Goal: Task Accomplishment & Management: Complete application form

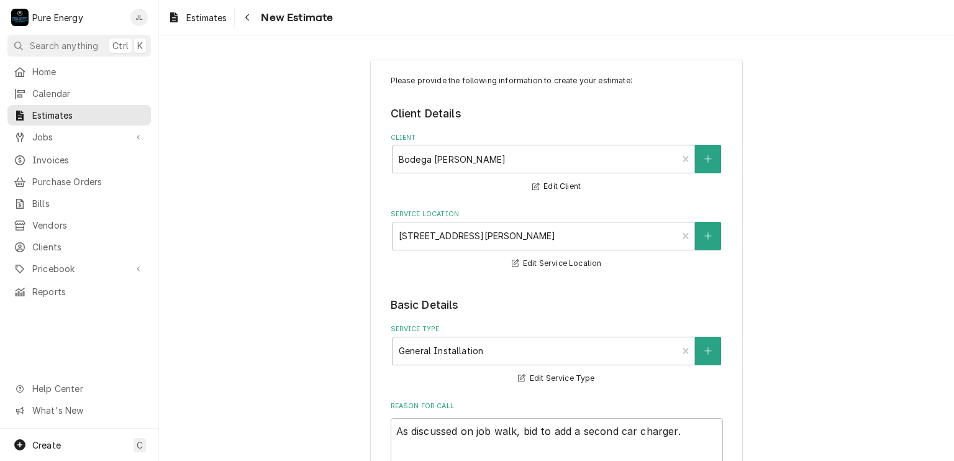
scroll to position [807, 0]
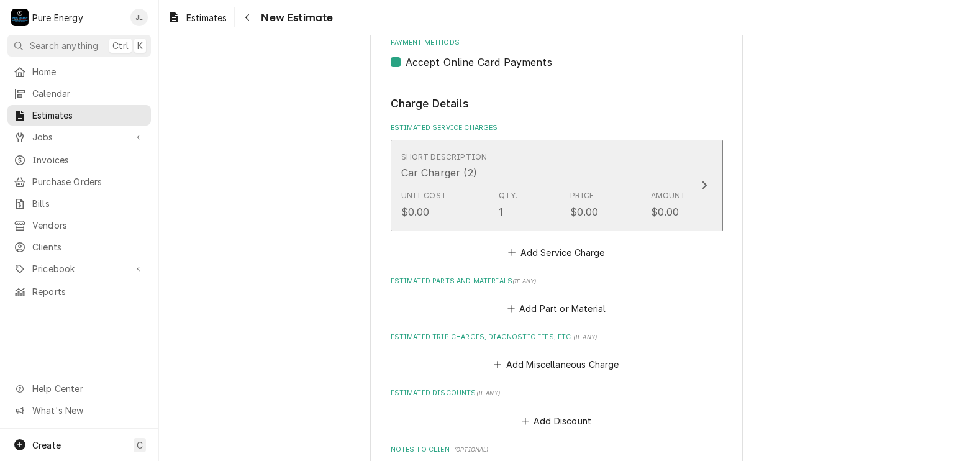
click at [531, 178] on div "Short Description Car Charger (2)" at bounding box center [543, 166] width 285 height 39
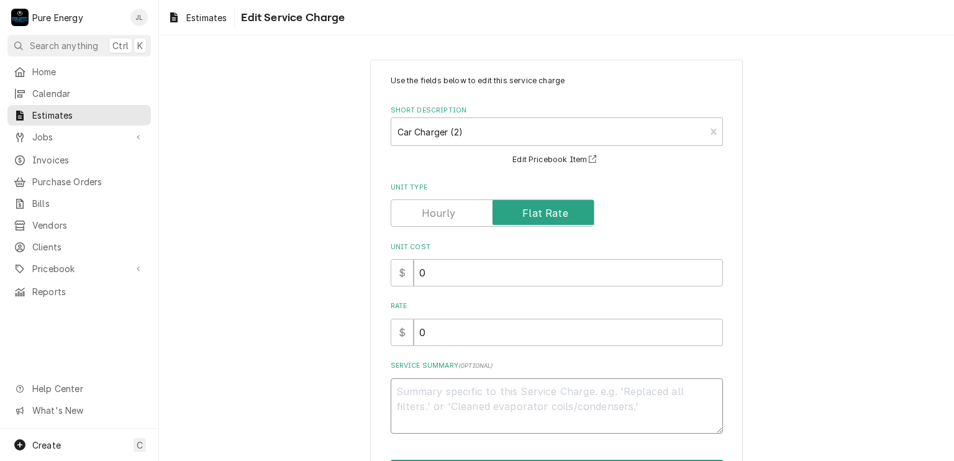
click at [438, 400] on textarea "Service Summary ( optional )" at bounding box center [557, 406] width 332 height 56
click at [431, 332] on input "0" at bounding box center [568, 332] width 309 height 27
type textarea "x"
type input "4"
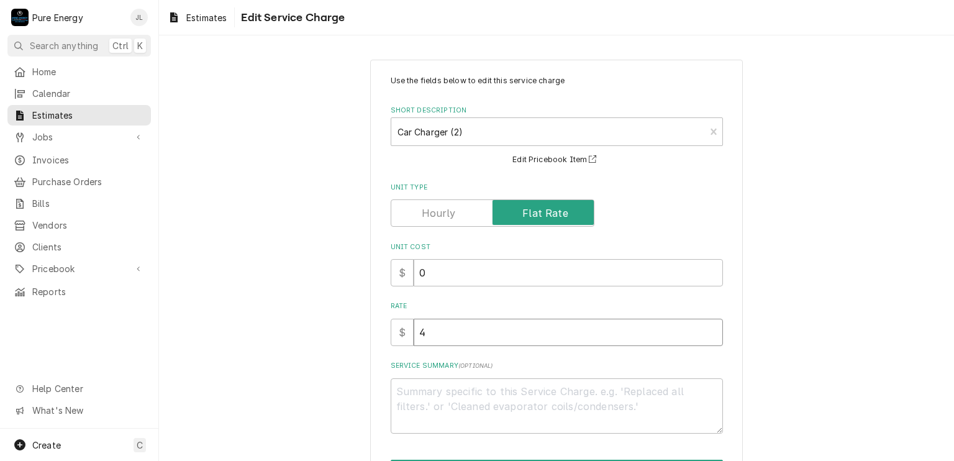
type textarea "x"
type input "45"
type textarea "x"
type input "450"
type textarea "x"
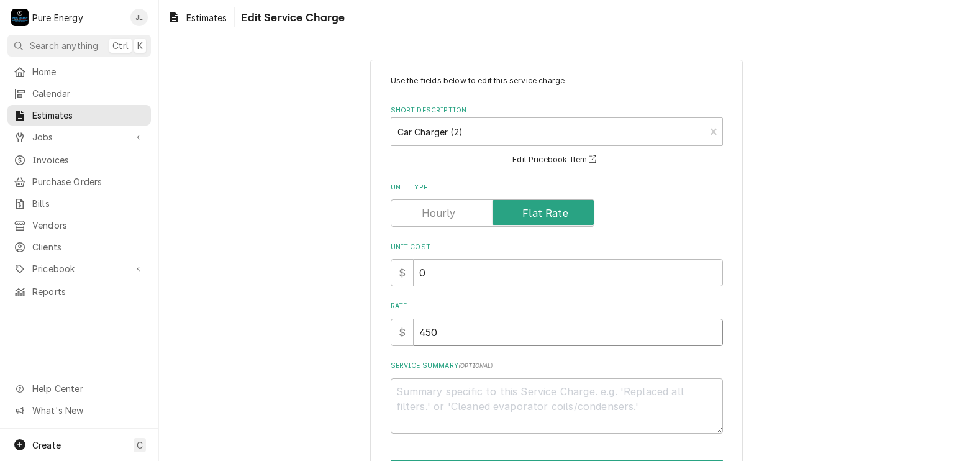
type input "450.0"
type textarea "x"
type input "450.00"
type textarea "x"
type input "450.00"
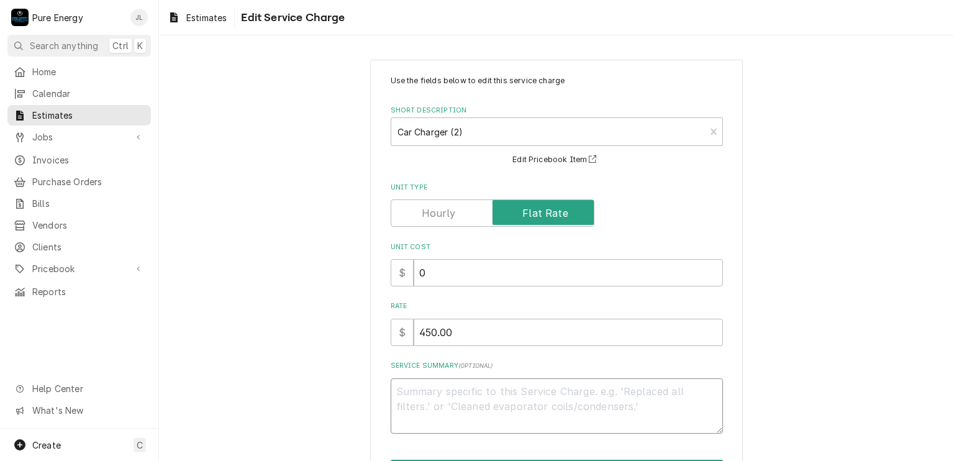
click at [452, 396] on textarea "Service Summary ( optional )" at bounding box center [557, 406] width 332 height 56
type textarea "x"
type textarea "A"
type textarea "x"
type textarea "As"
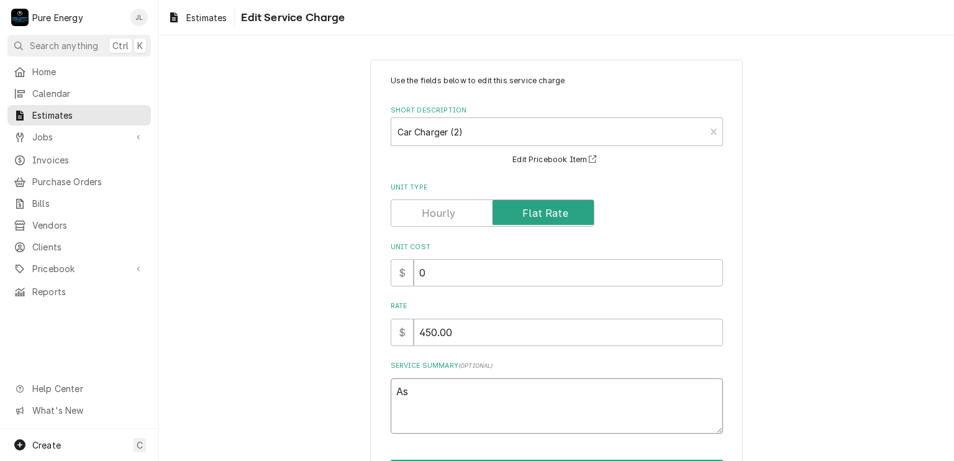
type textarea "x"
type textarea "As"
type textarea "x"
type textarea "As di"
type textarea "x"
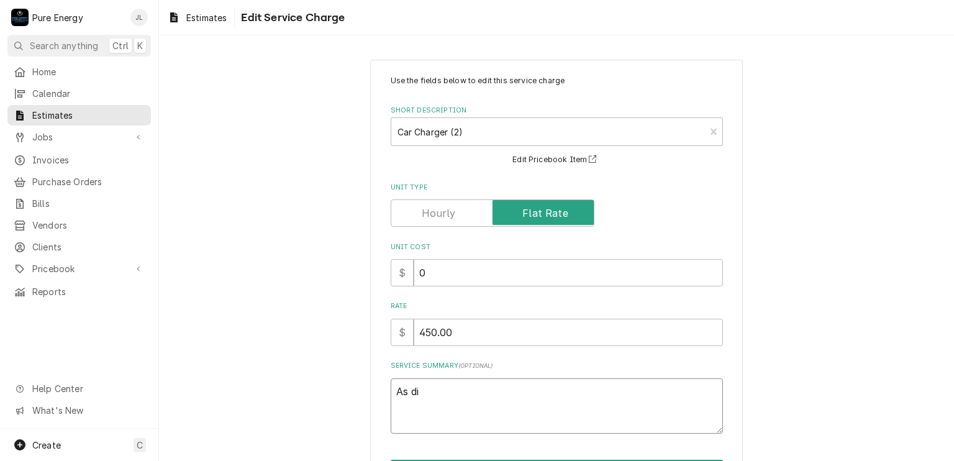
type textarea "As dis"
type textarea "x"
type textarea "As disc"
type textarea "x"
type textarea "As discu"
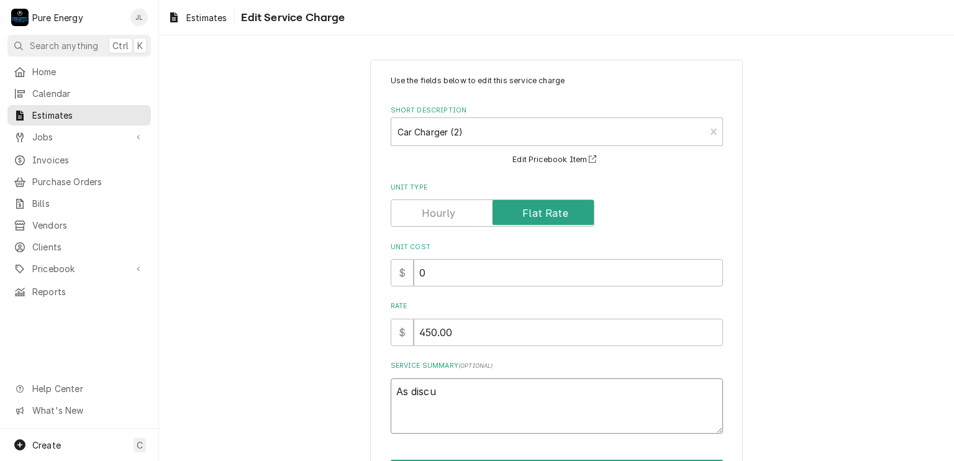
type textarea "x"
type textarea "As discus"
type textarea "x"
type textarea "As discuss"
type textarea "x"
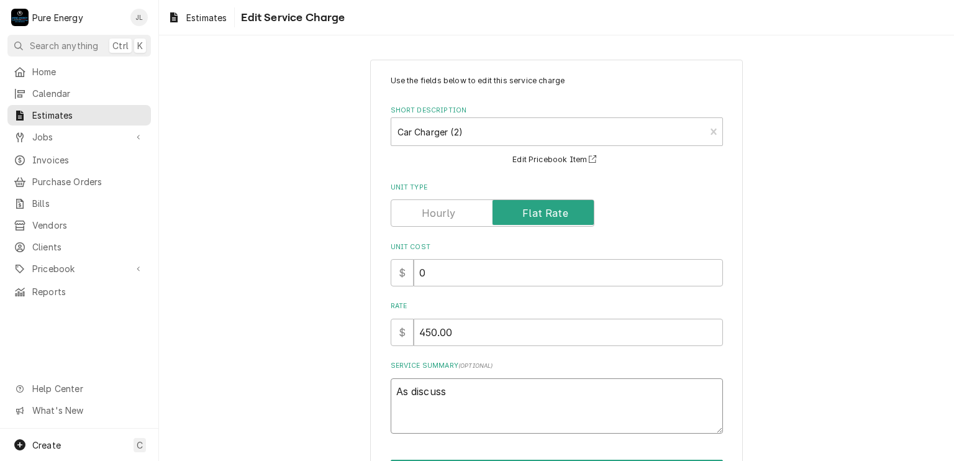
type textarea "As discusse"
type textarea "x"
type textarea "As discussed"
type textarea "x"
type textarea "As discussed,"
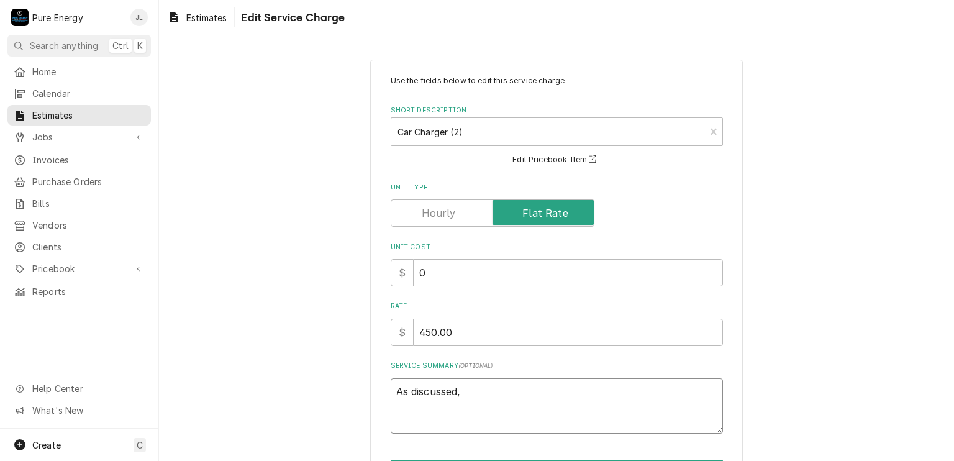
type textarea "x"
type textarea "As discussed,"
type textarea "x"
type textarea "As discussed, w"
type textarea "x"
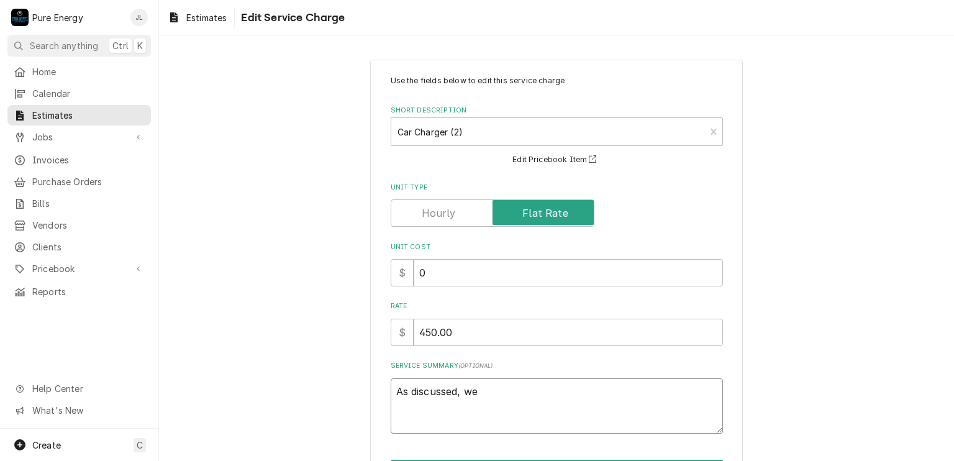
type textarea "As discussed, we"
type textarea "x"
type textarea "As discussed, we w"
type textarea "x"
type textarea "As discussed, we wi"
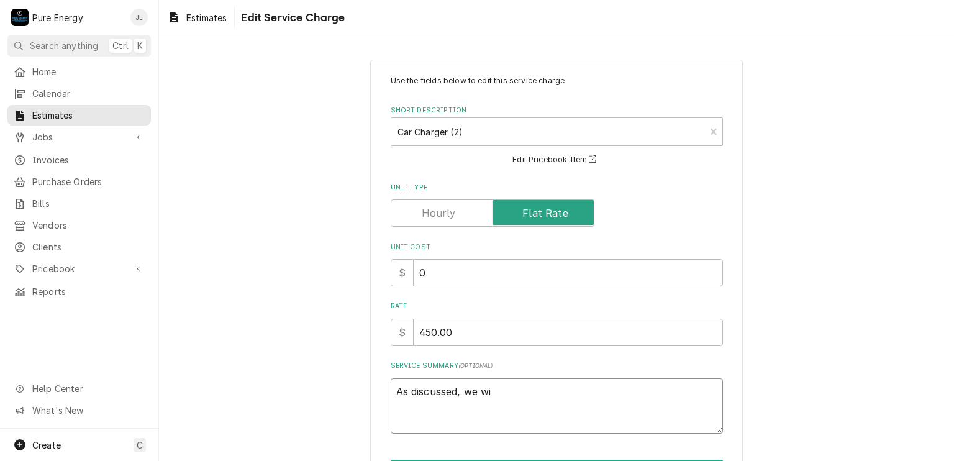
type textarea "x"
type textarea "As discussed, we wil"
type textarea "x"
type textarea "As discussed, we wil"
type textarea "x"
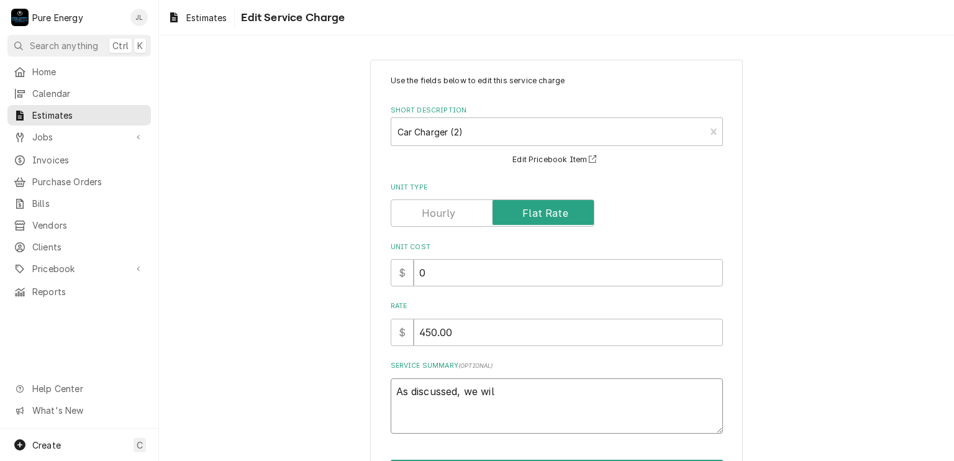
type textarea "As discussed, we wil"
type textarea "x"
type textarea "As discussed, we wil"
type textarea "x"
type textarea "As discussed, we wil"
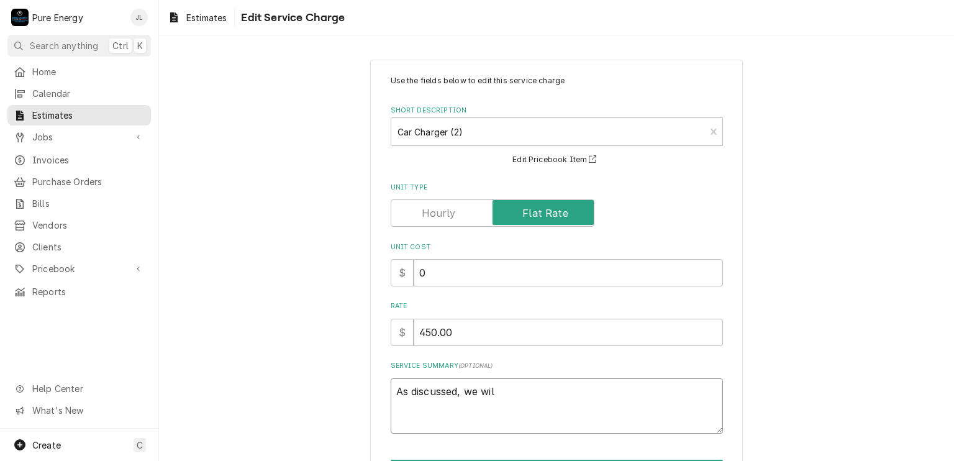
type textarea "x"
type textarea "As discussed, we will"
type textarea "x"
type textarea "As discussed, we wil"
type textarea "x"
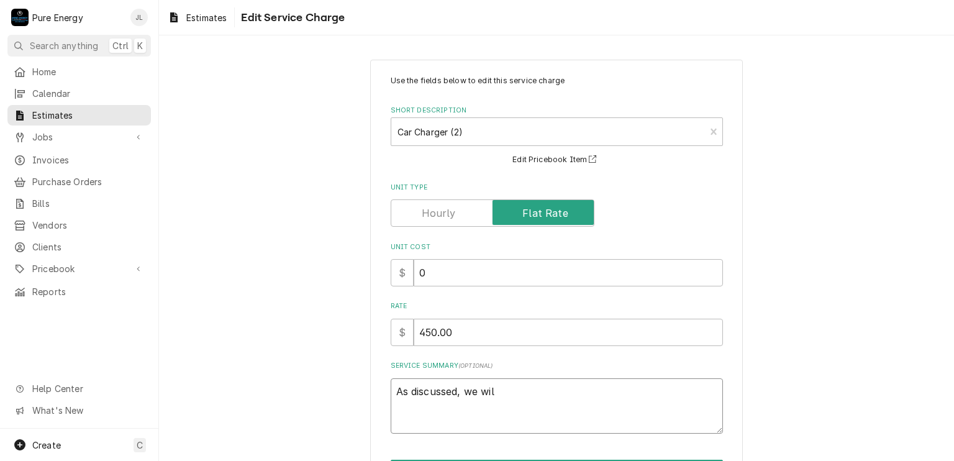
type textarea "As discussed, we wi"
type textarea "x"
type textarea "As discussed, we w"
type textarea "x"
type textarea "As discussed, we"
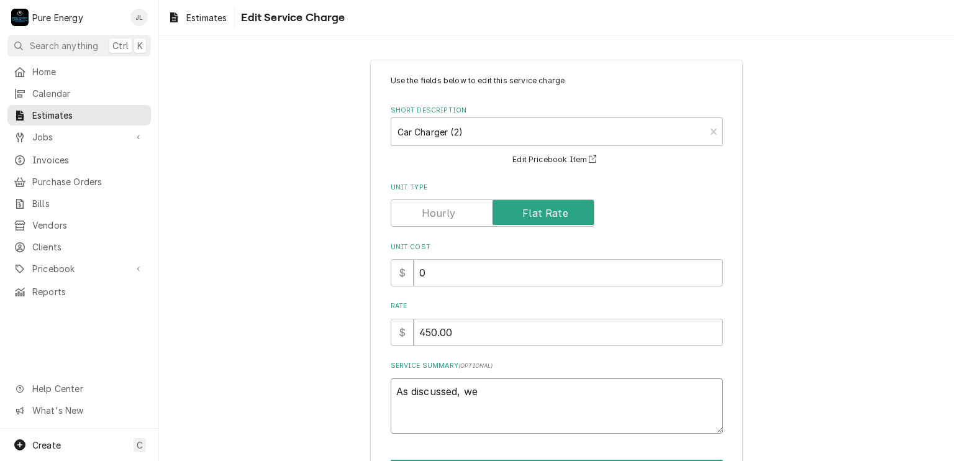
type textarea "x"
type textarea "As discussed, we"
type textarea "x"
type textarea "As discussed, w"
type textarea "x"
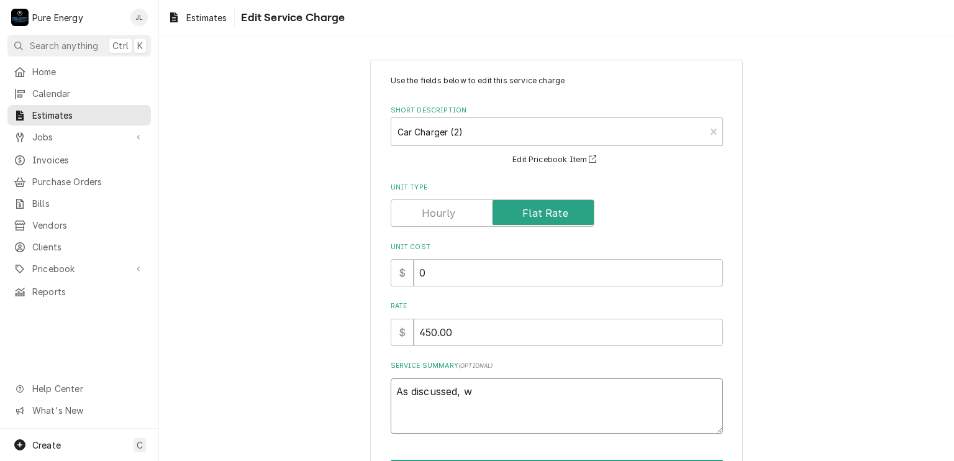
type textarea "As discussed,"
type textarea "x"
type textarea "As discussed, a"
type textarea "x"
type textarea "As discussed,"
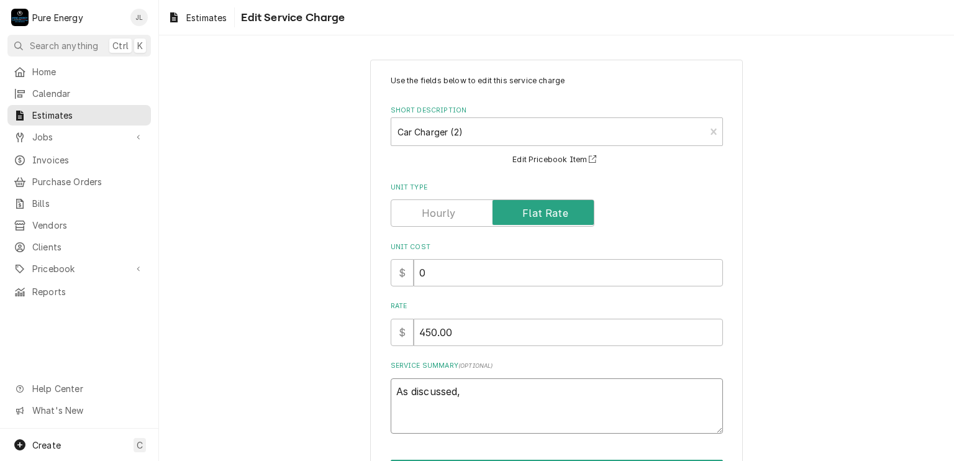
type textarea "x"
type textarea "As discussed, w"
type textarea "x"
type textarea "As discussed, we"
type textarea "x"
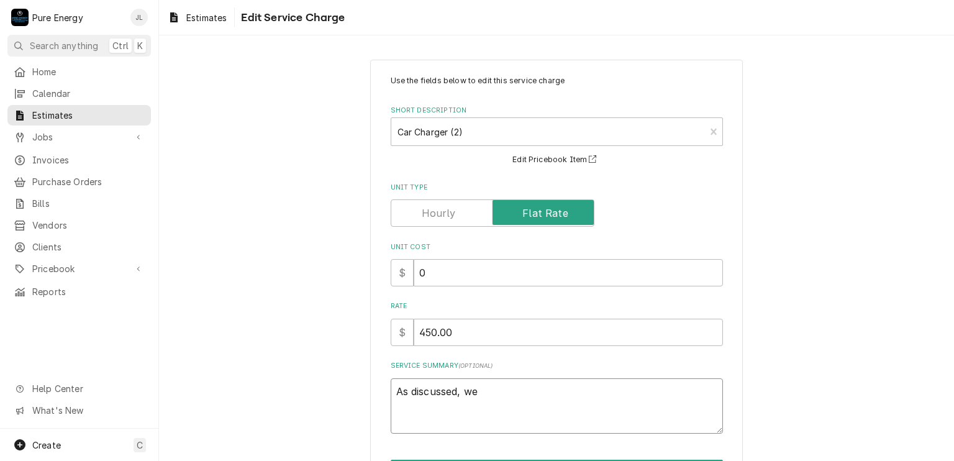
type textarea "As discussed, we"
type textarea "x"
type textarea "As discussed, we a"
type textarea "x"
type textarea "As discussed, we are"
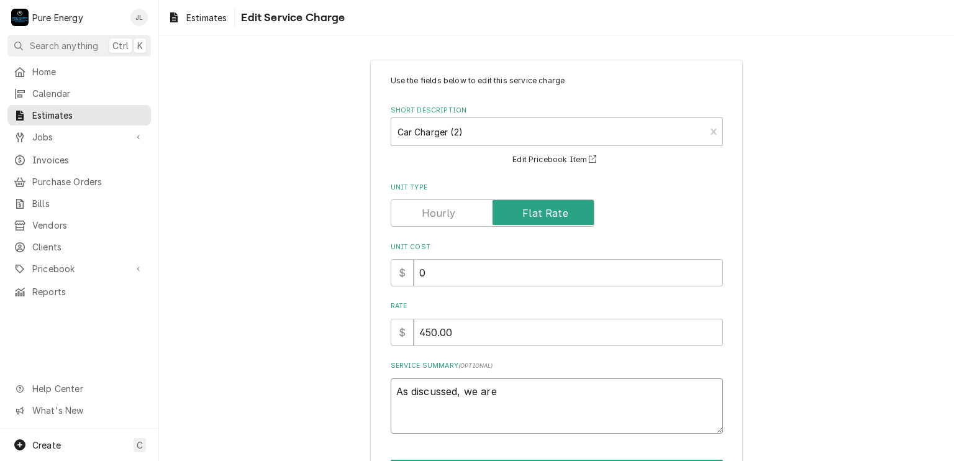
type textarea "x"
type textarea "As discussed, we are"
type textarea "x"
type textarea "As discussed, we are bi"
type textarea "x"
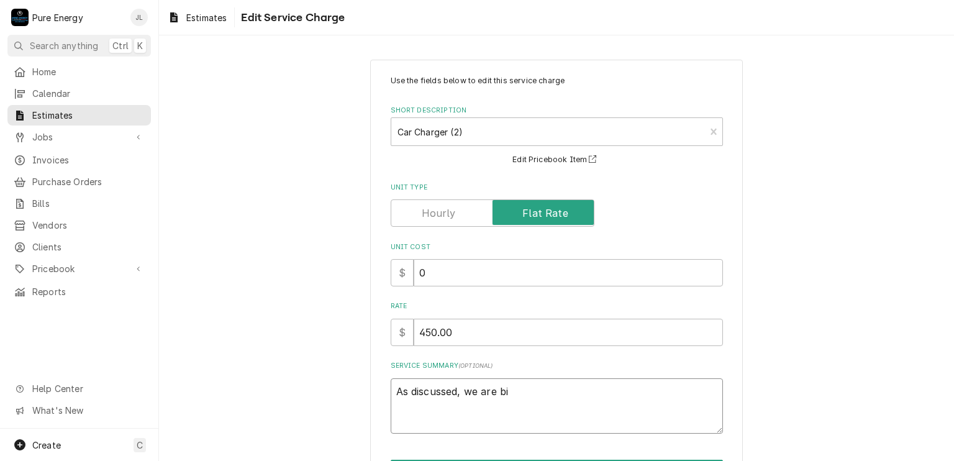
type textarea "As discussed, we are bid"
type textarea "x"
type textarea "As discussed, we are bidd"
type textarea "x"
type textarea "As discussed, we are biddi"
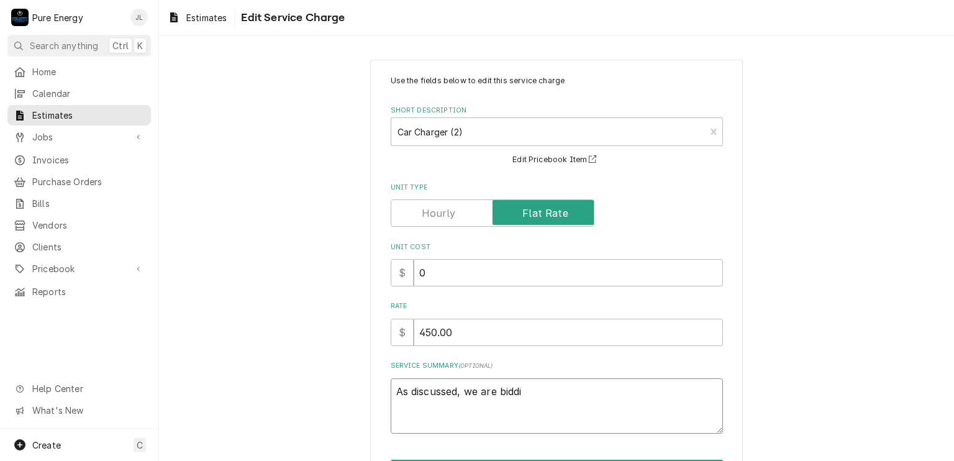
type textarea "x"
type textarea "As discussed, we are biddin"
type textarea "x"
type textarea "As discussed, we are bidding"
type textarea "x"
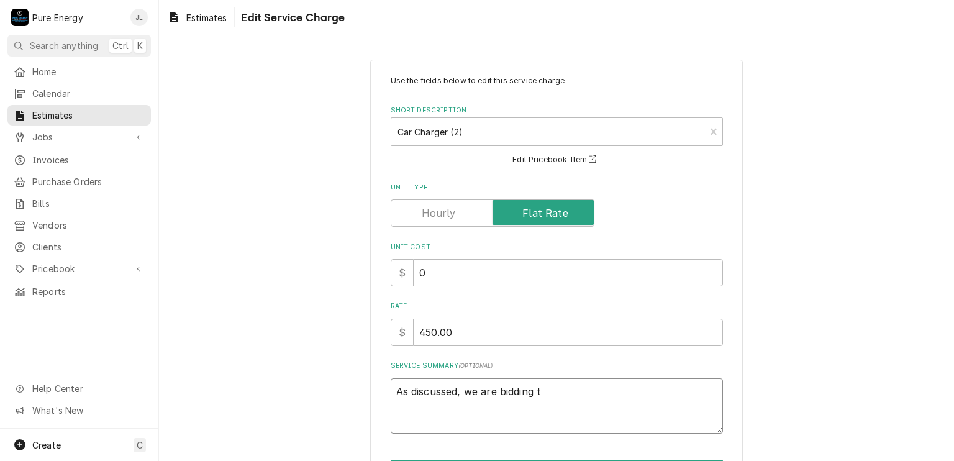
type textarea "As discussed, we are bidding to"
type textarea "x"
type textarea "As discussed, we are bidding to"
type textarea "x"
type textarea "As discussed, we are bidding to a"
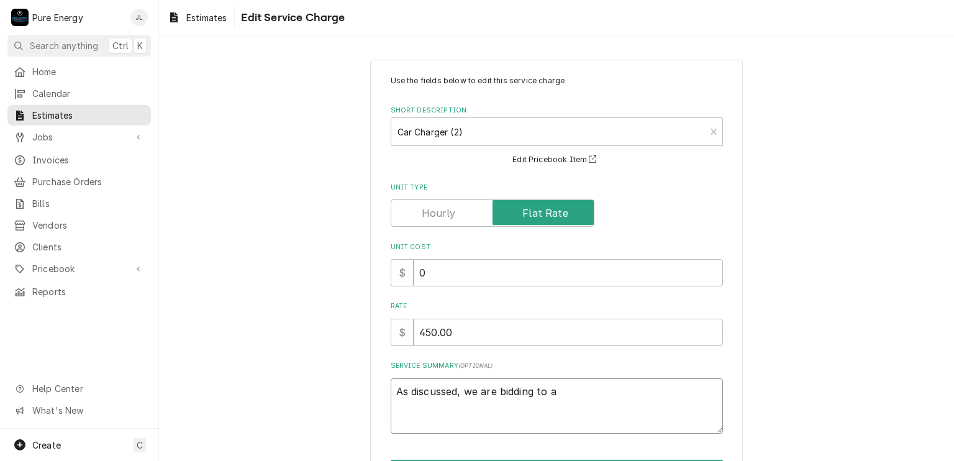
type textarea "x"
type textarea "As discussed, we are bidding to ad"
type textarea "x"
type textarea "As discussed, we are bidding to add"
type textarea "x"
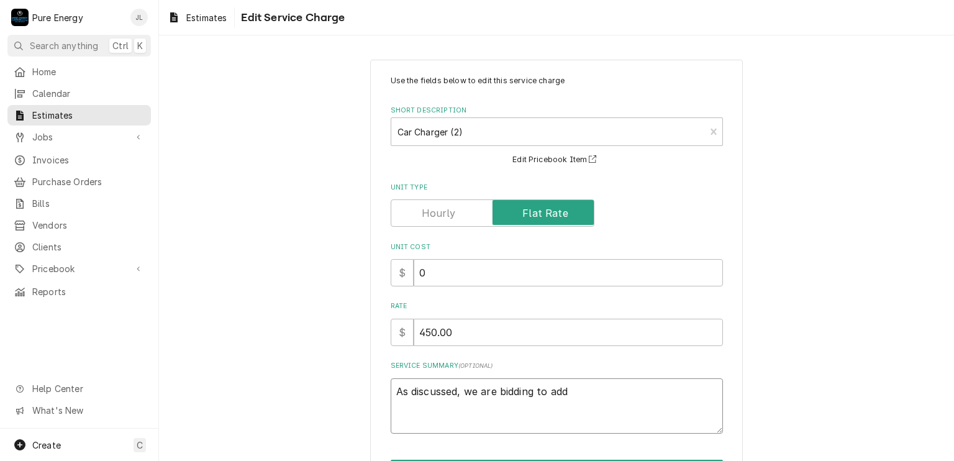
type textarea "As discussed, we are bidding to add"
type textarea "x"
type textarea "As discussed, we are bidding to add a"
type textarea "x"
type textarea "As discussed, we are bidding to add a c"
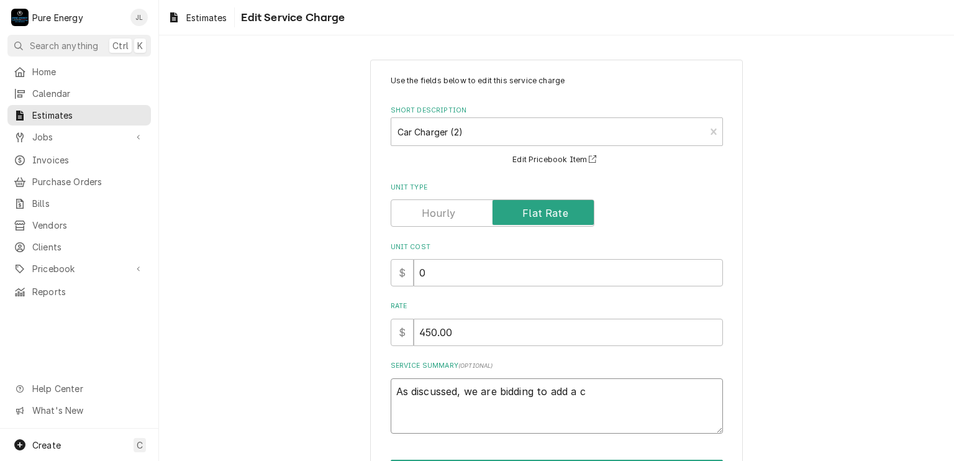
type textarea "x"
type textarea "As discussed, we are bidding to add a cu"
type textarea "x"
type textarea "As discussed, we are bidding to add a cus"
type textarea "x"
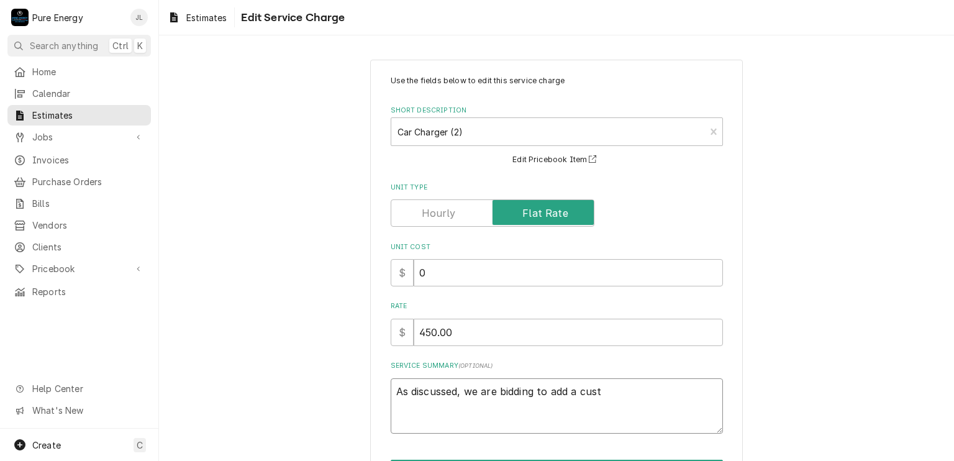
type textarea "As discussed, we are bidding to add a custo"
type textarea "x"
type textarea "As discussed, we are bidding to add a custom"
type textarea "x"
type textarea "As discussed, we are bidding to add a customr"
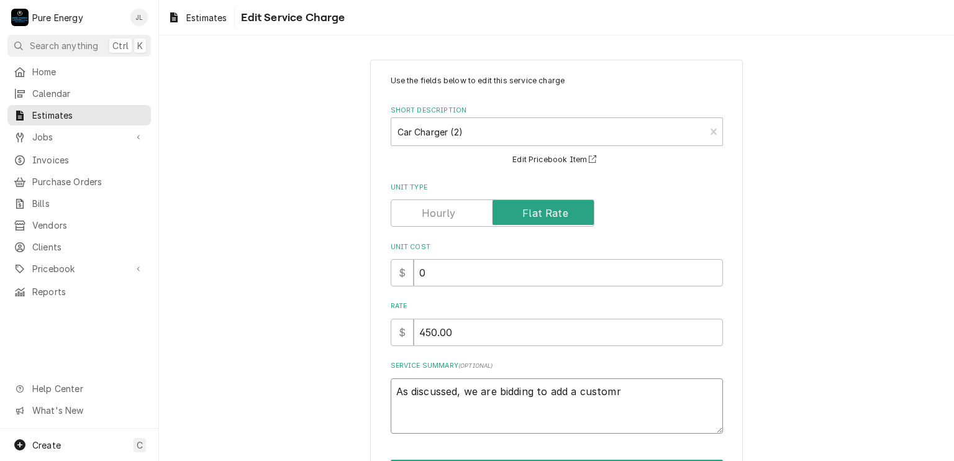
type textarea "x"
type textarea "As discussed, we are bidding to add a customre"
type textarea "x"
type textarea "As discussed, we are bidding to add a customrer"
type textarea "x"
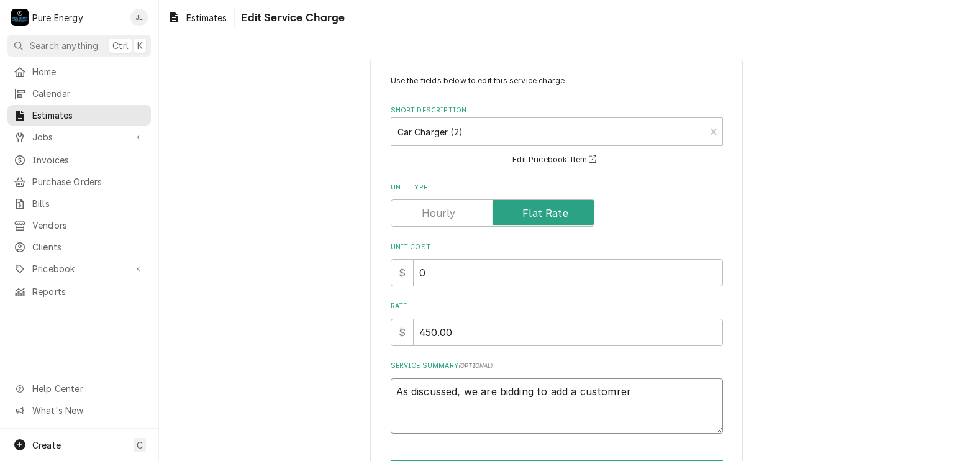
type textarea "As discussed, we are bidding to add a customre"
type textarea "x"
type textarea "As discussed, we are bidding to add a customr"
type textarea "x"
type textarea "As discussed, we are bidding to add a custom"
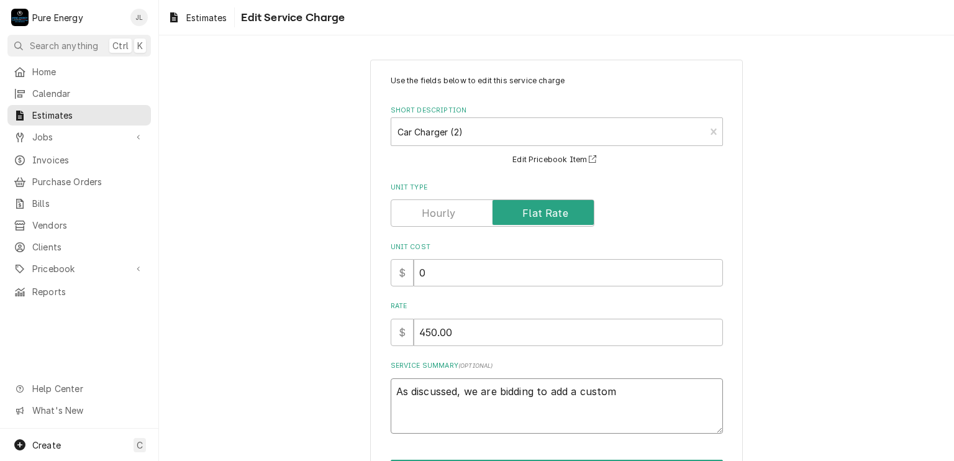
type textarea "x"
type textarea "As discussed, we are bidding to add a custome"
type textarea "x"
type textarea "As discussed, we are bidding to add a customer"
type textarea "x"
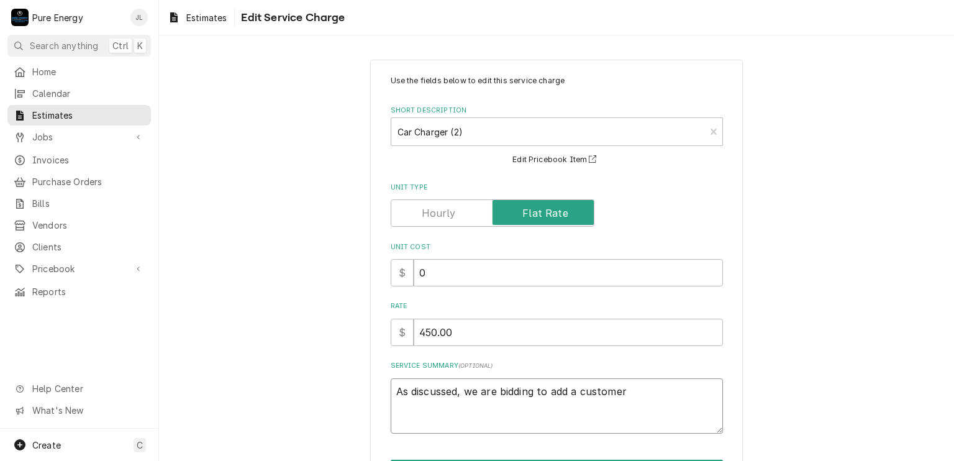
type textarea "As discussed, we are bidding to add a customer"
type textarea "x"
type textarea "As discussed, we are bidding to add a customer p"
type textarea "x"
type textarea "As discussed, we are bidding to add a customer pr"
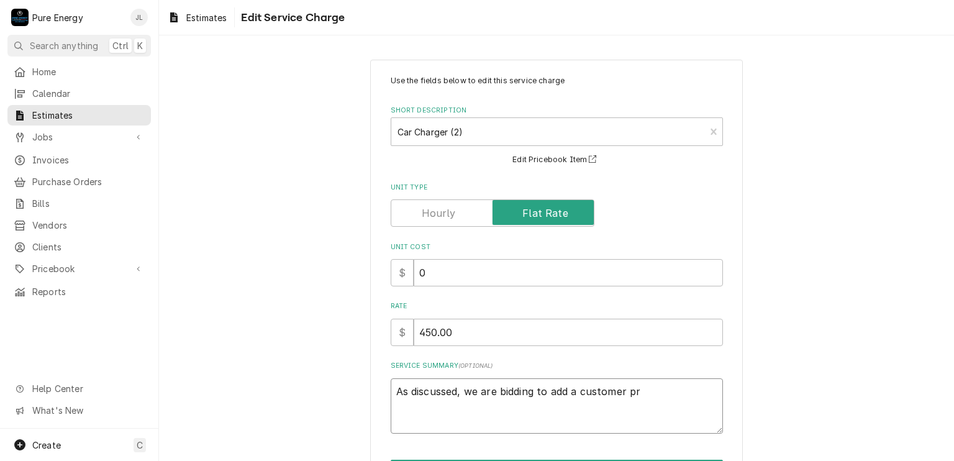
type textarea "x"
type textarea "As discussed, we are bidding to add a customer pro"
type textarea "x"
type textarea "As discussed, we are bidding to add a customer prov"
type textarea "x"
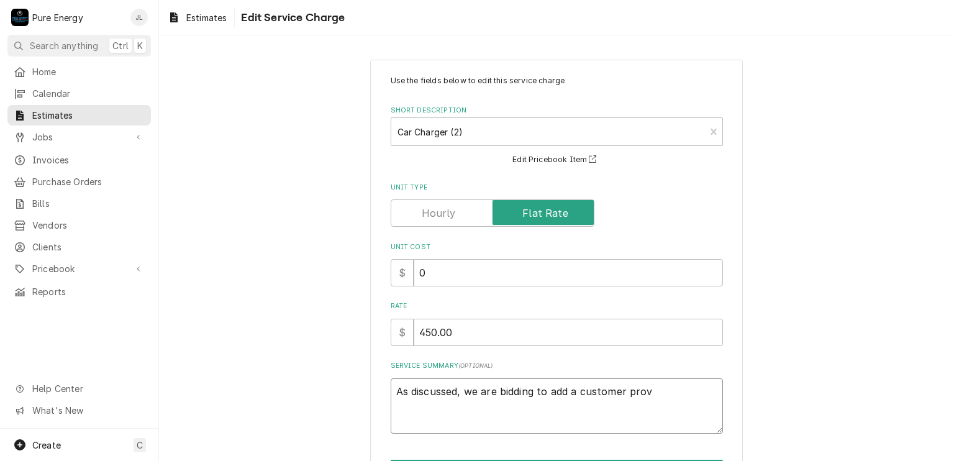
type textarea "As discussed, we are bidding to add a customer provi"
type textarea "x"
type textarea "As discussed, we are bidding to add a customer provid"
type textarea "x"
type textarea "As discussed, we are bidding to add a customer provide"
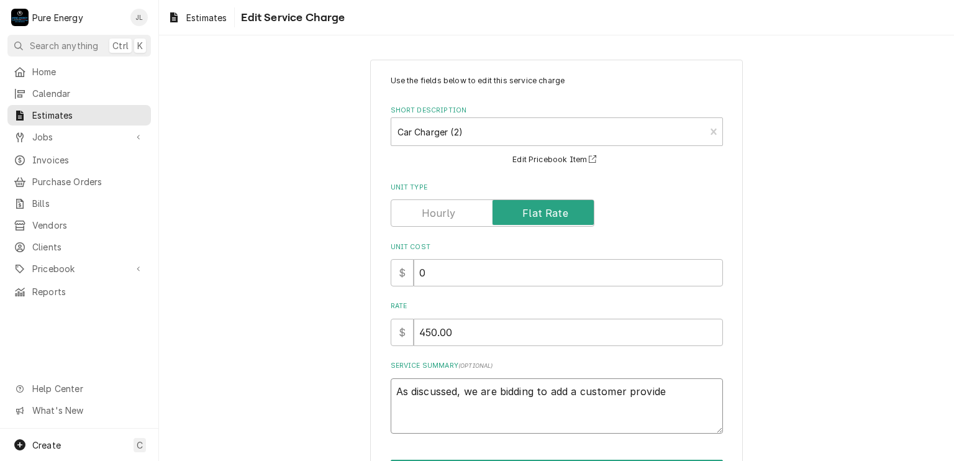
type textarea "x"
type textarea "As discussed, we are bidding to add a customer provided"
type textarea "x"
type textarea "As discussed, we are bidding to add a customer provided"
type textarea "x"
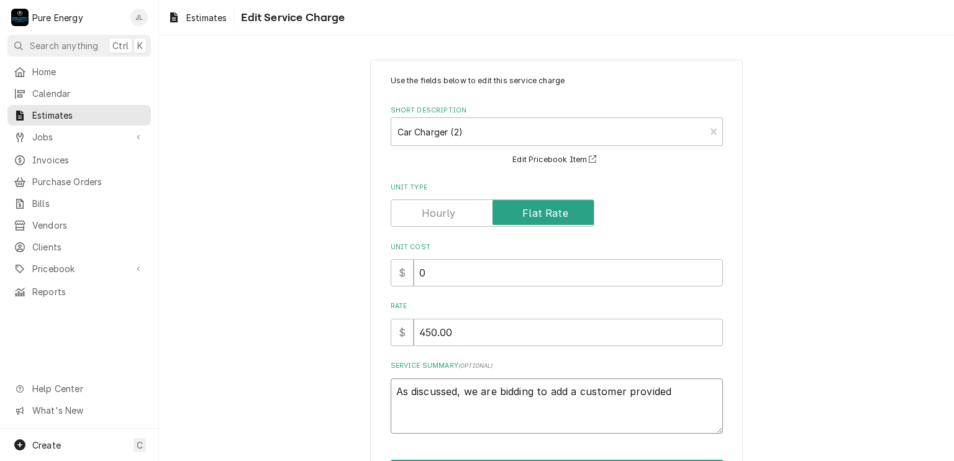
type textarea "As discussed, we are bidding to add a customer provided o"
type textarea "x"
type textarea "As discussed, we are bidding to add a customer provided ou"
type textarea "x"
type textarea "As discussed, we are bidding to add a customer provided out"
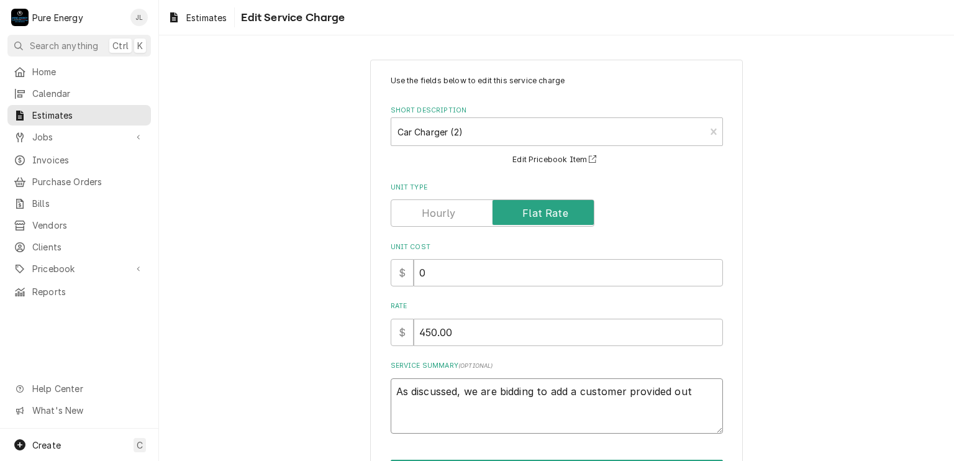
type textarea "x"
type textarea "As discussed, we are bidding to add a customer provided oute"
type textarea "x"
type textarea "As discussed, we are bidding to add a customer provided outet"
type textarea "x"
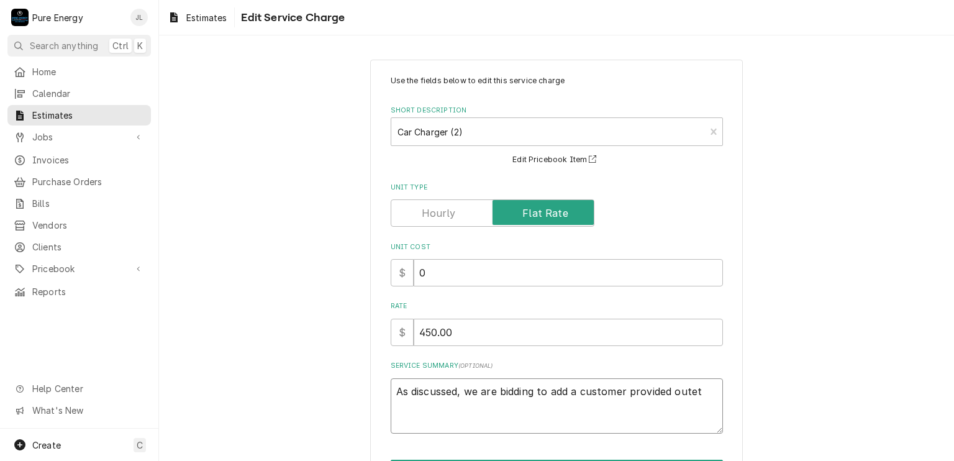
type textarea "As discussed, we are bidding to add a customer provided outet"
type textarea "x"
type textarea "As discussed, we are bidding to add a customer provided oute"
type textarea "x"
type textarea "As discussed, we are bidding to add a customer provided out"
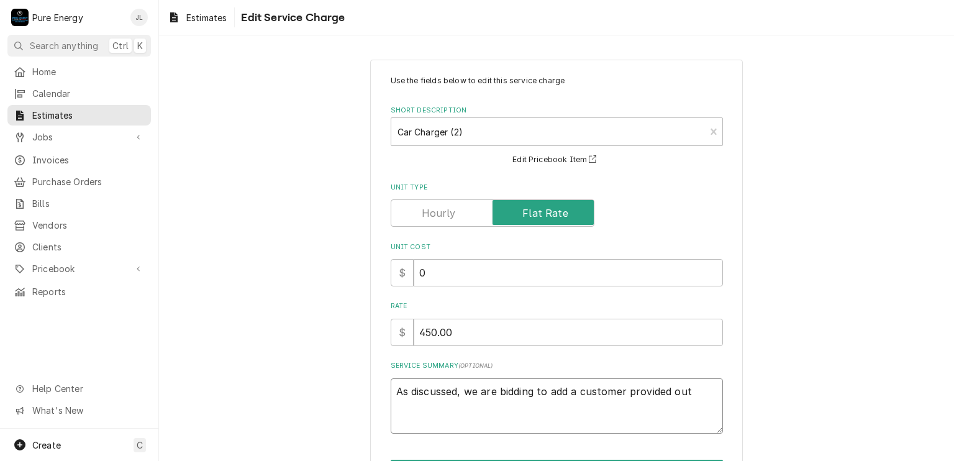
type textarea "x"
type textarea "As discussed, we are bidding to add a customer provided outl"
type textarea "x"
type textarea "As discussed, we are bidding to add a customer provided outle"
type textarea "x"
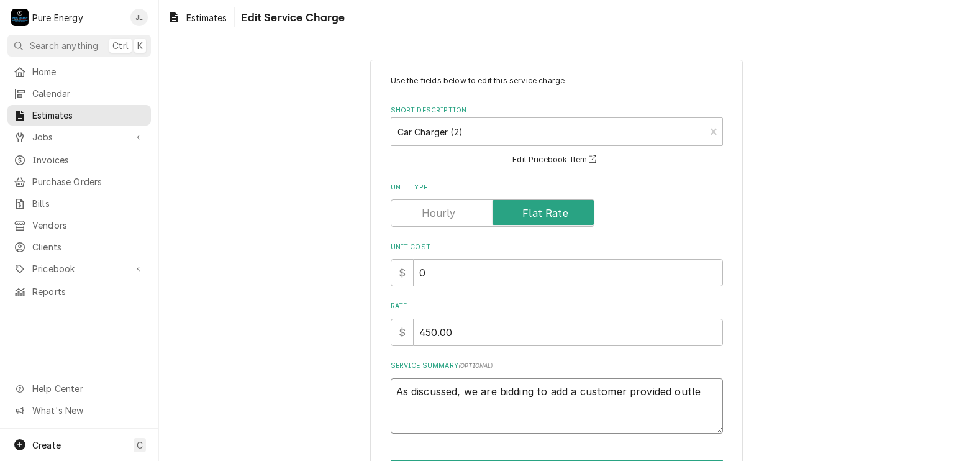
type textarea "As discussed, we are bidding to add a customer provided outlet"
type textarea "x"
type textarea "As discussed, we are bidding to add a customer provided outlet"
type textarea "x"
type textarea "As discussed, we are bidding to add a customer provided outlet at"
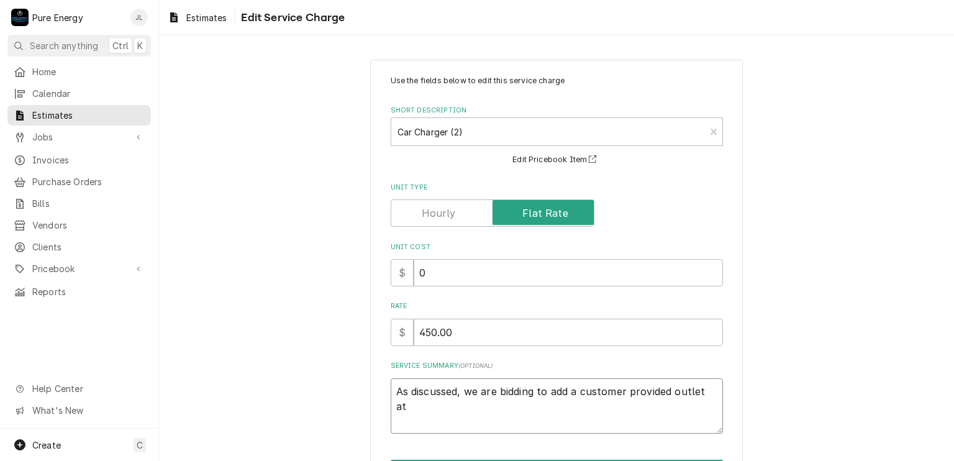
type textarea "x"
type textarea "As discussed, we are bidding to add a customer provided outlet at"
type textarea "x"
type textarea "As discussed, we are bidding to add a customer provided outlet at th"
type textarea "x"
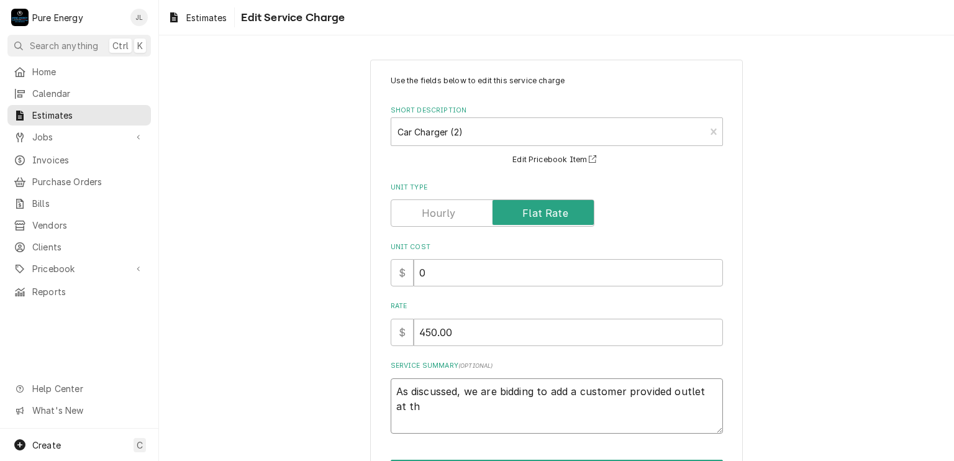
type textarea "As discussed, we are bidding to add a customer provided outlet at the"
type textarea "x"
type textarea "As discussed, we are bidding to add a customer provided outlet at the"
type textarea "x"
type textarea "As discussed, we are bidding to add a customer provided outlet at the e"
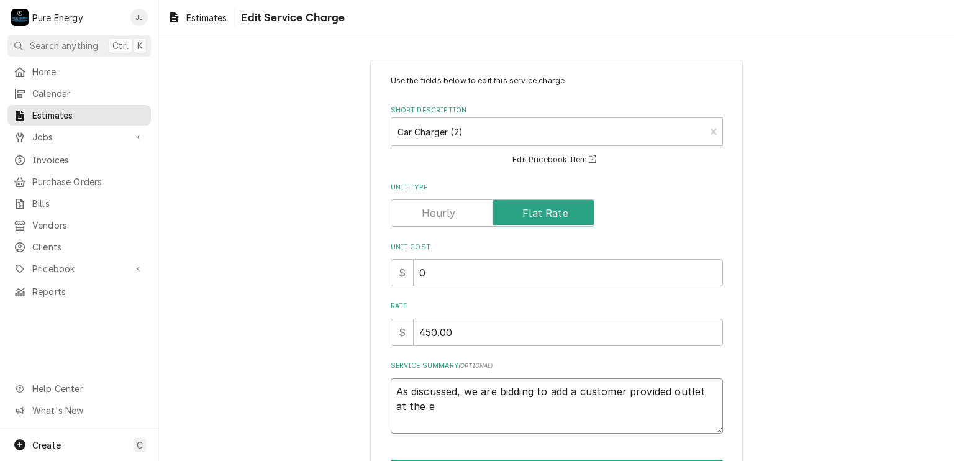
type textarea "x"
type textarea "As discussed, we are bidding to add a customer provided outlet at the ex"
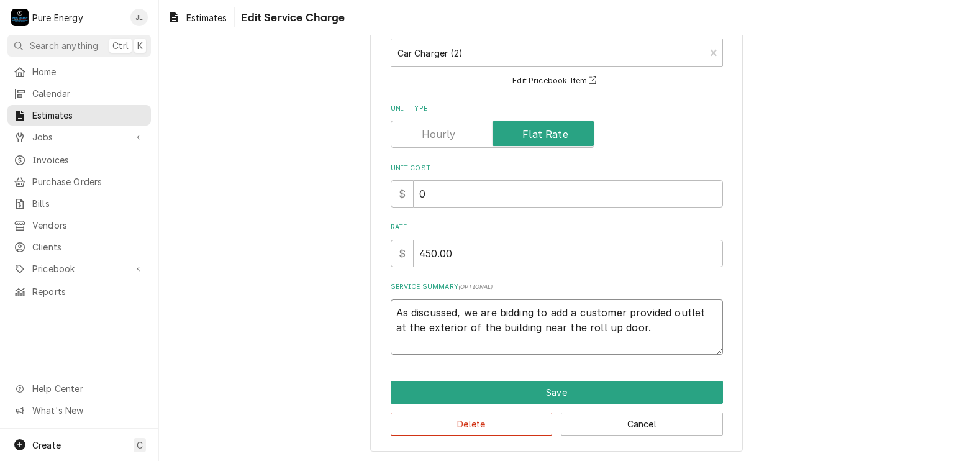
drag, startPoint x: 703, startPoint y: 314, endPoint x: 706, endPoint y: 360, distance: 46.6
click at [703, 315] on textarea "As discussed, we are bidding to add a customer provided outlet at the exterior …" at bounding box center [557, 327] width 332 height 56
drag, startPoint x: 565, startPoint y: 312, endPoint x: 566, endPoint y: 349, distance: 36.7
click at [565, 320] on textarea "As discussed, we are bidding to add a customer providedat the exterior of the b…" at bounding box center [557, 327] width 332 height 56
click at [565, 313] on textarea "As discussed, we are bidding to add a customer providedat the exterior of the b…" at bounding box center [557, 327] width 332 height 56
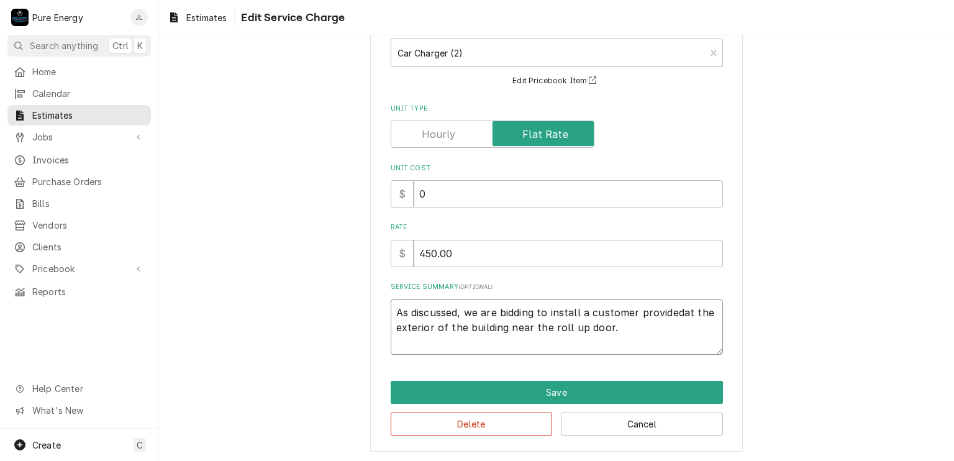
click at [684, 314] on textarea "As discussed, we are bidding to install a customer providedat the exterior of t…" at bounding box center [557, 327] width 332 height 56
click at [691, 327] on textarea "As discussed, we are bidding to install a customer provided car charger at the …" at bounding box center [557, 327] width 332 height 56
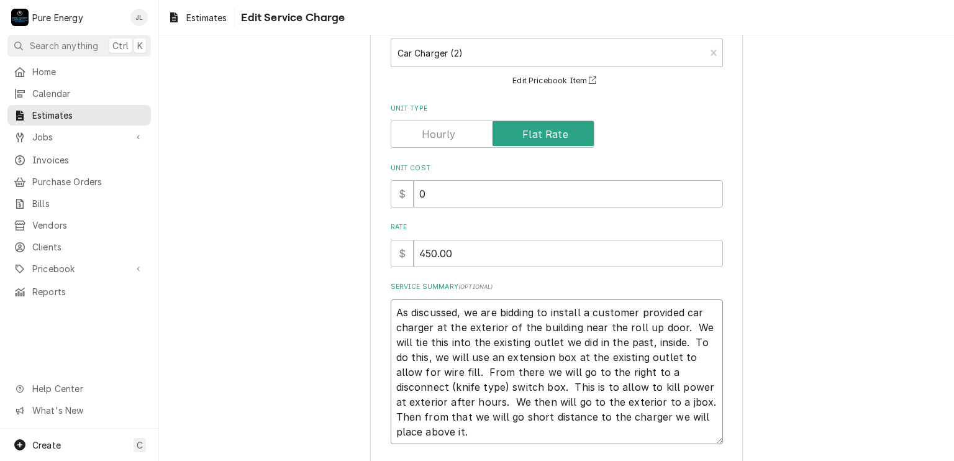
scroll to position [168, 0]
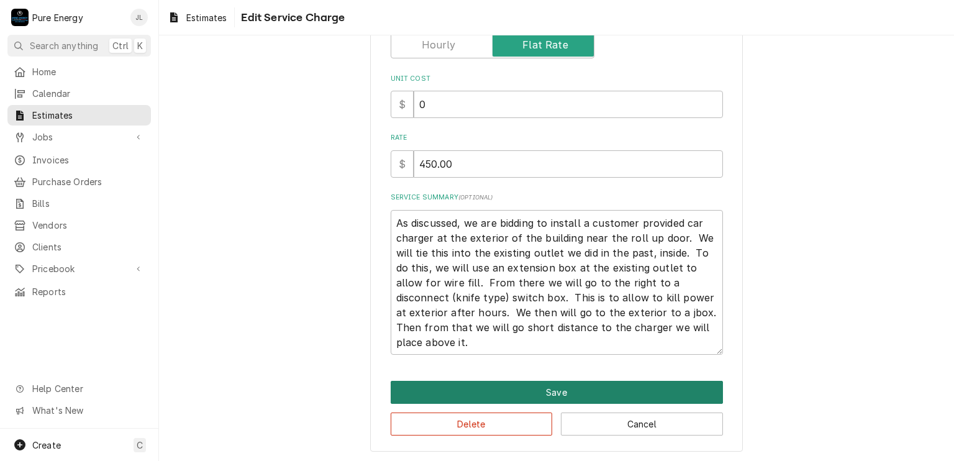
click at [627, 394] on button "Save" at bounding box center [557, 392] width 332 height 23
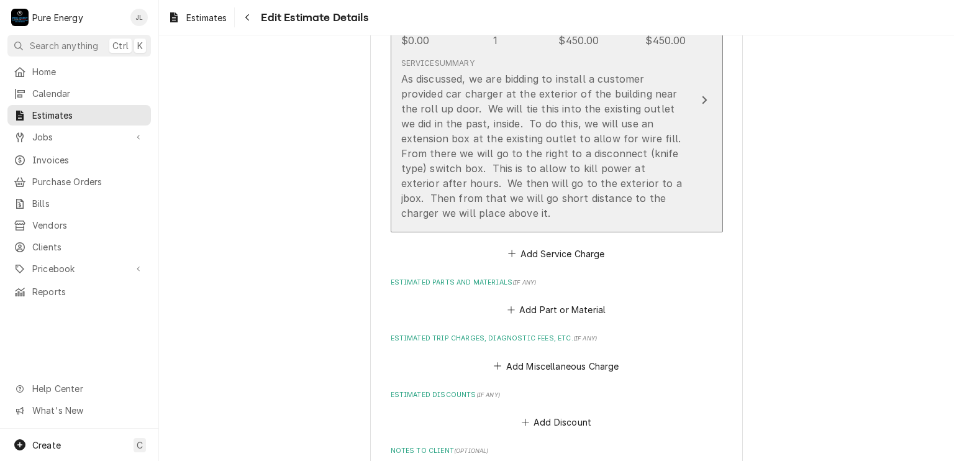
scroll to position [1103, 0]
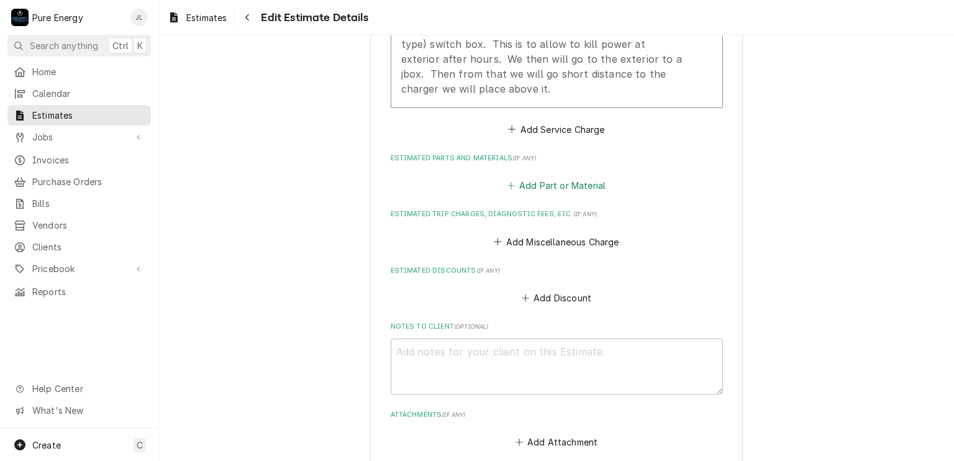
click at [543, 178] on button "Add Part or Material" at bounding box center [556, 185] width 102 height 17
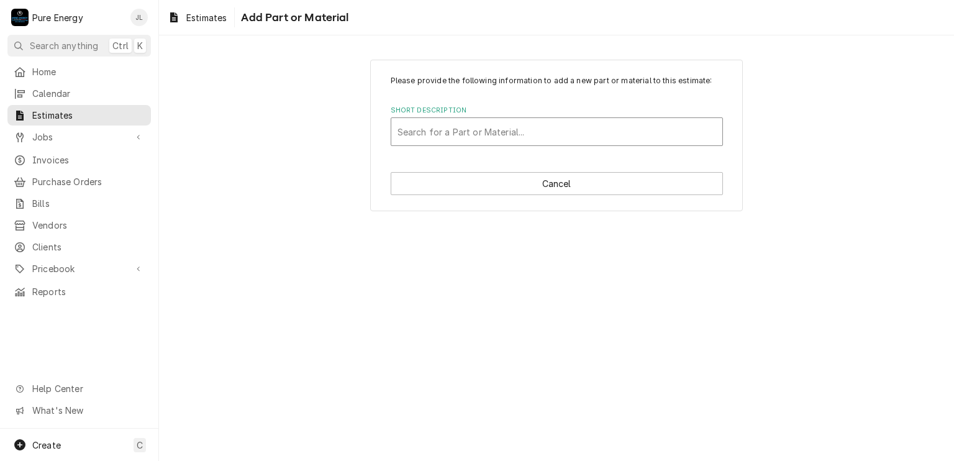
click at [473, 129] on div "Short Description" at bounding box center [556, 131] width 319 height 22
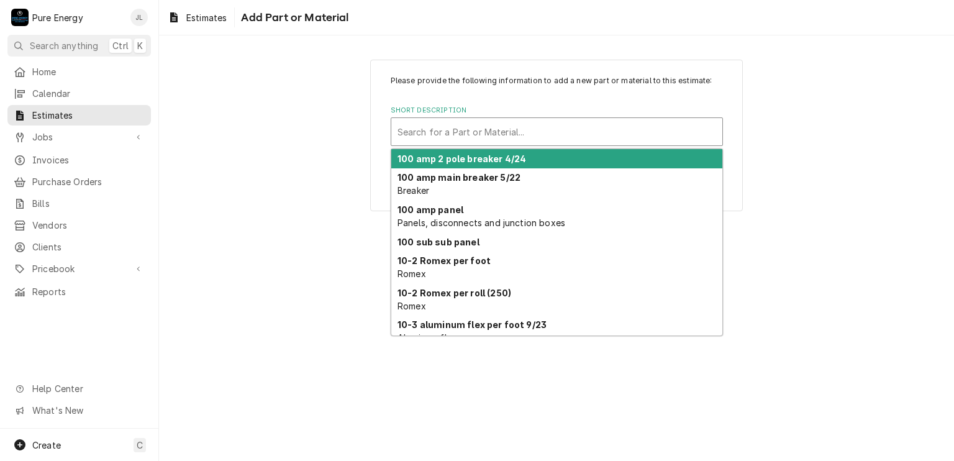
click at [473, 129] on div "Short Description" at bounding box center [556, 131] width 319 height 22
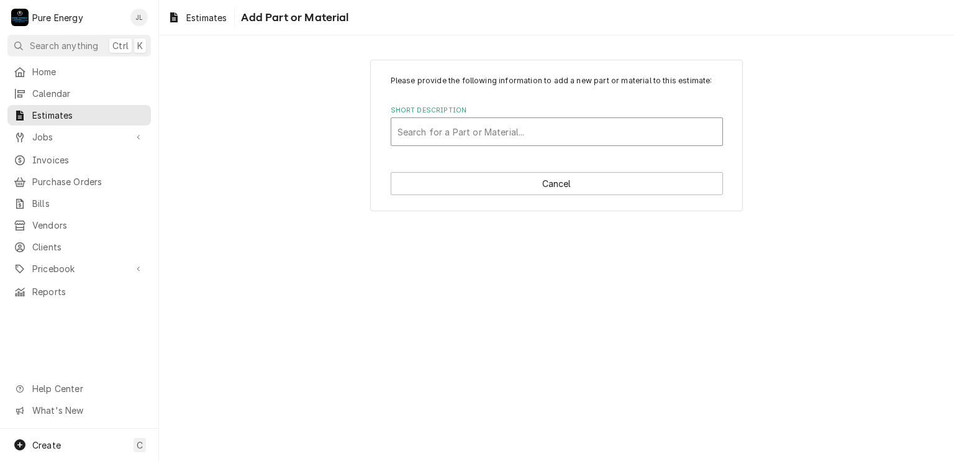
click at [473, 129] on div "Short Description" at bounding box center [556, 131] width 319 height 22
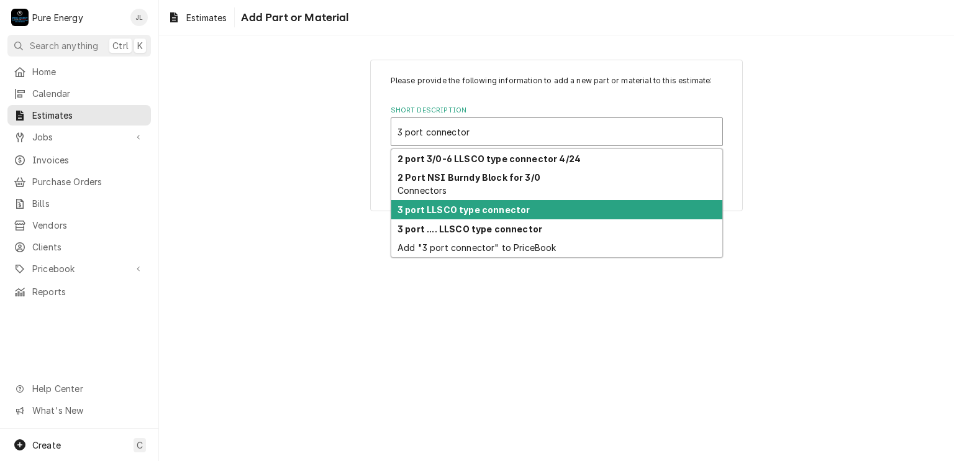
click at [465, 210] on strong "3 port LLSCO type connector" at bounding box center [463, 209] width 132 height 11
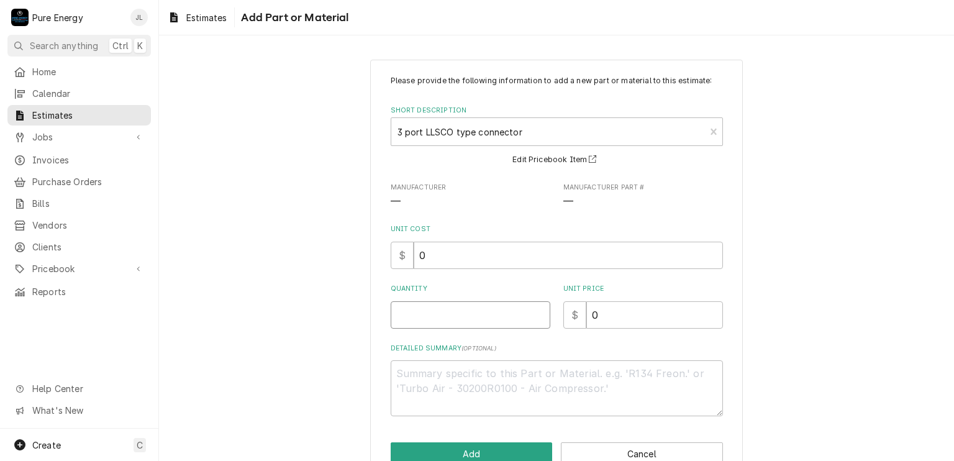
click at [452, 308] on input "Quantity" at bounding box center [471, 314] width 160 height 27
click at [596, 317] on input "0" at bounding box center [654, 314] width 137 height 27
click at [489, 370] on textarea "Detailed Summary ( optional )" at bounding box center [557, 388] width 332 height 56
click at [489, 371] on textarea "Detailed Summary ( optional )" at bounding box center [557, 388] width 332 height 56
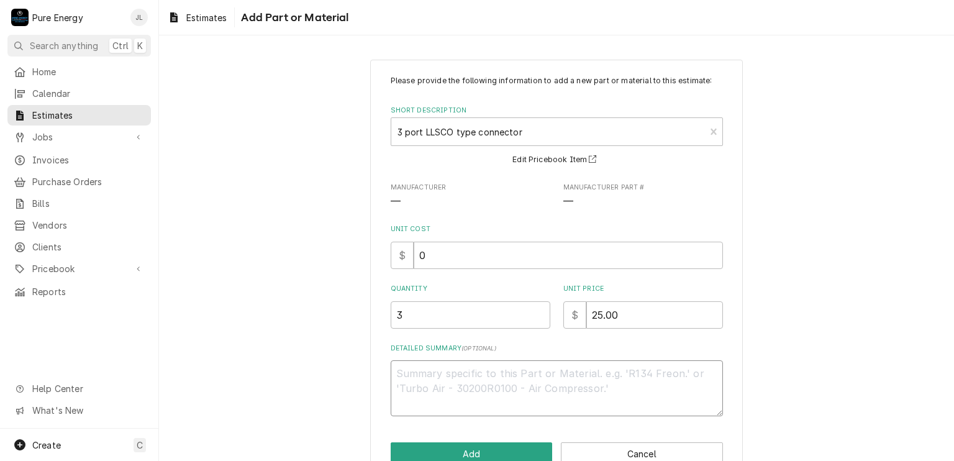
click at [489, 371] on textarea "Detailed Summary ( optional )" at bounding box center [557, 388] width 332 height 56
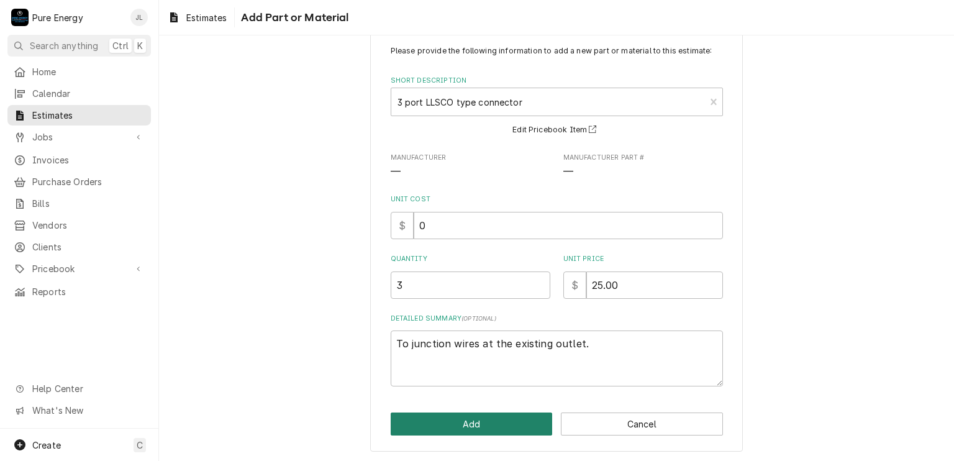
click at [499, 429] on button "Add" at bounding box center [472, 423] width 162 height 23
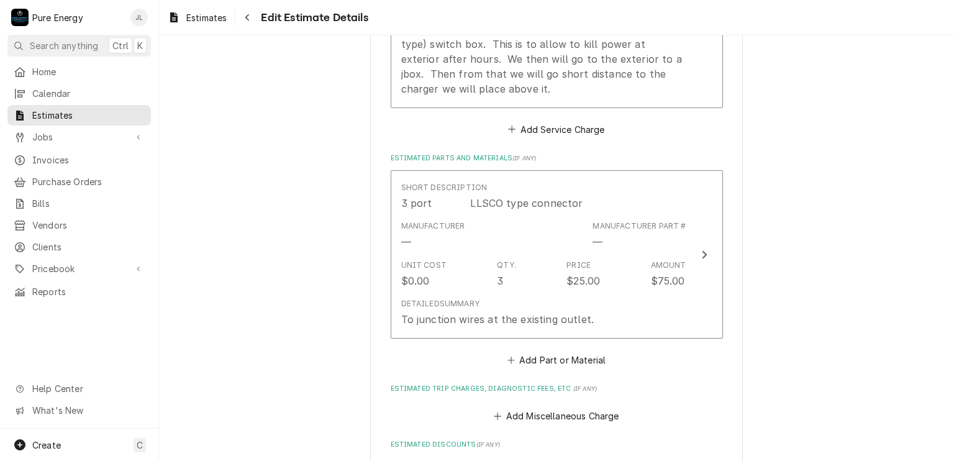
scroll to position [1088, 0]
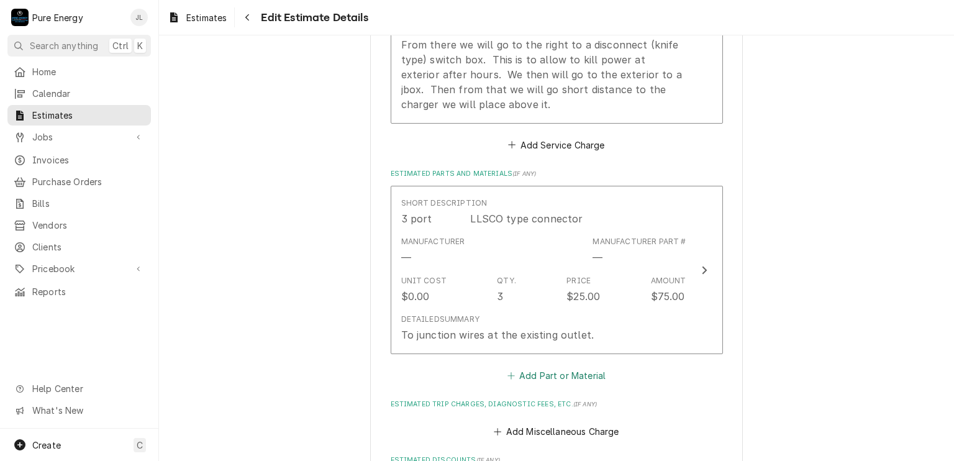
click at [553, 367] on button "Add Part or Material" at bounding box center [556, 374] width 102 height 17
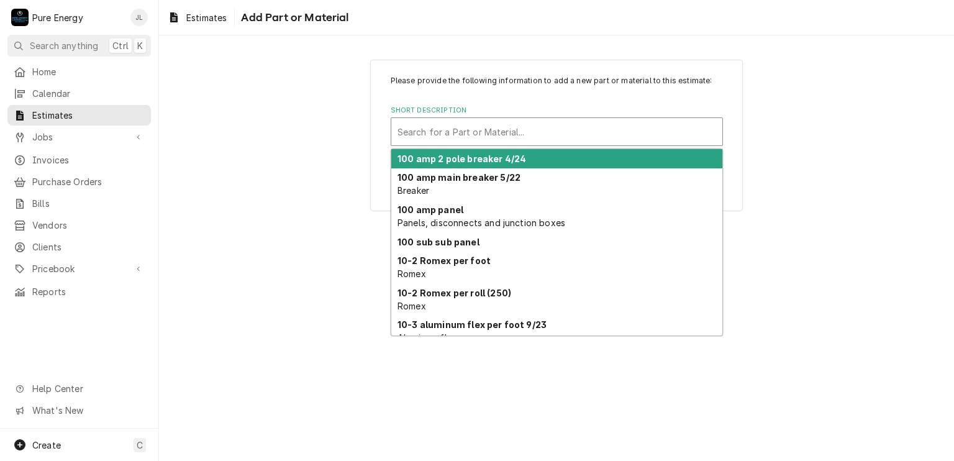
click at [475, 136] on div "Short Description" at bounding box center [556, 131] width 319 height 22
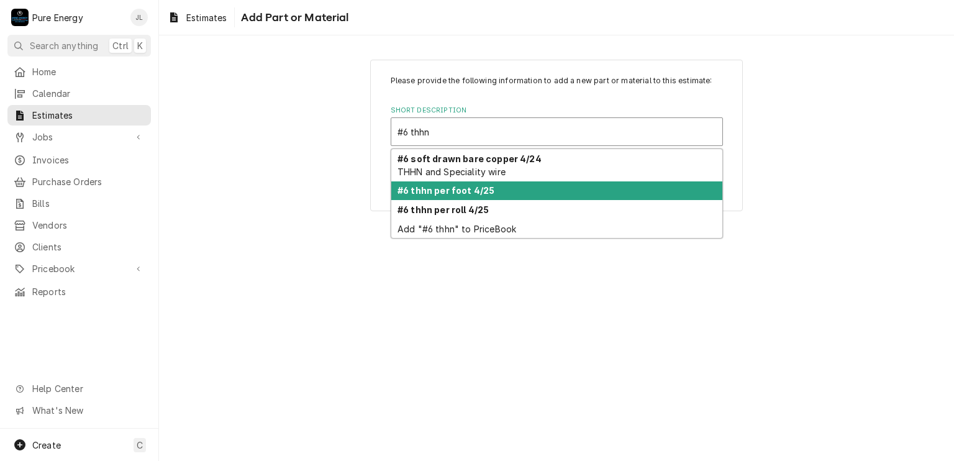
click at [498, 193] on div "#6 thhn per foot 4/25" at bounding box center [556, 190] width 331 height 19
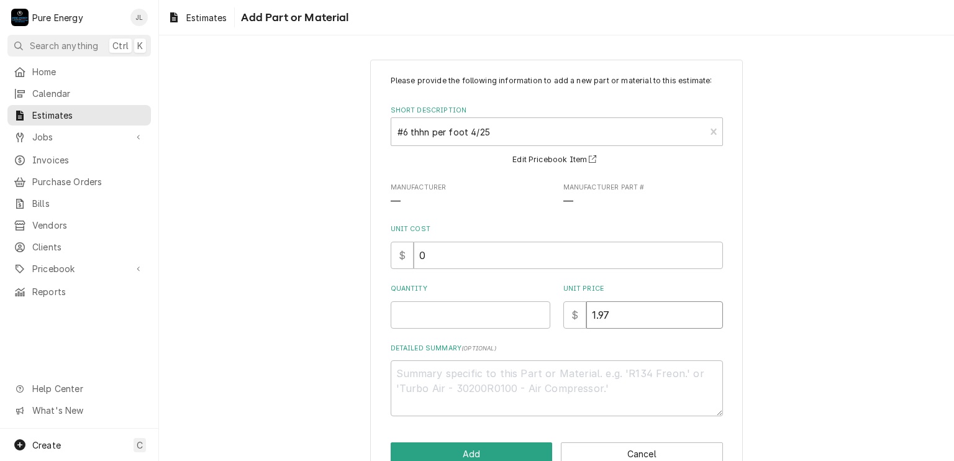
click at [636, 310] on input "1.97" at bounding box center [654, 314] width 137 height 27
click at [481, 319] on input "Quantity" at bounding box center [471, 314] width 160 height 27
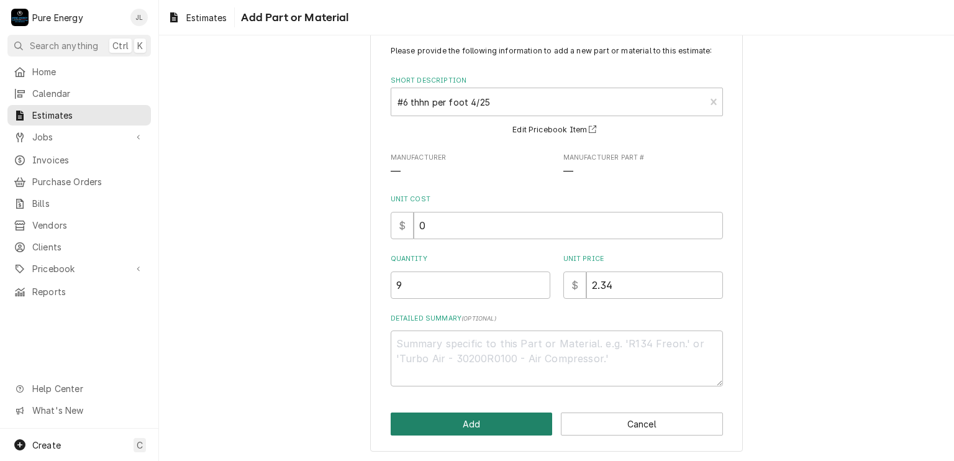
click at [489, 416] on button "Add" at bounding box center [472, 423] width 162 height 23
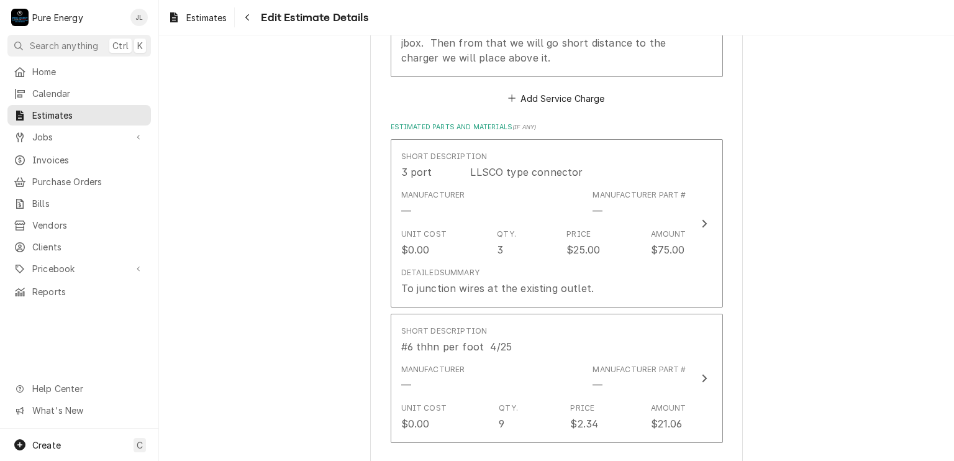
scroll to position [1320, 0]
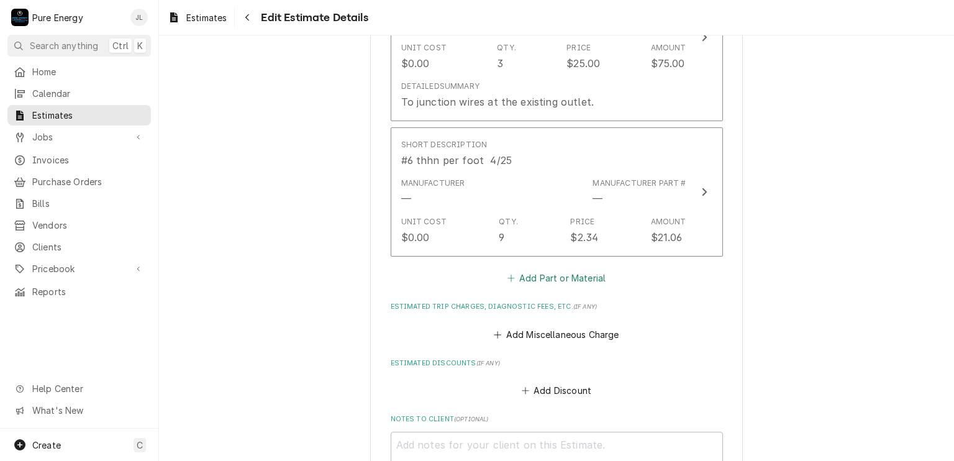
click at [591, 277] on button "Add Part or Material" at bounding box center [556, 278] width 102 height 17
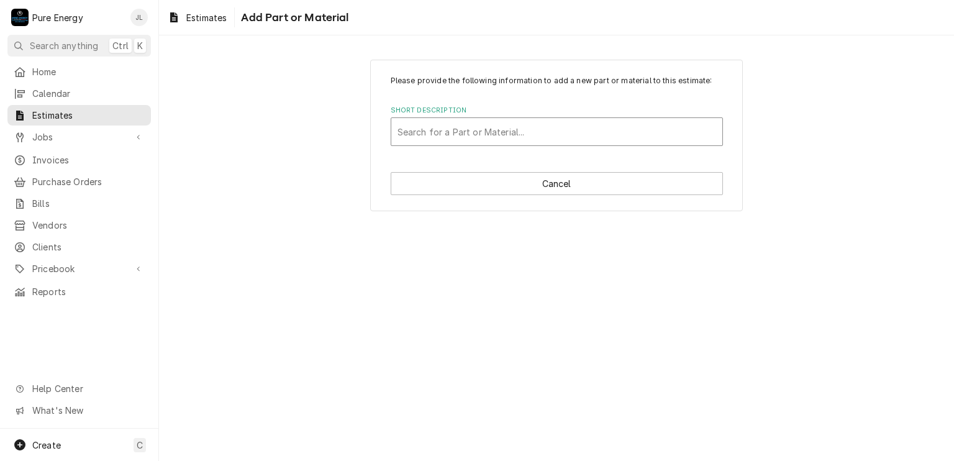
click at [409, 121] on div "Short Description" at bounding box center [556, 131] width 319 height 22
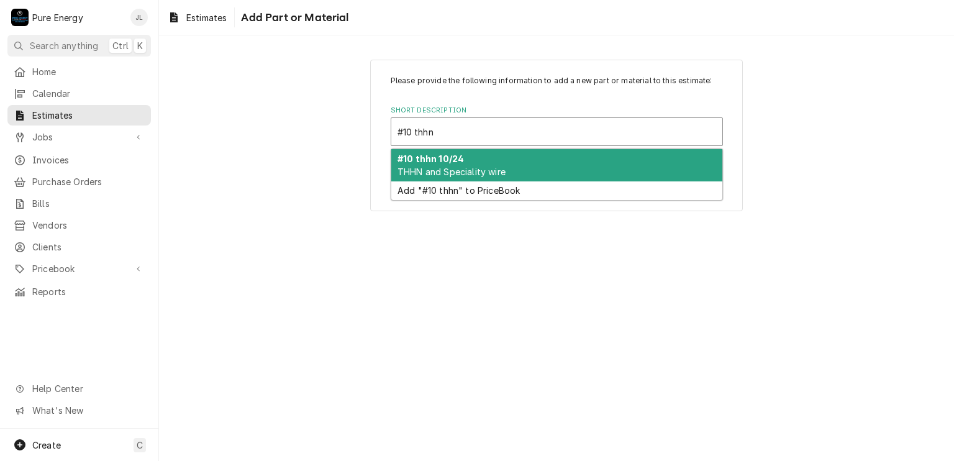
click at [458, 175] on span "THHN and Speciality wire" at bounding box center [451, 171] width 108 height 11
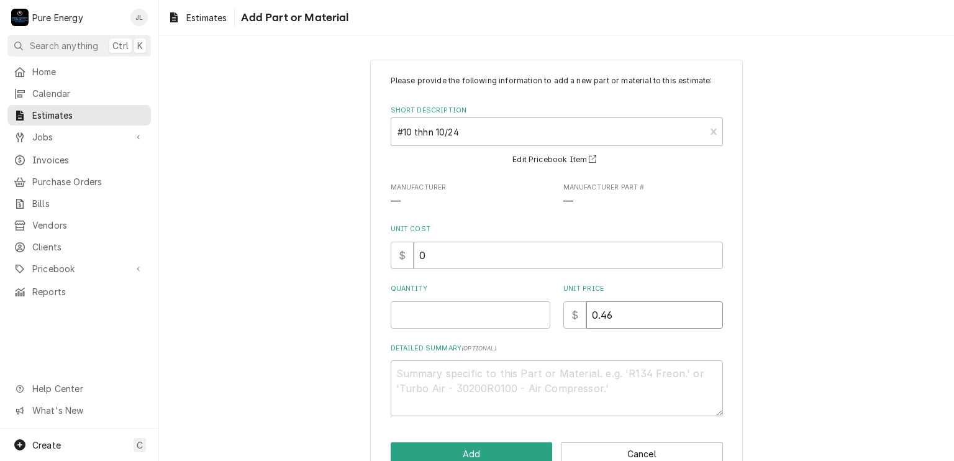
click at [636, 316] on input "0.46" at bounding box center [654, 314] width 137 height 27
click at [452, 327] on input "Quantity" at bounding box center [471, 314] width 160 height 27
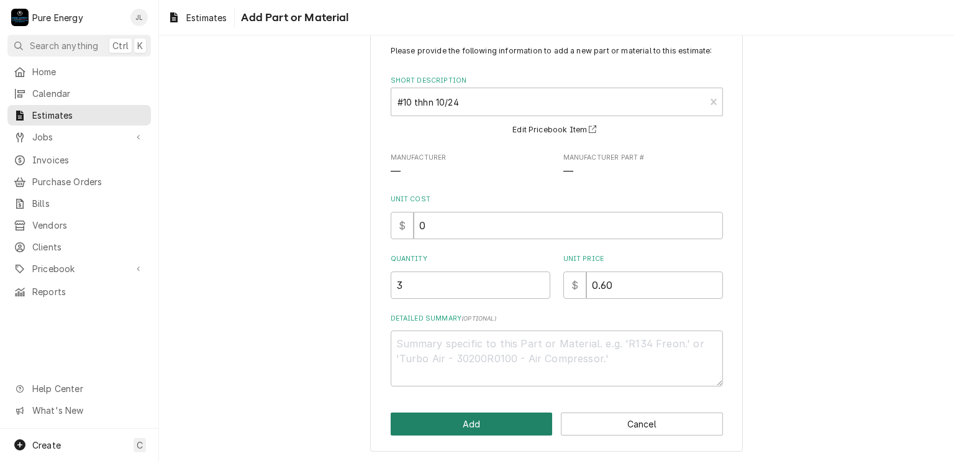
click at [458, 427] on button "Add" at bounding box center [472, 423] width 162 height 23
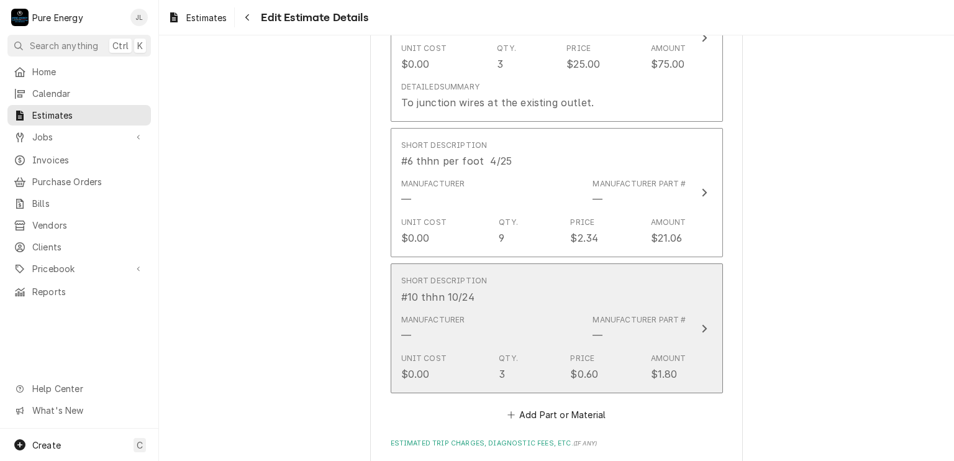
scroll to position [1506, 0]
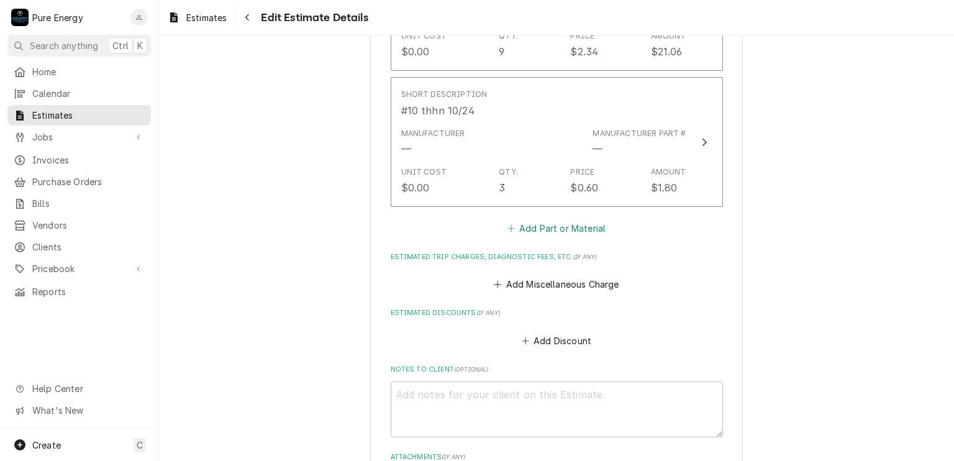
click at [578, 228] on button "Add Part or Material" at bounding box center [556, 228] width 102 height 17
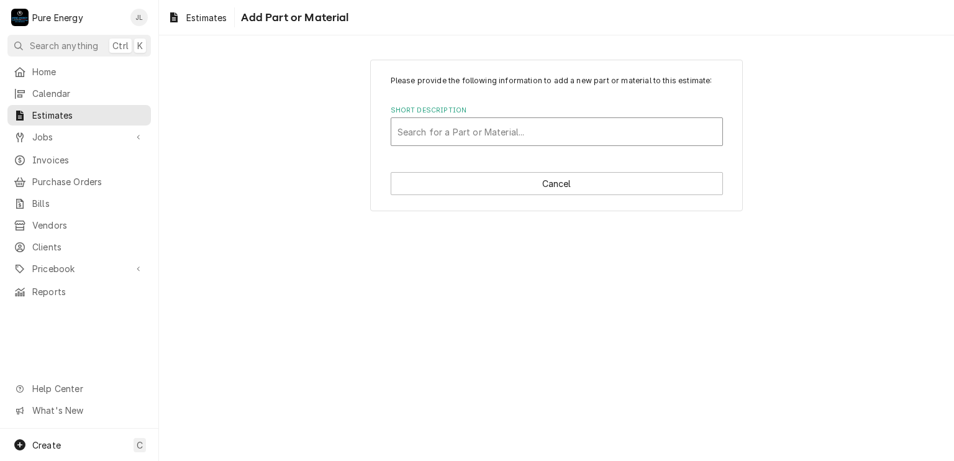
click at [479, 131] on div "Short Description" at bounding box center [556, 131] width 319 height 22
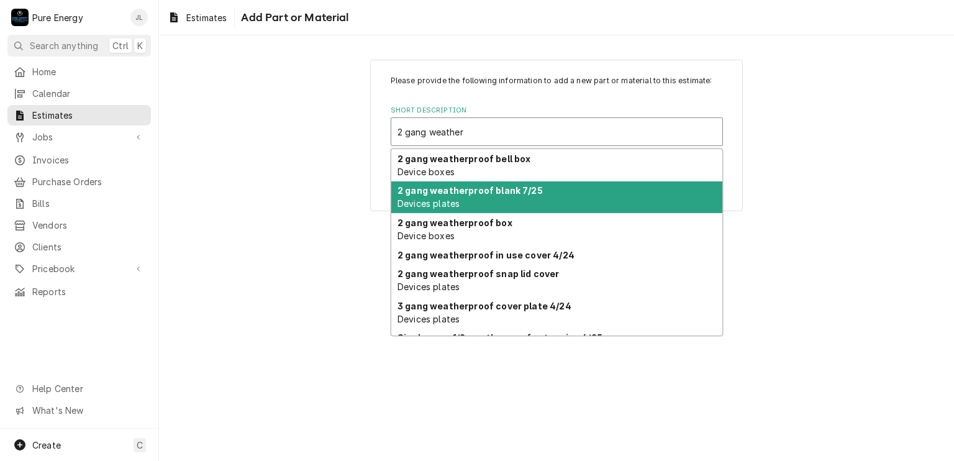
click at [490, 198] on div "2 gang weatherproof blank 7/25 Devices plates" at bounding box center [556, 197] width 331 height 32
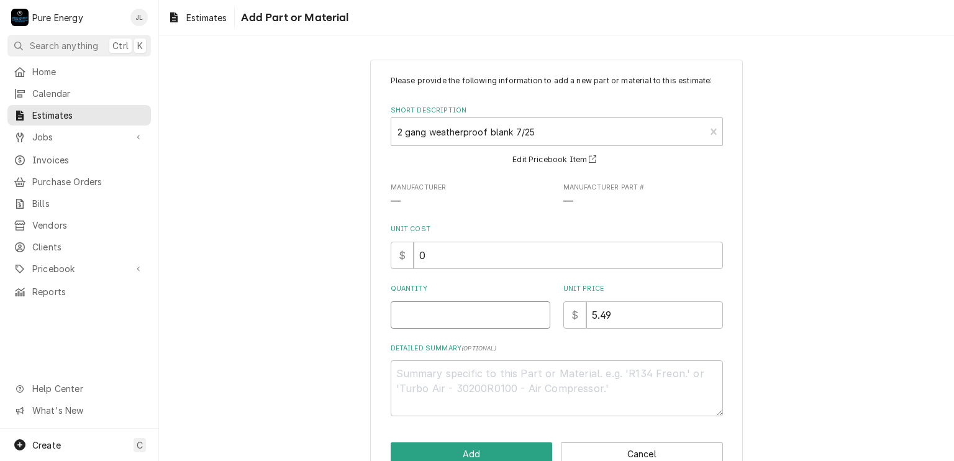
click at [504, 318] on input "Quantity" at bounding box center [471, 314] width 160 height 27
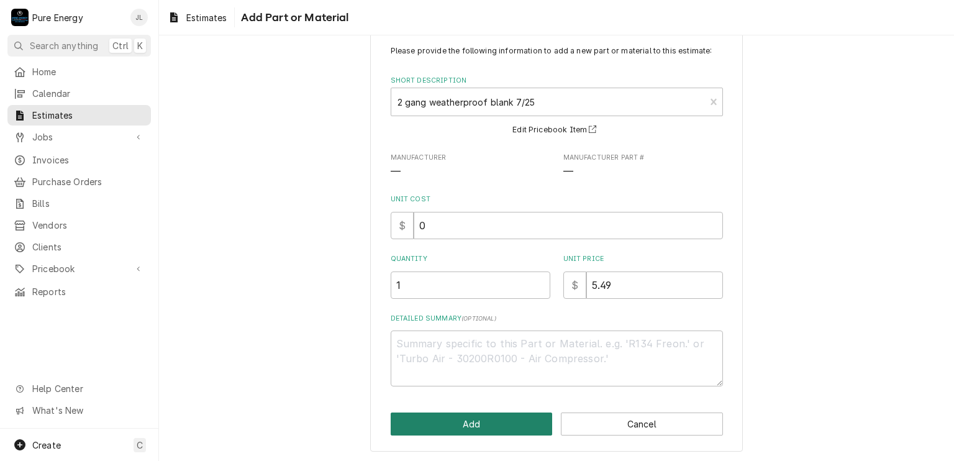
click at [489, 418] on button "Add" at bounding box center [472, 423] width 162 height 23
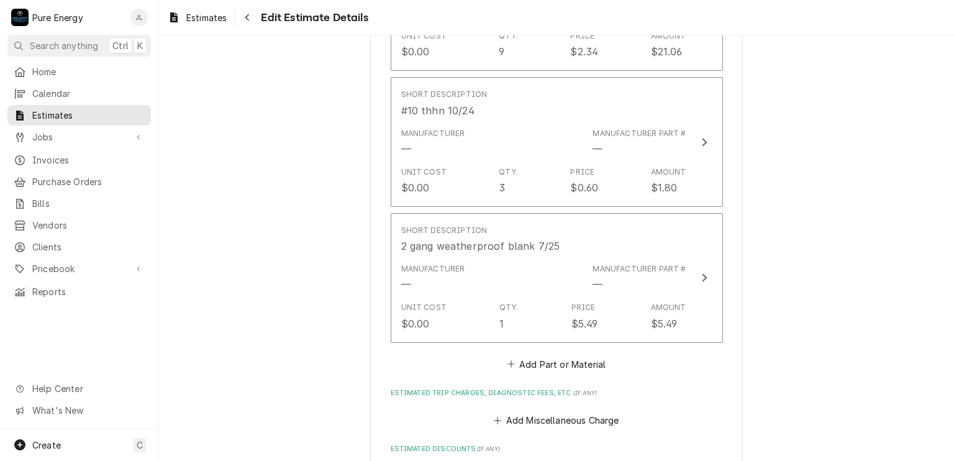
scroll to position [1506, 0]
click at [576, 357] on button "Add Part or Material" at bounding box center [556, 363] width 102 height 17
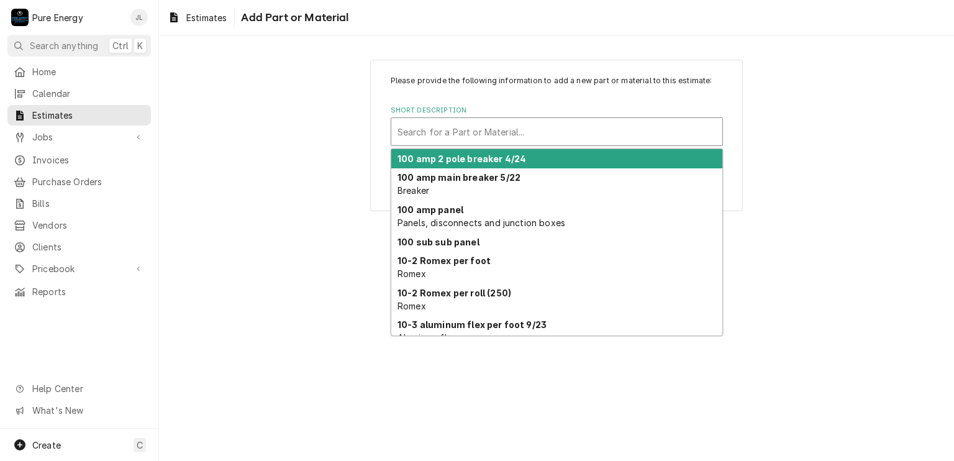
click at [494, 129] on div "Short Description" at bounding box center [556, 131] width 319 height 22
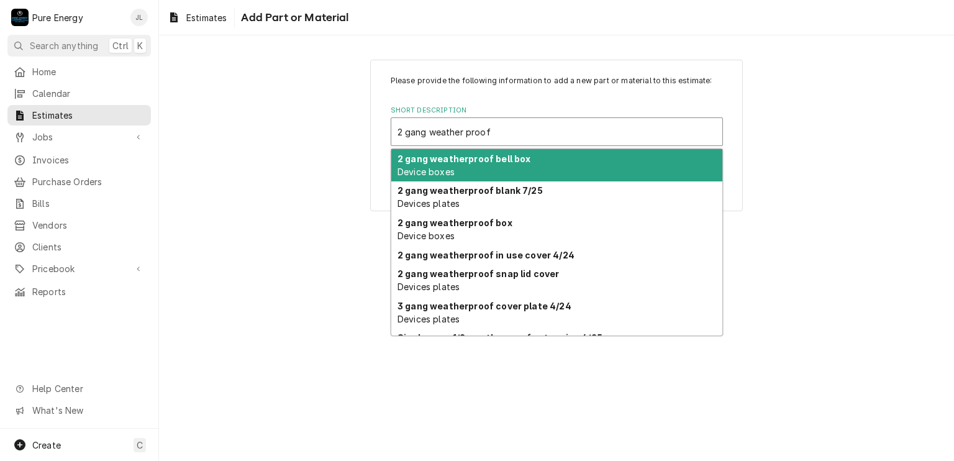
click at [502, 164] on div "2 gang weatherproof bell box Device boxes" at bounding box center [556, 165] width 331 height 32
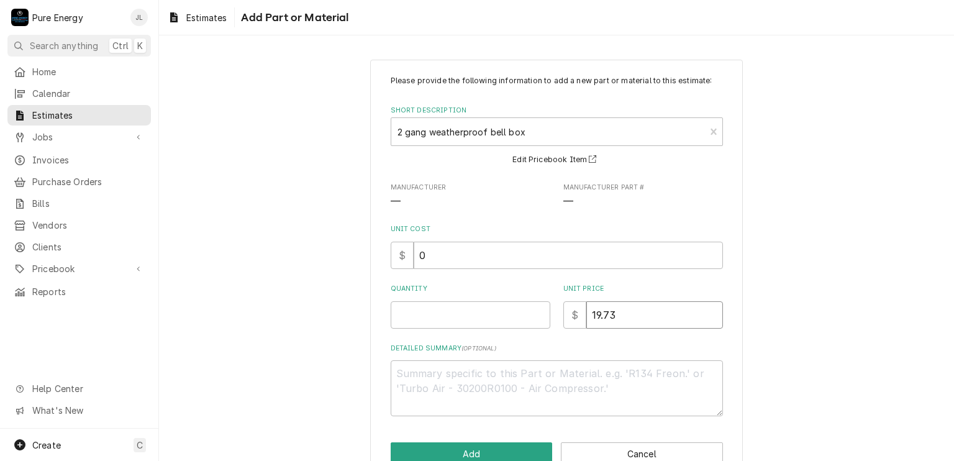
click at [632, 325] on input "19.73" at bounding box center [654, 314] width 137 height 27
click at [401, 315] on input "Quantity" at bounding box center [471, 314] width 160 height 27
click at [406, 375] on textarea "Detailed Summary ( optional )" at bounding box center [557, 388] width 332 height 56
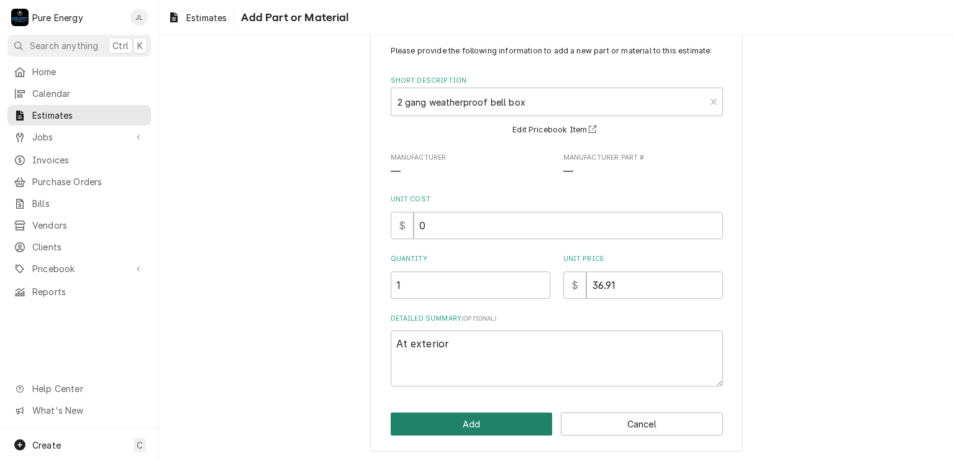
click at [512, 425] on button "Add" at bounding box center [472, 423] width 162 height 23
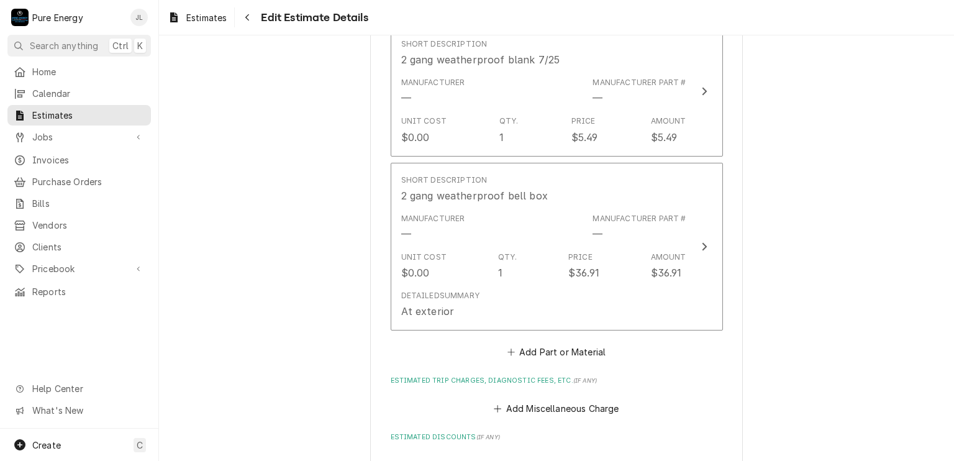
scroll to position [1755, 0]
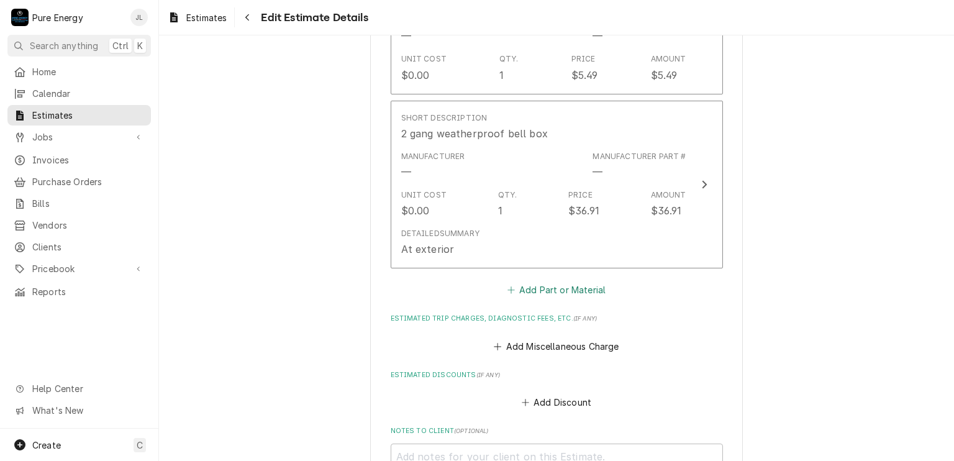
click at [565, 285] on button "Add Part or Material" at bounding box center [556, 289] width 102 height 17
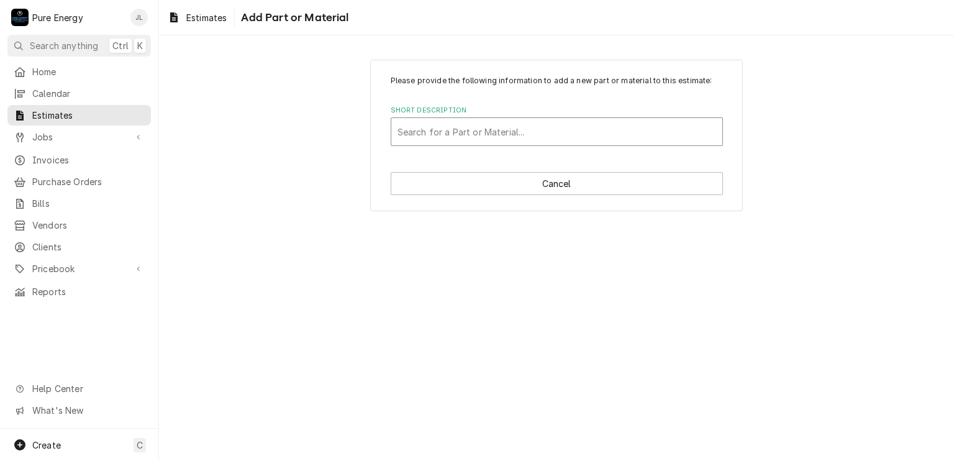
click at [480, 130] on div "Short Description" at bounding box center [556, 131] width 319 height 22
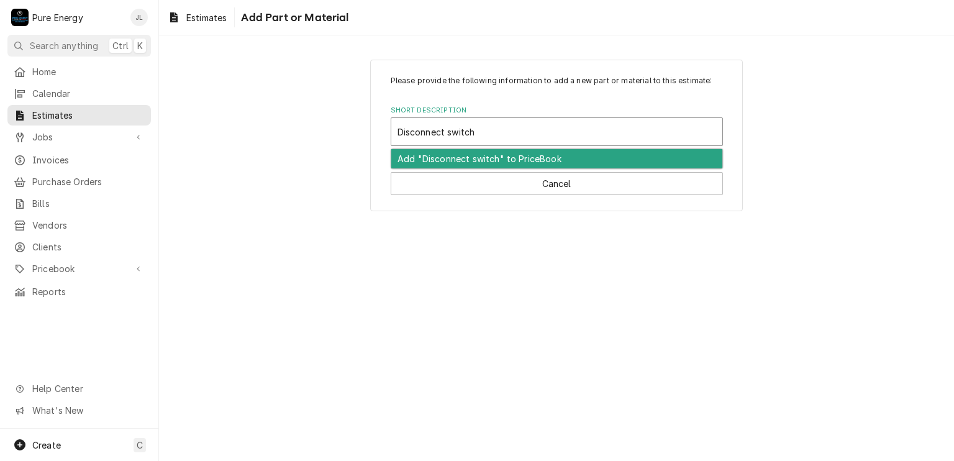
click at [475, 164] on div "Add "Disconnect switch" to PriceBook" at bounding box center [556, 158] width 331 height 19
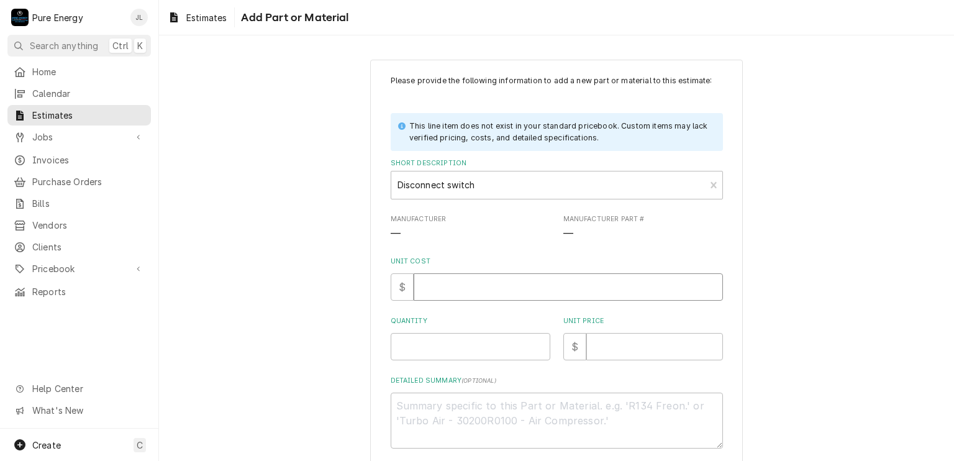
click at [450, 284] on input "Unit Cost" at bounding box center [568, 286] width 309 height 27
click at [436, 350] on input "Quantity" at bounding box center [471, 346] width 160 height 27
click at [604, 341] on input "Unit Price" at bounding box center [654, 346] width 137 height 27
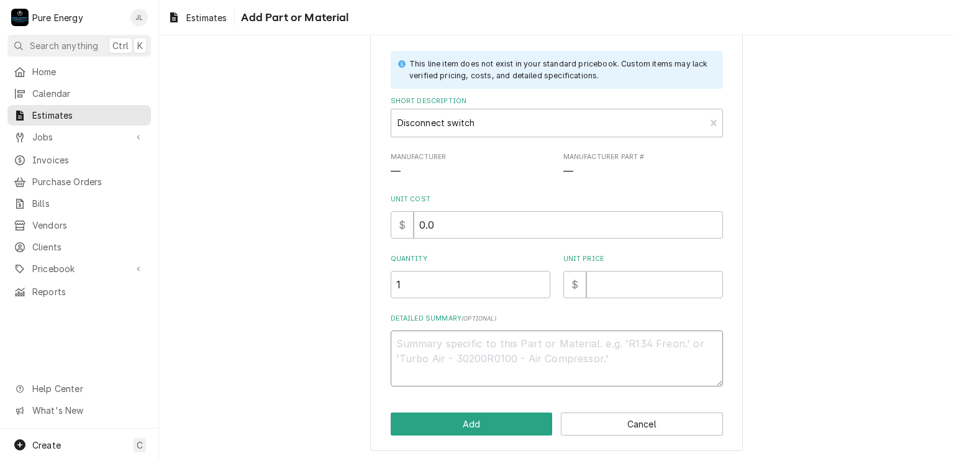
click at [489, 366] on textarea "Detailed Summary ( optional )" at bounding box center [557, 358] width 332 height 56
click at [594, 285] on input "Unit Price" at bounding box center [654, 284] width 137 height 27
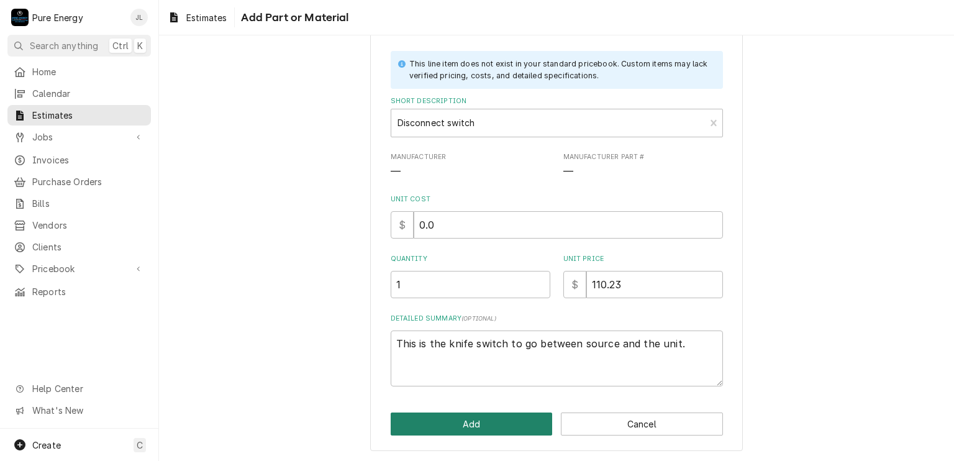
click at [503, 419] on button "Add" at bounding box center [472, 423] width 162 height 23
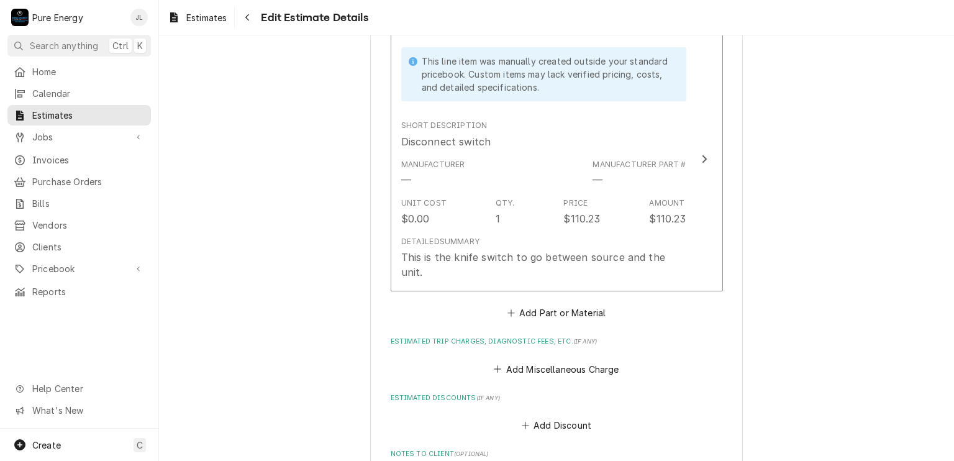
scroll to position [1940, 0]
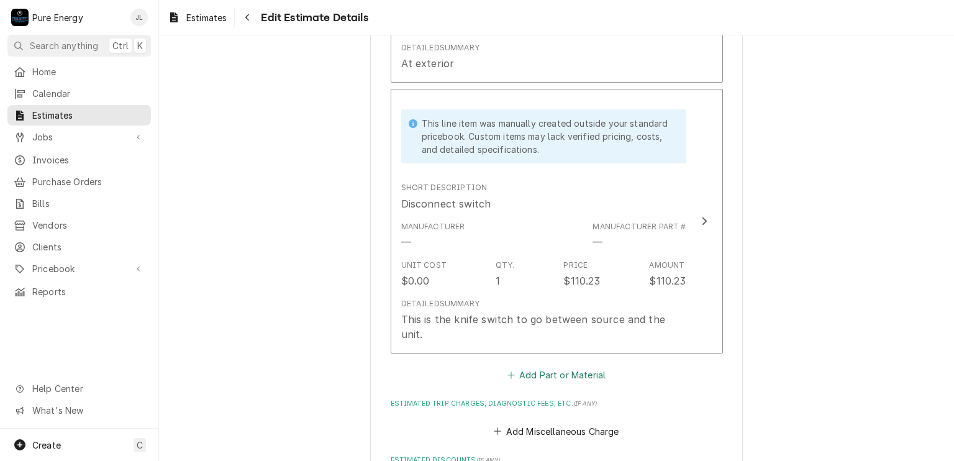
click at [558, 366] on button "Add Part or Material" at bounding box center [556, 374] width 102 height 17
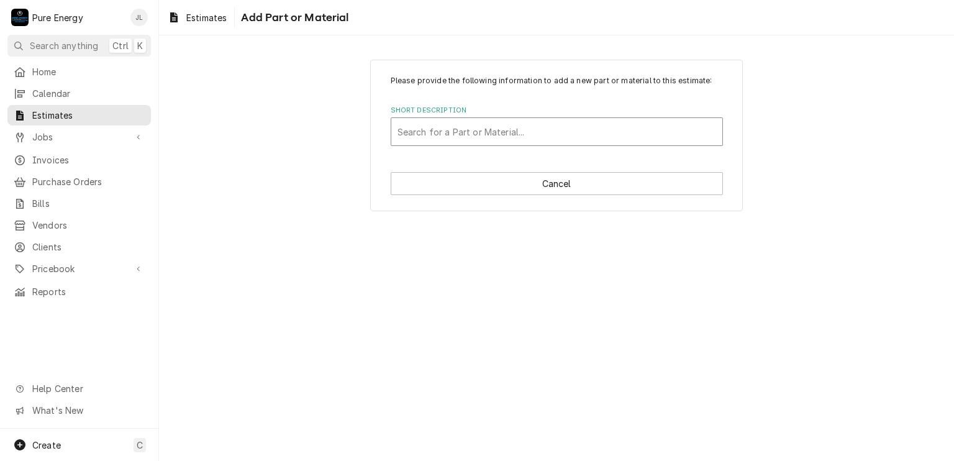
click at [499, 134] on div "Short Description" at bounding box center [556, 131] width 319 height 22
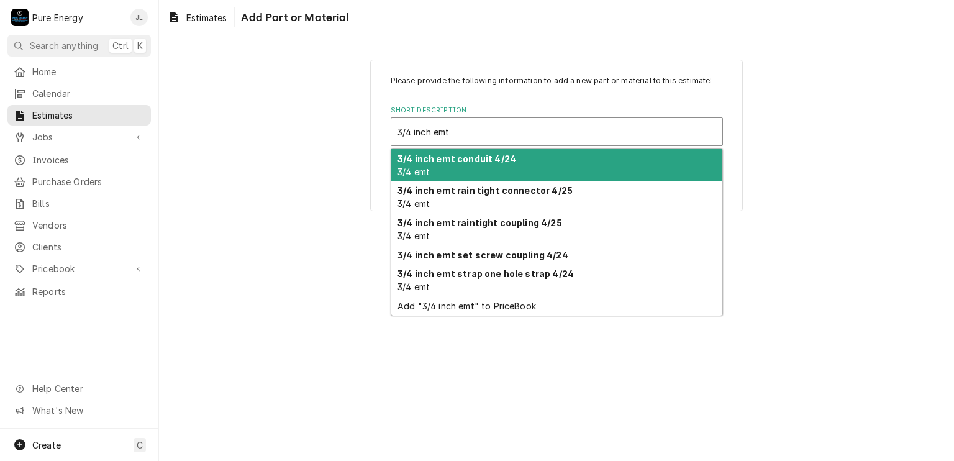
click at [500, 163] on div "3/4 inch emt conduit 4/24 3/4 emt" at bounding box center [556, 165] width 331 height 32
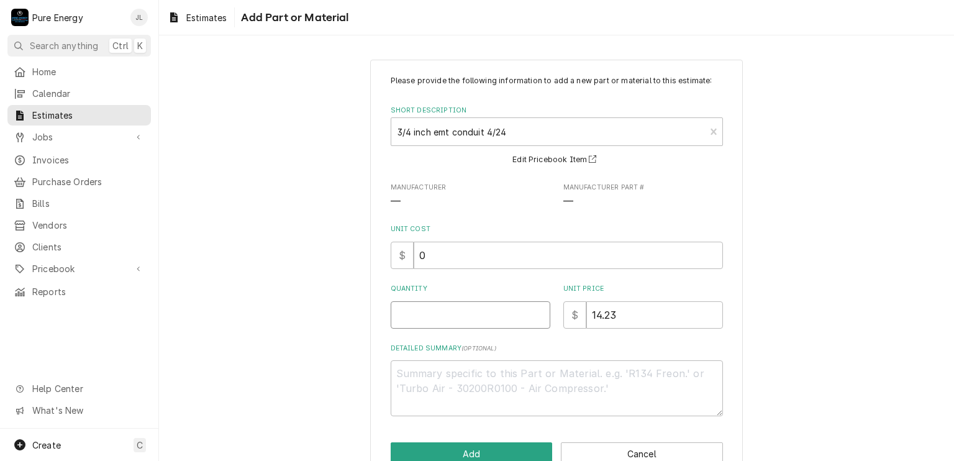
click at [479, 311] on input "Quantity" at bounding box center [471, 314] width 160 height 27
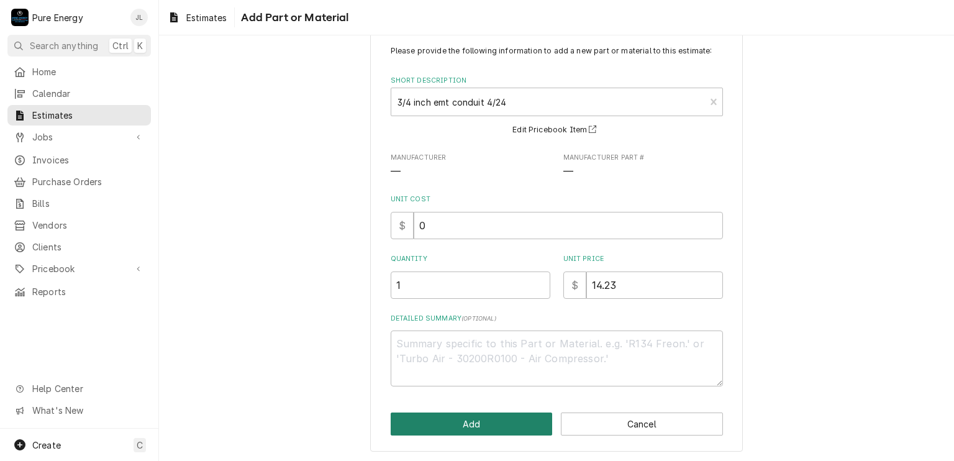
click at [450, 422] on button "Add" at bounding box center [472, 423] width 162 height 23
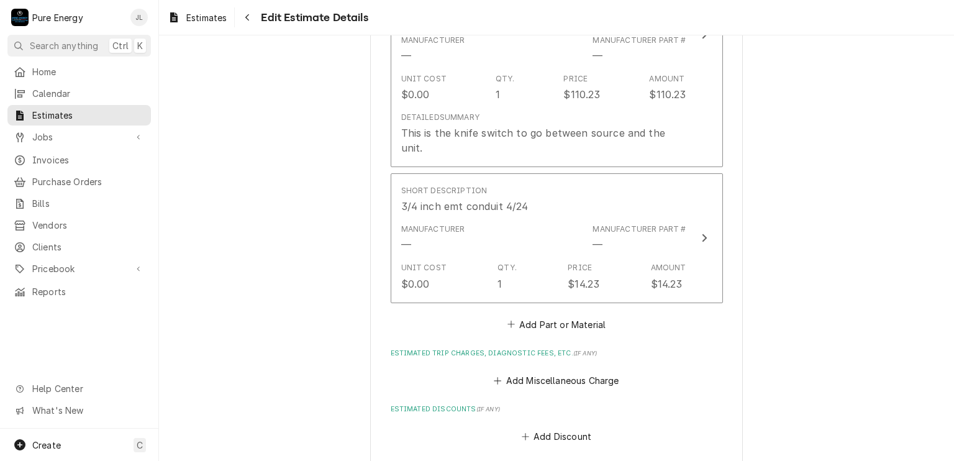
scroll to position [2189, 0]
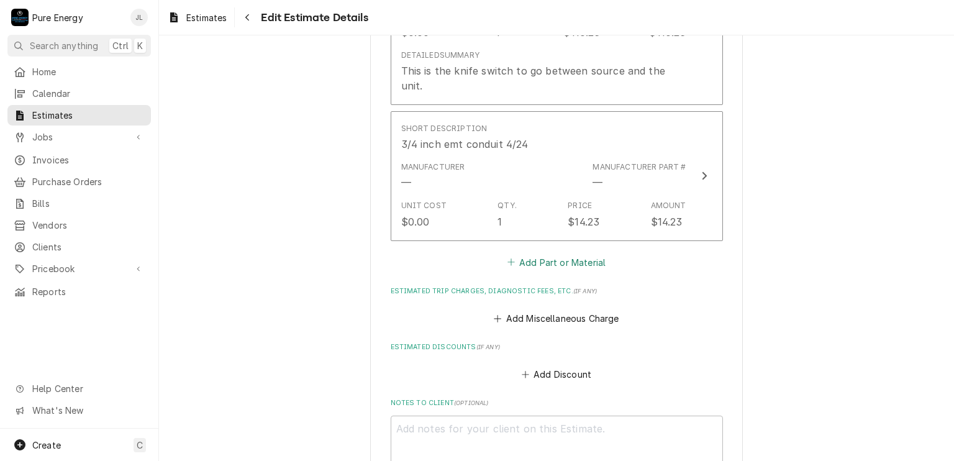
click at [543, 253] on button "Add Part or Material" at bounding box center [556, 261] width 102 height 17
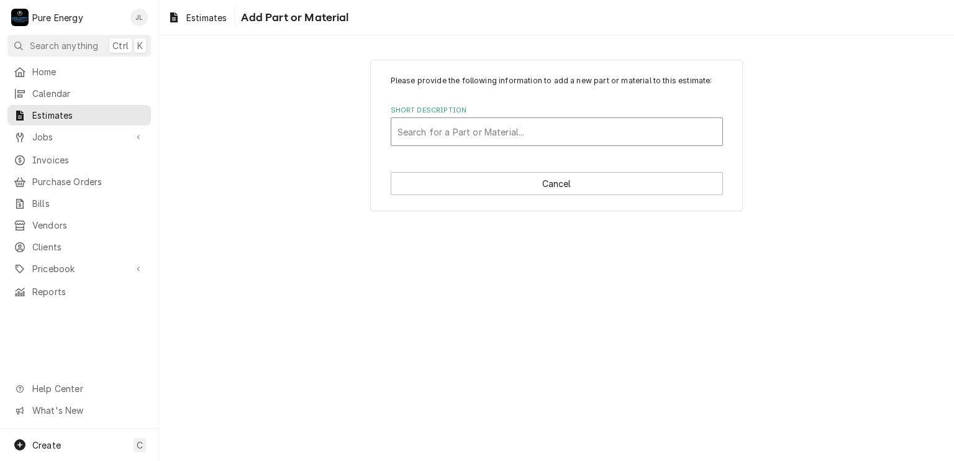
click at [461, 129] on div "Short Description" at bounding box center [556, 131] width 319 height 22
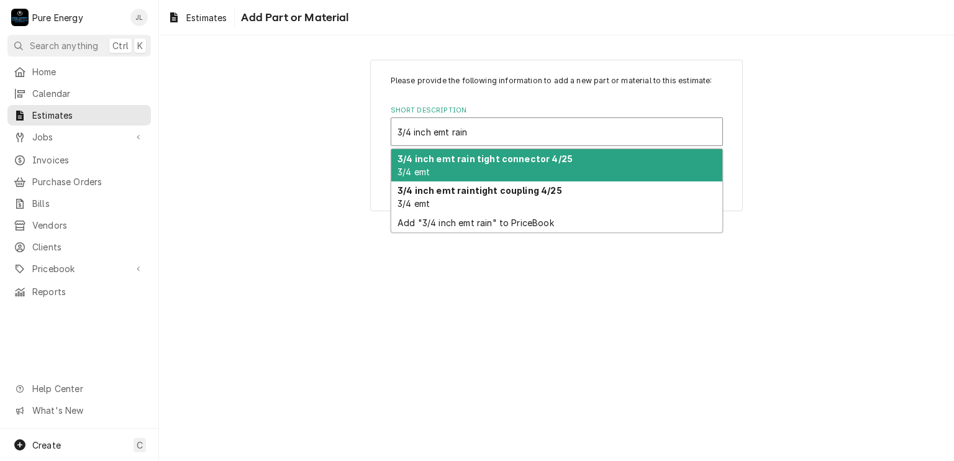
click at [476, 163] on div "3/4 inch emt rain tight connector 4/25 3/4 emt" at bounding box center [556, 165] width 331 height 32
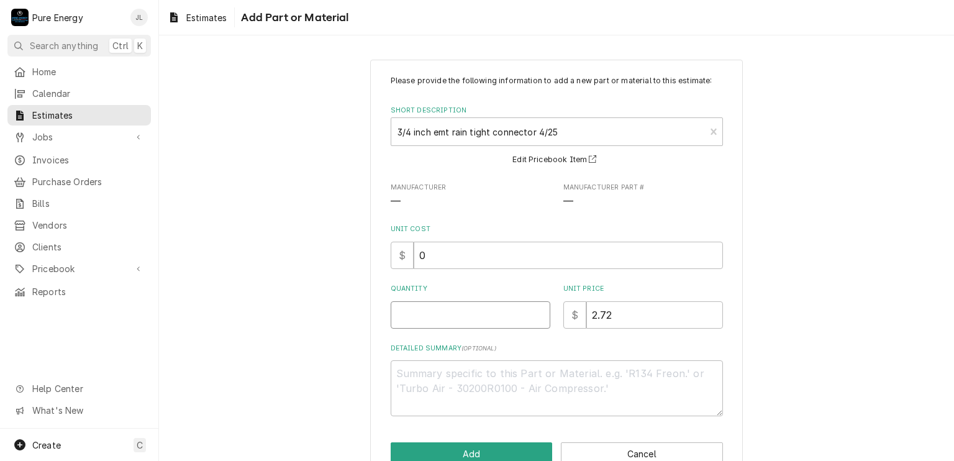
click at [432, 317] on input "Quantity" at bounding box center [471, 314] width 160 height 27
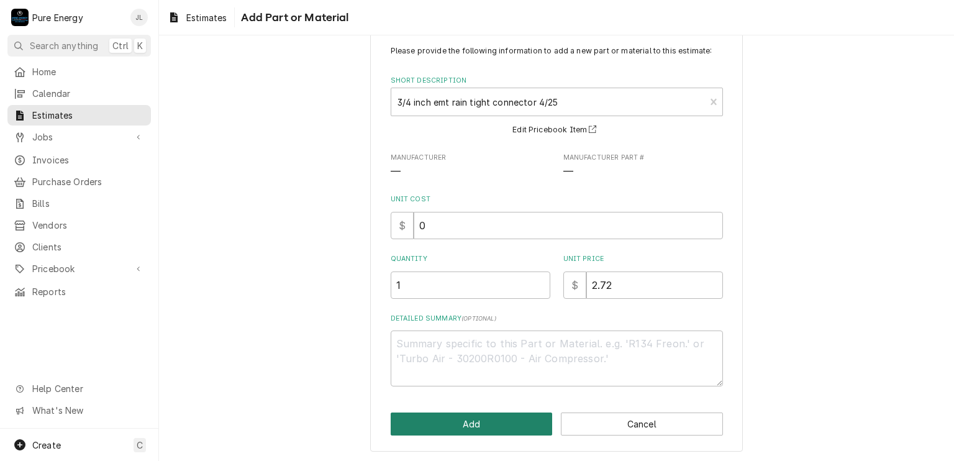
click at [490, 414] on button "Add" at bounding box center [472, 423] width 162 height 23
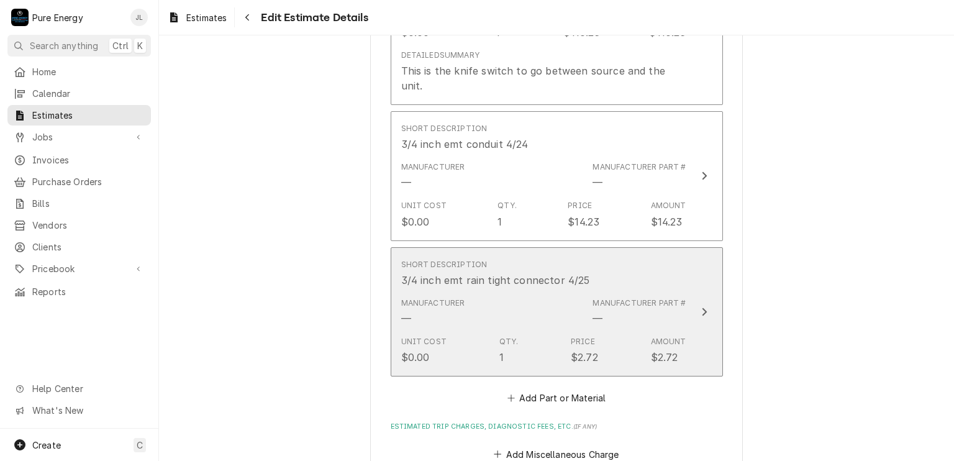
scroll to position [2375, 0]
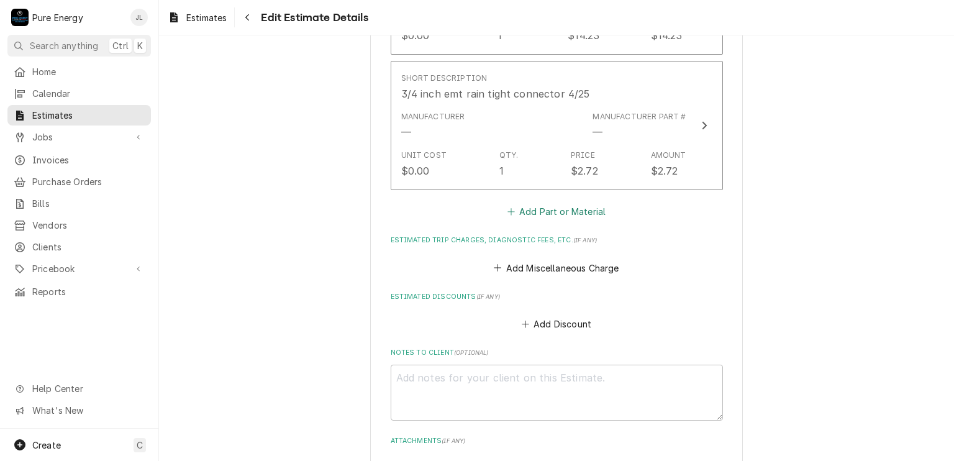
click at [534, 203] on button "Add Part or Material" at bounding box center [556, 211] width 102 height 17
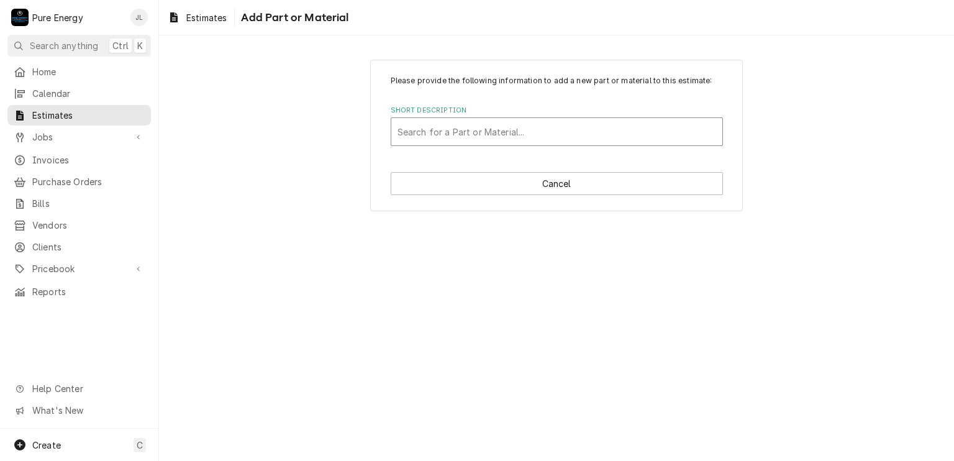
click at [455, 125] on div "Short Description" at bounding box center [556, 131] width 319 height 22
click at [452, 127] on div "Short Description" at bounding box center [556, 131] width 319 height 22
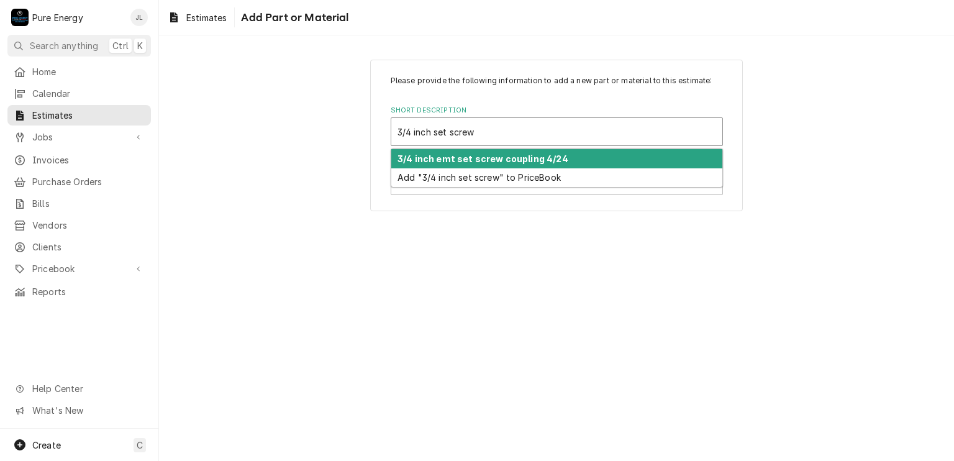
click at [477, 151] on div "3/4 inch emt set screw coupling 4/24" at bounding box center [556, 158] width 331 height 19
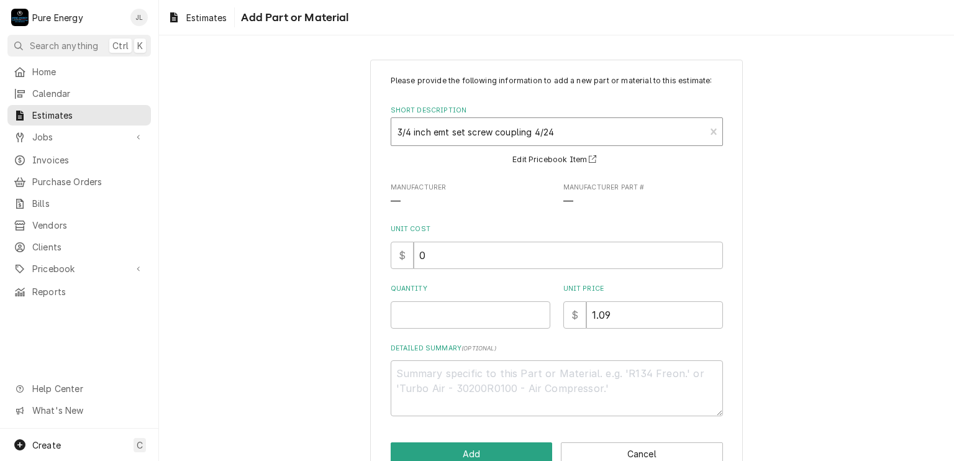
click at [611, 135] on div "Short Description" at bounding box center [548, 131] width 302 height 22
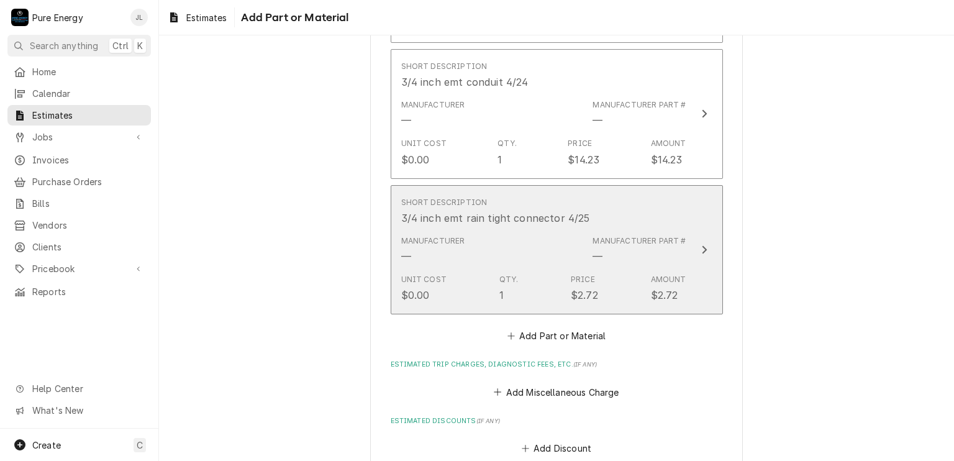
scroll to position [2313, 0]
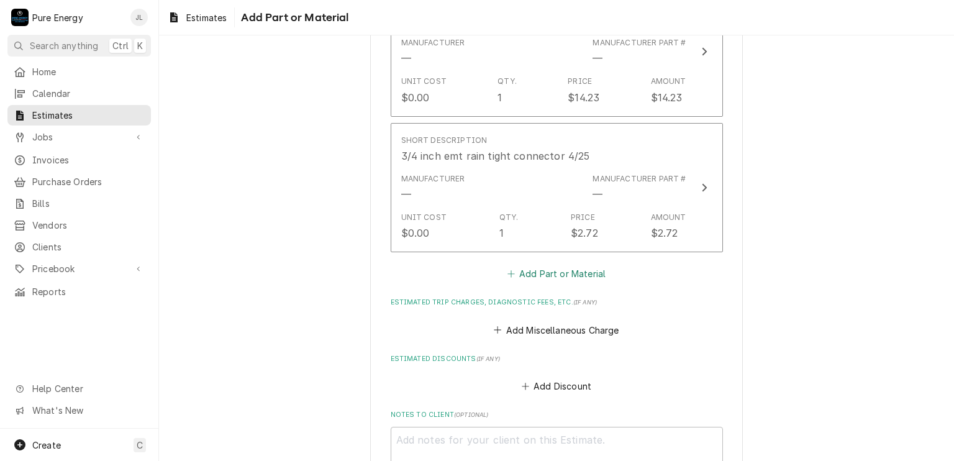
click at [532, 265] on button "Add Part or Material" at bounding box center [556, 273] width 102 height 17
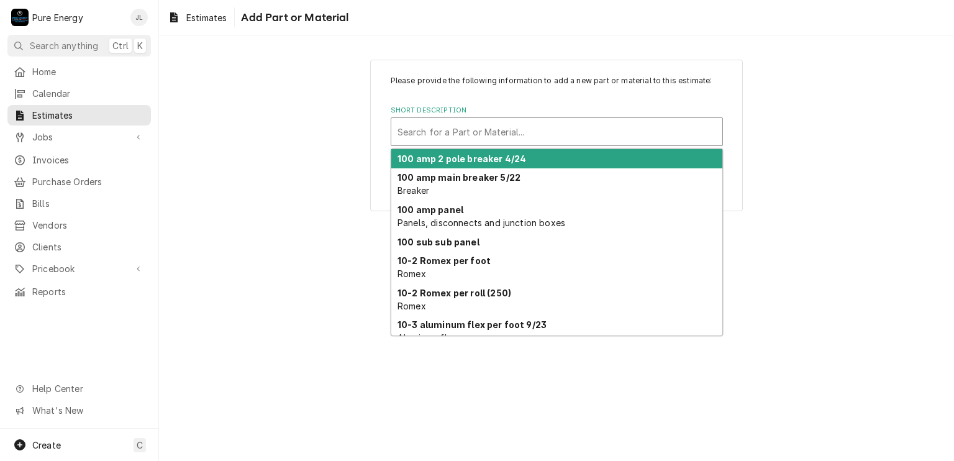
click at [443, 136] on div "Short Description" at bounding box center [556, 131] width 319 height 22
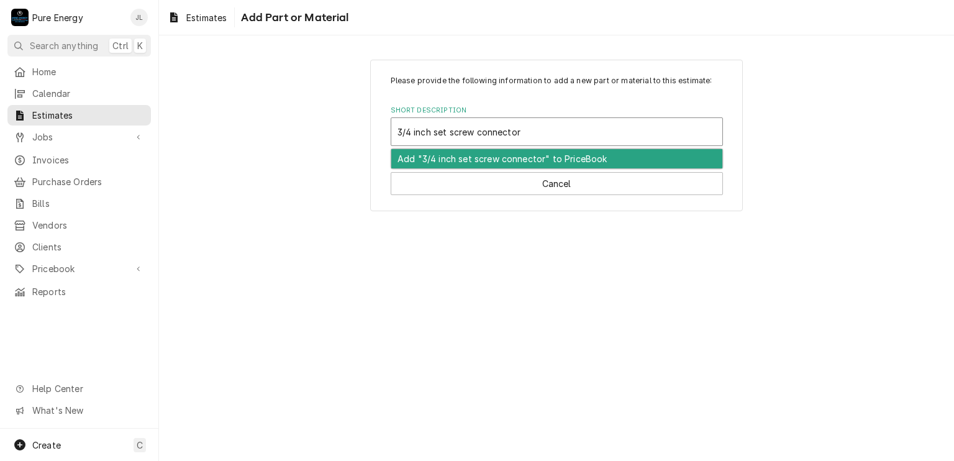
click at [473, 154] on div "Add "3/4 inch set screw connector" to PriceBook" at bounding box center [556, 158] width 331 height 19
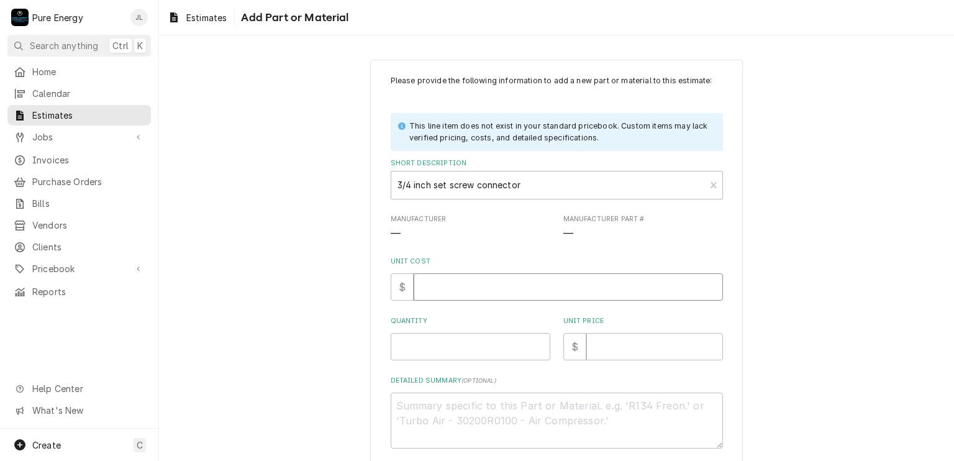
click at [446, 295] on input "Unit Cost" at bounding box center [568, 286] width 309 height 27
click at [440, 359] on input "Quantity" at bounding box center [471, 346] width 160 height 27
click at [594, 347] on input "Unit Price" at bounding box center [654, 346] width 137 height 27
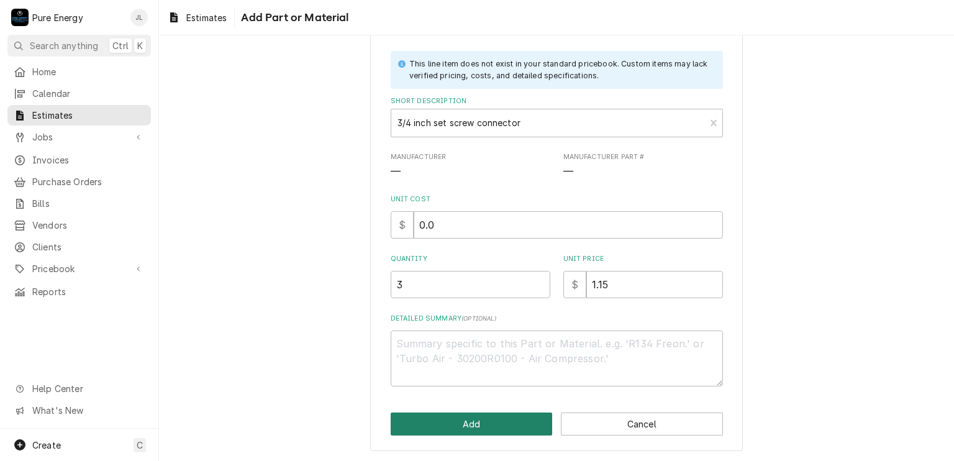
click at [491, 427] on button "Add" at bounding box center [472, 423] width 162 height 23
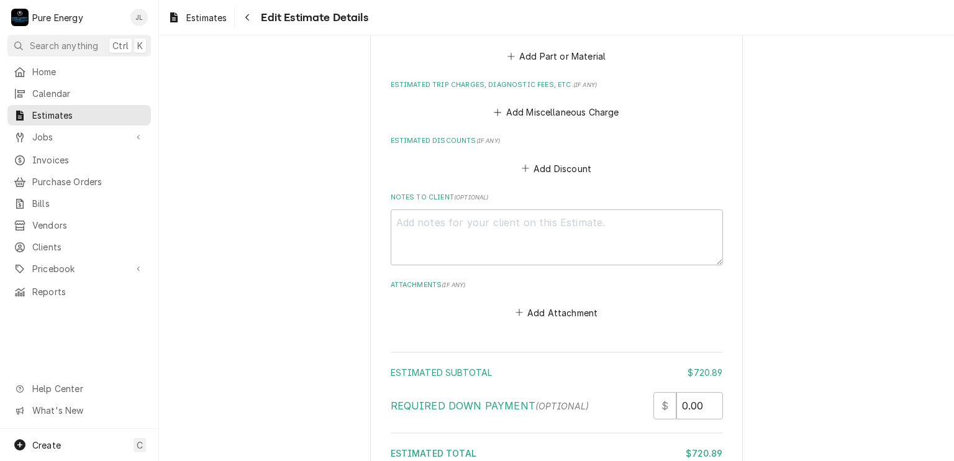
scroll to position [2954, 0]
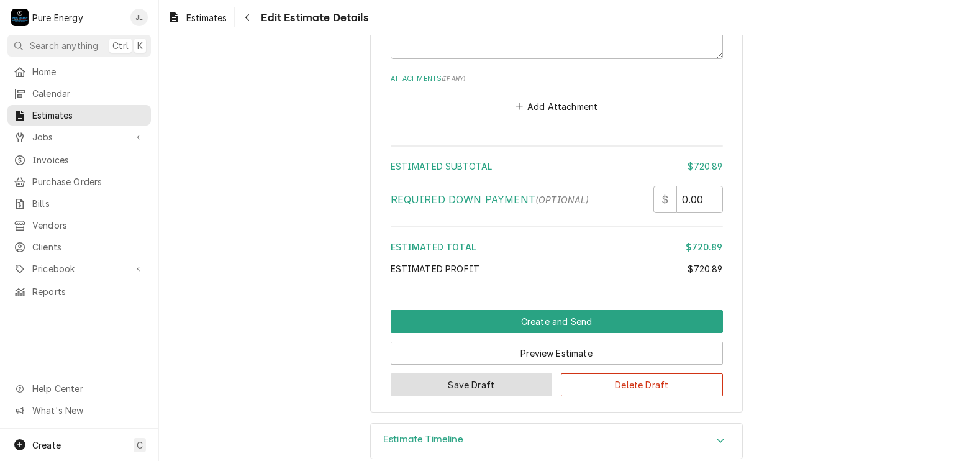
click at [509, 373] on button "Save Draft" at bounding box center [472, 384] width 162 height 23
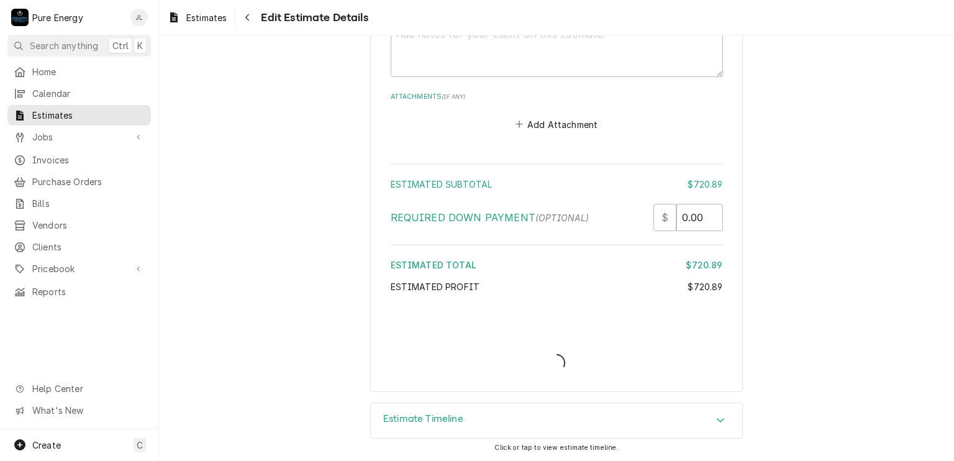
scroll to position [2916, 0]
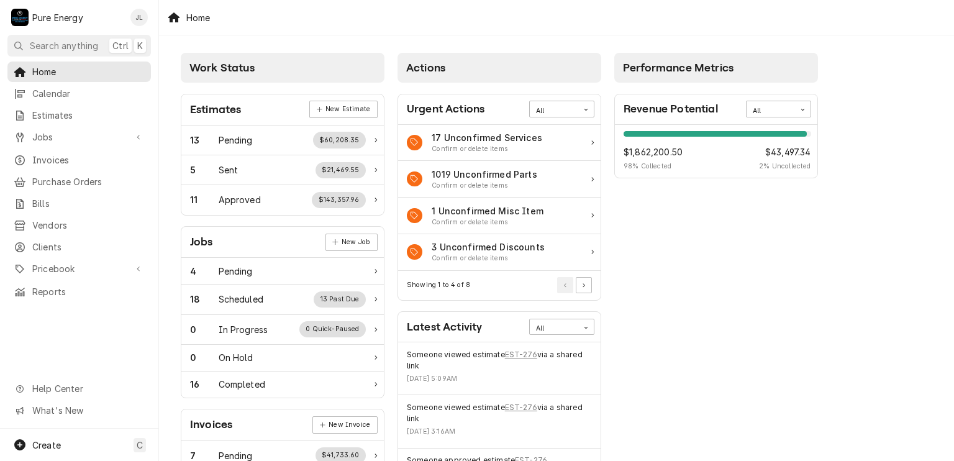
scroll to position [62, 0]
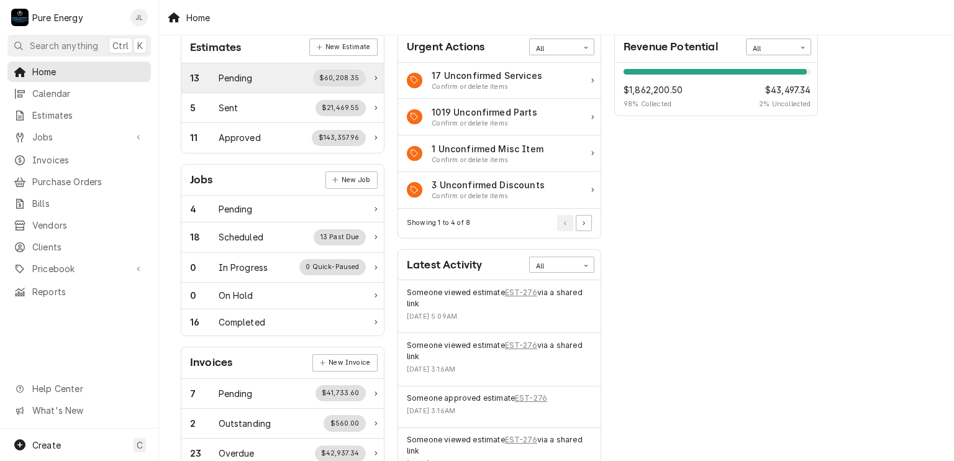
click at [258, 78] on div "13 Pending $60,208.35" at bounding box center [278, 78] width 176 height 16
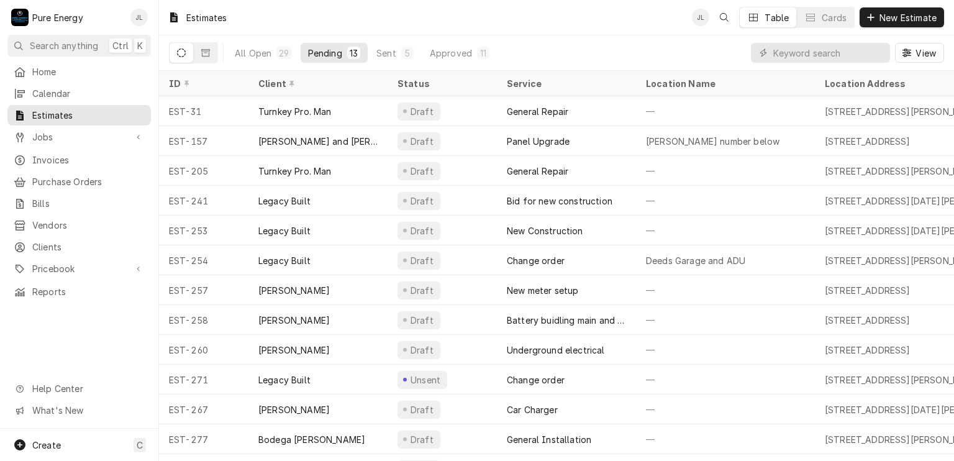
scroll to position [30, 0]
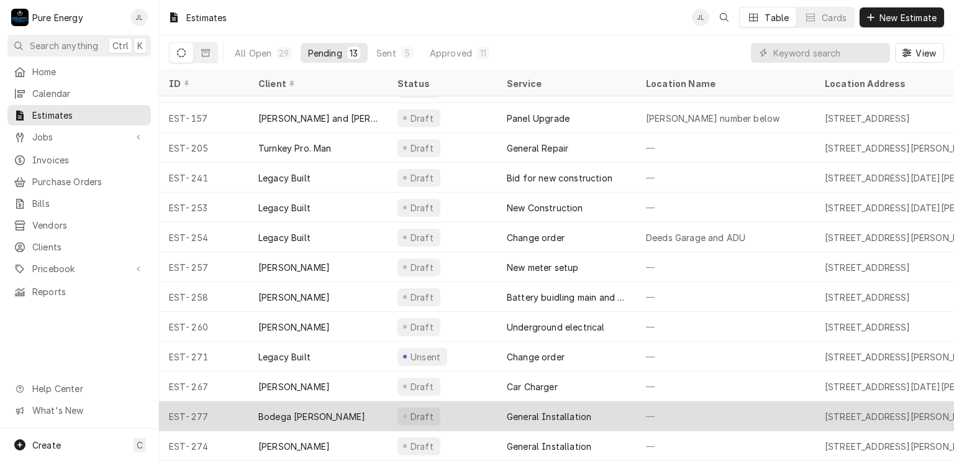
click at [702, 404] on div "—" at bounding box center [725, 416] width 179 height 30
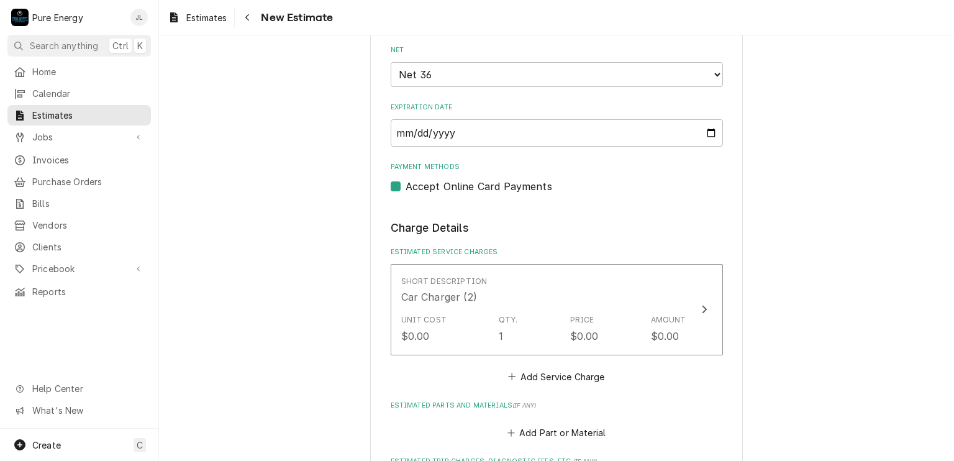
scroll to position [745, 0]
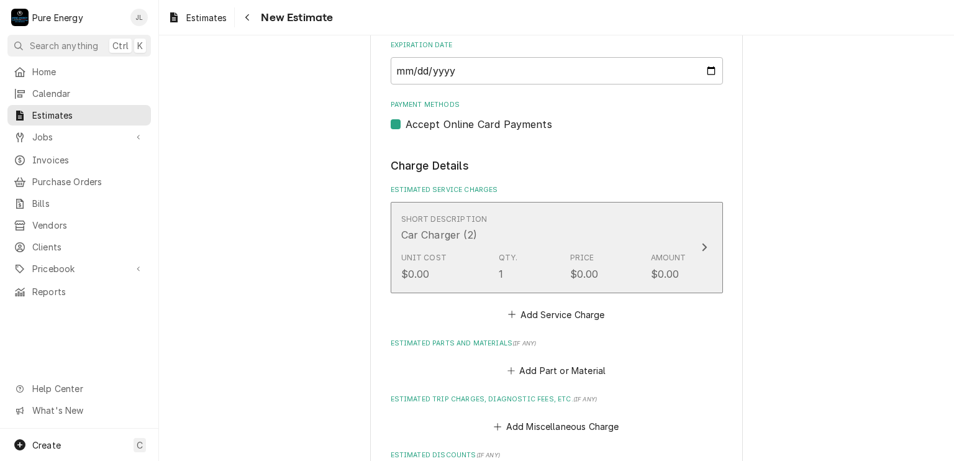
click at [517, 227] on div "Short Description Car Charger (2)" at bounding box center [543, 228] width 285 height 39
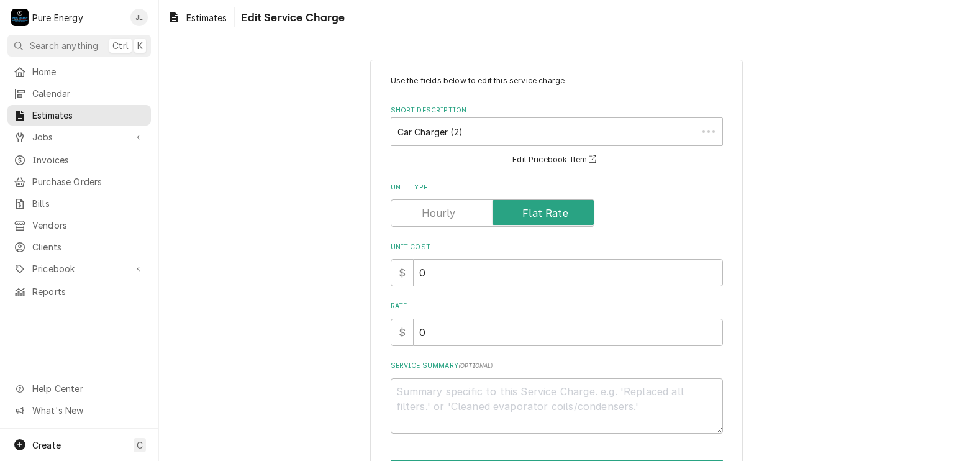
scroll to position [79, 0]
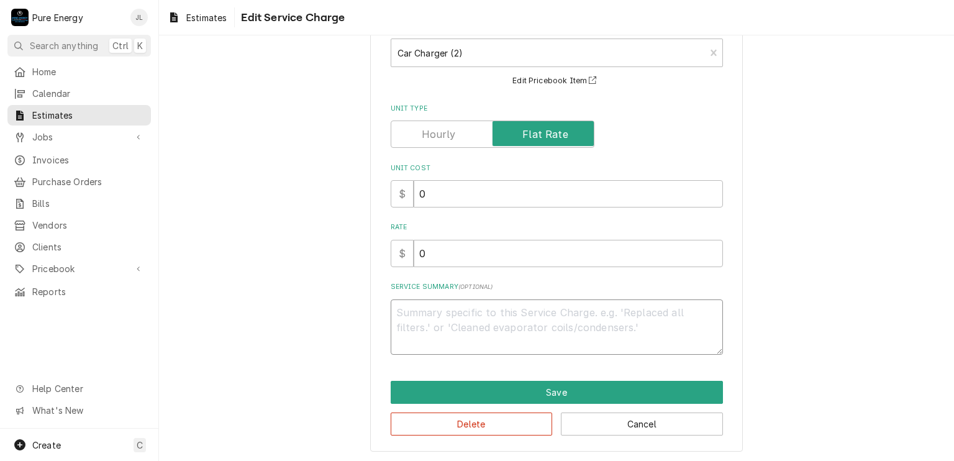
click at [465, 312] on textarea "Service Summary ( optional )" at bounding box center [557, 327] width 332 height 56
type textarea "x"
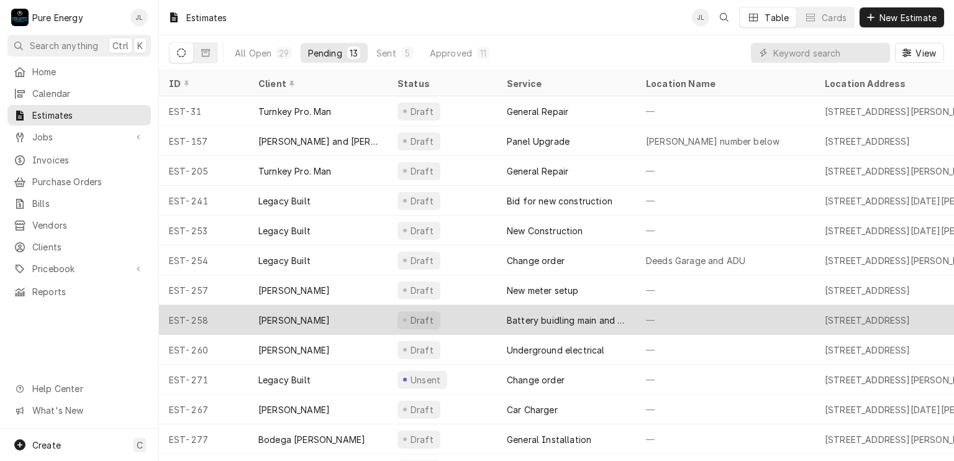
scroll to position [30, 0]
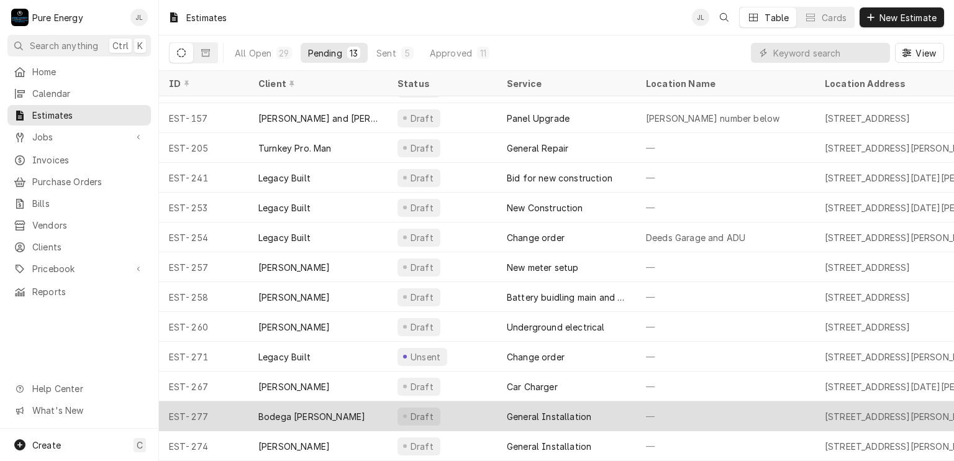
click at [720, 404] on div "—" at bounding box center [725, 416] width 179 height 30
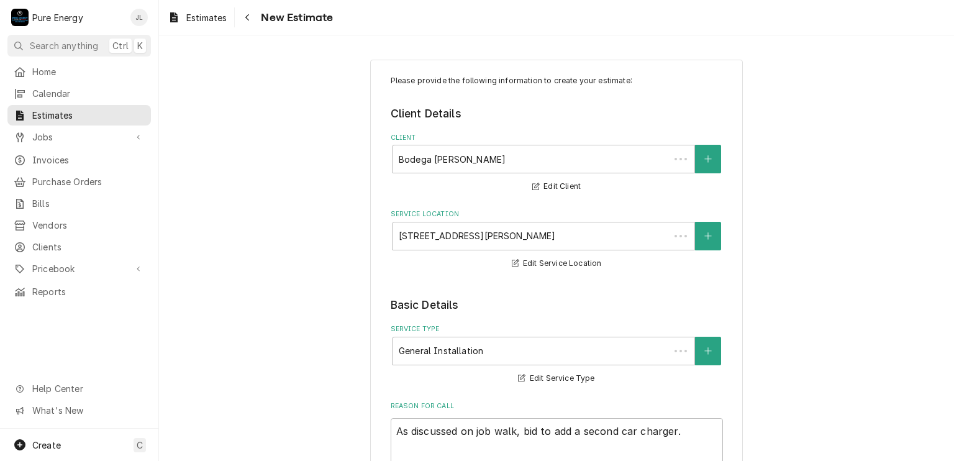
type textarea "x"
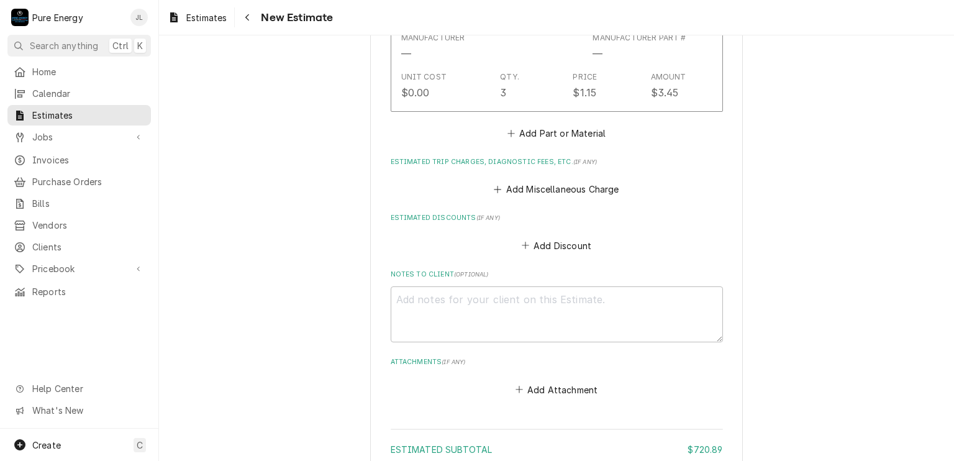
scroll to position [2546, 0]
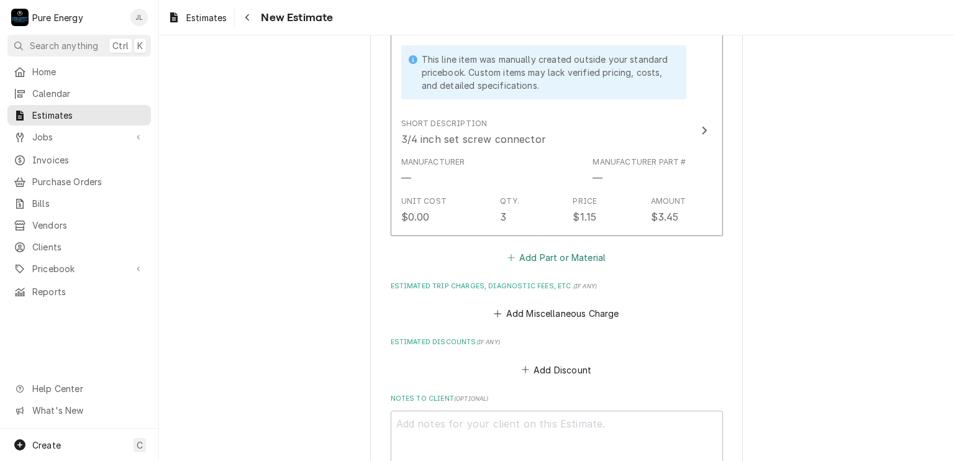
click at [552, 248] on button "Add Part or Material" at bounding box center [556, 256] width 102 height 17
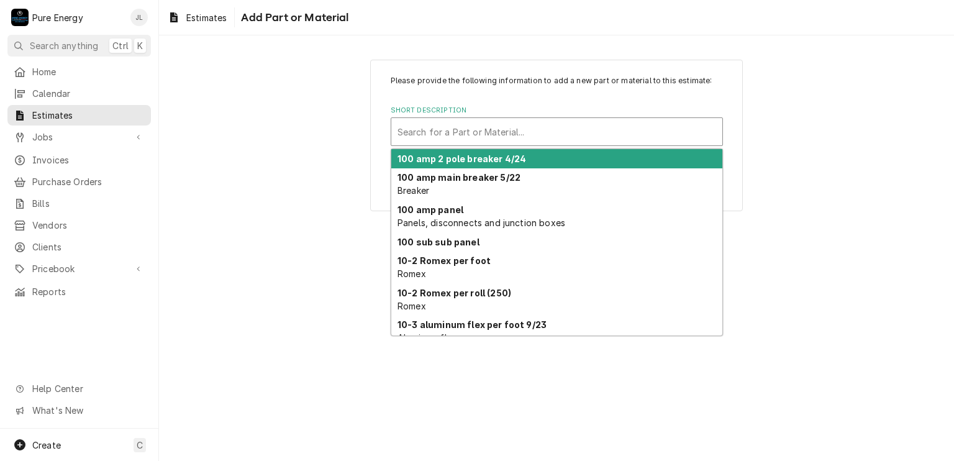
click at [497, 143] on div "Search for a Part or Material..." at bounding box center [556, 131] width 331 height 27
type input "3"
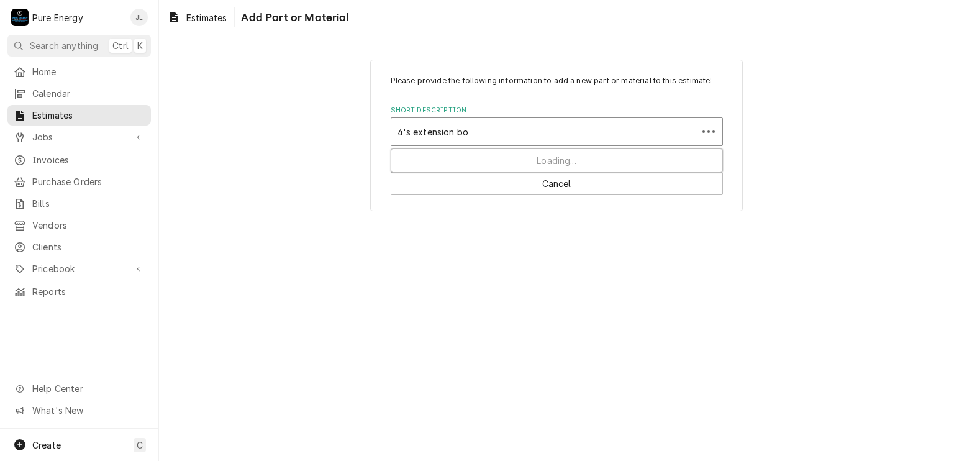
type input "4's extension box"
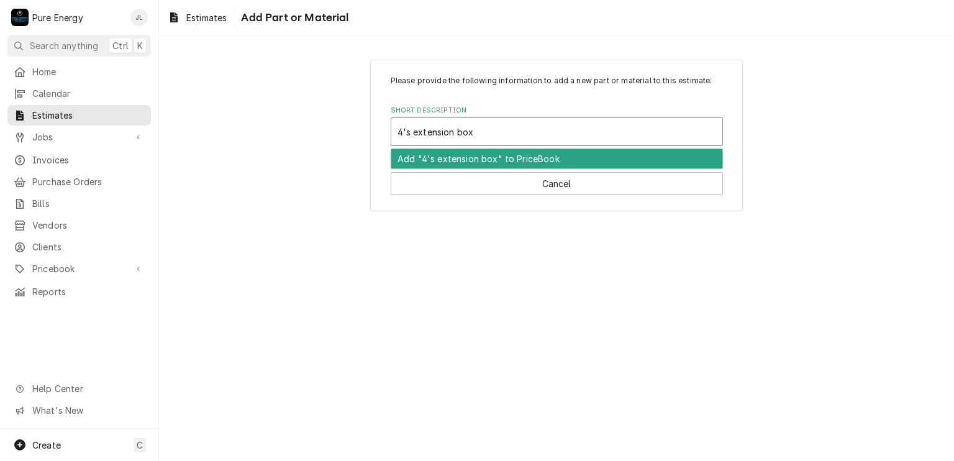
click at [489, 161] on div "Add "4's extension box" to PriceBook" at bounding box center [556, 158] width 331 height 19
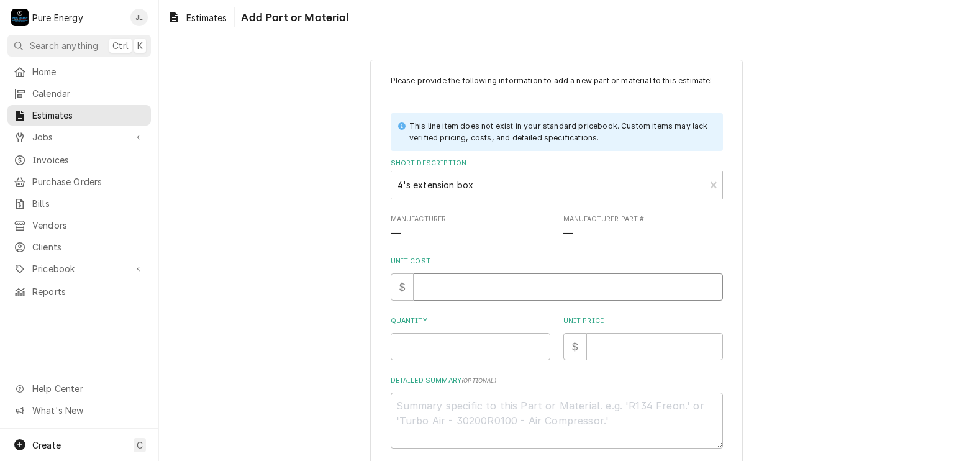
click at [555, 295] on input "Unit Cost" at bounding box center [568, 286] width 309 height 27
type textarea "x"
type input "0"
type textarea "x"
type input "0.0"
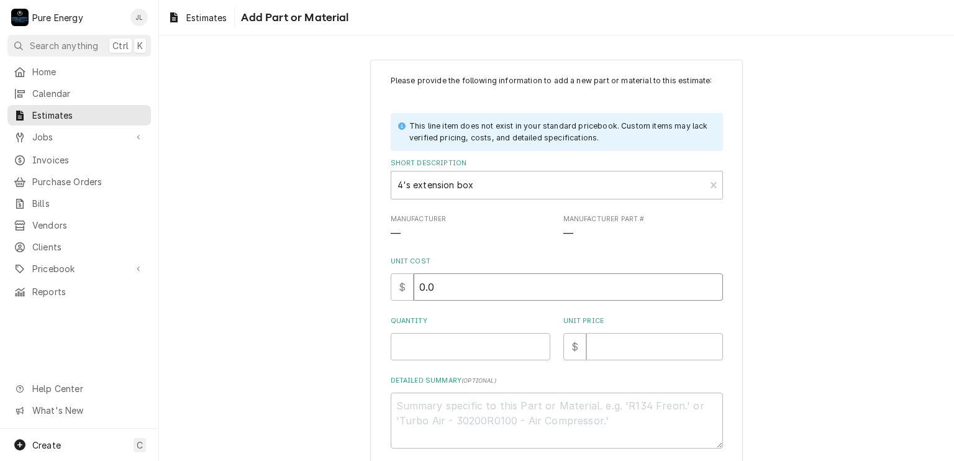
type textarea "x"
type input "0.0"
click at [503, 347] on input "Quantity" at bounding box center [471, 346] width 160 height 27
type textarea "x"
type input "1"
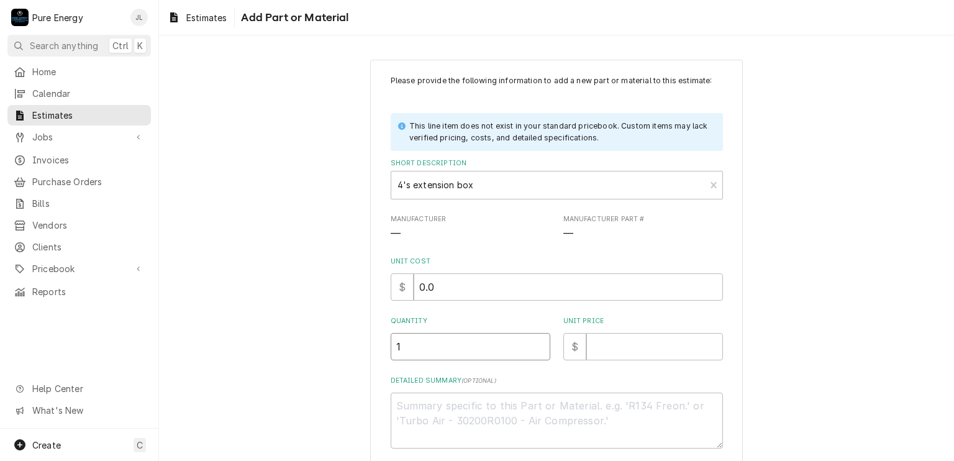
type textarea "x"
type input "1"
click at [600, 345] on input "Unit Price" at bounding box center [654, 346] width 137 height 27
type textarea "x"
type input "5"
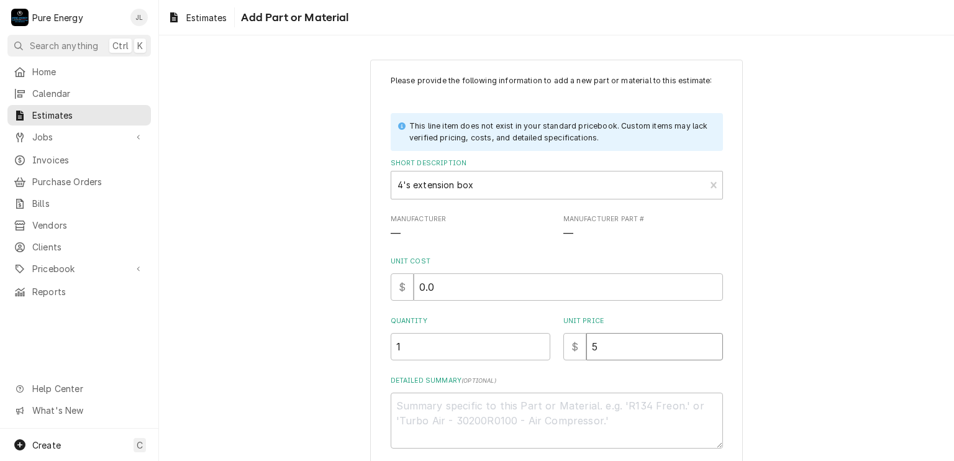
type textarea "x"
type input "5.5"
type textarea "x"
type input "5.50"
type textarea "x"
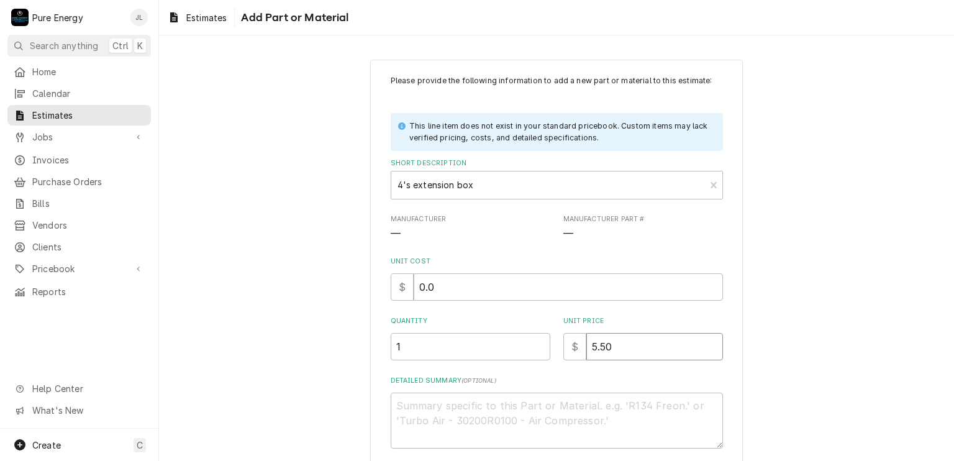
type input "5.50"
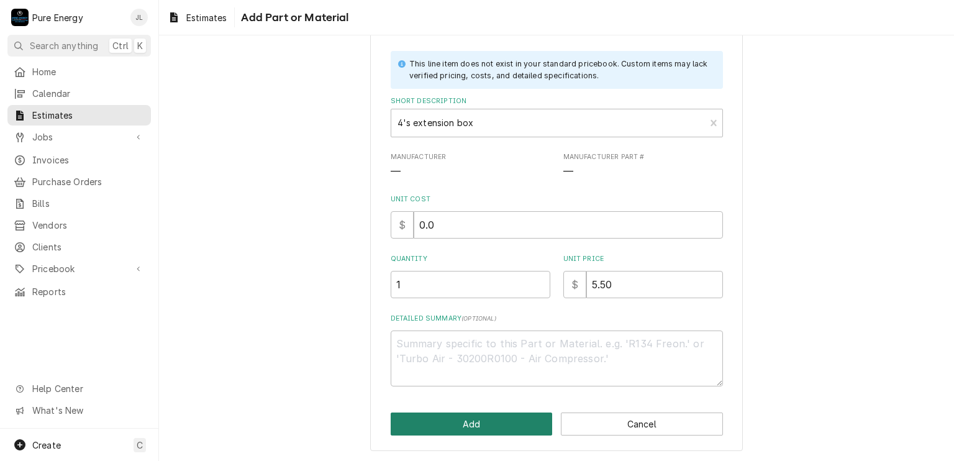
click at [507, 421] on button "Add" at bounding box center [472, 423] width 162 height 23
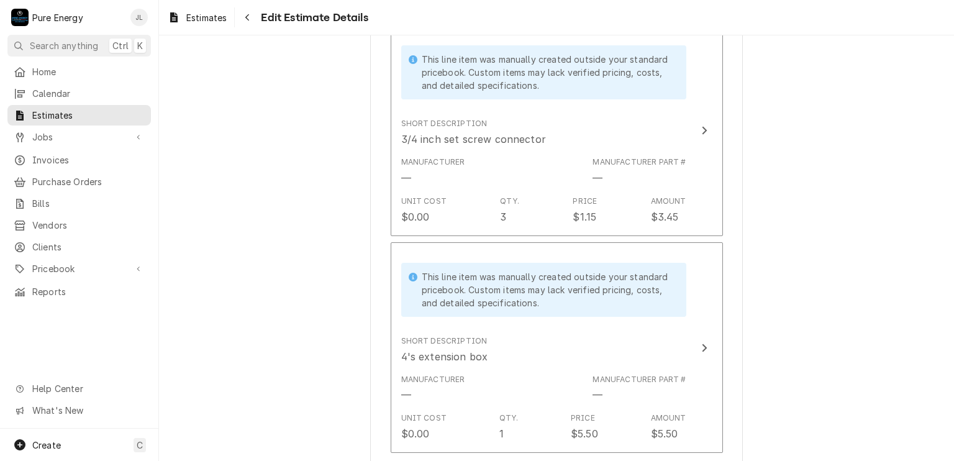
type textarea "x"
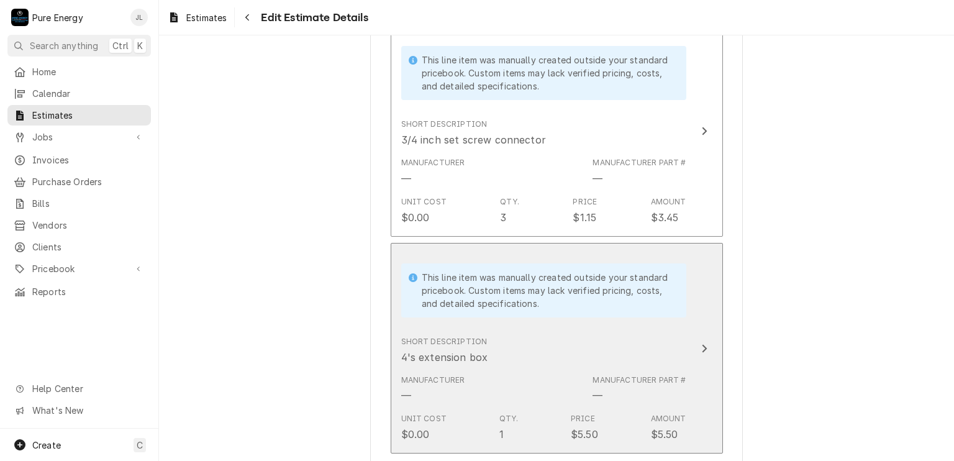
scroll to position [2856, 0]
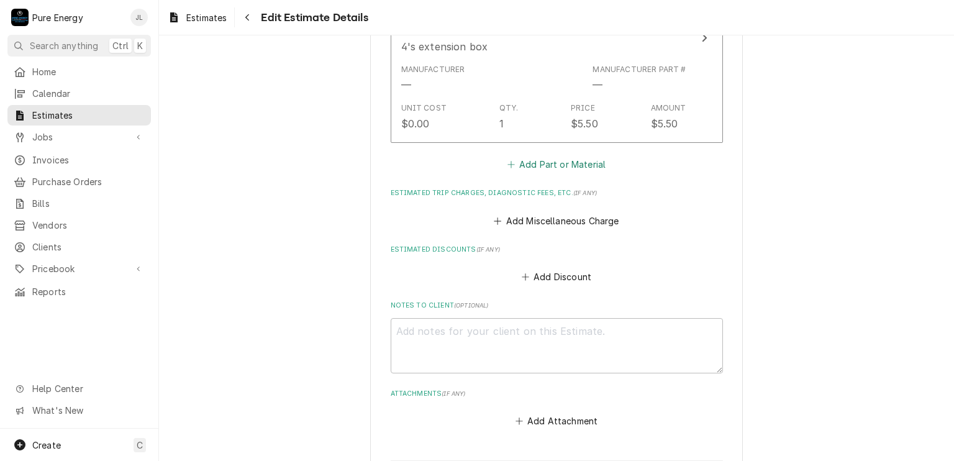
click at [552, 156] on button "Add Part or Material" at bounding box center [556, 164] width 102 height 17
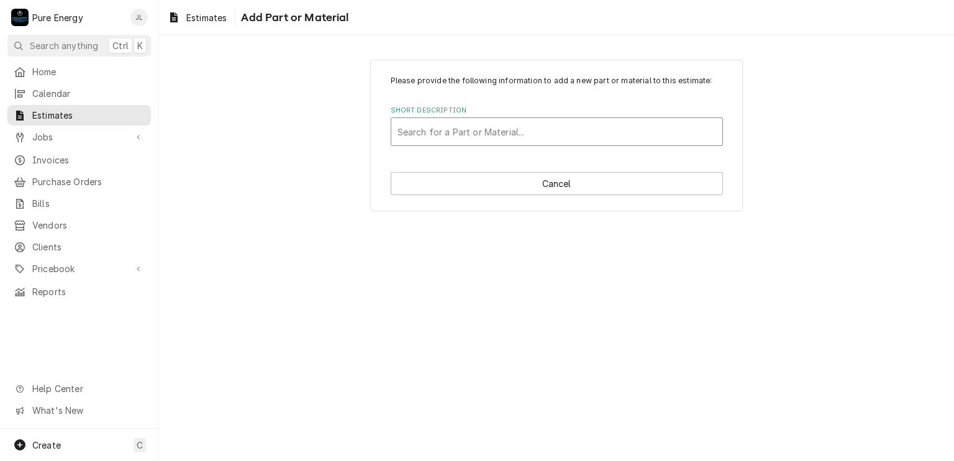
click at [461, 137] on div "Short Description" at bounding box center [556, 131] width 319 height 22
type input "3/4 inch non metallic"
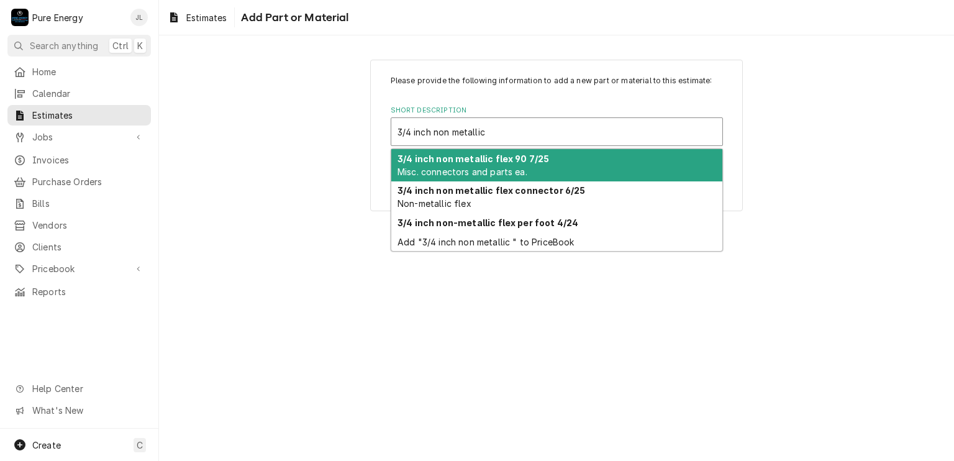
click at [491, 169] on span "Misc. connectors and parts ea." at bounding box center [462, 171] width 130 height 11
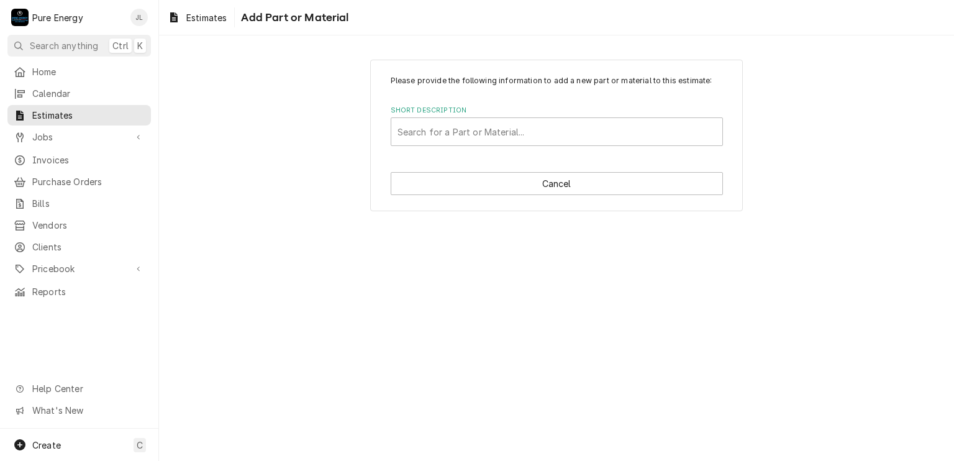
type textarea "x"
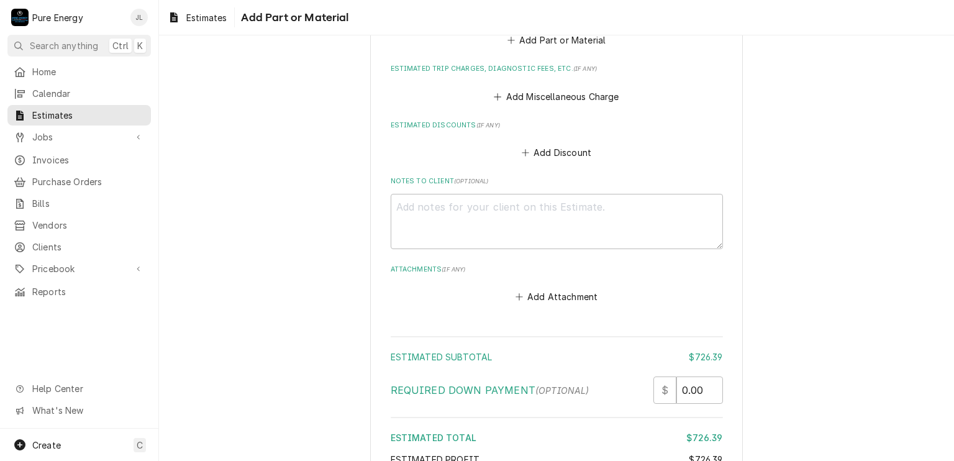
scroll to position [2856, 0]
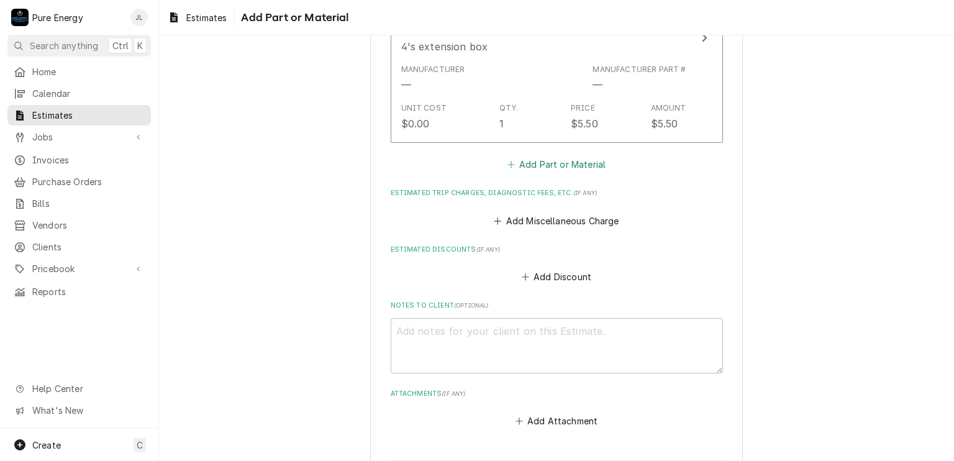
click at [532, 156] on button "Add Part or Material" at bounding box center [556, 164] width 102 height 17
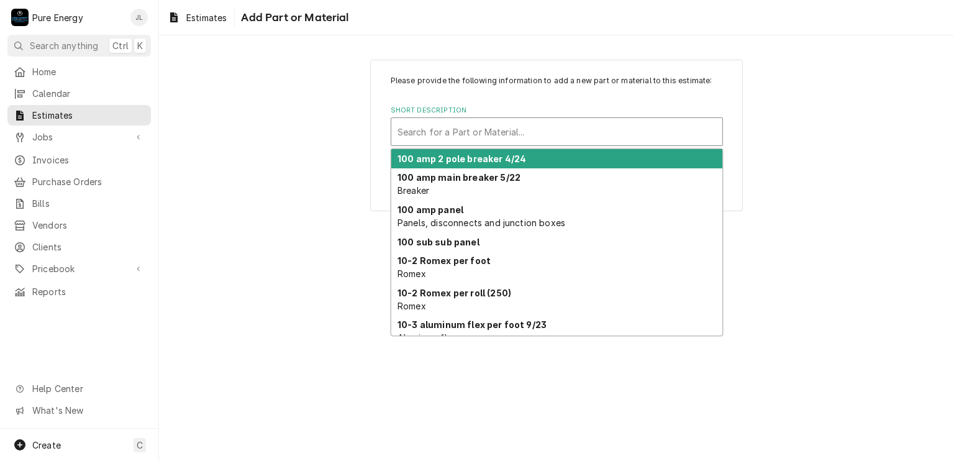
click at [483, 134] on div "Short Description" at bounding box center [556, 131] width 319 height 22
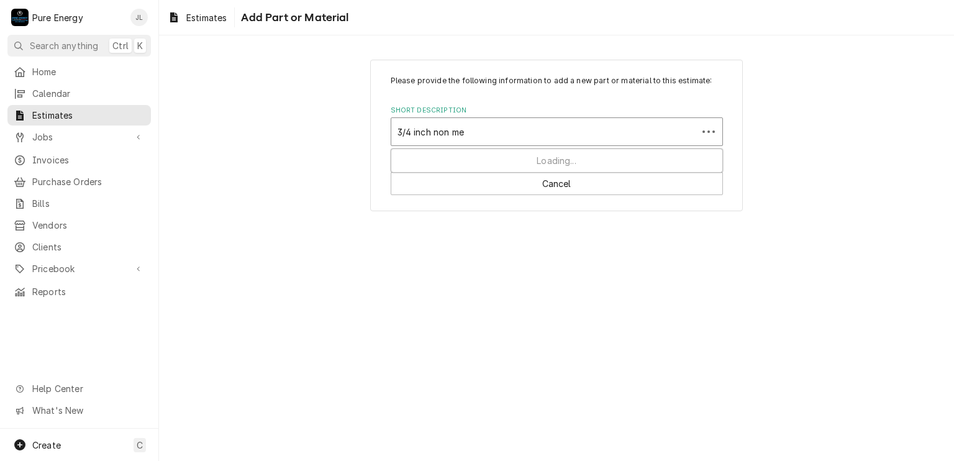
type input "3/4 inch non met"
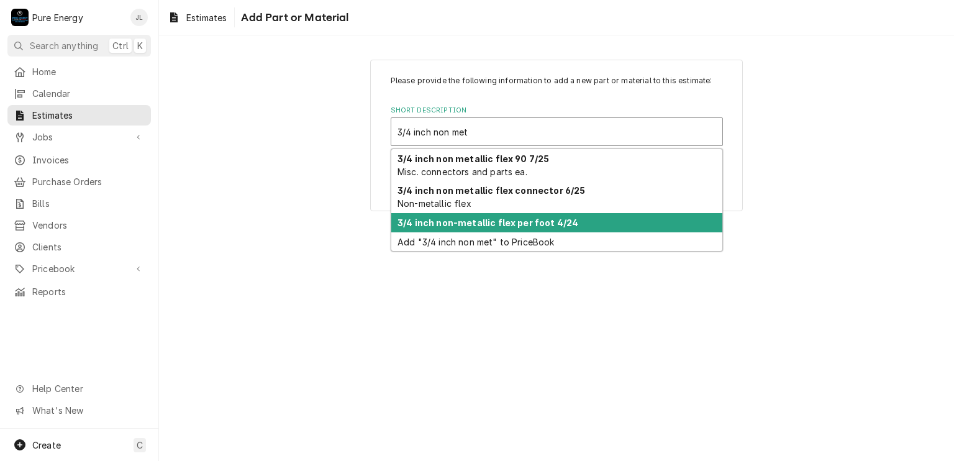
click at [472, 227] on strong "3/4 inch non-metallic flex per foot 4/24" at bounding box center [487, 222] width 181 height 11
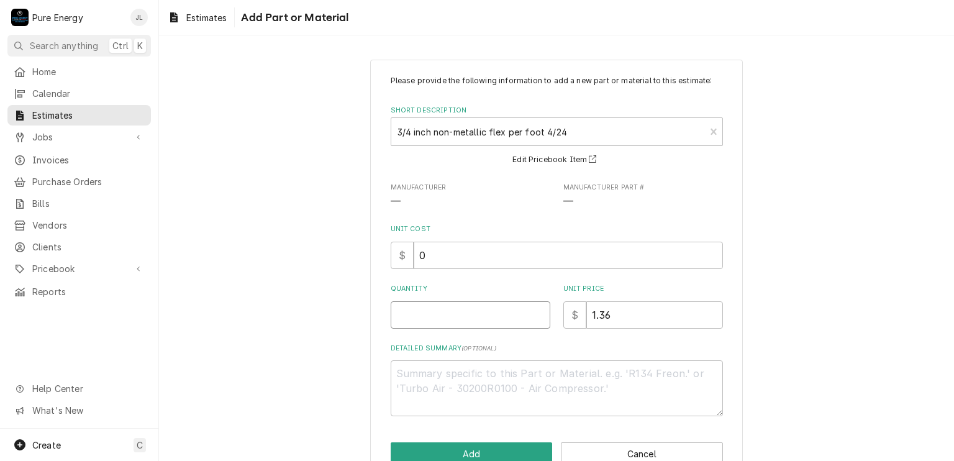
click at [476, 312] on input "Quantity" at bounding box center [471, 314] width 160 height 27
type textarea "x"
type input "3"
type textarea "x"
type input "3"
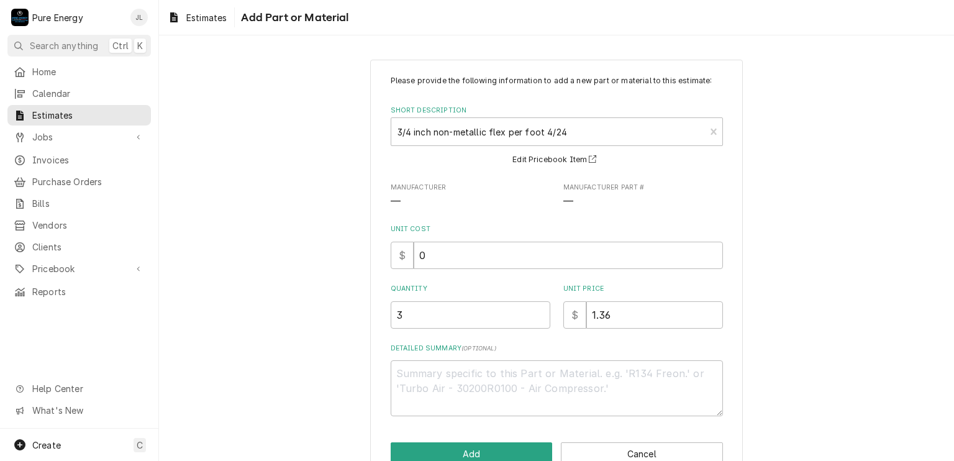
scroll to position [30, 0]
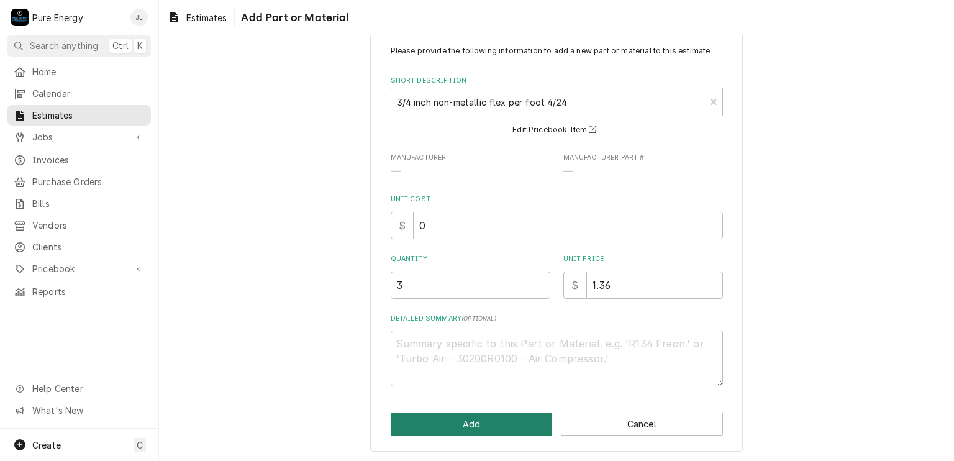
click at [466, 418] on button "Add" at bounding box center [472, 423] width 162 height 23
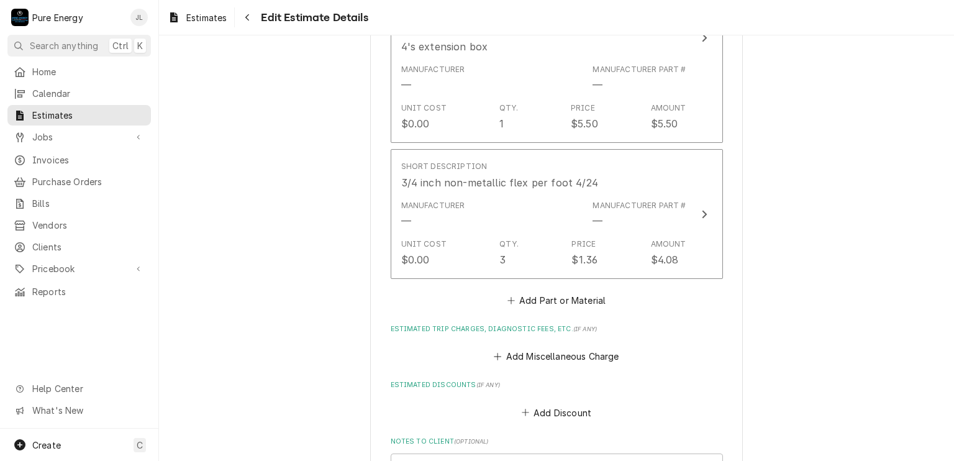
scroll to position [2856, 0]
type textarea "x"
click at [517, 292] on button "Add Part or Material" at bounding box center [556, 300] width 102 height 17
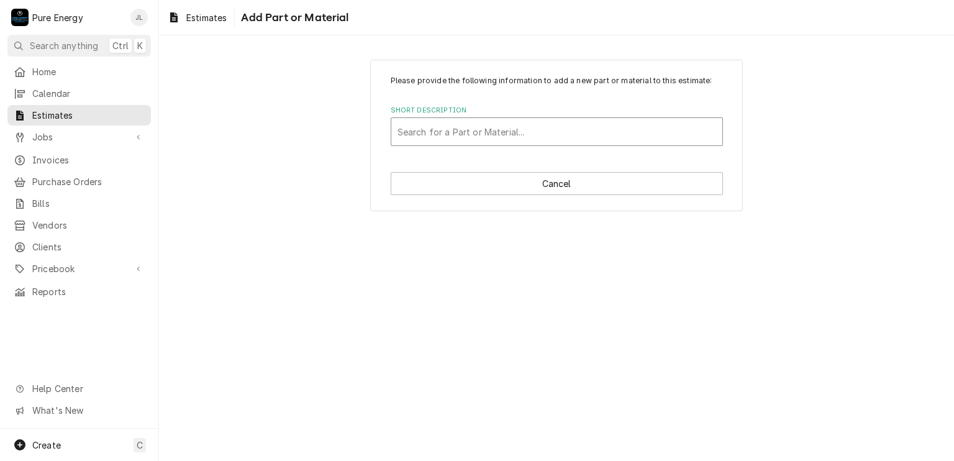
click at [470, 140] on div "Short Description" at bounding box center [556, 131] width 319 height 22
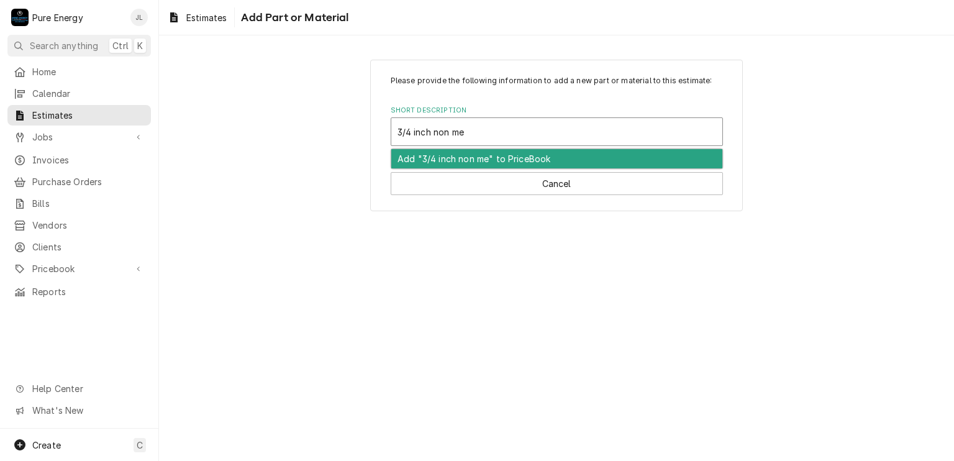
type input "3/4 inch non met"
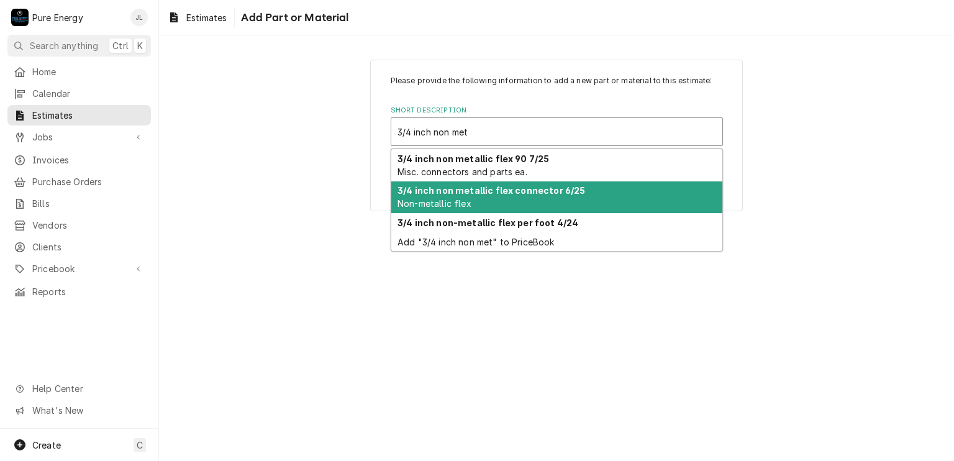
click at [481, 186] on strong "3/4 inch non metallic flex connector 6/25" at bounding box center [491, 190] width 188 height 11
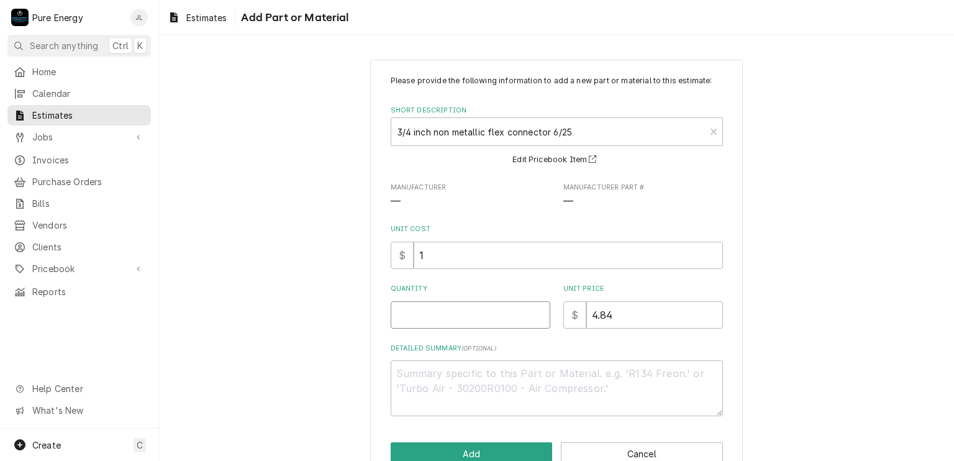
click at [460, 322] on input "Quantity" at bounding box center [471, 314] width 160 height 27
type textarea "x"
type input "2"
type textarea "x"
type input "2"
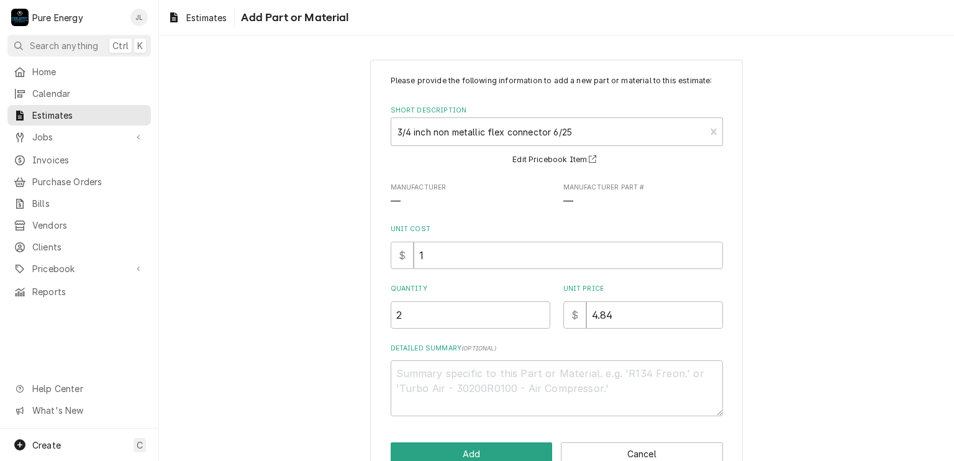
scroll to position [30, 0]
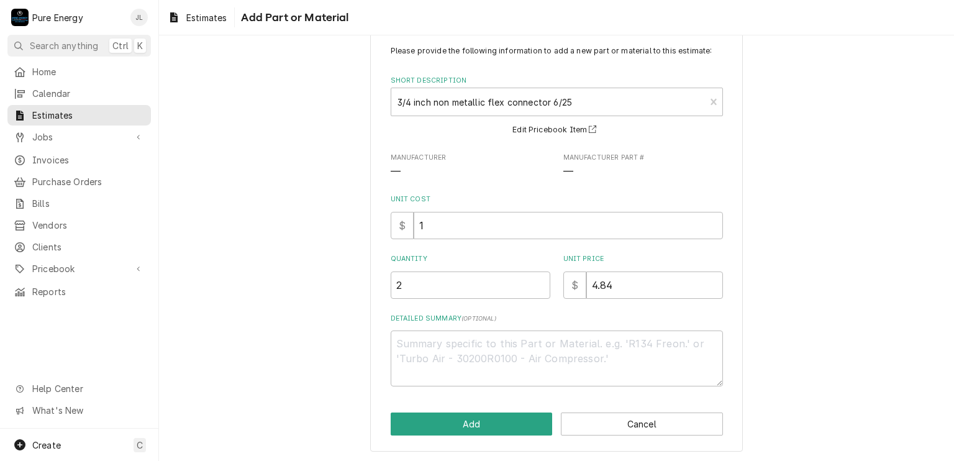
click at [512, 408] on div "Please provide the following information to add a new part or material to this …" at bounding box center [556, 241] width 373 height 422
click at [510, 416] on button "Add" at bounding box center [472, 423] width 162 height 23
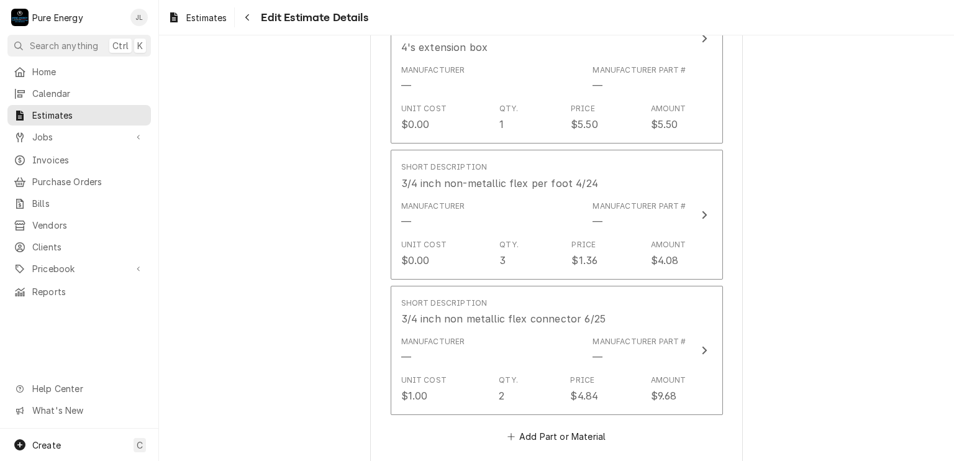
scroll to position [2855, 0]
type textarea "x"
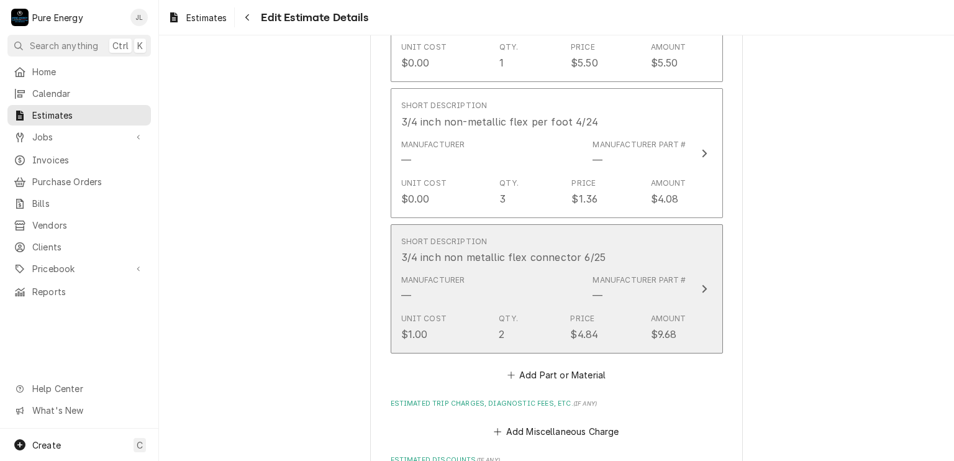
scroll to position [2979, 0]
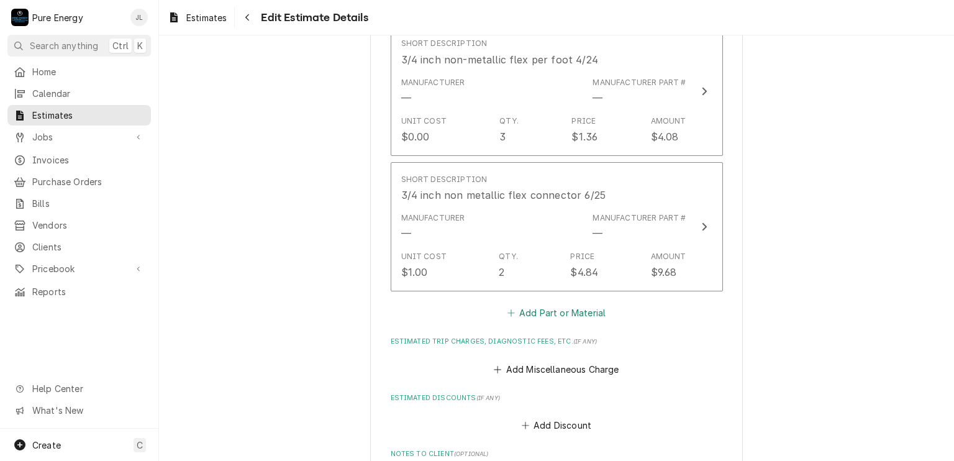
click at [554, 304] on button "Add Part or Material" at bounding box center [556, 312] width 102 height 17
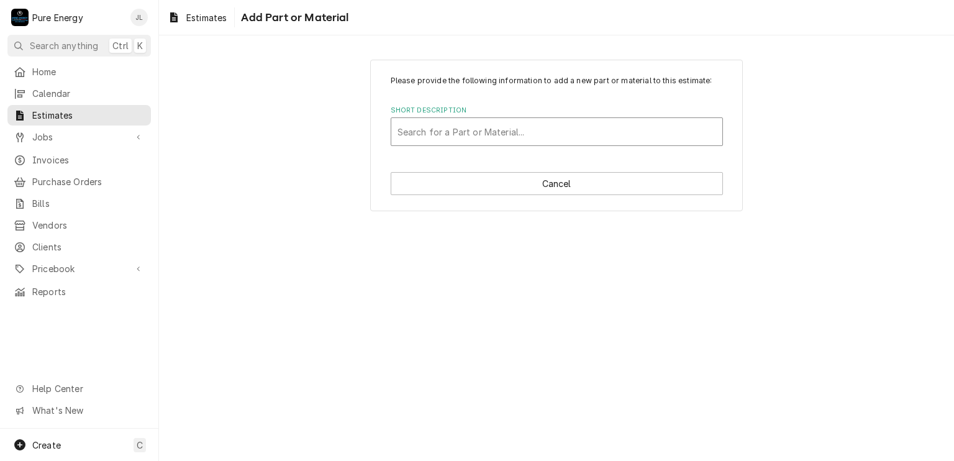
click at [504, 130] on div "Short Description" at bounding box center [556, 131] width 319 height 22
type input "Misc"
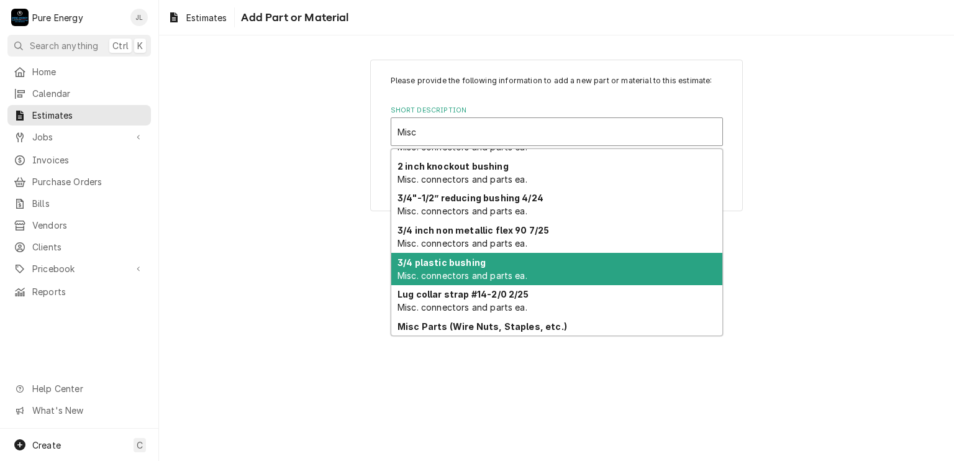
scroll to position [215, 0]
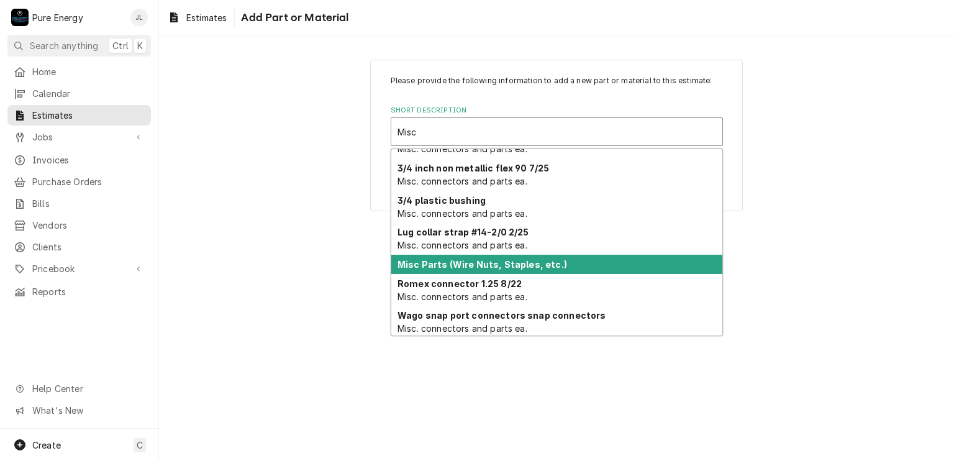
click at [505, 262] on strong "Misc Parts (Wire Nuts, Staples, etc.)" at bounding box center [482, 264] width 170 height 11
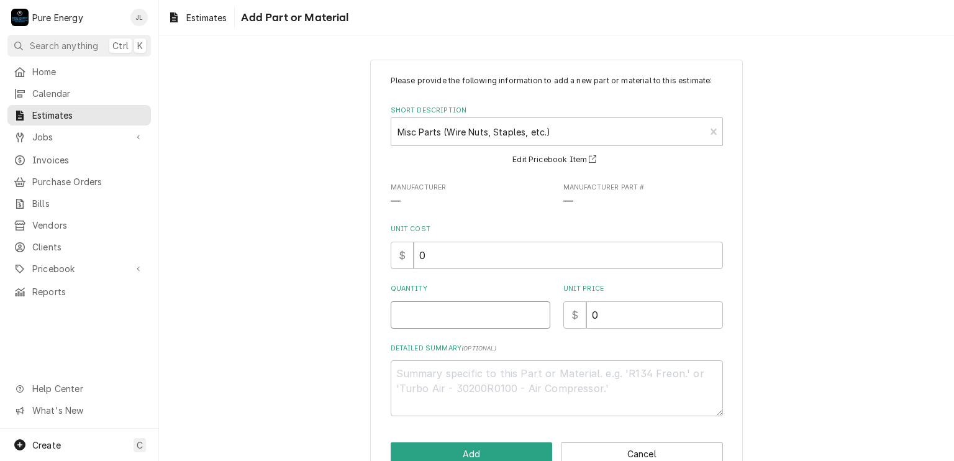
click at [479, 317] on input "Quantity" at bounding box center [471, 314] width 160 height 27
type textarea "x"
type input "1"
type textarea "x"
type input "1"
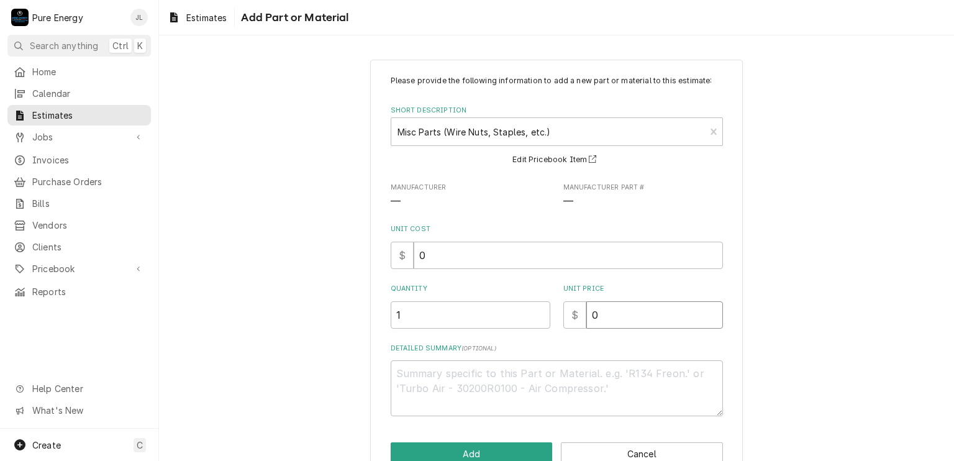
click at [607, 320] on input "0" at bounding box center [654, 314] width 137 height 27
type textarea "x"
type input "2"
type textarea "x"
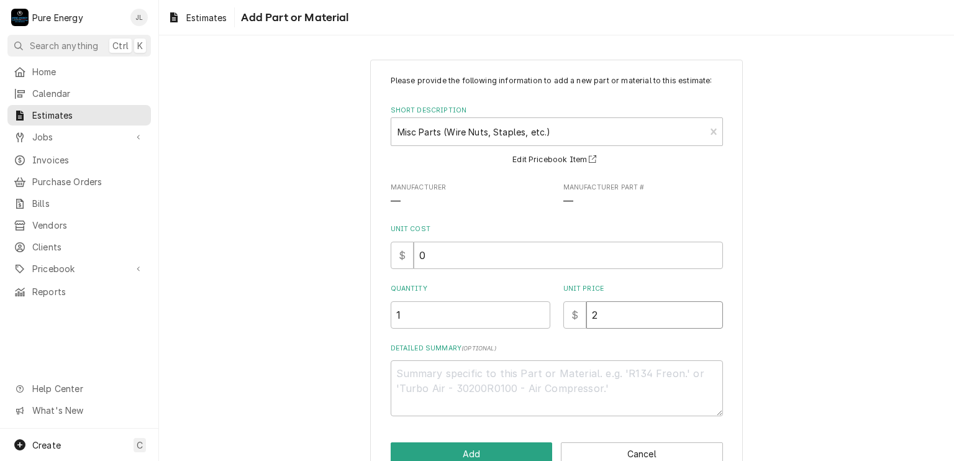
type input "25"
type textarea "x"
type input "25.0"
type textarea "x"
type input "25.00"
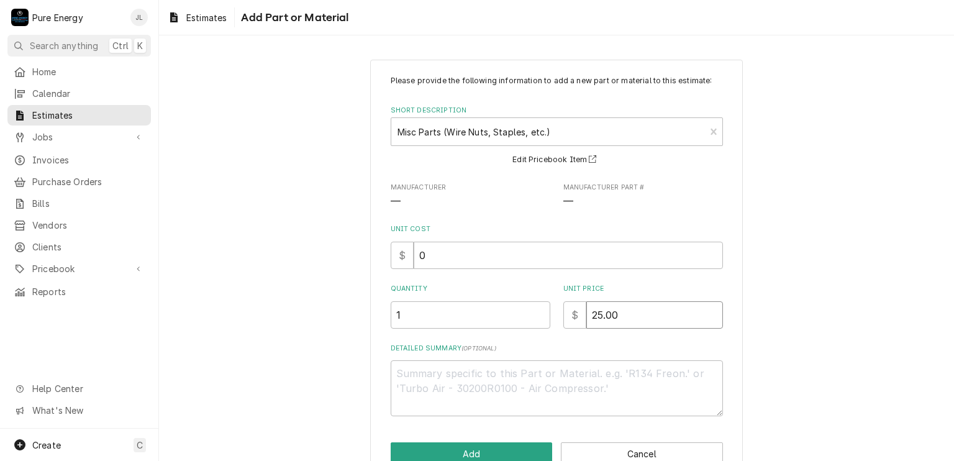
type textarea "x"
type input "25.00"
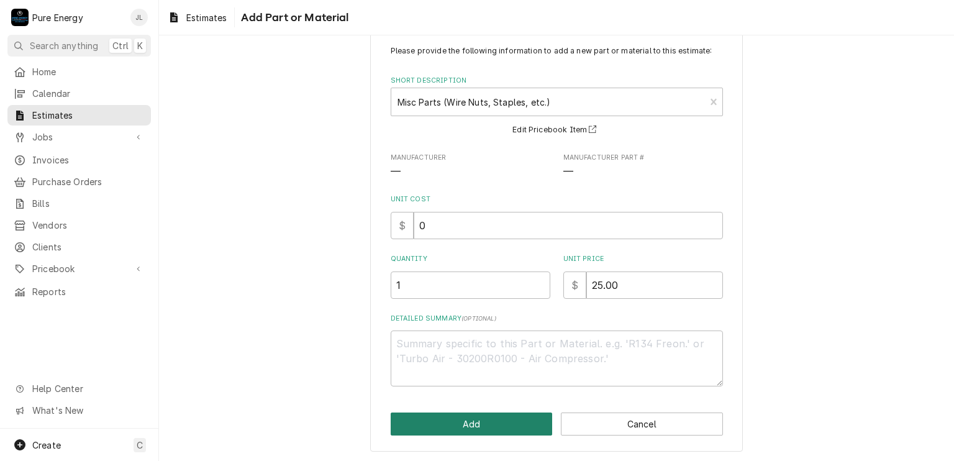
click at [484, 420] on button "Add" at bounding box center [472, 423] width 162 height 23
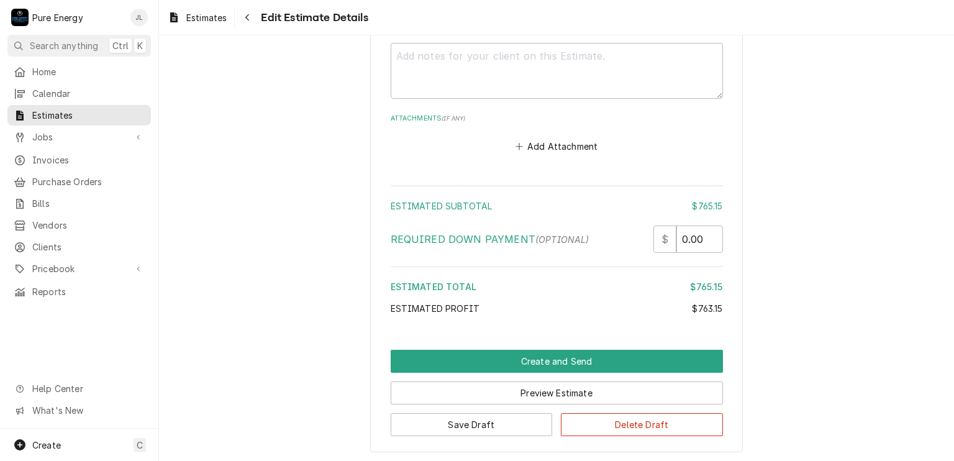
scroll to position [3577, 0]
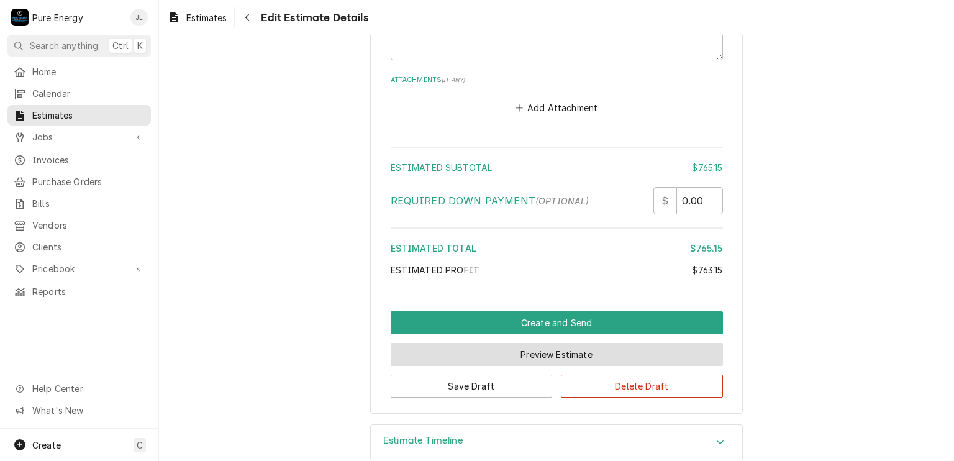
click at [494, 343] on button "Preview Estimate" at bounding box center [557, 354] width 332 height 23
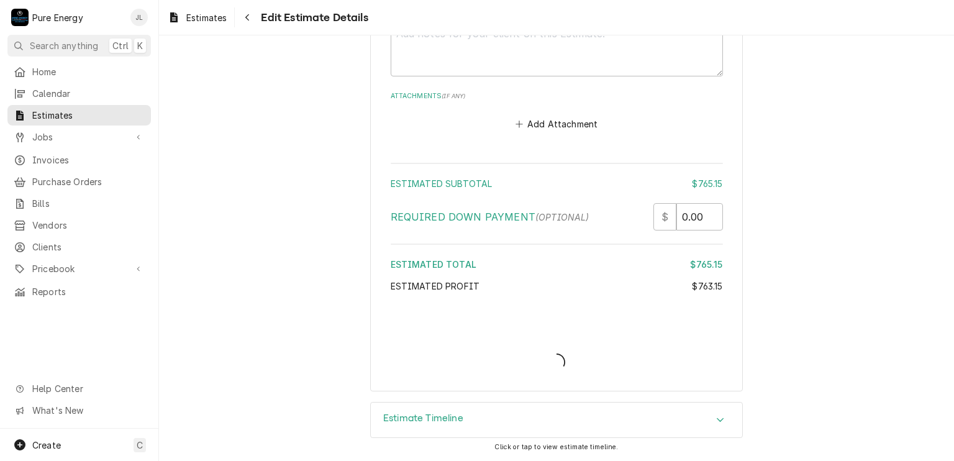
scroll to position [3539, 0]
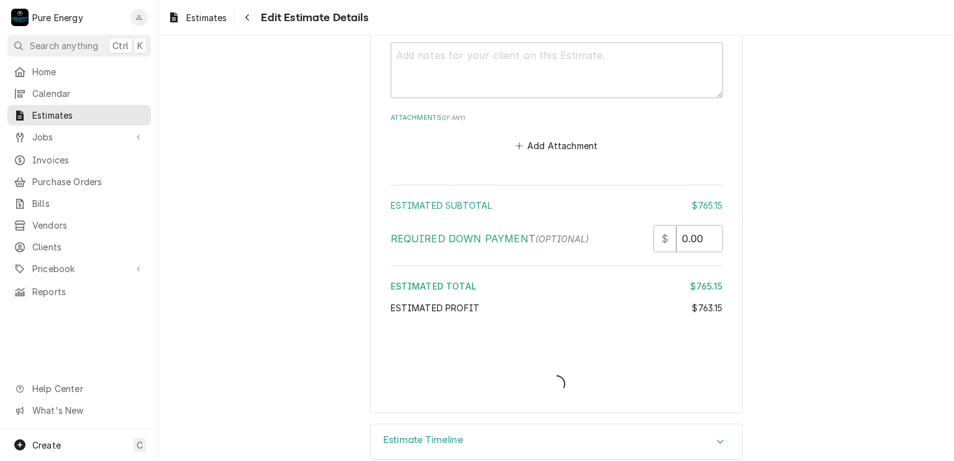
type textarea "x"
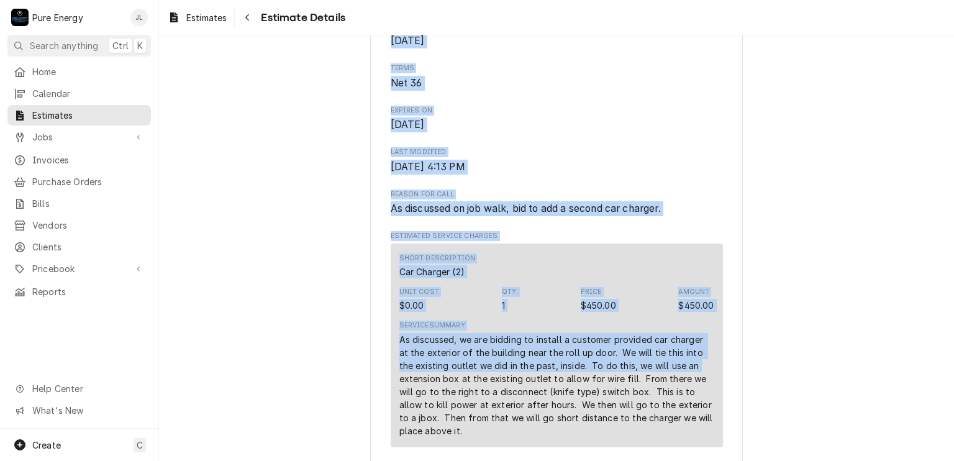
drag, startPoint x: 761, startPoint y: 145, endPoint x: 790, endPoint y: 239, distance: 98.2
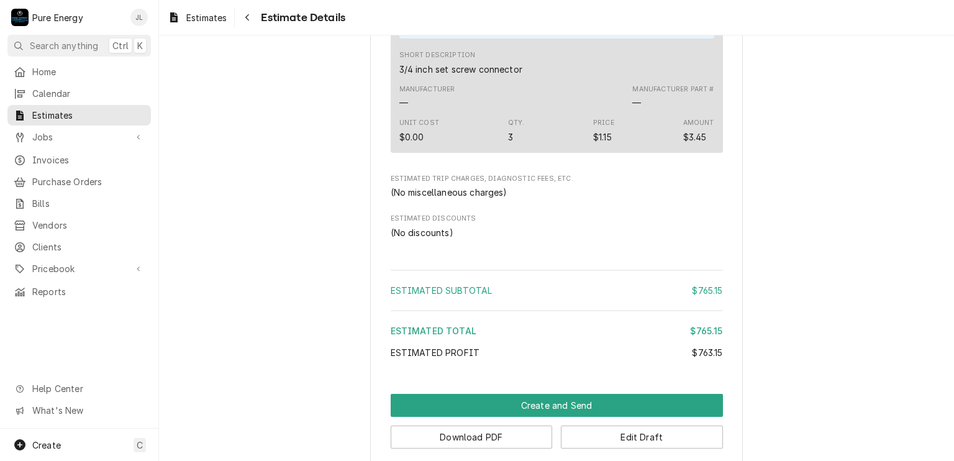
scroll to position [2658, 0]
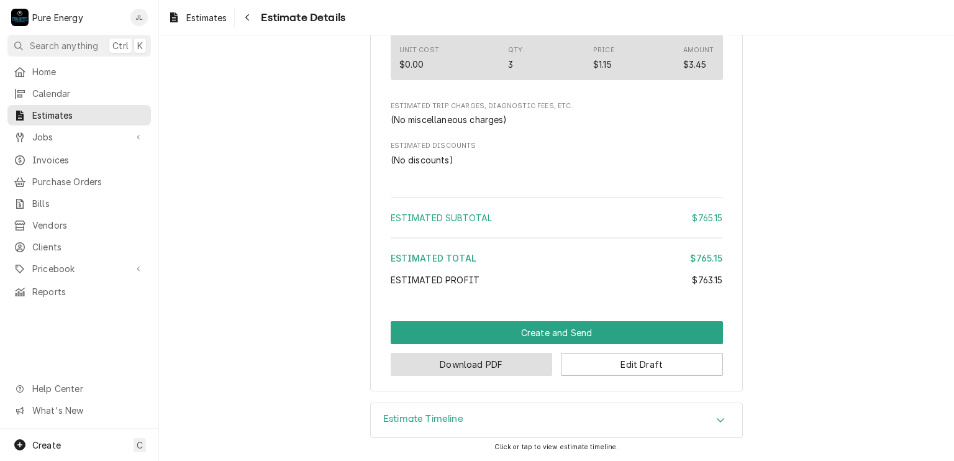
click at [462, 364] on button "Download PDF" at bounding box center [472, 364] width 162 height 23
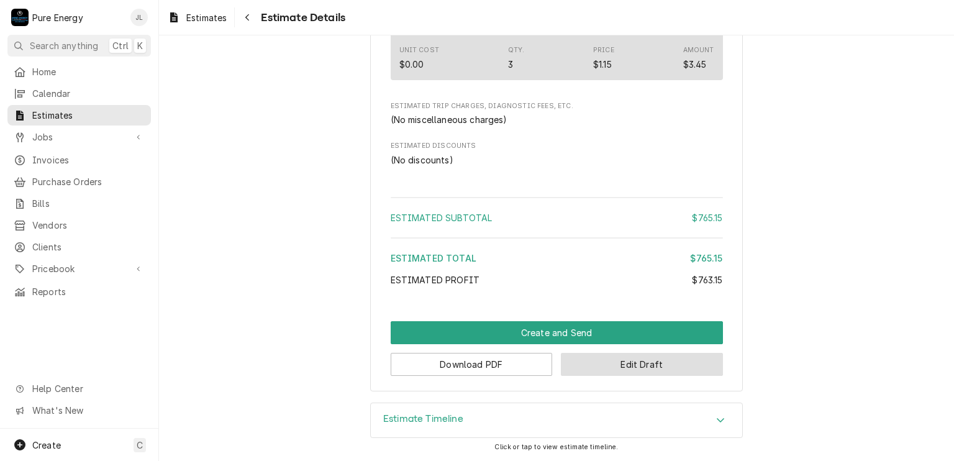
click at [598, 369] on button "Edit Draft" at bounding box center [642, 364] width 162 height 23
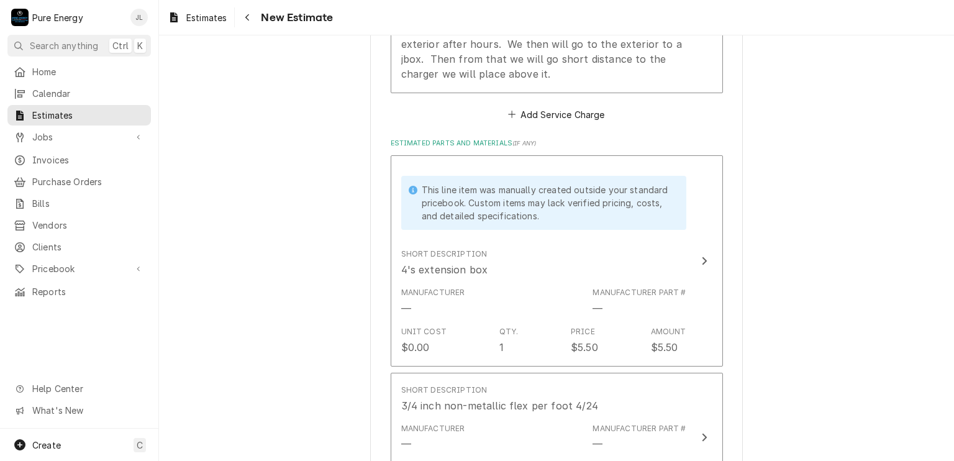
scroll to position [1242, 0]
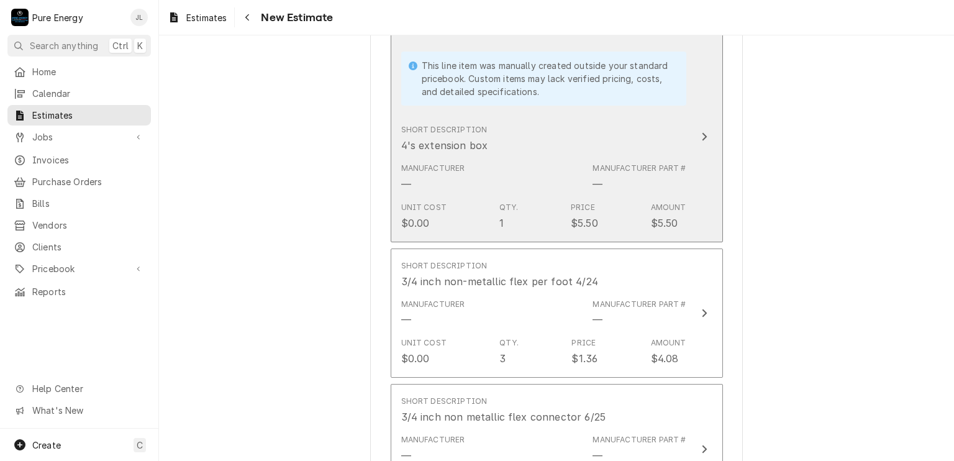
click at [543, 143] on div "Short Description 4's extension box" at bounding box center [543, 138] width 285 height 39
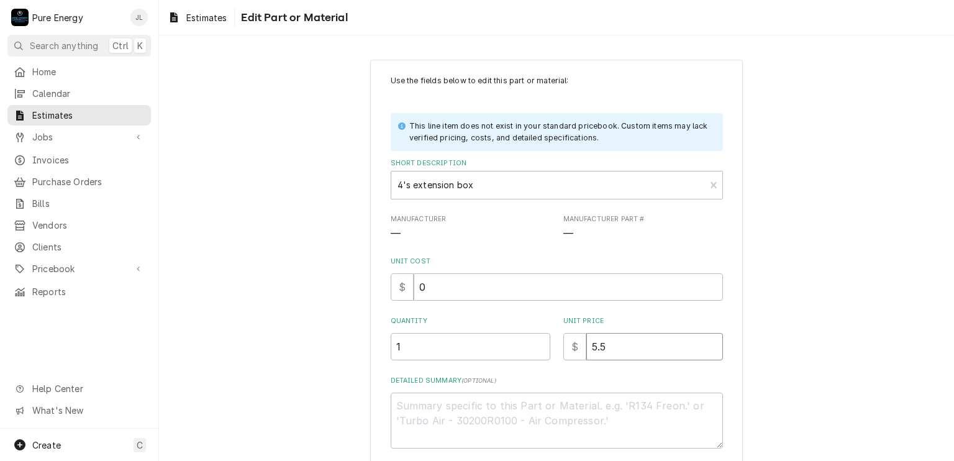
click at [614, 348] on input "5.5" at bounding box center [654, 346] width 137 height 27
type textarea "x"
type input "5"
type textarea "x"
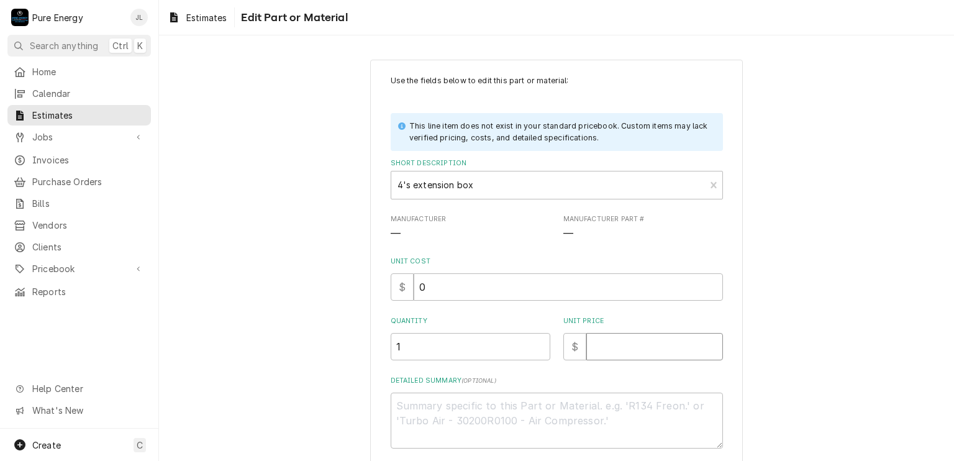
type input "0"
type textarea "x"
type input "0.0"
type textarea "x"
type input "0.0"
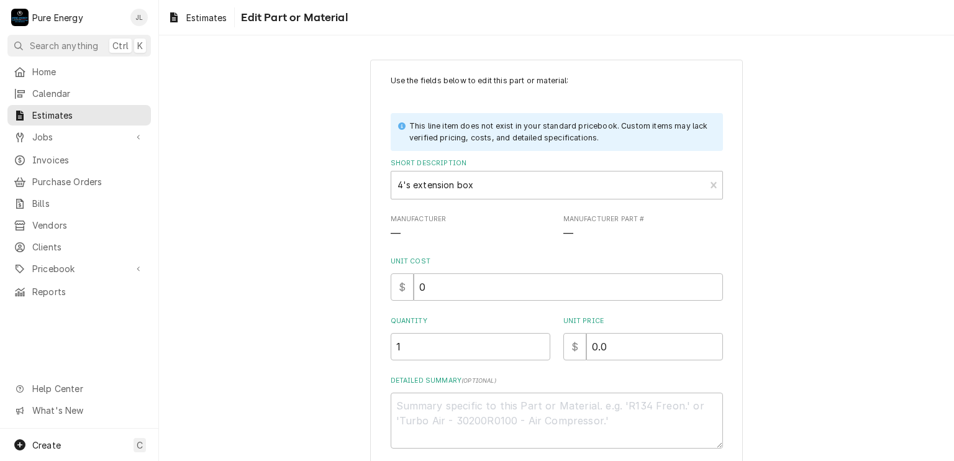
scroll to position [93, 0]
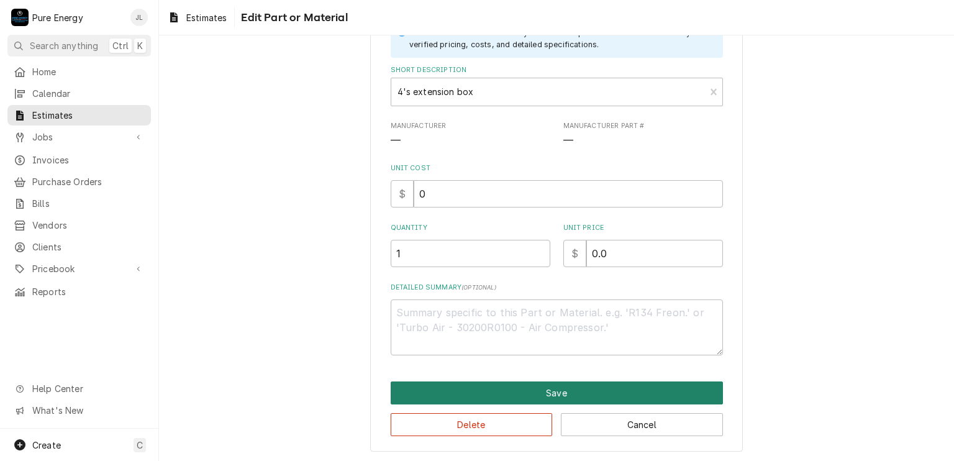
click at [576, 383] on button "Save" at bounding box center [557, 392] width 332 height 23
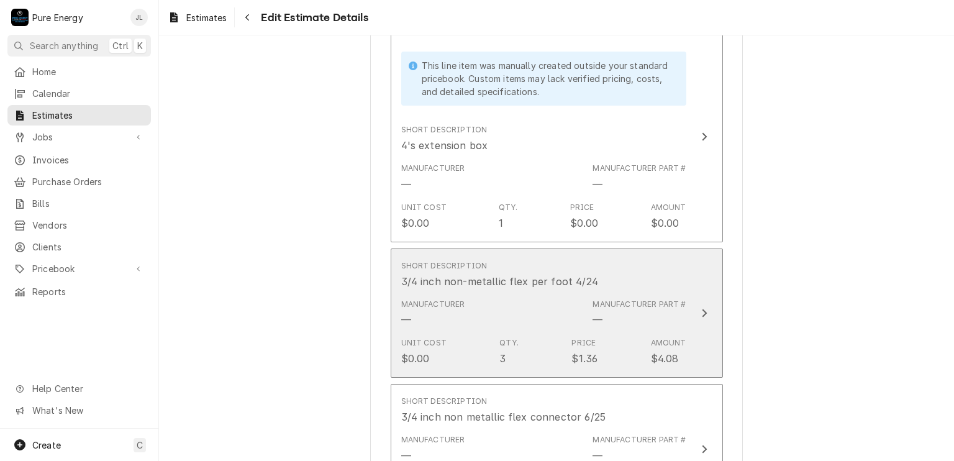
scroll to position [1366, 0]
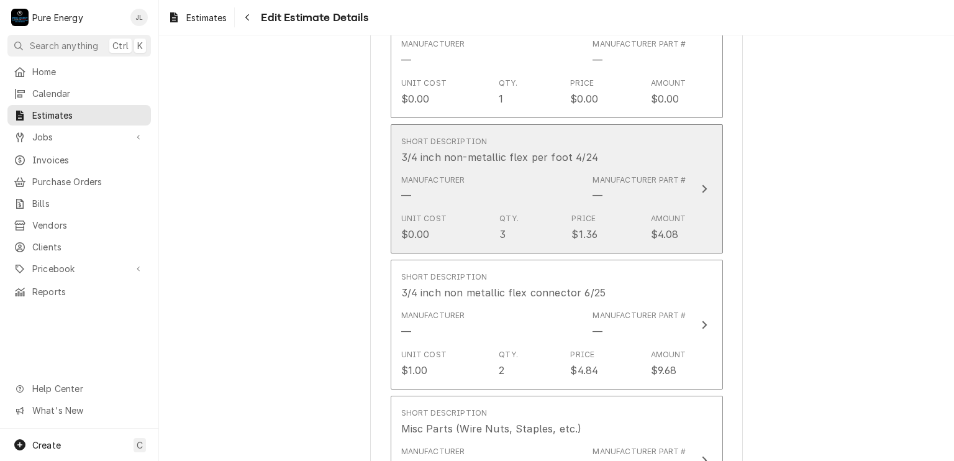
click at [626, 151] on div "Short Description 3/4 inch non-metallic flex per foot 4/24" at bounding box center [543, 150] width 285 height 39
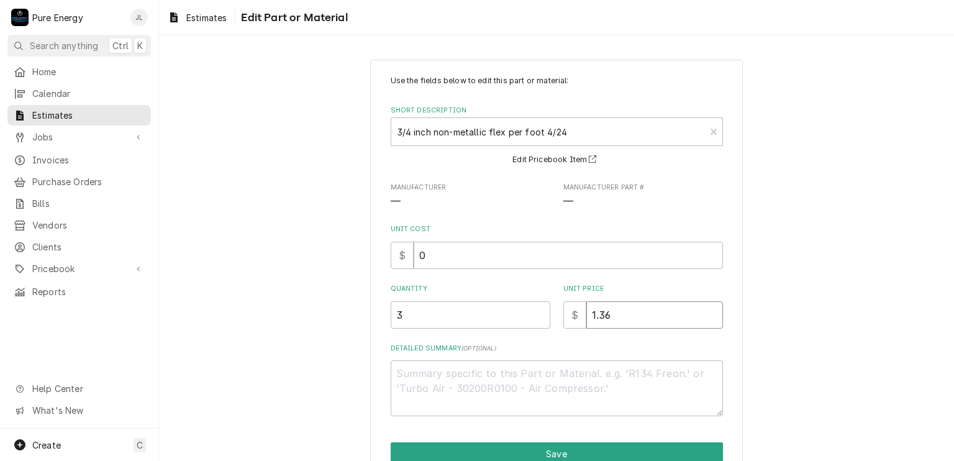
click at [621, 320] on input "1.36" at bounding box center [654, 314] width 137 height 27
type textarea "x"
type input "1.3"
type textarea "x"
type input "1"
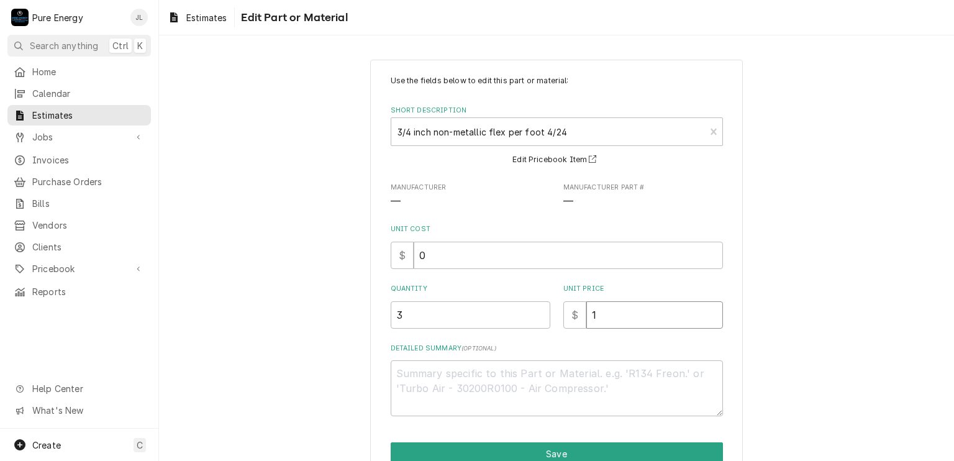
type textarea "x"
type input "0"
type textarea "x"
type input "0.0"
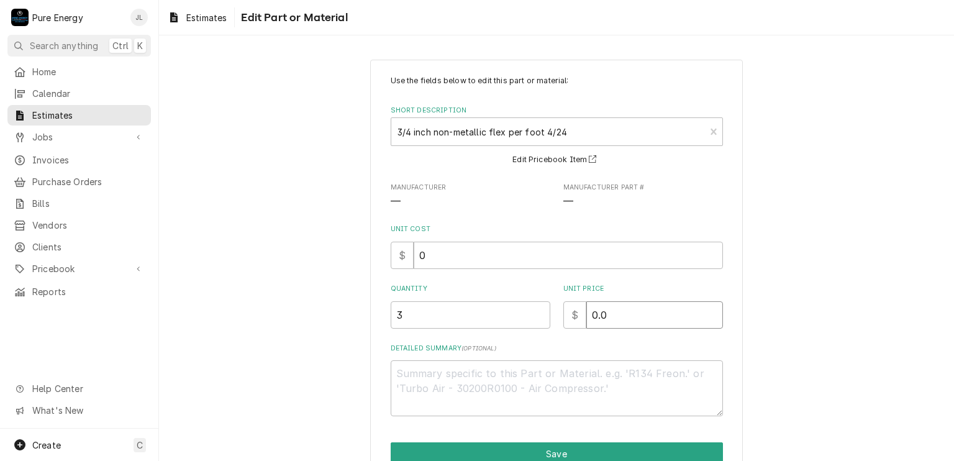
type textarea "x"
type input "0.0"
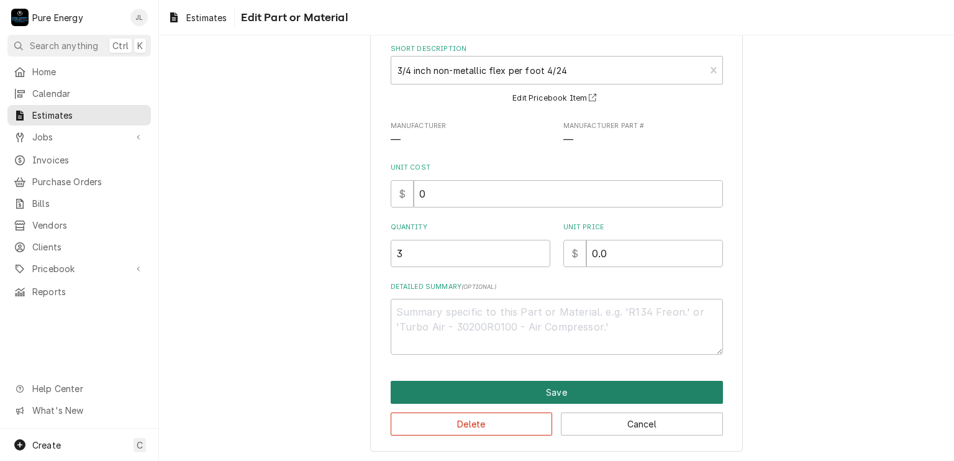
click at [576, 387] on button "Save" at bounding box center [557, 392] width 332 height 23
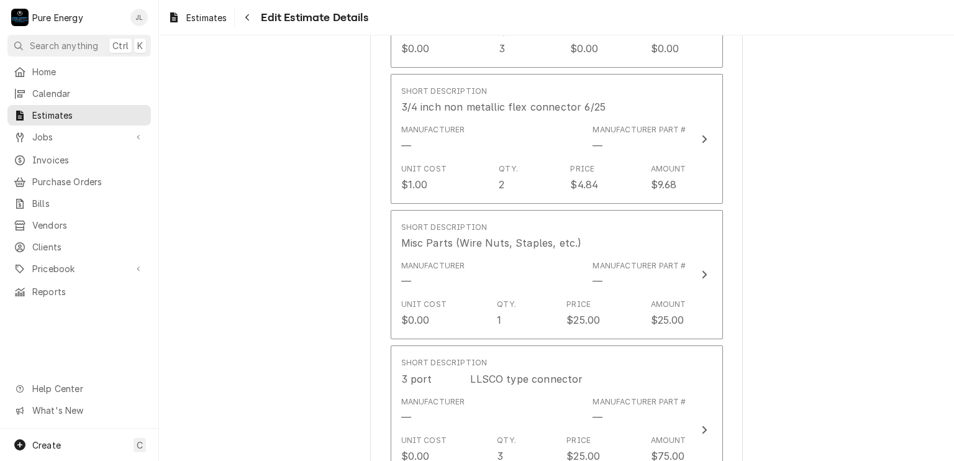
scroll to position [1428, 0]
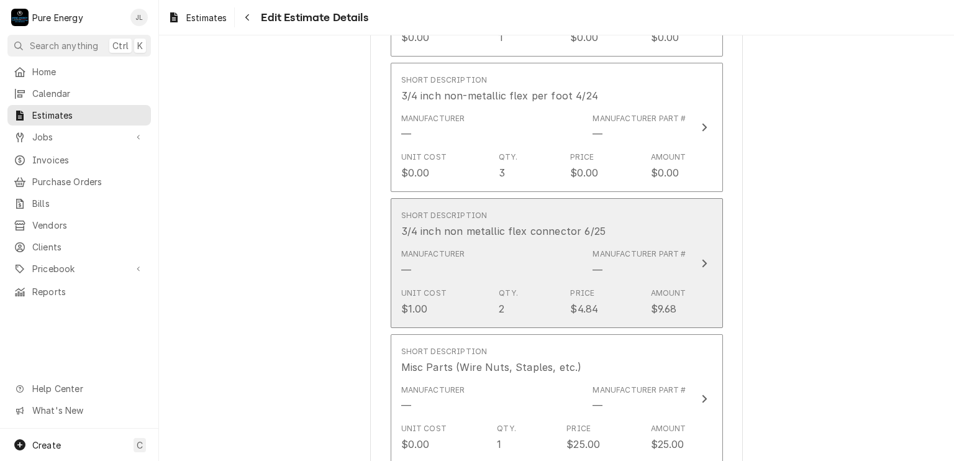
click at [630, 222] on div "Short Description 3/4 inch non metallic flex connector 6/25" at bounding box center [543, 224] width 285 height 39
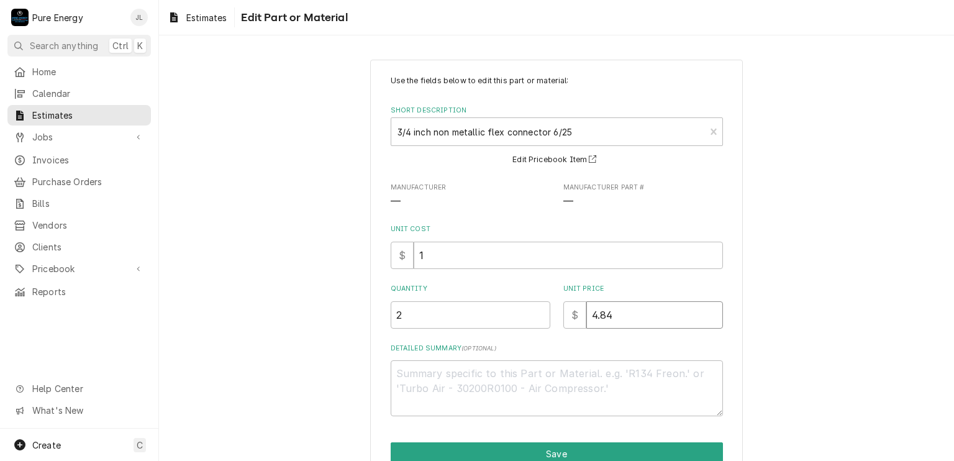
click at [617, 317] on input "4.84" at bounding box center [654, 314] width 137 height 27
type textarea "x"
type input "4.8"
type textarea "x"
type input "4"
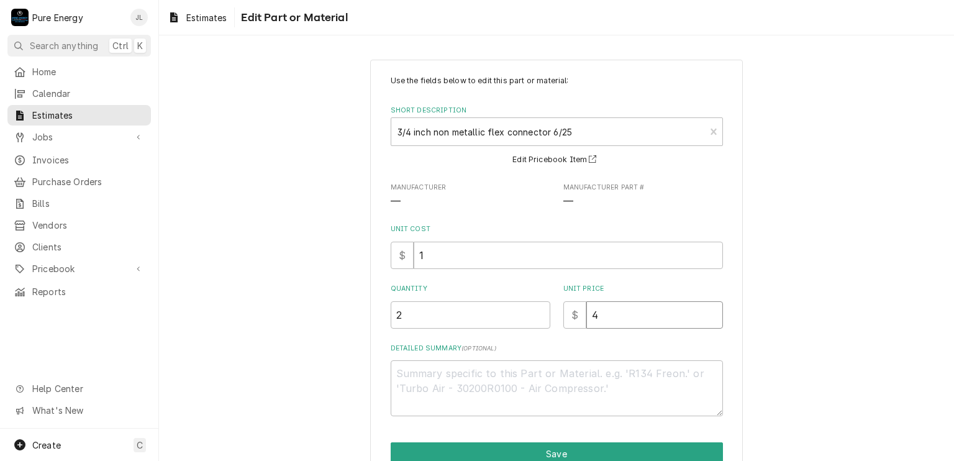
type textarea "x"
type input "0"
type textarea "x"
type input "0.0"
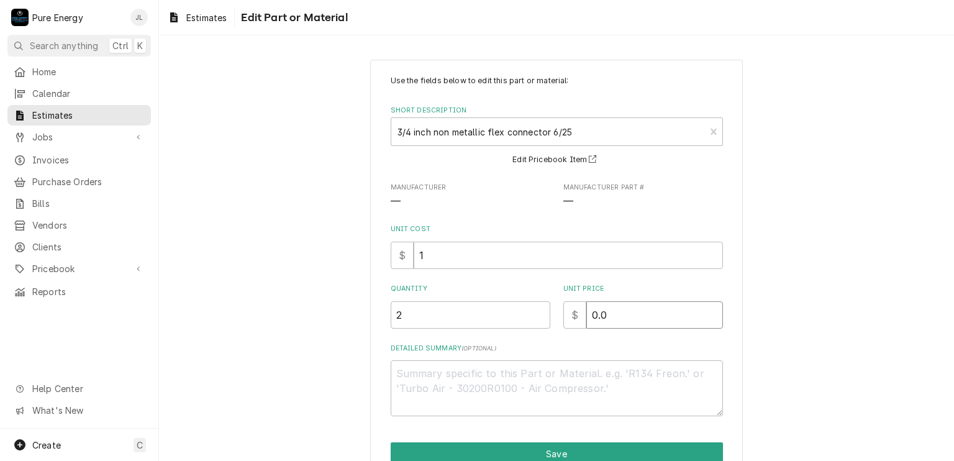
type textarea "x"
type input "0.0"
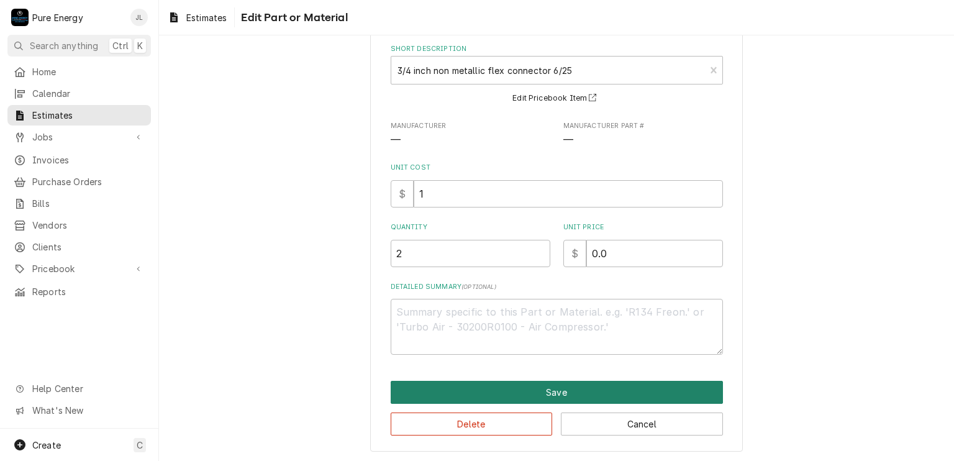
click at [581, 388] on button "Save" at bounding box center [557, 392] width 332 height 23
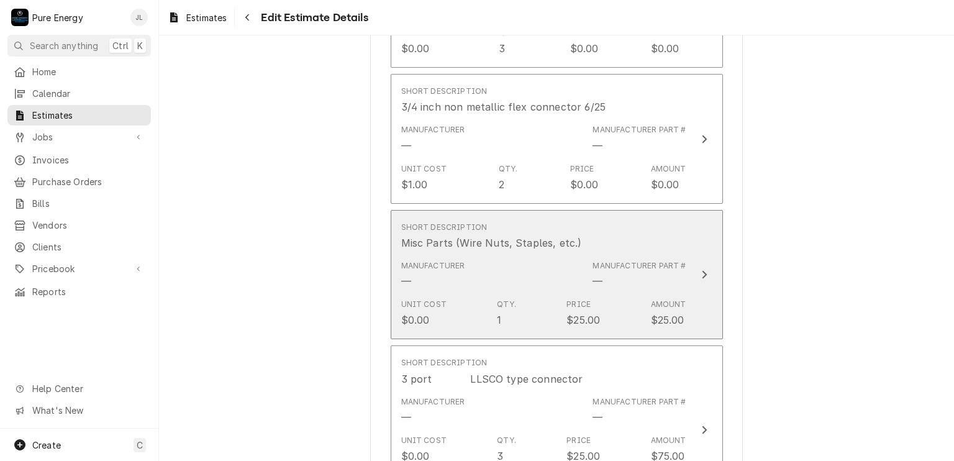
click at [619, 279] on div "Manufacturer Part # —" at bounding box center [639, 274] width 93 height 29
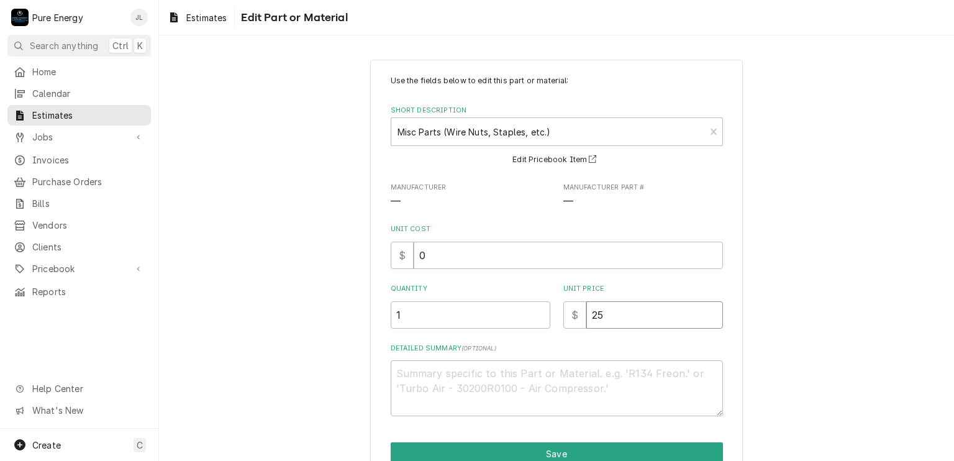
click at [616, 324] on input "25" at bounding box center [654, 314] width 137 height 27
type textarea "x"
type input "2"
type textarea "x"
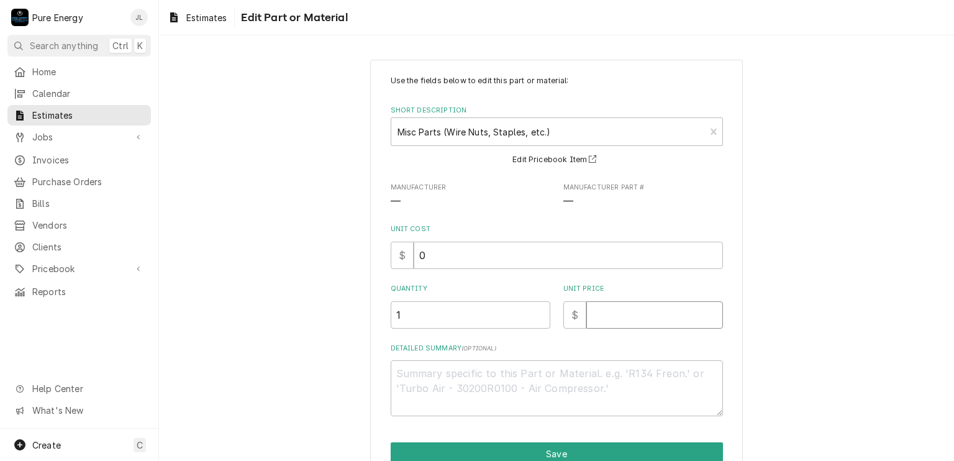
type input "0"
type textarea "x"
type input "0.0"
type textarea "x"
type input "0.0"
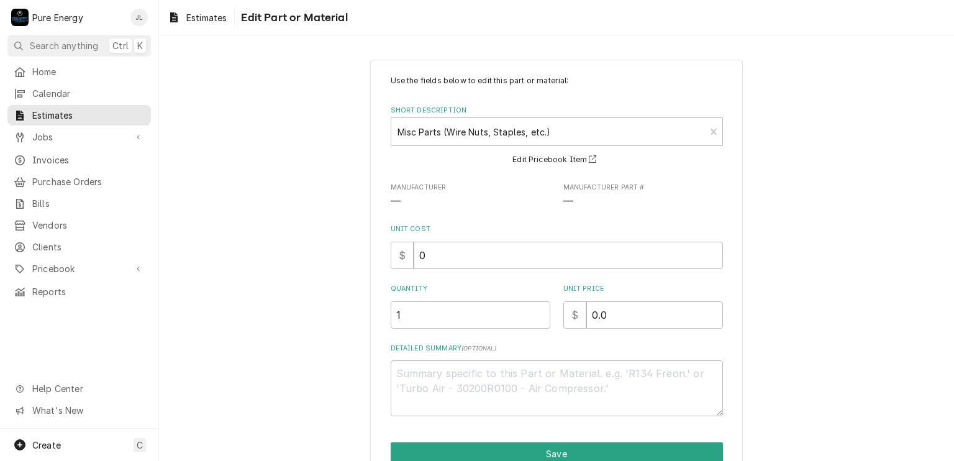
scroll to position [61, 0]
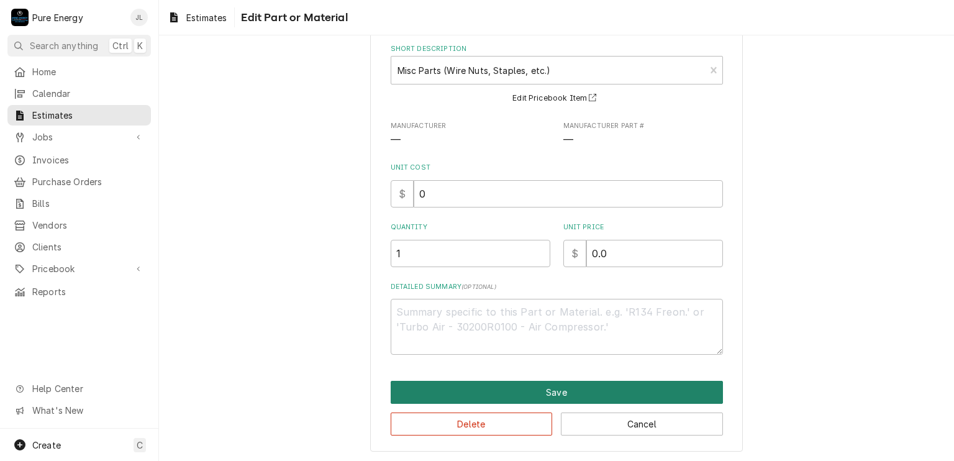
click at [550, 384] on button "Save" at bounding box center [557, 392] width 332 height 23
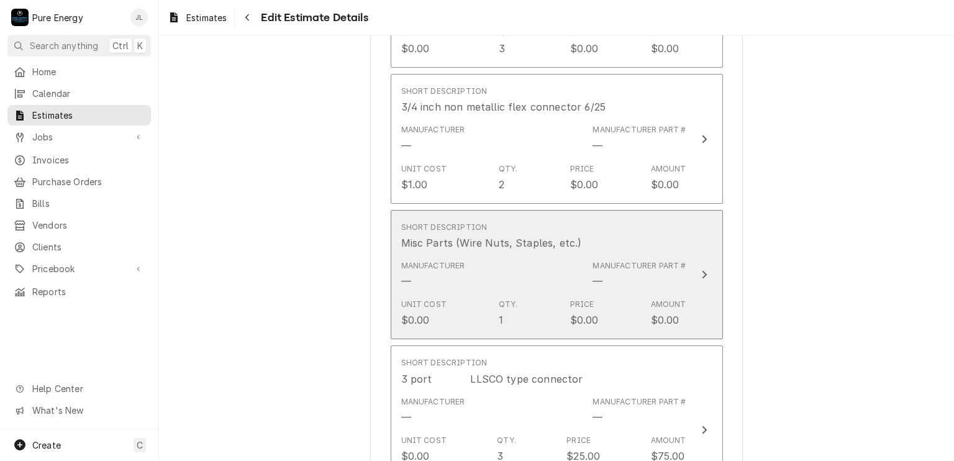
scroll to position [1676, 0]
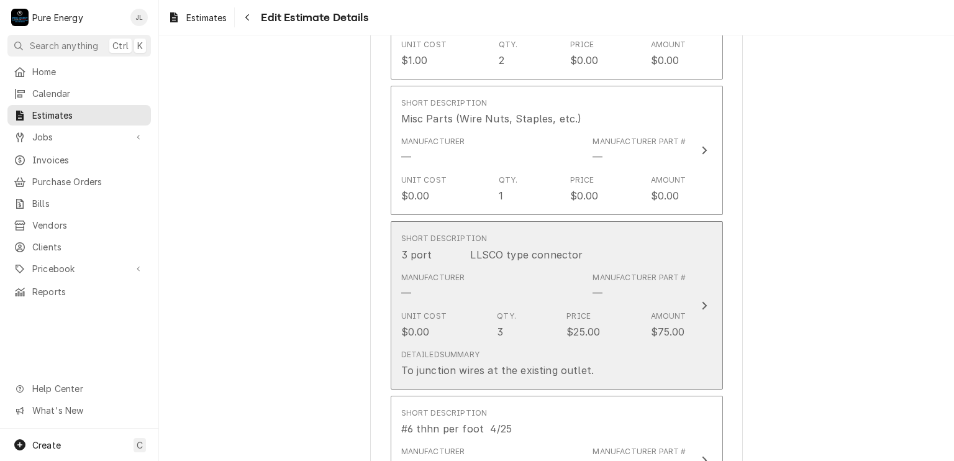
click at [646, 228] on div "Short Description 3 port LLSCO type connector" at bounding box center [543, 247] width 285 height 39
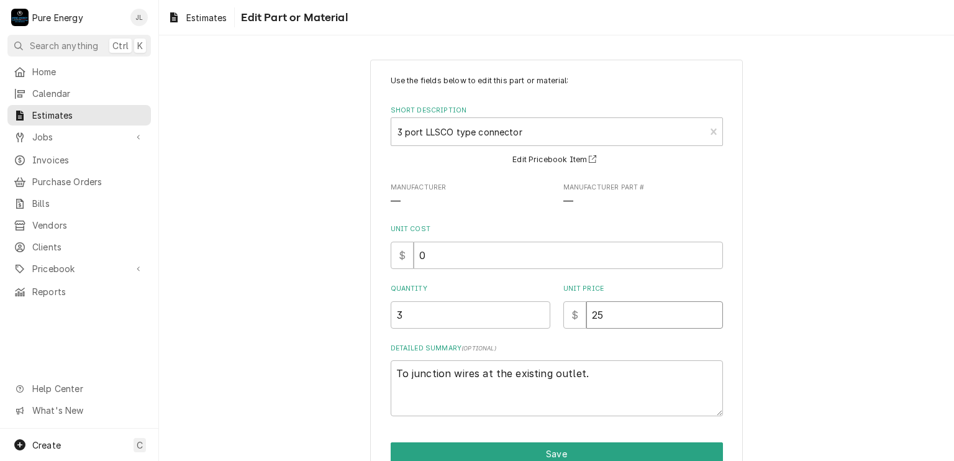
click at [609, 322] on input "25" at bounding box center [654, 314] width 137 height 27
type textarea "x"
type input "2"
type textarea "x"
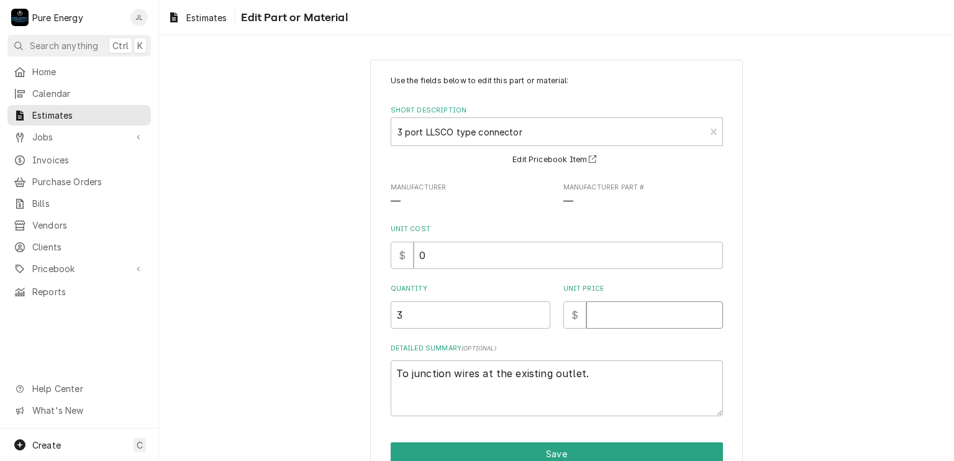
type input "0"
type textarea "x"
type input "0.0"
type textarea "x"
type input "0.0"
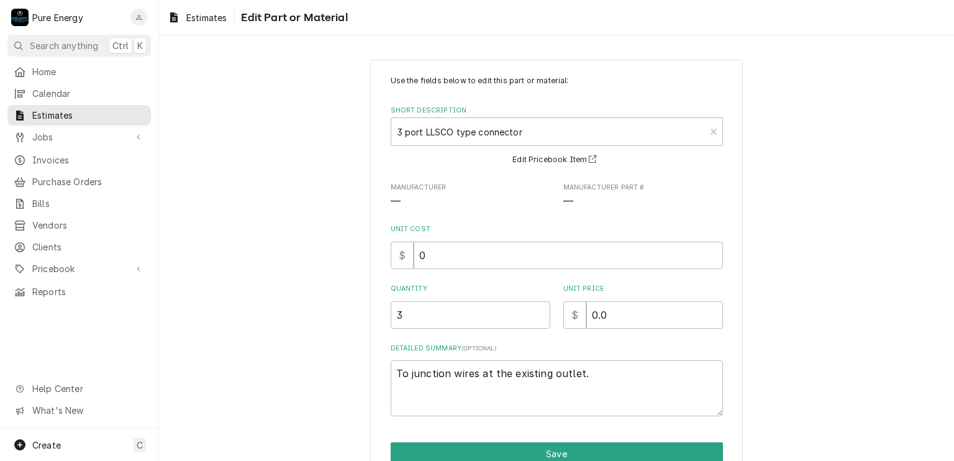
scroll to position [61, 0]
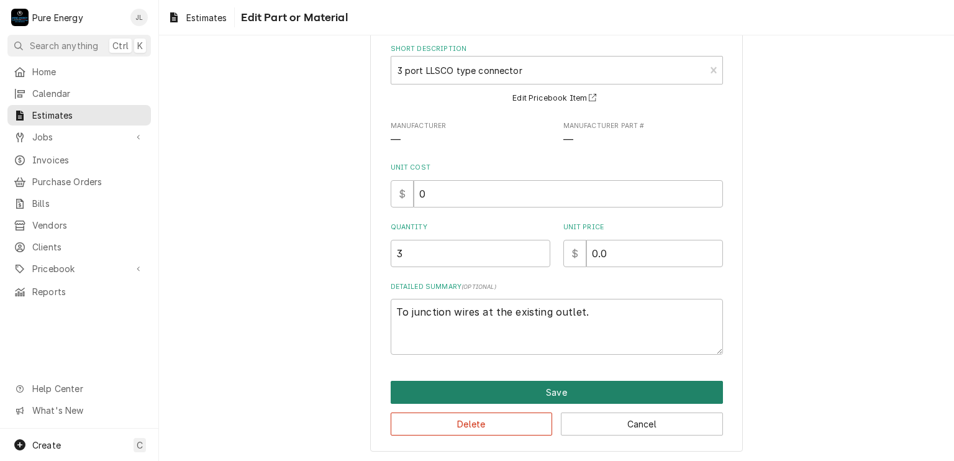
click at [584, 386] on button "Save" at bounding box center [557, 392] width 332 height 23
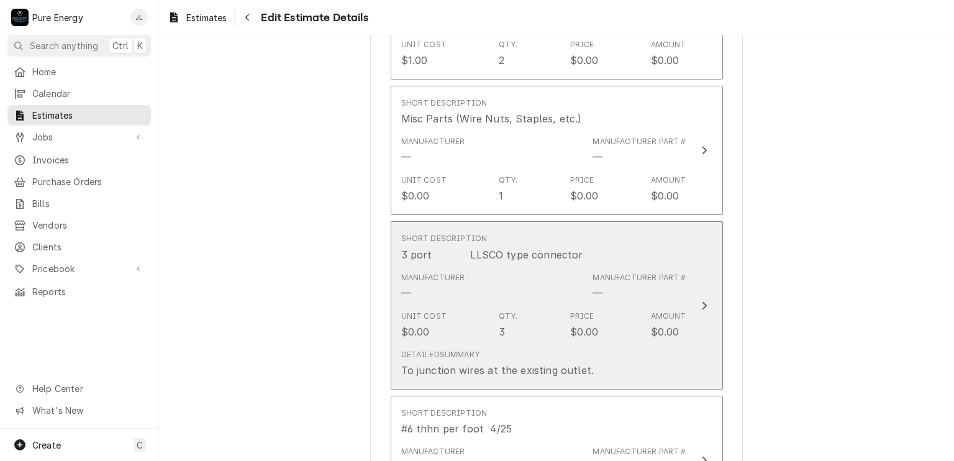
scroll to position [1863, 0]
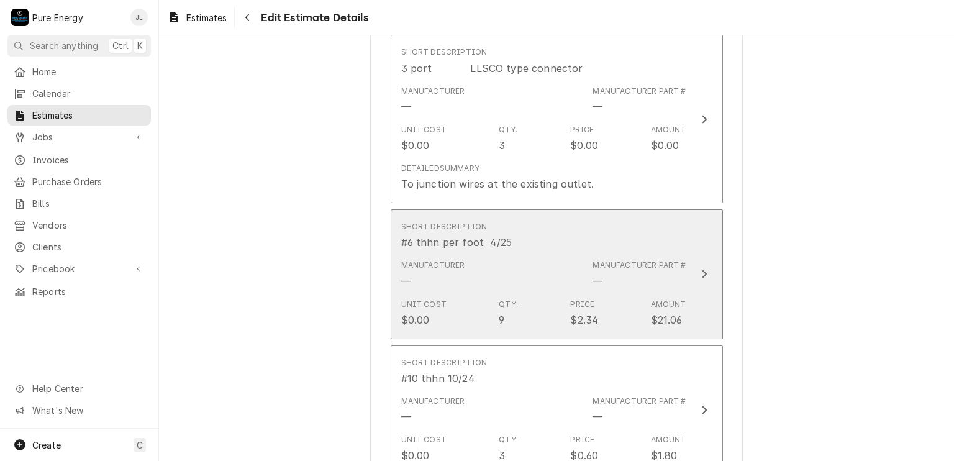
click at [621, 230] on div "Short Description #6 thhn per foot 4/25" at bounding box center [543, 235] width 285 height 39
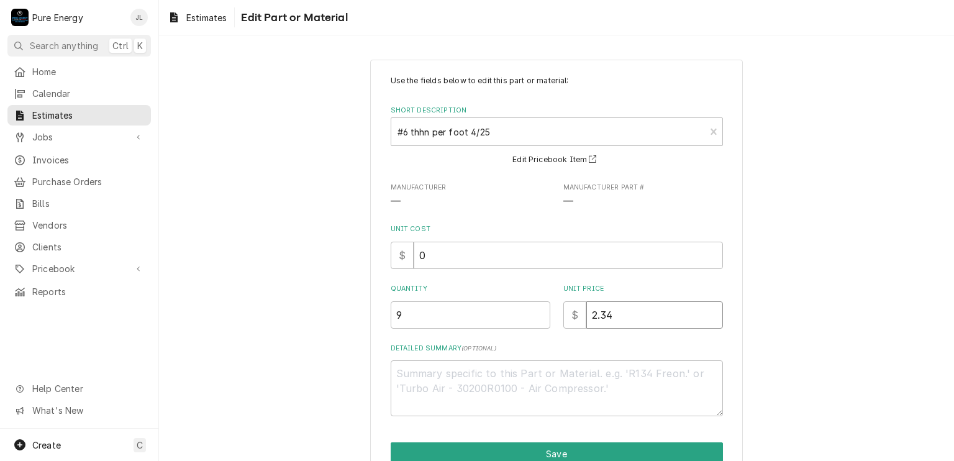
click at [620, 318] on input "2.34" at bounding box center [654, 314] width 137 height 27
type textarea "x"
type input "2.3"
type textarea "x"
type input "2"
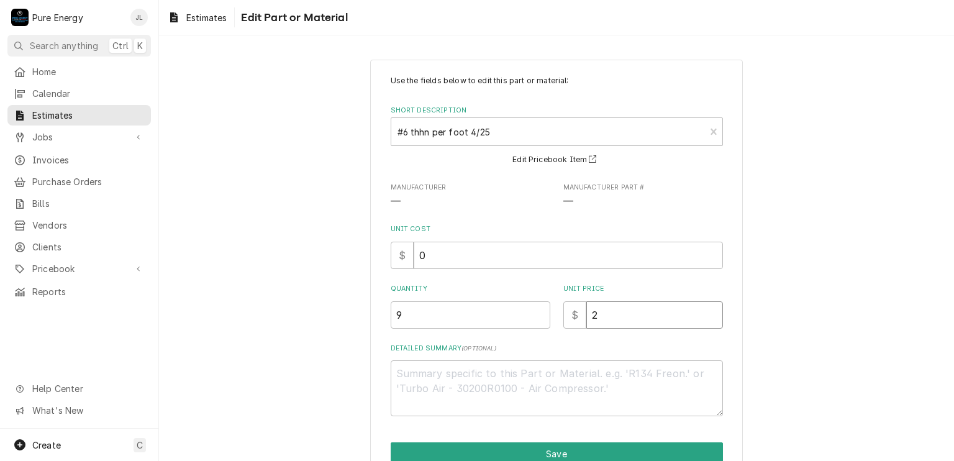
type textarea "x"
type input "0"
type textarea "x"
type input "0.0"
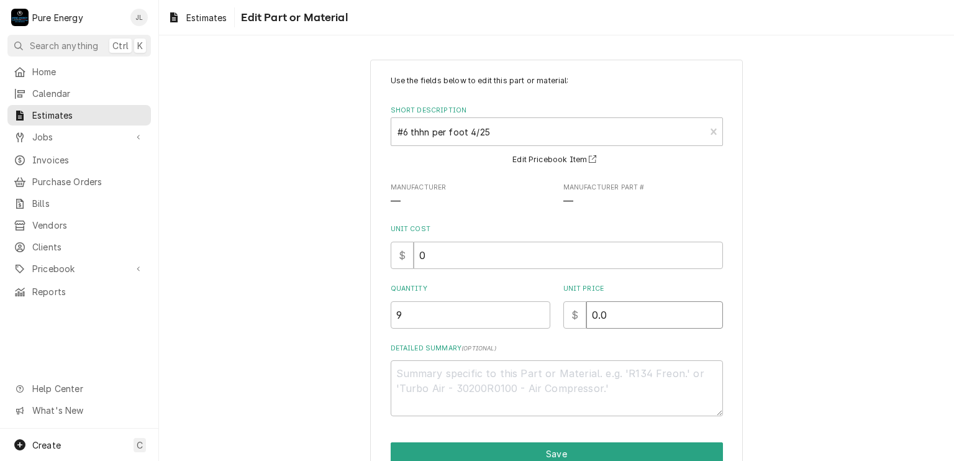
type textarea "x"
type input "0.0"
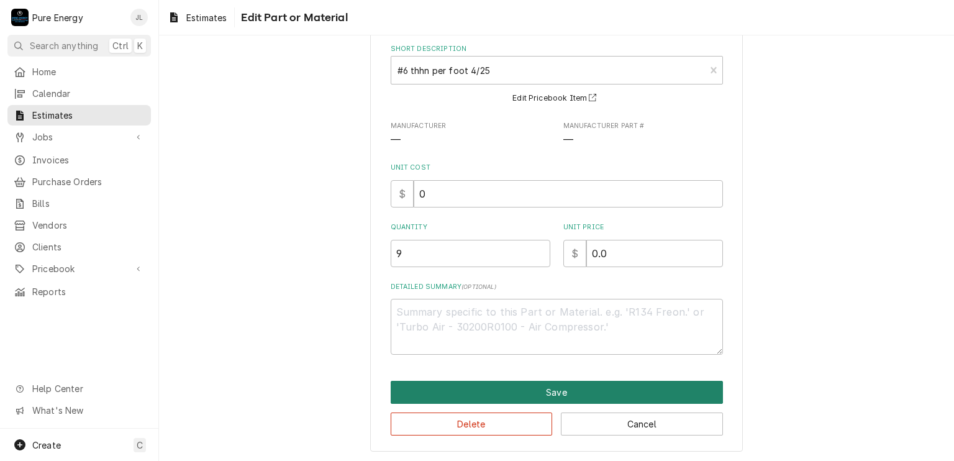
click at [627, 388] on button "Save" at bounding box center [557, 392] width 332 height 23
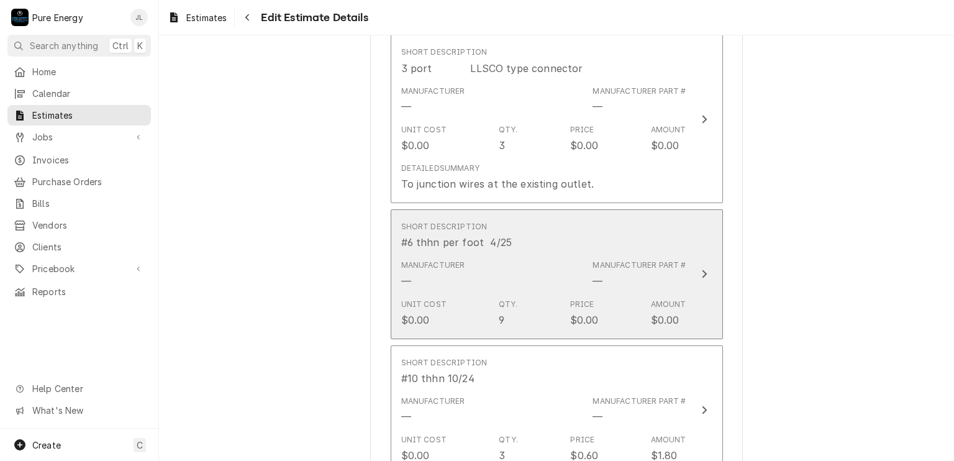
scroll to position [1987, 0]
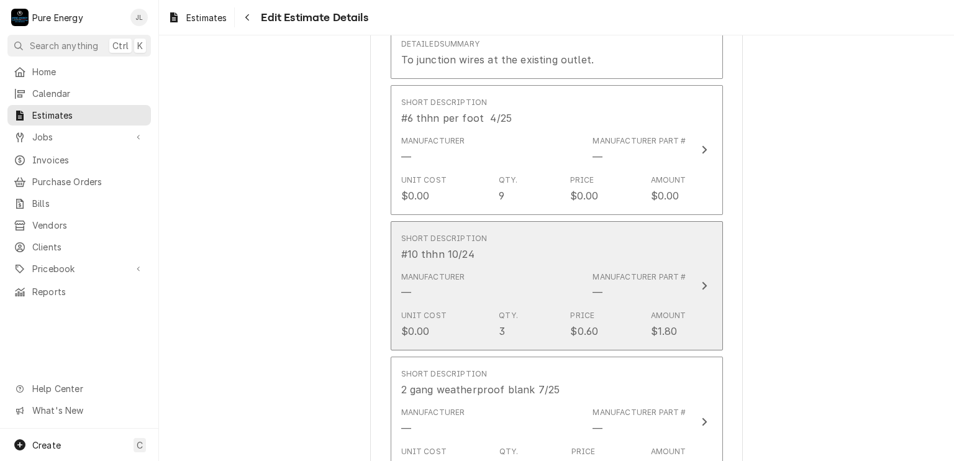
click at [655, 243] on div "Short Description #10 thhn 10/24" at bounding box center [543, 247] width 285 height 39
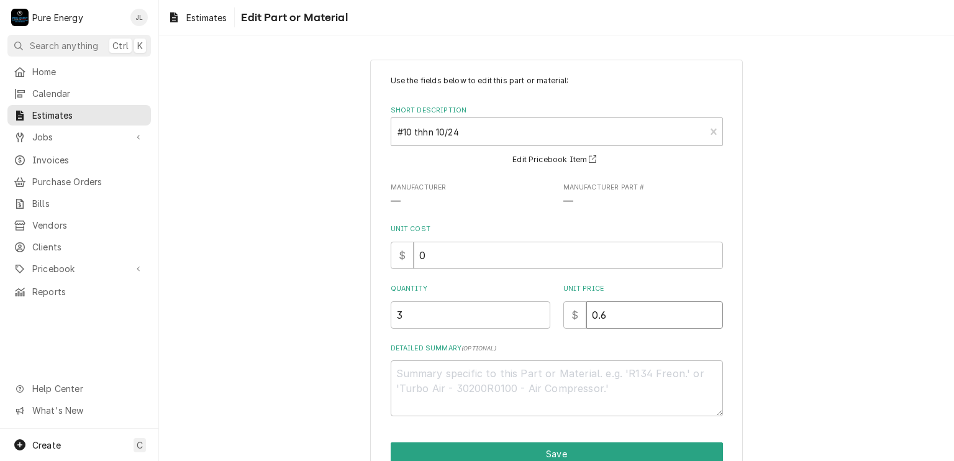
click at [629, 313] on input "0.6" at bounding box center [654, 314] width 137 height 27
type textarea "x"
type input "0"
click at [629, 313] on input "0" at bounding box center [654, 314] width 137 height 27
type textarea "x"
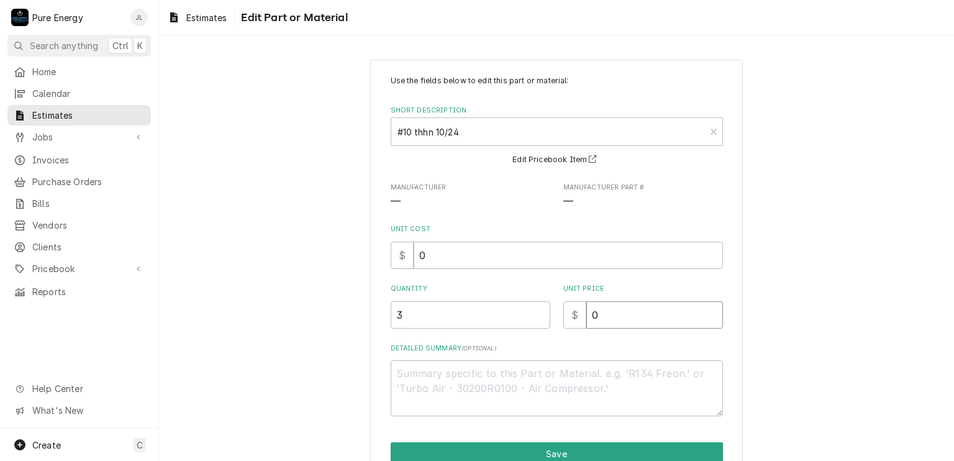
type input "0.0"
type textarea "x"
type input "0.0"
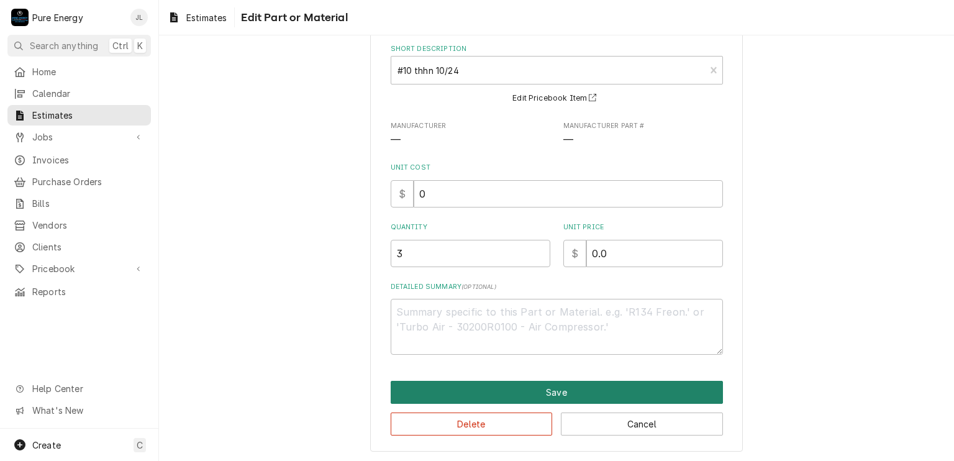
click at [560, 394] on button "Save" at bounding box center [557, 392] width 332 height 23
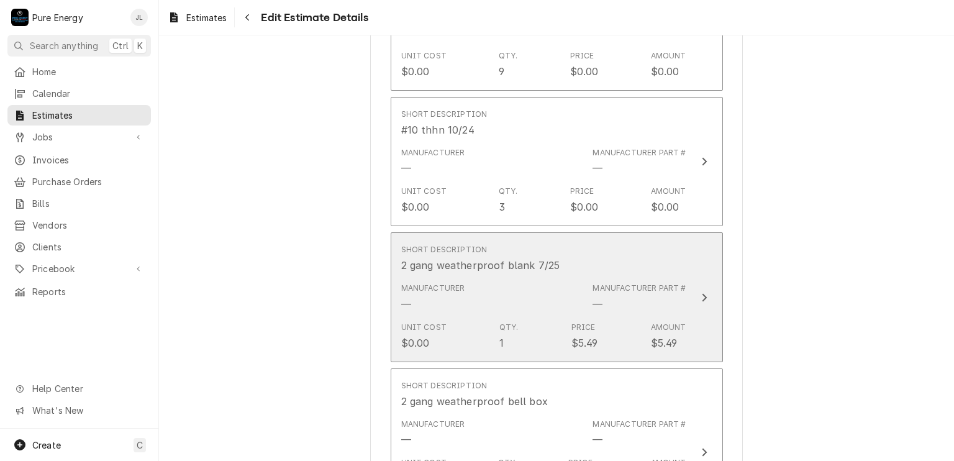
click at [587, 248] on div "Short Description 2 gang weatherproof blank 7/25" at bounding box center [543, 258] width 285 height 39
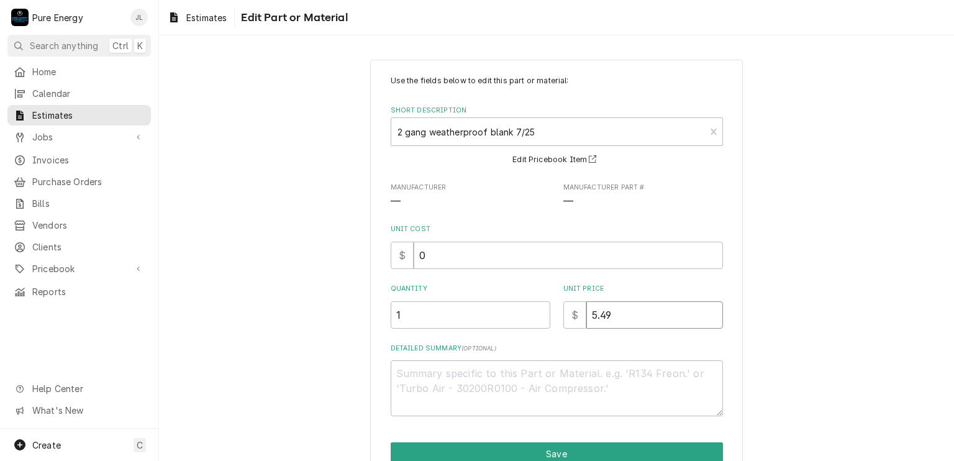
click at [615, 309] on input "5.49" at bounding box center [654, 314] width 137 height 27
type textarea "x"
type input "5.4"
click at [615, 309] on input "5.4" at bounding box center [654, 314] width 137 height 27
type textarea "x"
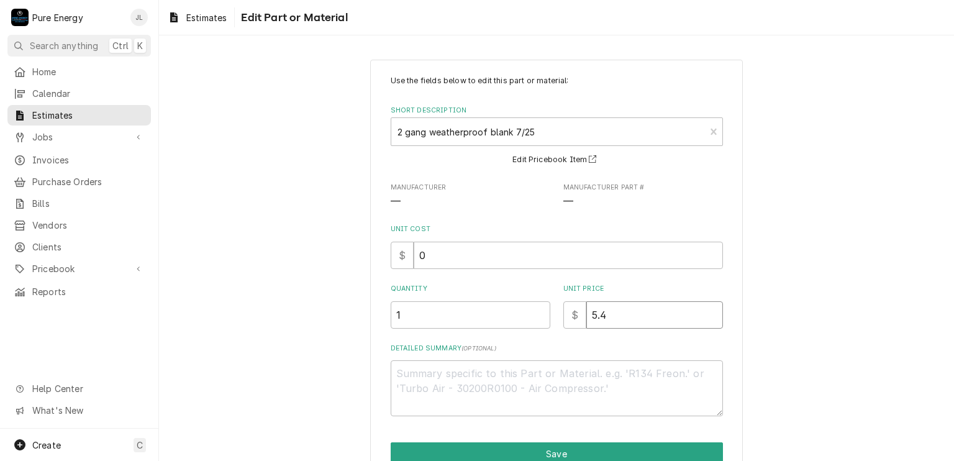
type input "5"
type textarea "x"
type input "0"
type textarea "x"
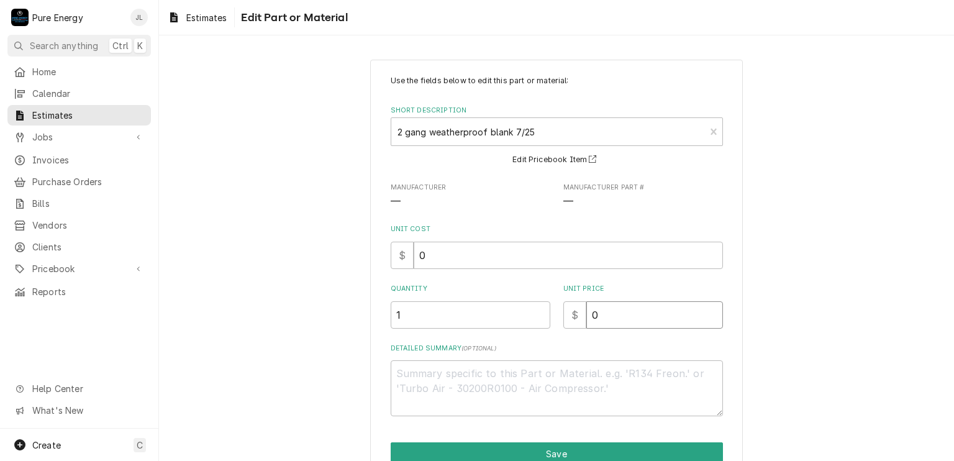
type input "0.0"
type textarea "x"
type input "0.0"
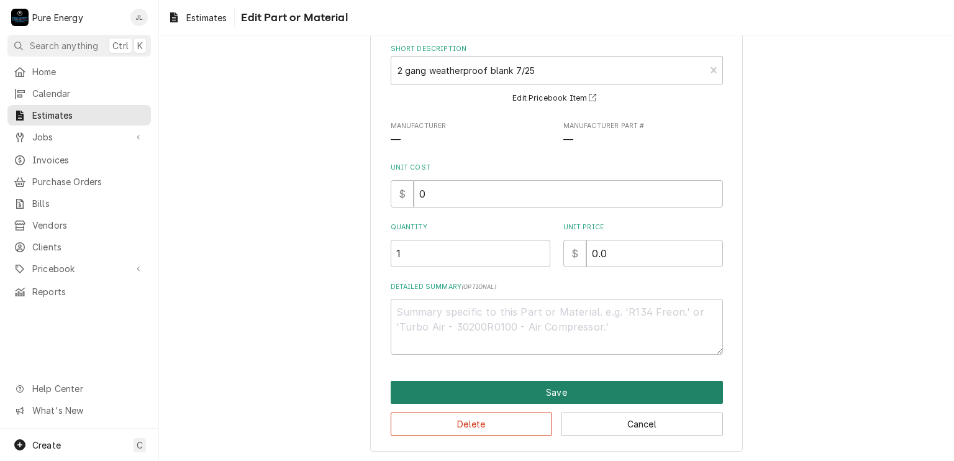
click at [585, 389] on button "Save" at bounding box center [557, 392] width 332 height 23
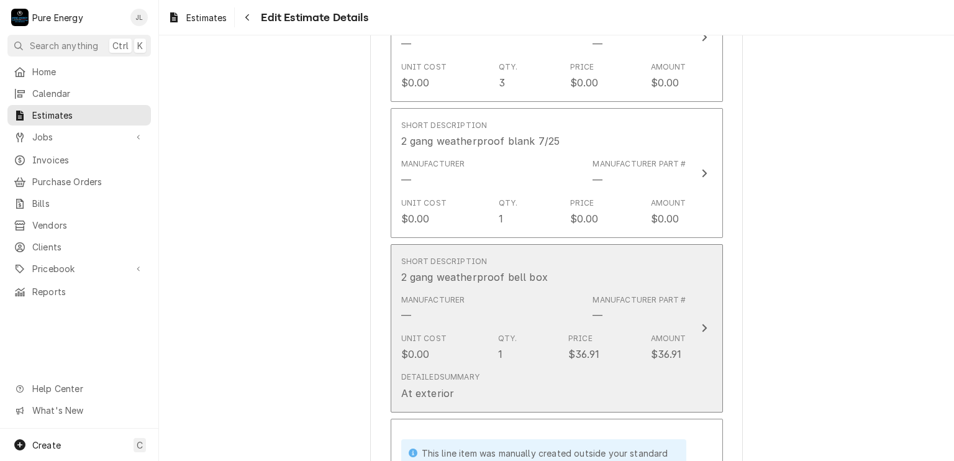
click at [614, 251] on div "Short Description 2 gang weatherproof bell box" at bounding box center [543, 270] width 285 height 39
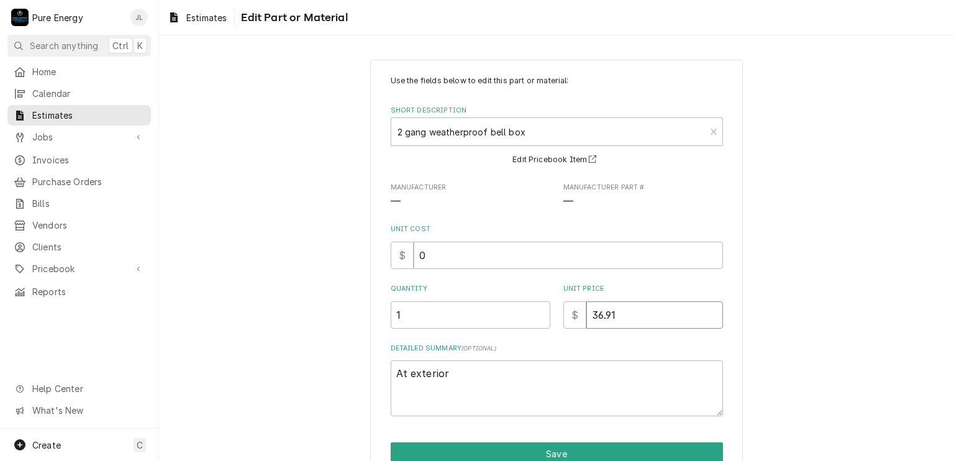
click at [616, 319] on input "36.91" at bounding box center [654, 314] width 137 height 27
type textarea "x"
type input "36.9"
type textarea "x"
type input "36"
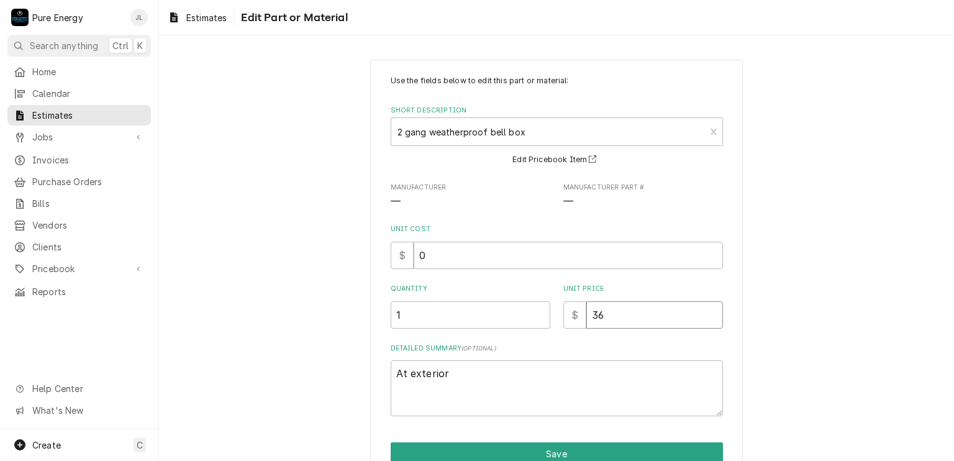
type textarea "x"
type input "3"
type textarea "x"
type input "0"
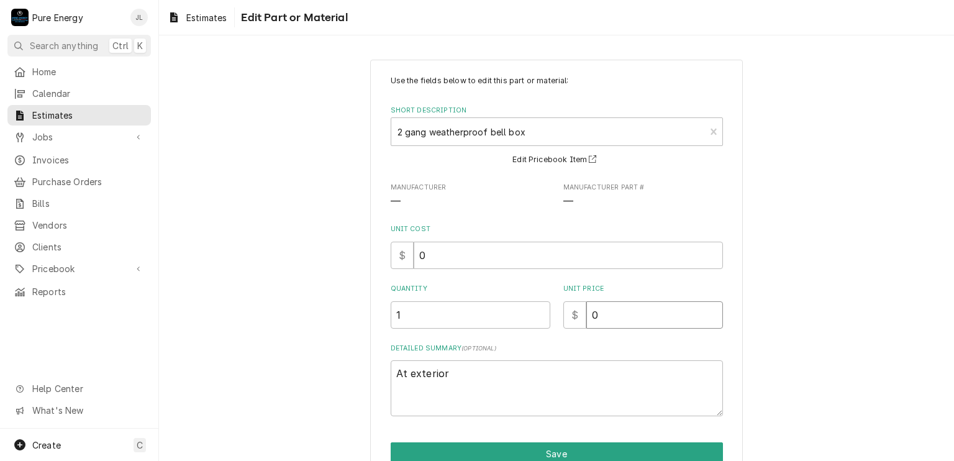
type textarea "x"
type input "0.0"
type textarea "x"
type input "0.0"
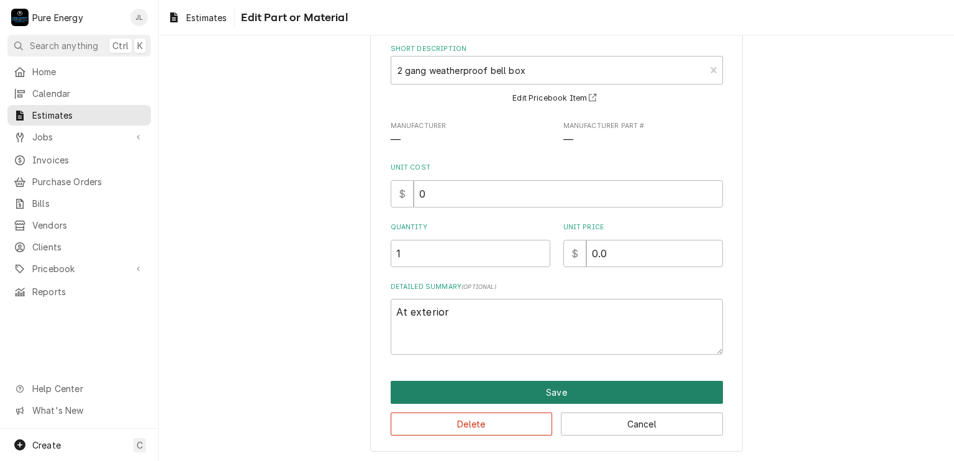
click at [586, 381] on button "Save" at bounding box center [557, 392] width 332 height 23
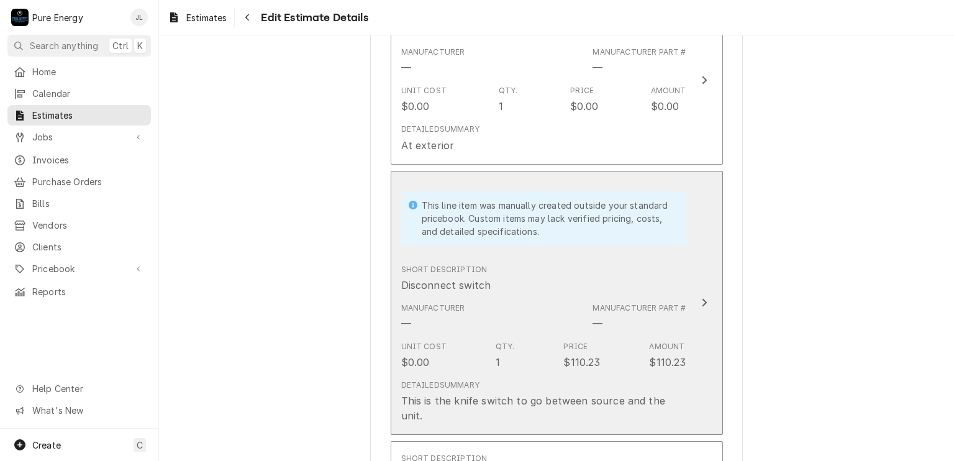
click at [622, 276] on div "Short Description Disconnect switch" at bounding box center [543, 278] width 285 height 39
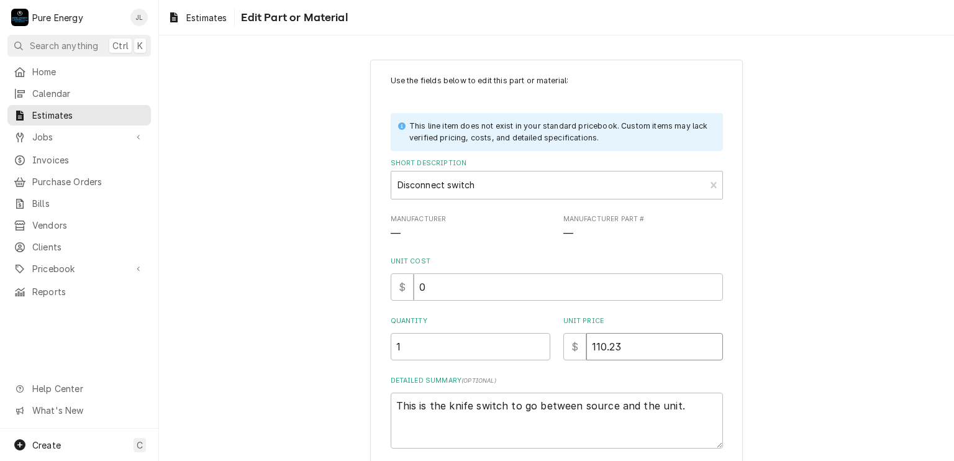
click at [630, 342] on input "110.23" at bounding box center [654, 346] width 137 height 27
type textarea "x"
type input "110.2"
type textarea "x"
type input "110"
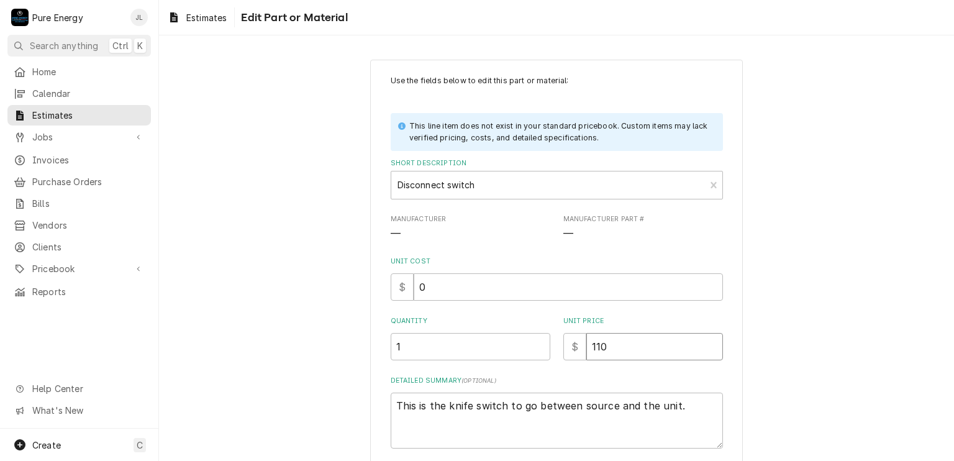
type textarea "x"
type input "11"
type textarea "x"
type input "1"
type textarea "x"
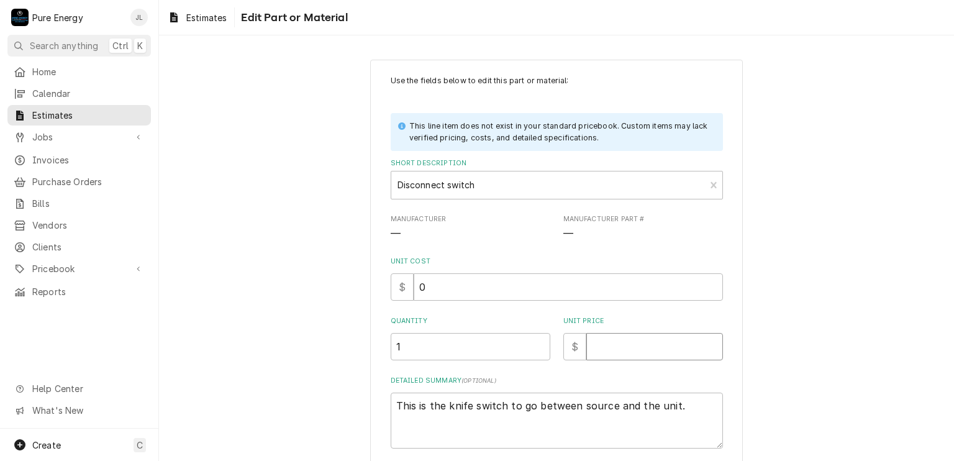
type textarea "x"
type input "0"
type textarea "x"
type input "0.0"
type textarea "x"
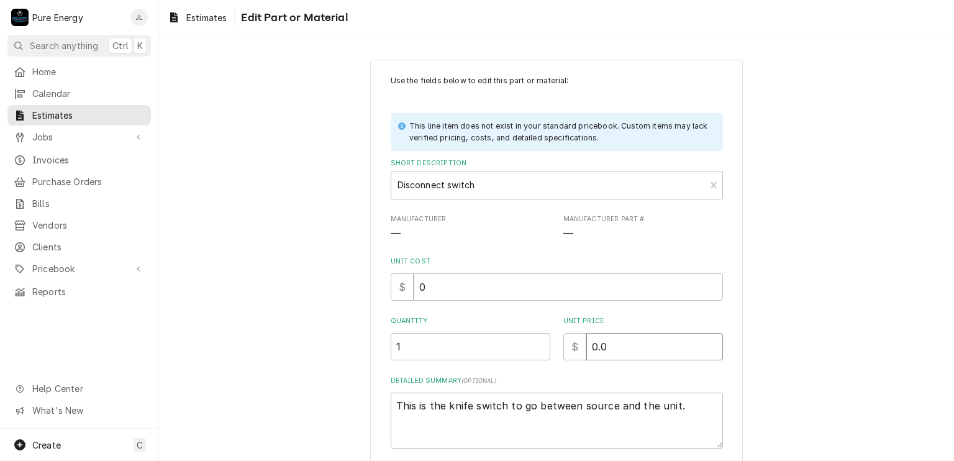
type input "0.0"
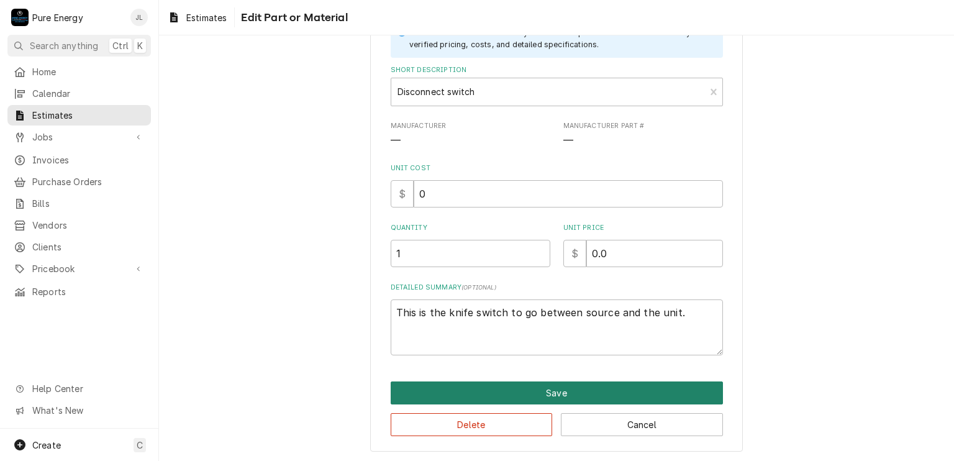
click at [551, 393] on button "Save" at bounding box center [557, 392] width 332 height 23
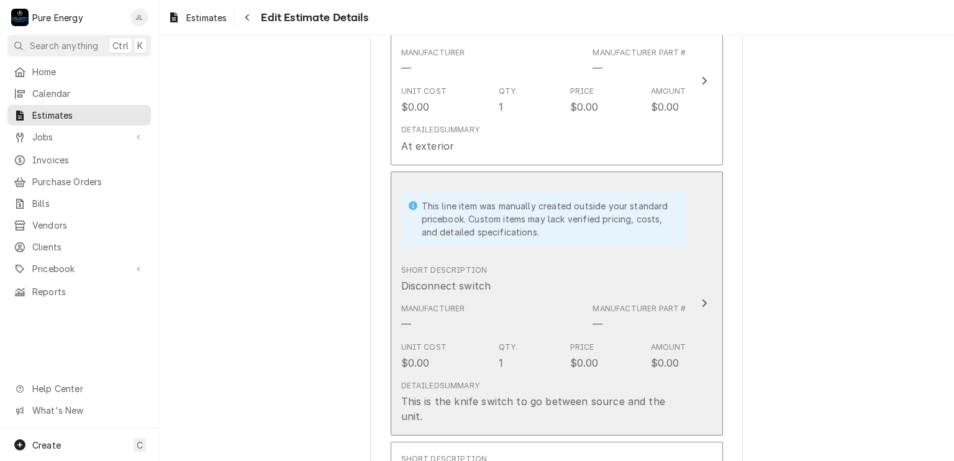
scroll to position [2731, 0]
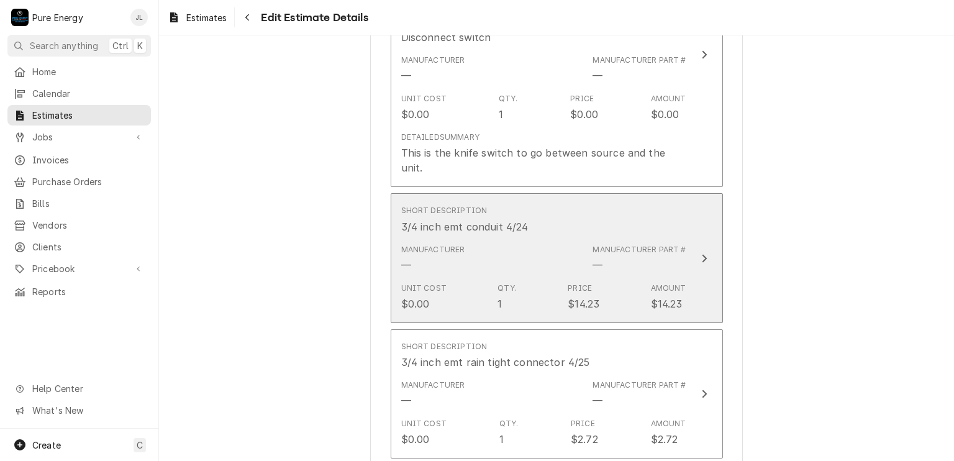
click at [598, 216] on div "Short Description 3/4 inch emt conduit 4/24" at bounding box center [543, 219] width 285 height 39
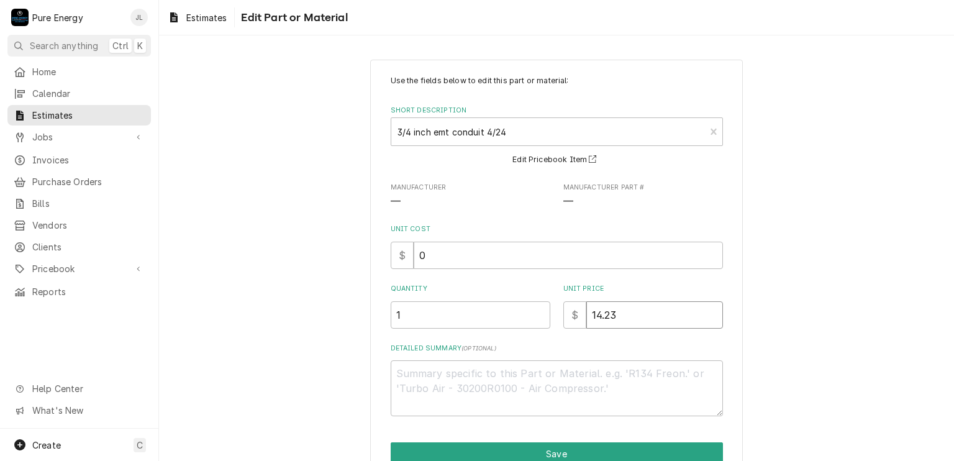
click at [615, 320] on input "14.23" at bounding box center [654, 314] width 137 height 27
type textarea "x"
type input "14.2"
type textarea "x"
type input "14"
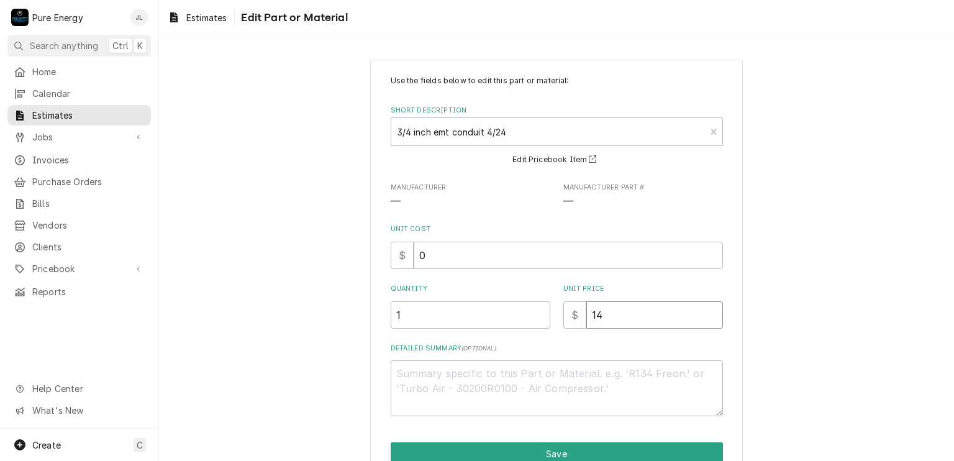
type textarea "x"
type input "1"
type textarea "x"
type input "0"
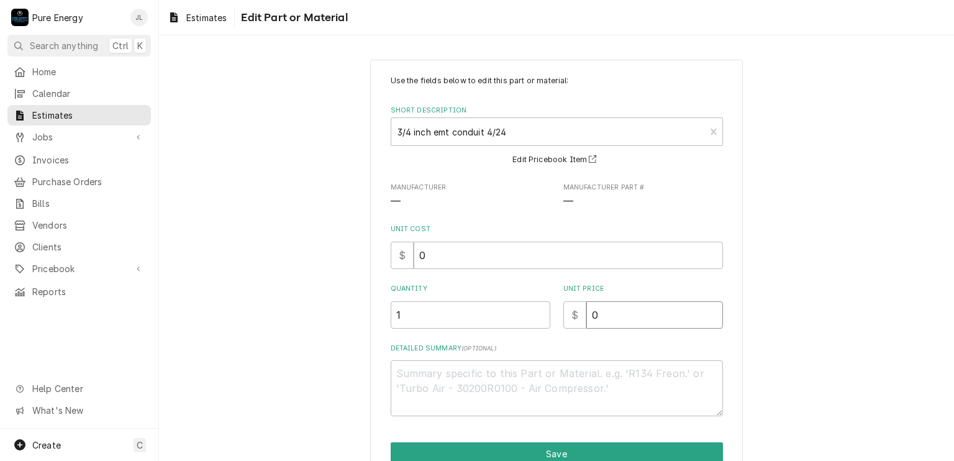
type textarea "x"
type input "0.0"
type textarea "x"
type input "0.0"
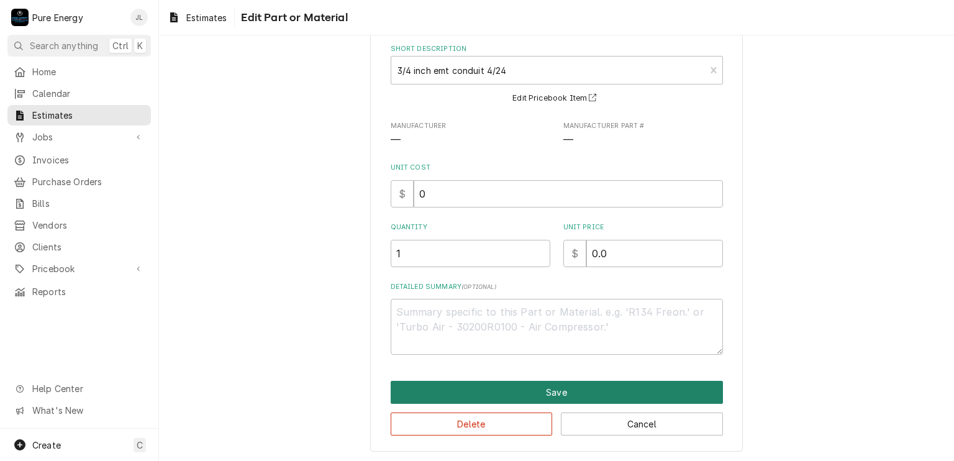
click at [552, 388] on button "Save" at bounding box center [557, 392] width 332 height 23
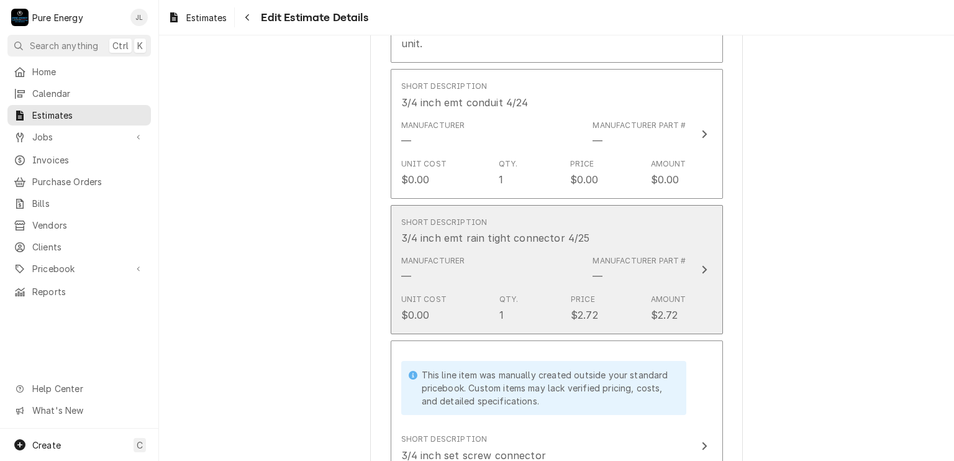
click at [625, 212] on div "Short Description 3/4 inch emt rain tight connector 4/25" at bounding box center [543, 231] width 285 height 39
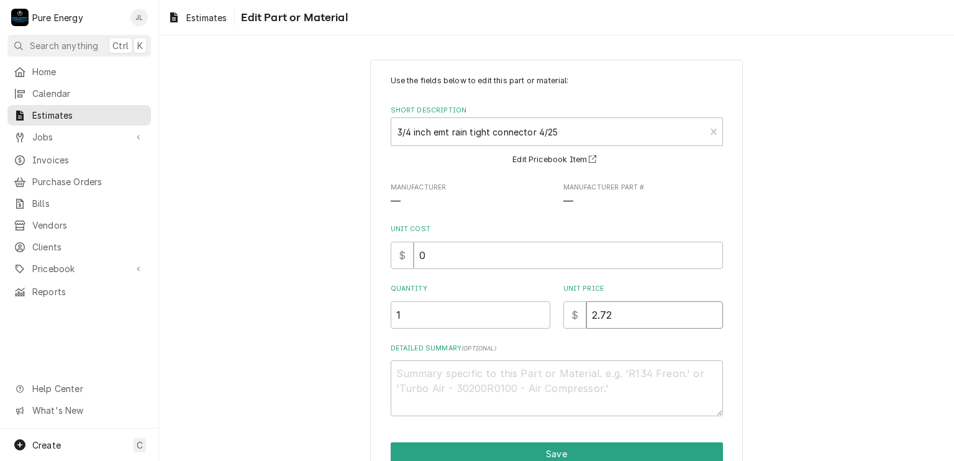
click at [618, 324] on input "2.72" at bounding box center [654, 314] width 137 height 27
type textarea "x"
type input "2.7"
type textarea "x"
type input "2"
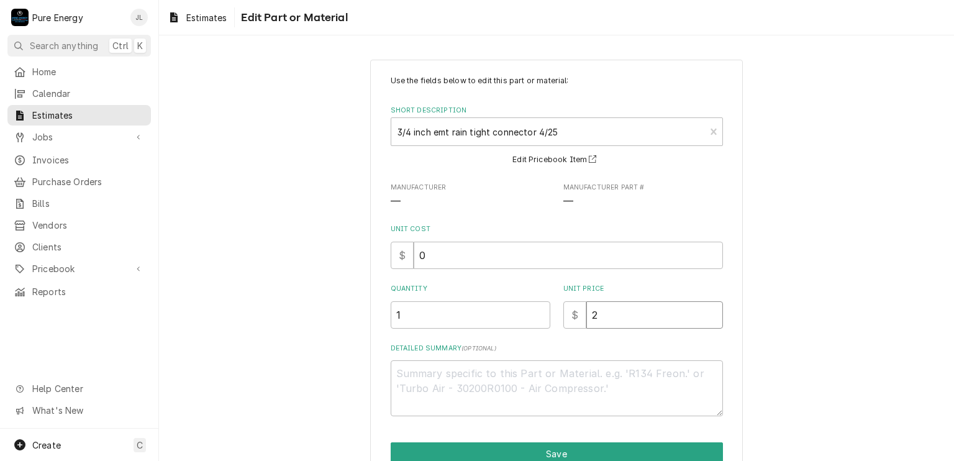
type textarea "x"
type input "0"
type textarea "x"
type input "0.0"
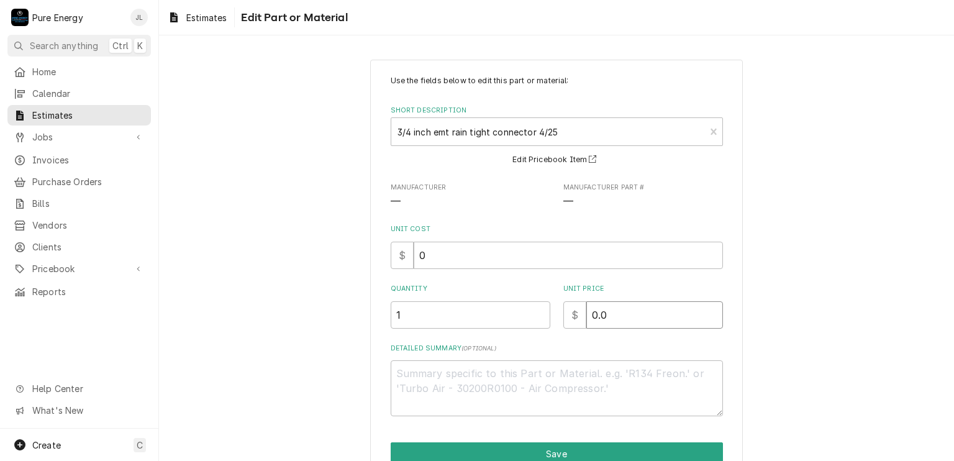
type textarea "x"
type input "0.0"
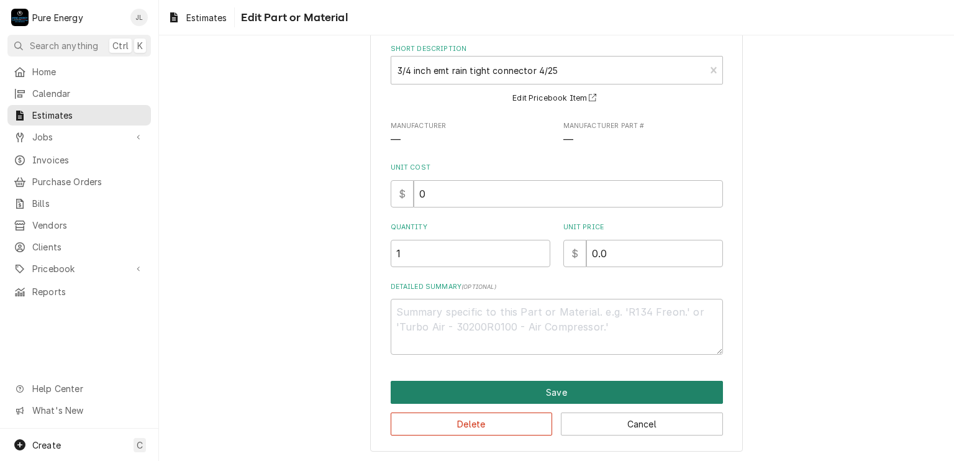
click at [612, 386] on button "Save" at bounding box center [557, 392] width 332 height 23
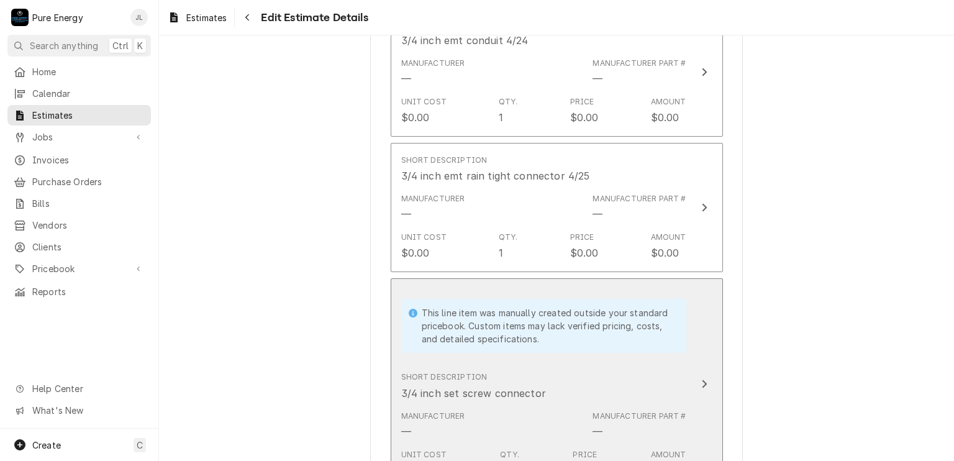
scroll to position [2979, 0]
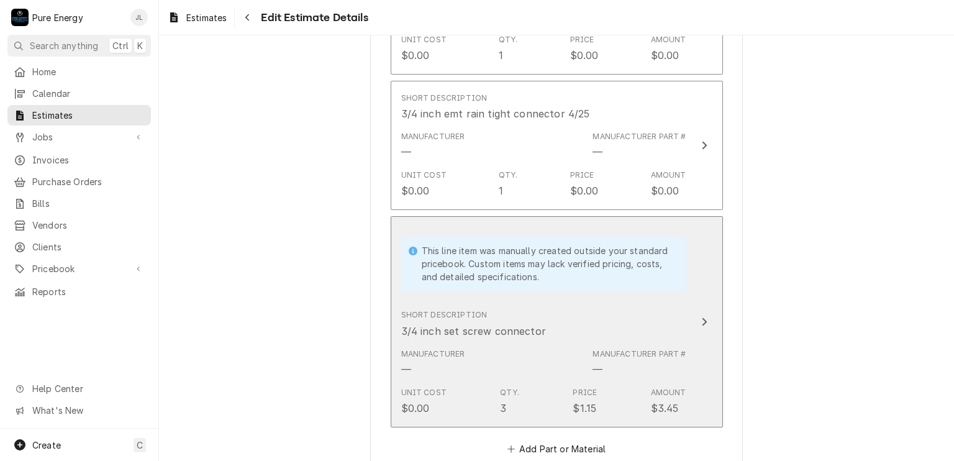
click at [676, 258] on div "This line item was manually created outside your standard pricebook. Custom ite…" at bounding box center [543, 264] width 285 height 54
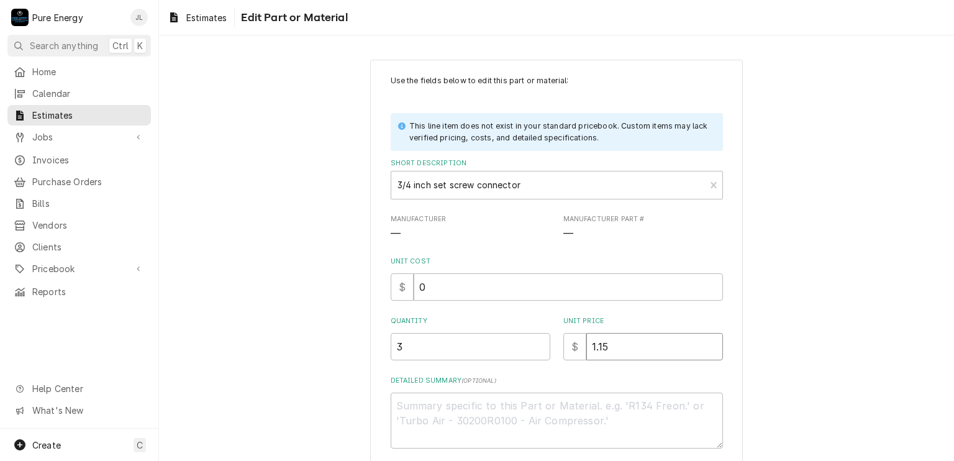
click at [626, 355] on input "1.15" at bounding box center [654, 346] width 137 height 27
type textarea "x"
type input "1.1"
type textarea "x"
type input "1"
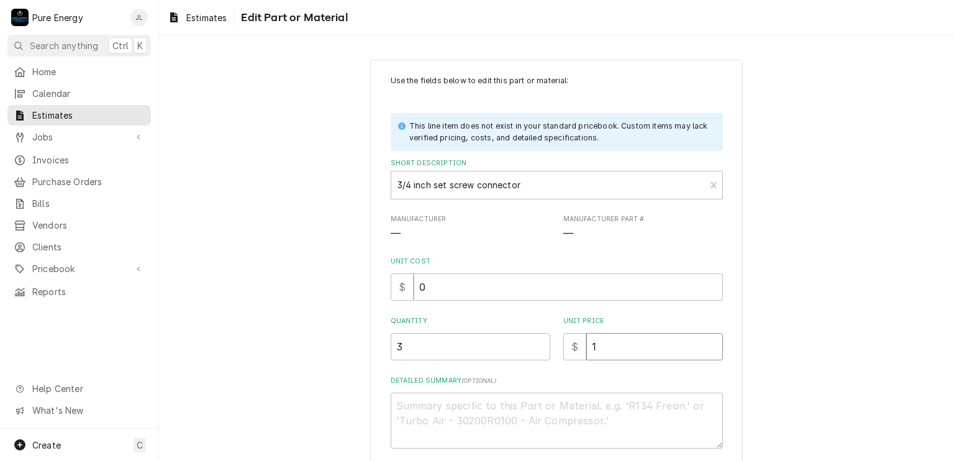
type textarea "x"
type input "0"
type textarea "x"
type input "0.0"
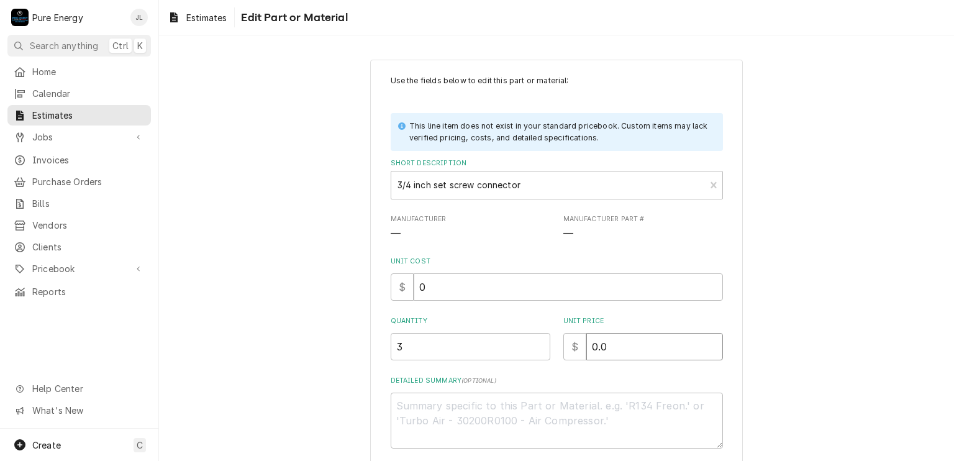
type textarea "x"
type input "0.0"
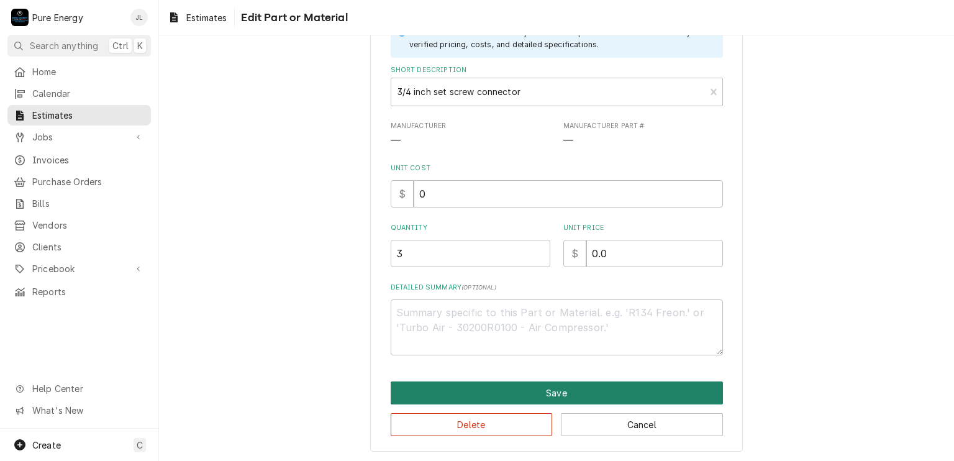
click at [652, 383] on button "Save" at bounding box center [557, 392] width 332 height 23
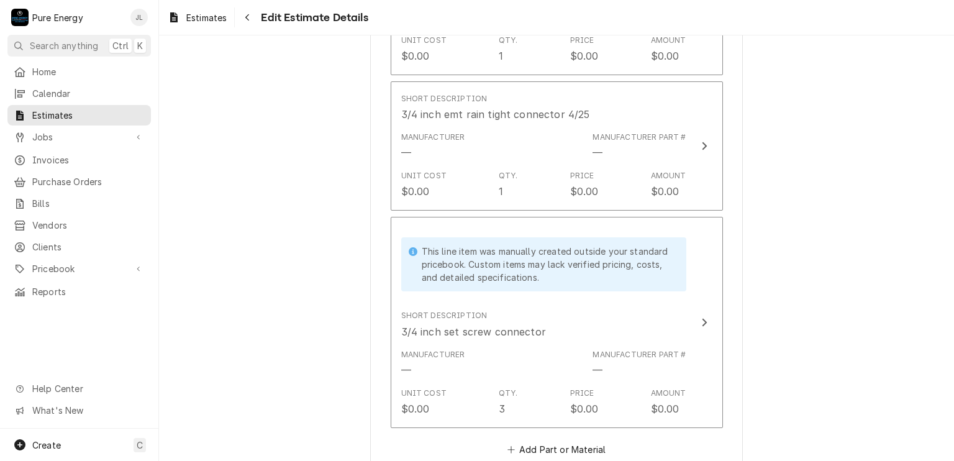
type textarea "x"
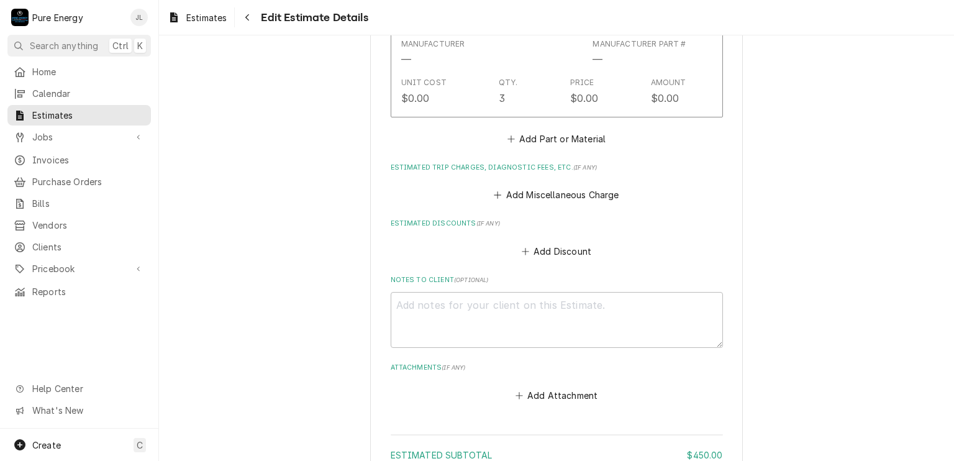
scroll to position [3227, 0]
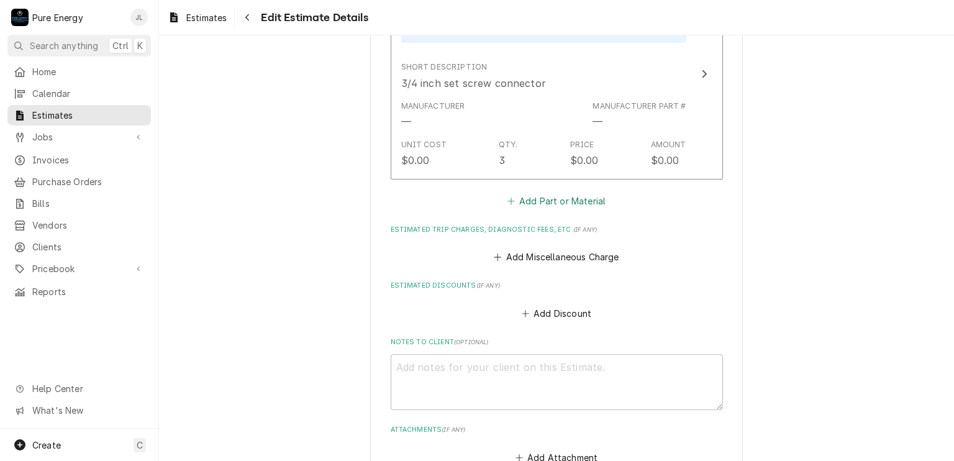
click at [535, 193] on button "Add Part or Material" at bounding box center [556, 201] width 102 height 17
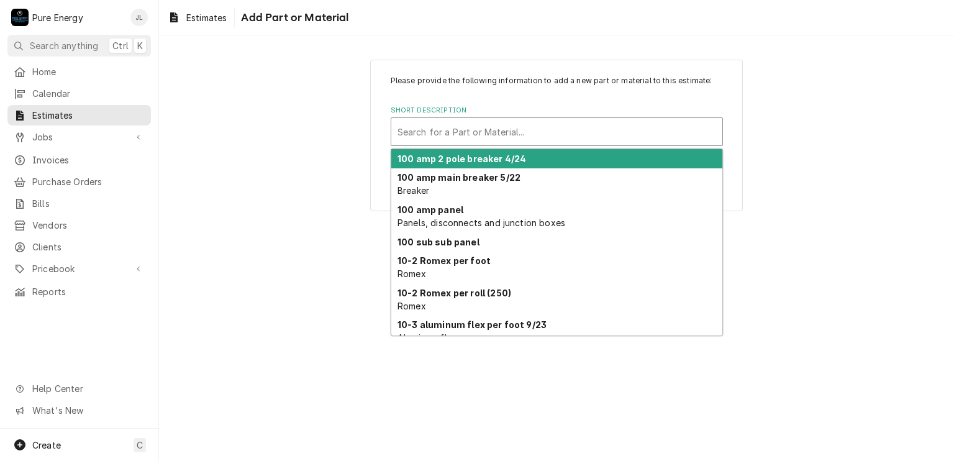
click at [525, 131] on div "Short Description" at bounding box center [556, 131] width 319 height 22
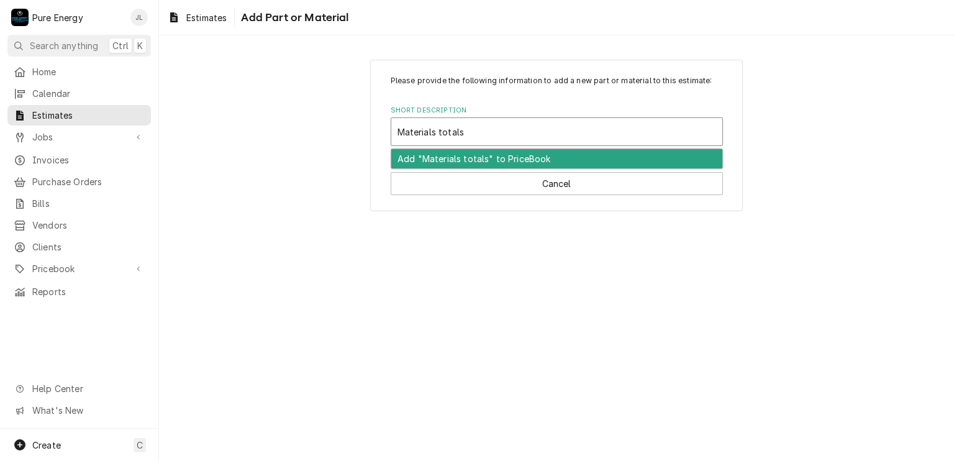
type input "Materials total"
click at [473, 151] on div "Add "Materials total" to PriceBook" at bounding box center [556, 158] width 331 height 19
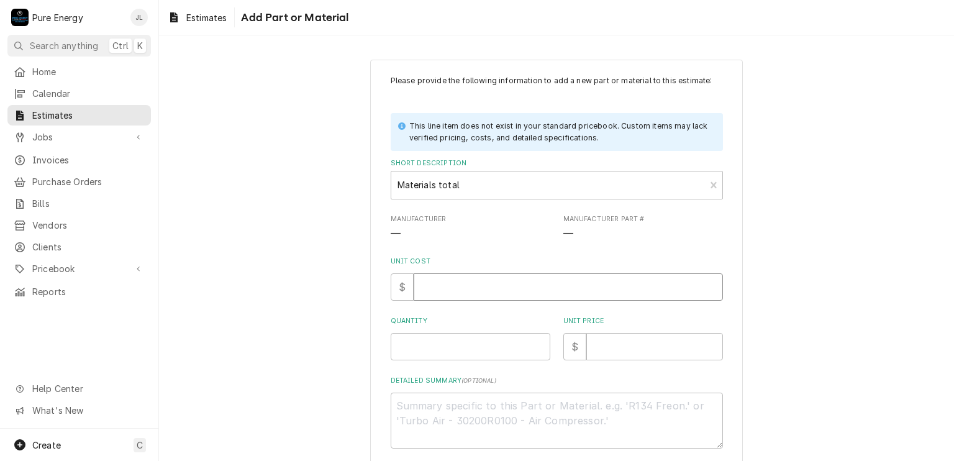
click at [466, 289] on input "Unit Cost" at bounding box center [568, 286] width 309 height 27
type textarea "x"
type input "0"
type textarea "x"
type input "0.0"
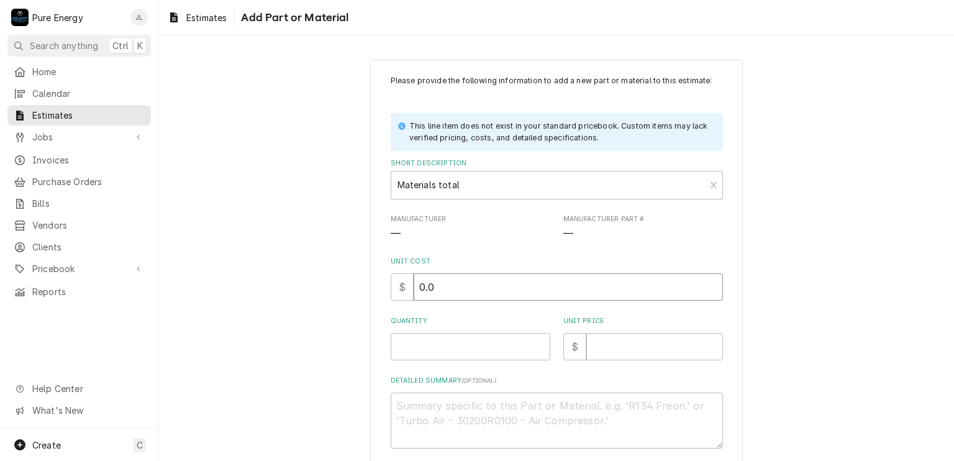
type textarea "x"
type input "0.0"
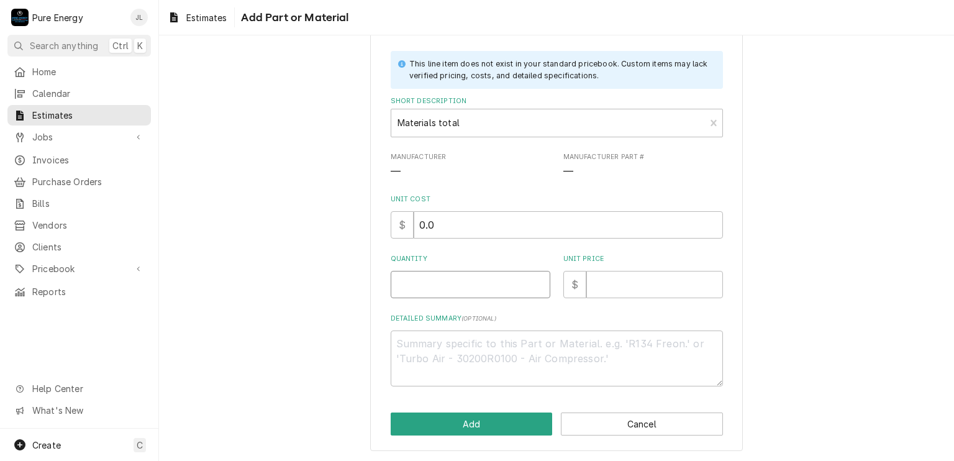
click at [432, 282] on input "Quantity" at bounding box center [471, 284] width 160 height 27
type textarea "x"
type input "1"
type textarea "x"
type input "1"
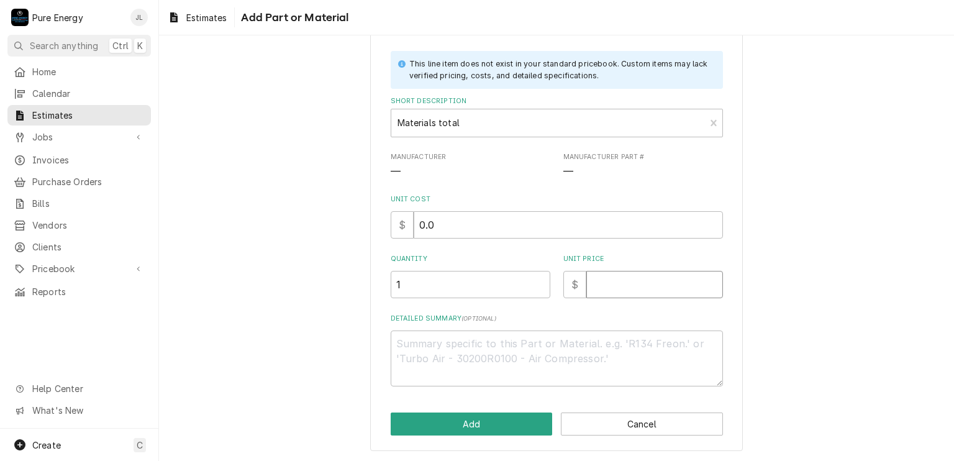
click at [653, 286] on input "Unit Price" at bounding box center [654, 284] width 137 height 27
type textarea "x"
type input "3"
type textarea "x"
type input "31"
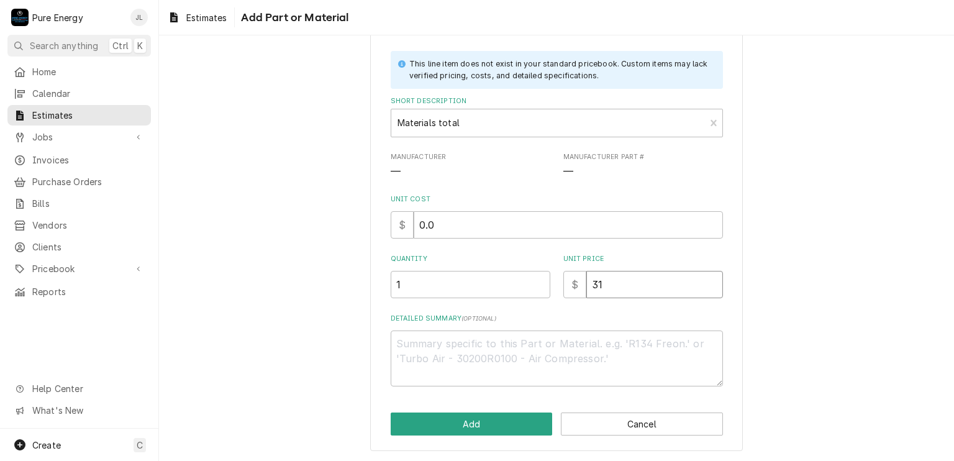
type textarea "x"
type input "315"
type textarea "x"
type input "315.1"
type textarea "x"
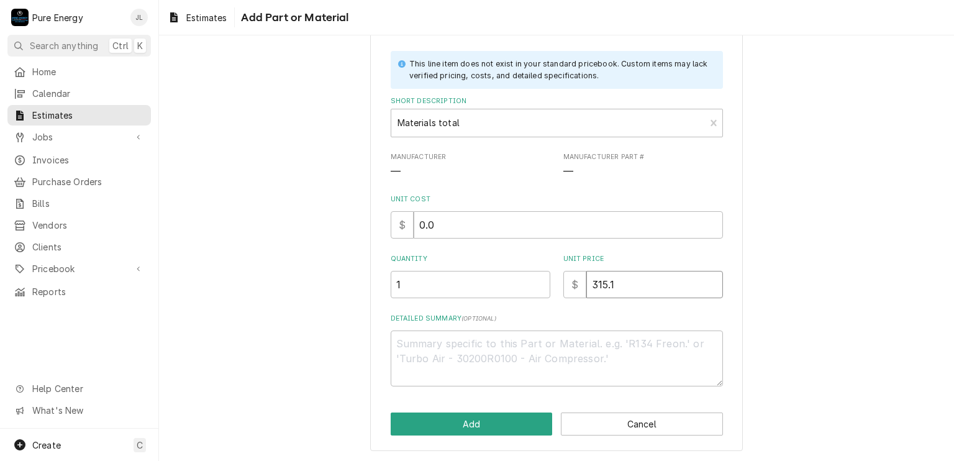
type input "315.15"
type textarea "x"
type input "315.15"
click at [502, 421] on button "Add" at bounding box center [472, 423] width 162 height 23
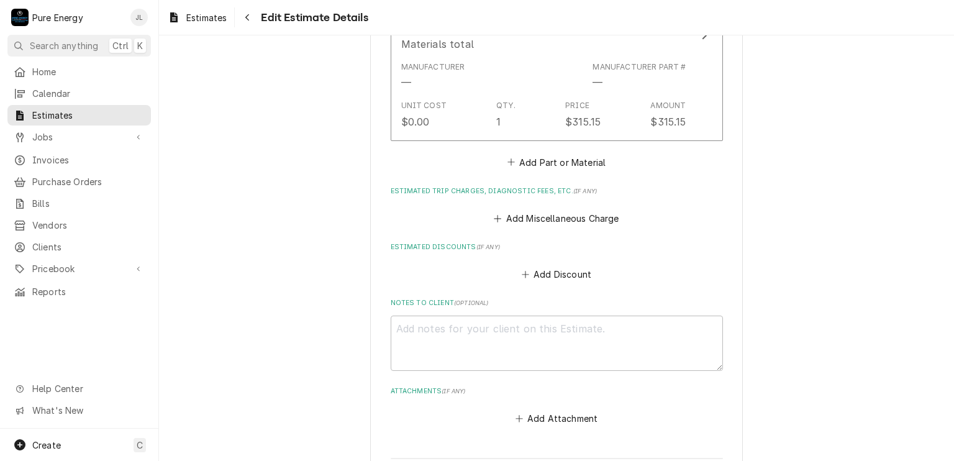
scroll to position [3794, 0]
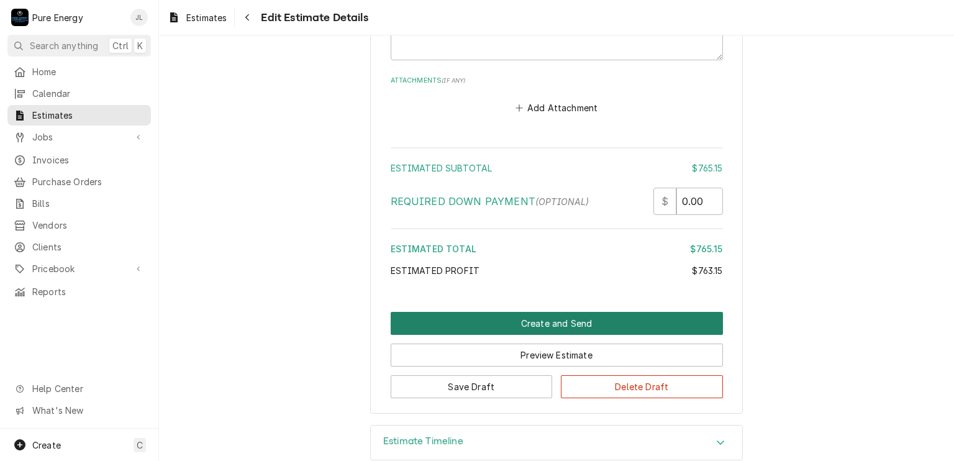
click at [544, 312] on button "Create and Send" at bounding box center [557, 323] width 332 height 23
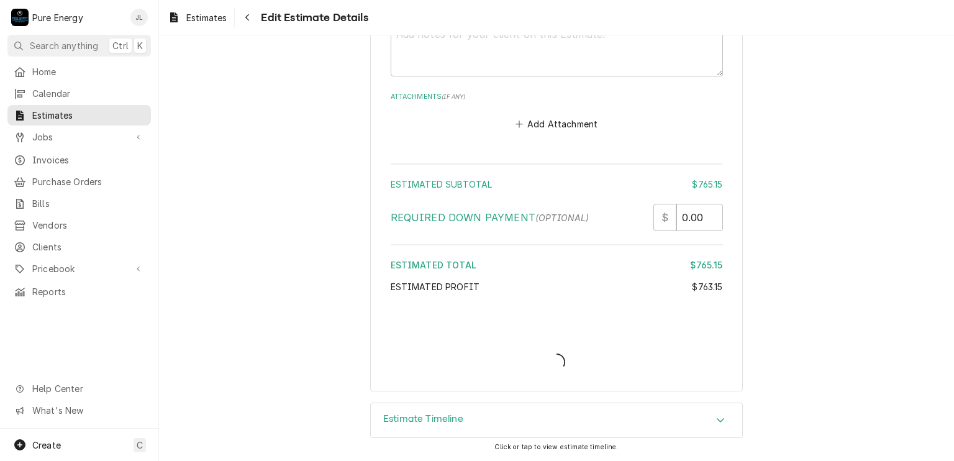
scroll to position [3756, 0]
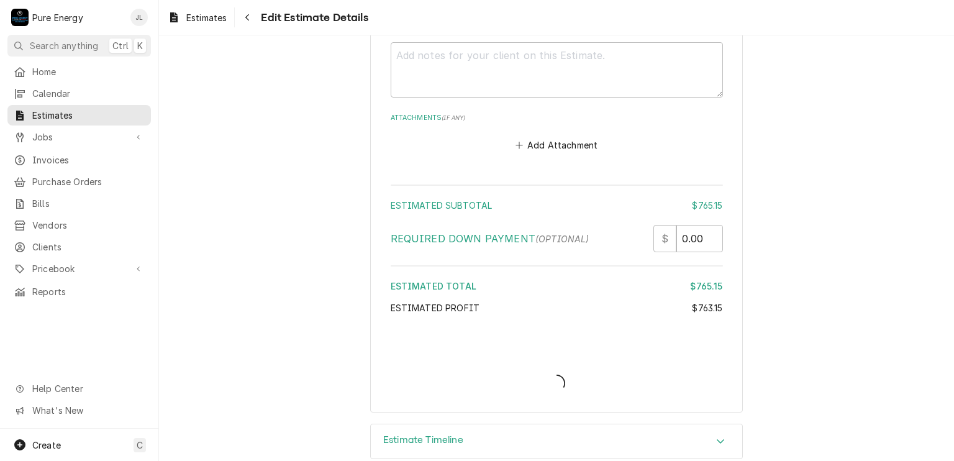
type textarea "x"
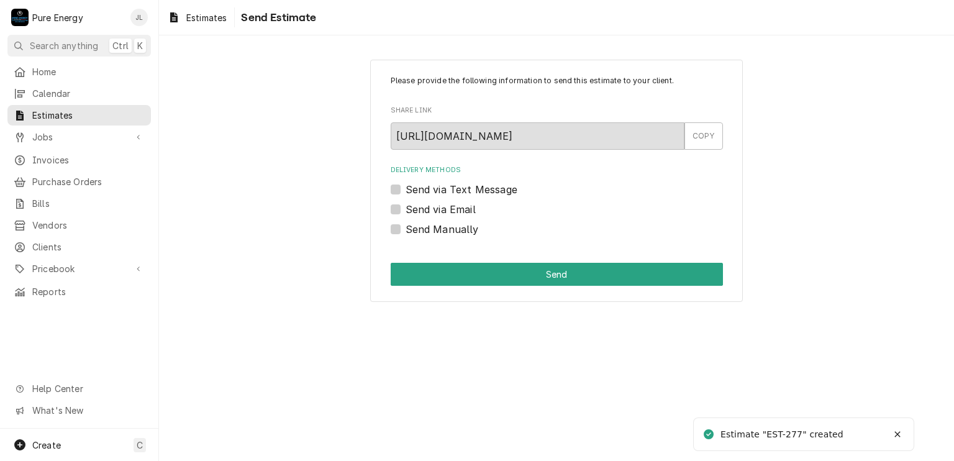
click at [392, 183] on div "Send via Text Message" at bounding box center [557, 189] width 332 height 15
click at [406, 184] on label "Send via Text Message" at bounding box center [462, 189] width 112 height 15
click at [406, 184] on input "Send via Text Message" at bounding box center [572, 195] width 332 height 27
checkbox input "true"
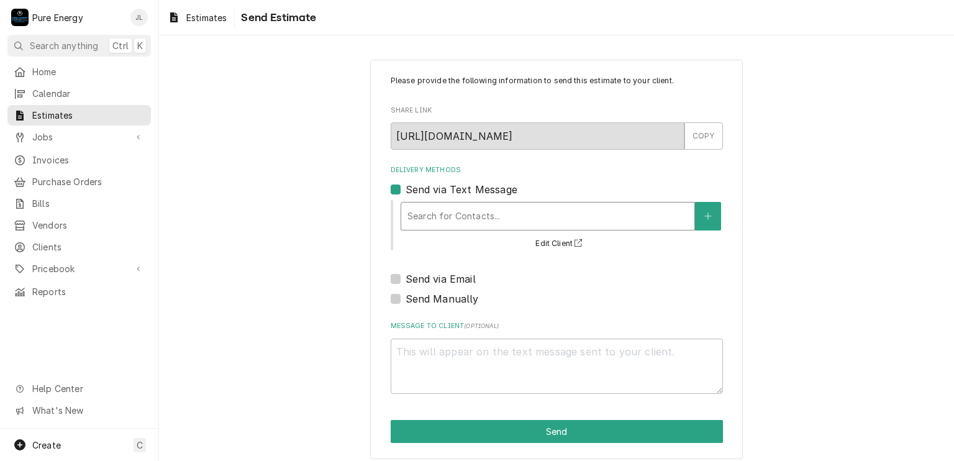
click at [529, 219] on div "Delivery Methods" at bounding box center [547, 216] width 281 height 22
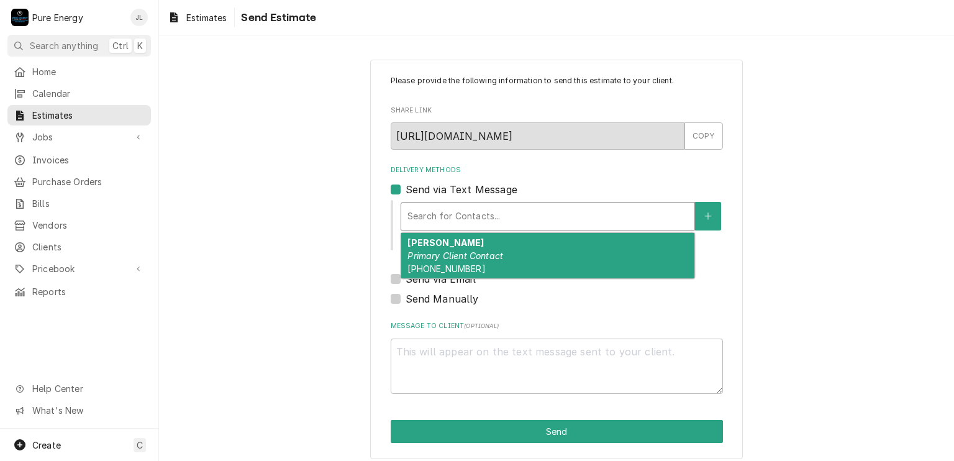
click at [497, 250] on em "Primary Client Contact" at bounding box center [455, 255] width 96 height 11
type textarea "x"
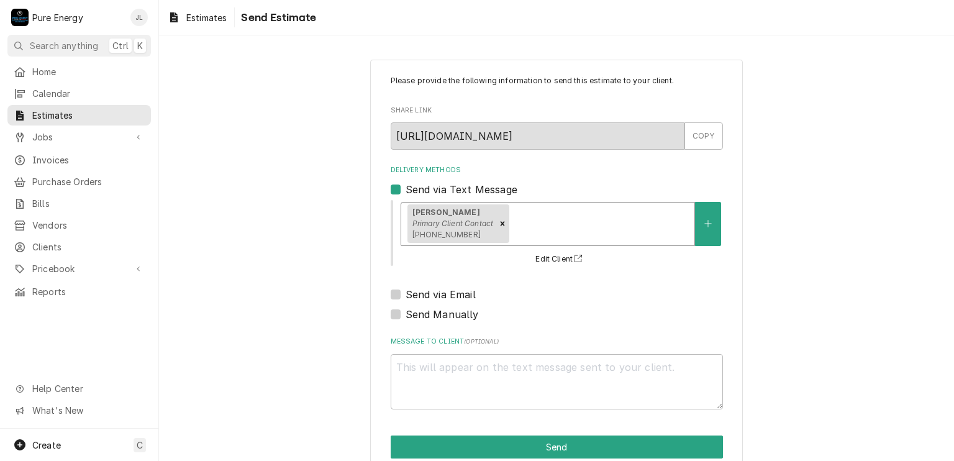
click at [406, 298] on label "Send via Email" at bounding box center [441, 294] width 70 height 15
click at [406, 298] on input "Send via Email" at bounding box center [572, 300] width 332 height 27
checkbox input "true"
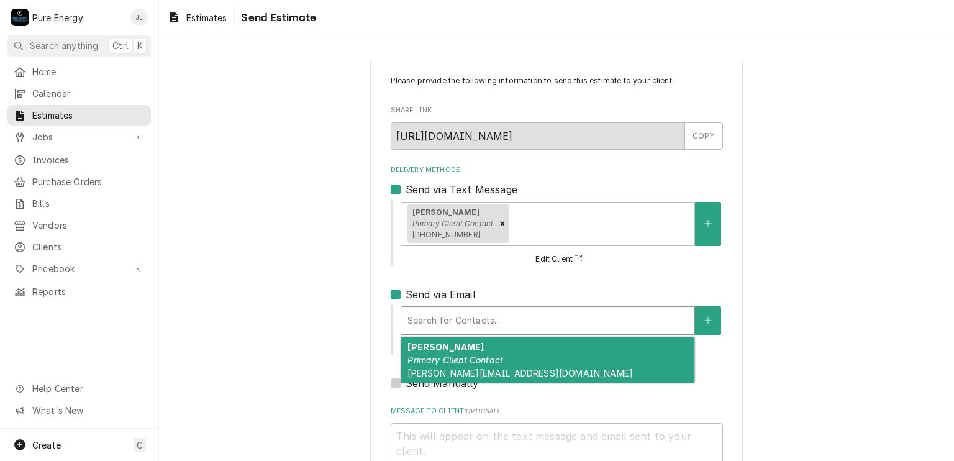
click at [425, 317] on div "Delivery Methods" at bounding box center [547, 320] width 281 height 22
click at [426, 342] on strong "[PERSON_NAME]" at bounding box center [445, 347] width 76 height 11
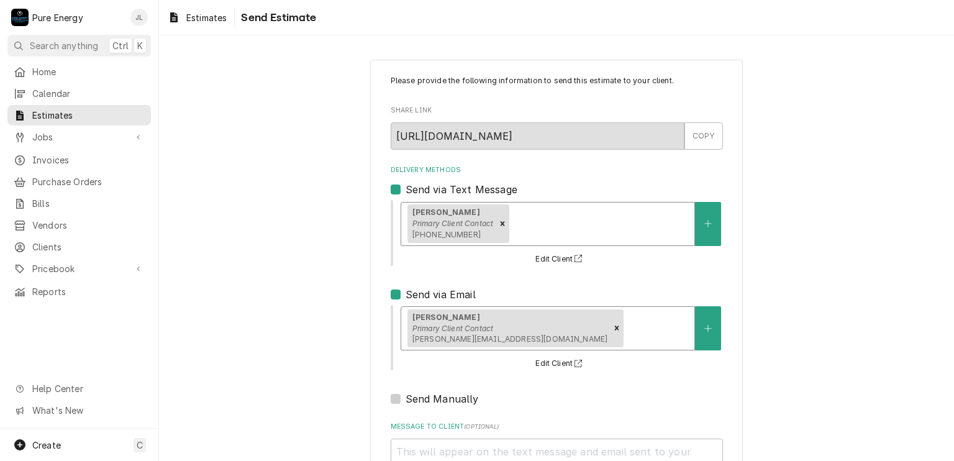
scroll to position [107, 0]
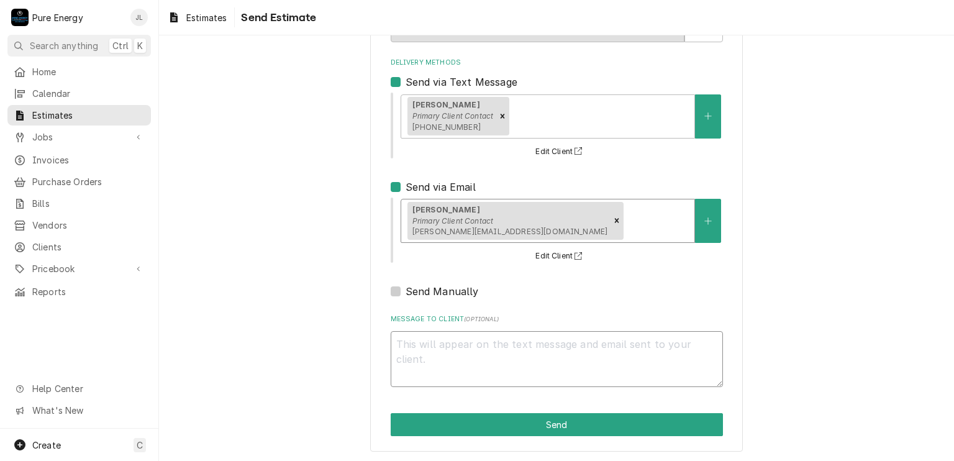
click at [414, 358] on textarea "Message to Client ( optional )" at bounding box center [557, 359] width 332 height 56
type textarea "x"
type textarea "H"
type textarea "x"
type textarea "Hi"
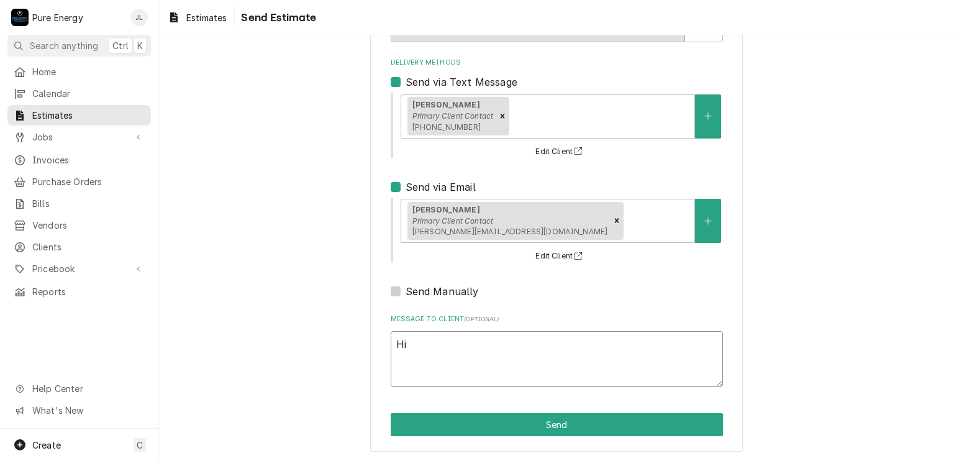
type textarea "x"
type textarea "Hi"
type textarea "x"
type textarea "Hi E"
type textarea "x"
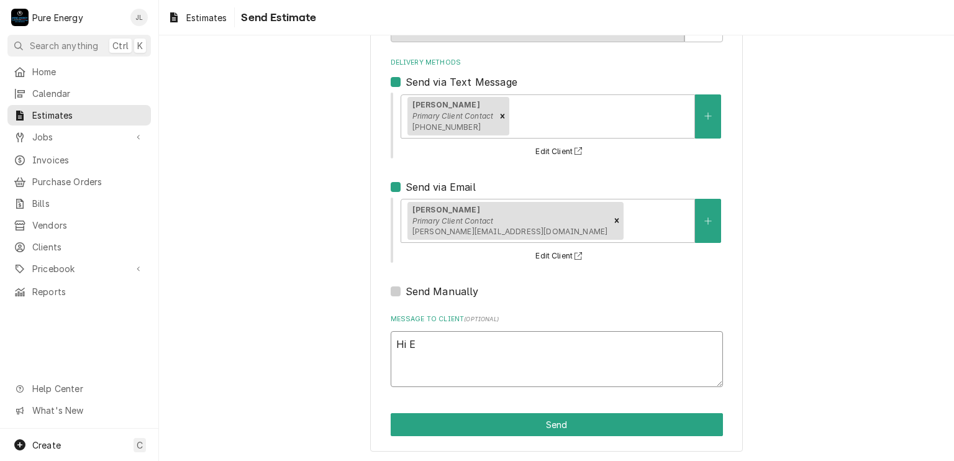
type textarea "Hi Ed"
type textarea "x"
type textarea "Hi Edg"
type textarea "x"
type textarea "Hi Edga"
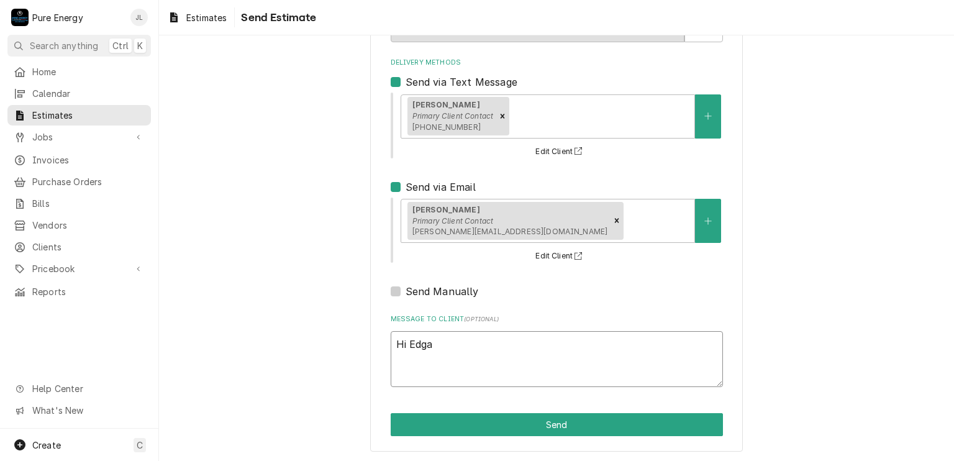
type textarea "x"
type textarea "Hi [PERSON_NAME]"
type textarea "x"
type textarea "Hi [PERSON_NAME]."
type textarea "x"
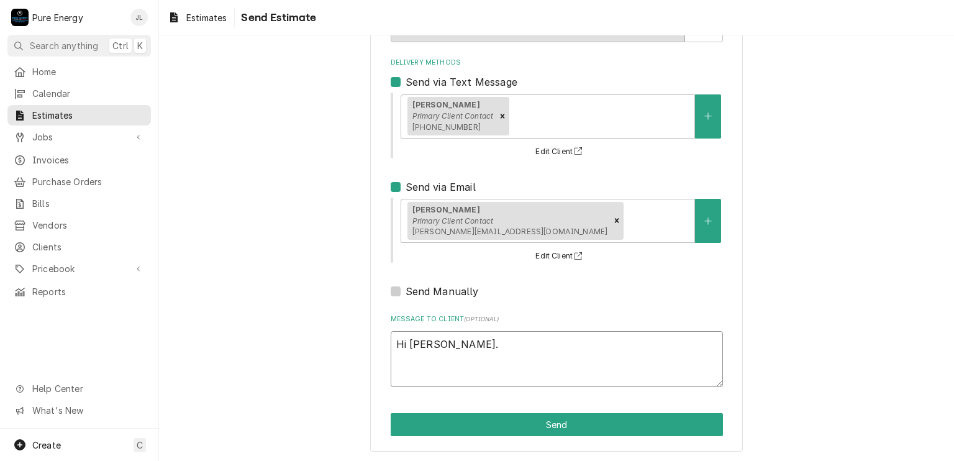
type textarea "Hi [PERSON_NAME]."
type textarea "x"
type textarea "Hi [PERSON_NAME]."
type textarea "x"
type textarea "Hi [PERSON_NAME]. Th"
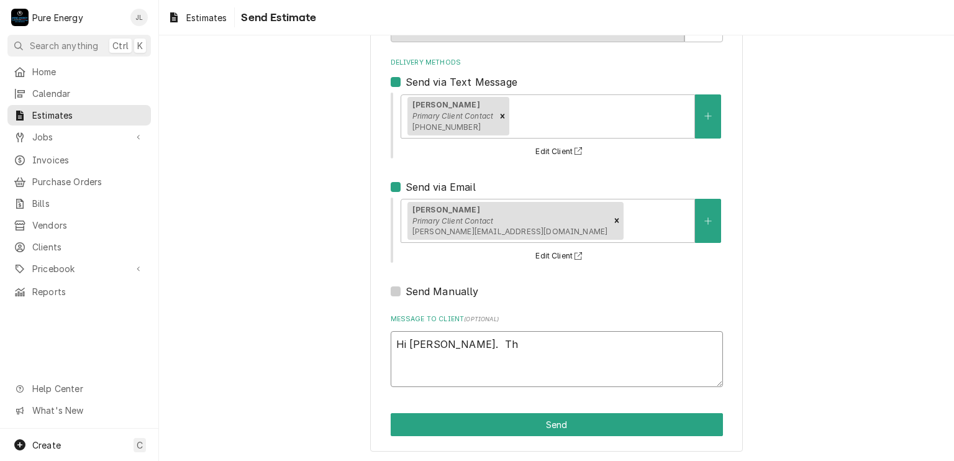
type textarea "x"
type textarea "Hi [PERSON_NAME]. Thi"
type textarea "x"
type textarea "Hi [PERSON_NAME]. This"
type textarea "x"
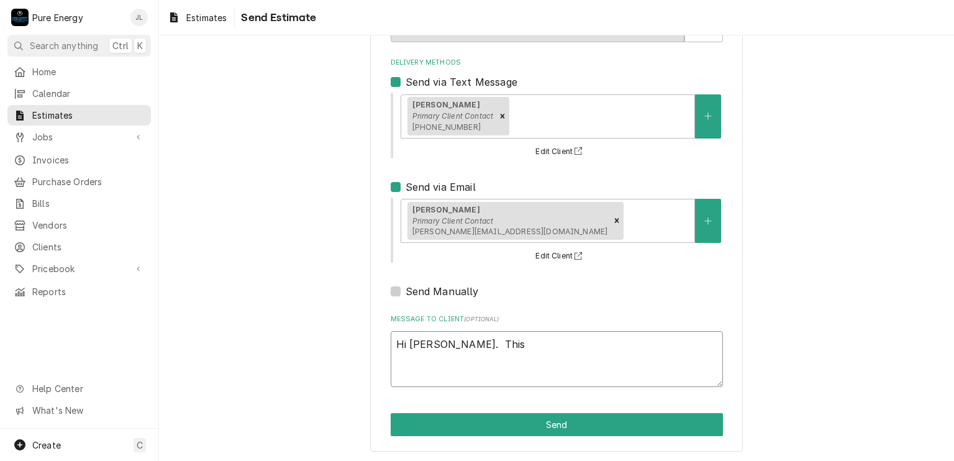
type textarea "Hi [PERSON_NAME]. This i"
type textarea "x"
type textarea "Hi [PERSON_NAME]. This is"
type textarea "x"
type textarea "Hi [PERSON_NAME]. This is"
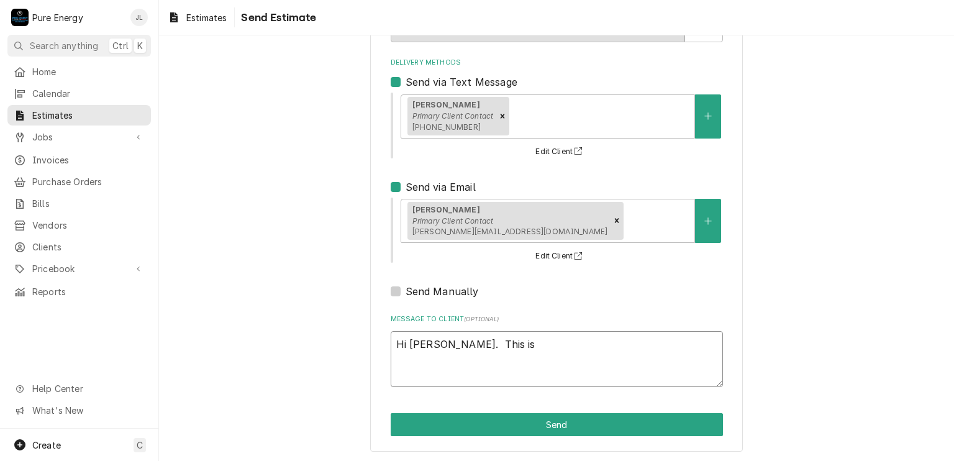
type textarea "x"
type textarea "Hi [PERSON_NAME]. This is fo"
type textarea "x"
type textarea "Hi [PERSON_NAME]. This is for"
type textarea "x"
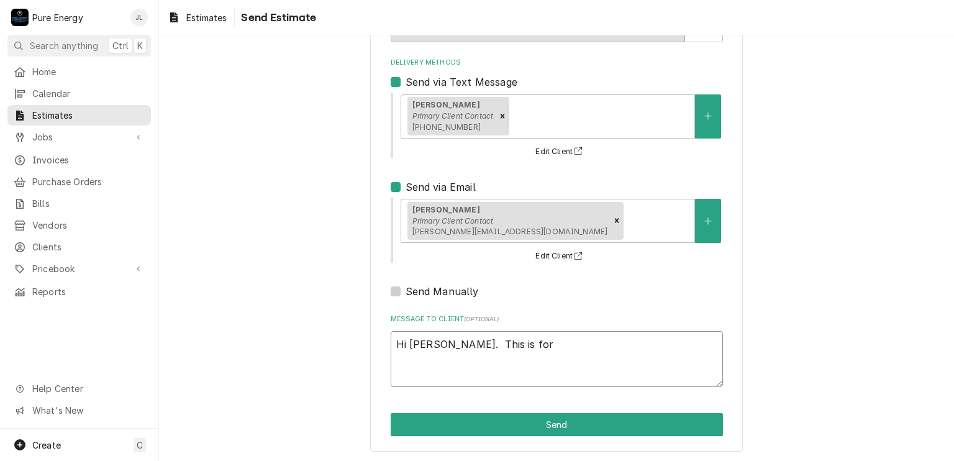
type textarea "Hi [PERSON_NAME]. This is for t"
type textarea "x"
type textarea "Hi [PERSON_NAME]. This is for th"
type textarea "x"
type textarea "Hi [PERSON_NAME]. This is for the"
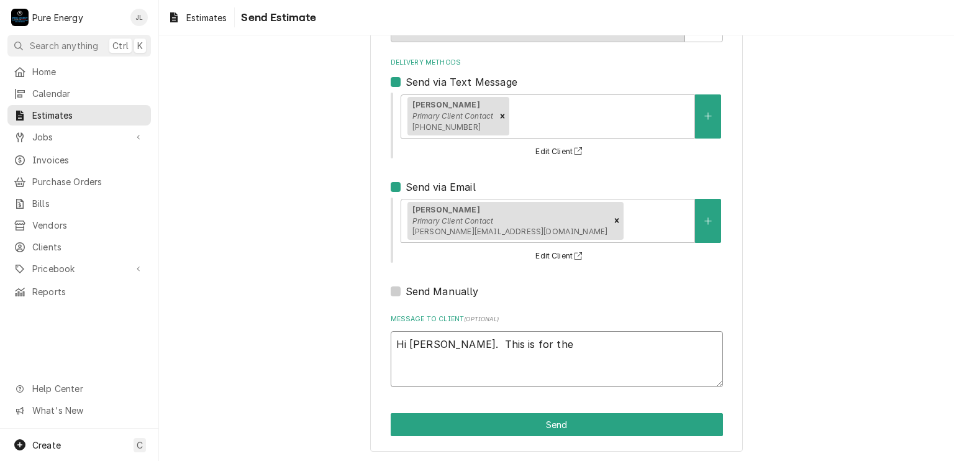
type textarea "x"
type textarea "Hi [PERSON_NAME]. This is for the s"
type textarea "x"
type textarea "Hi [PERSON_NAME]. This is for the se"
type textarea "x"
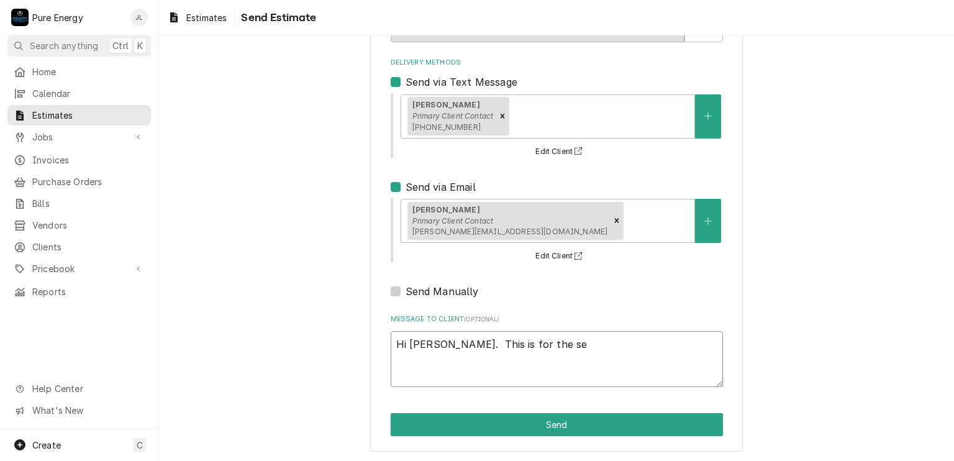
type textarea "Hi [PERSON_NAME]. This is for the sec"
type textarea "x"
type textarea "Hi [PERSON_NAME]. This is for the seco"
type textarea "x"
type textarea "Hi [PERSON_NAME]. This is for the secon"
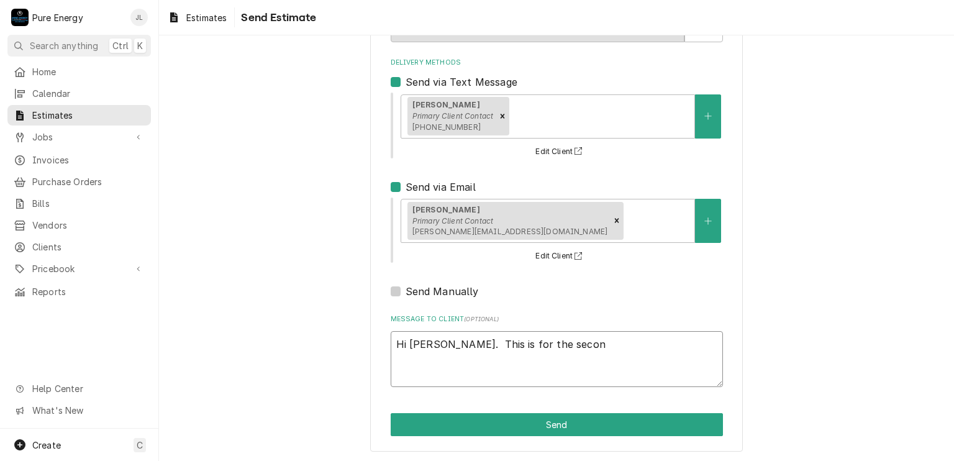
type textarea "x"
type textarea "Hi [PERSON_NAME]. This is for the second"
type textarea "x"
type textarea "Hi [PERSON_NAME]. This is for the second"
type textarea "x"
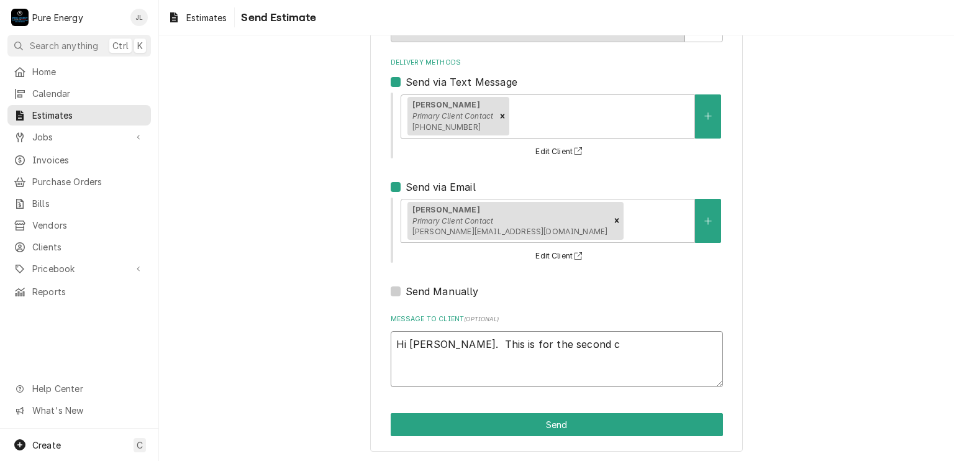
type textarea "Hi [PERSON_NAME]. This is for the second ch"
type textarea "x"
type textarea "Hi [PERSON_NAME]. This is for the second cha"
type textarea "x"
type textarea "Hi [PERSON_NAME]. This is for the second char"
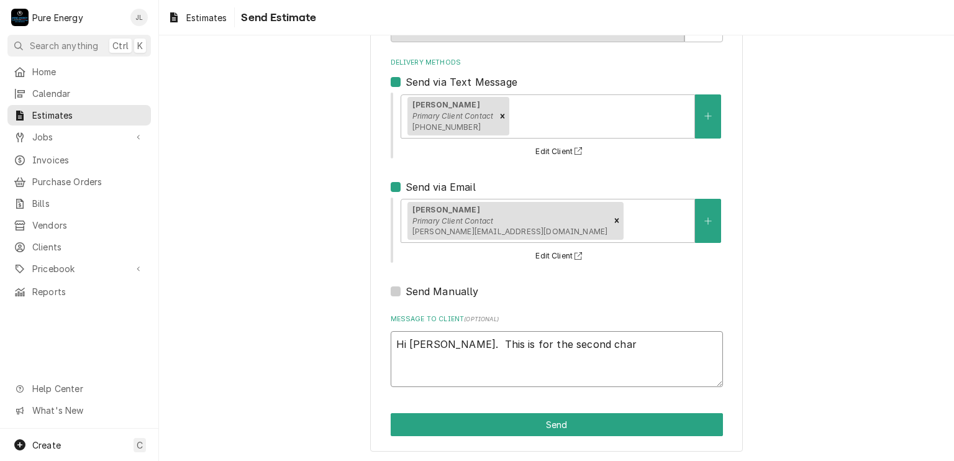
type textarea "x"
type textarea "Hi [PERSON_NAME]. This is for the second charg"
type textarea "x"
type textarea "Hi [PERSON_NAME]. This is for the second charge"
type textarea "x"
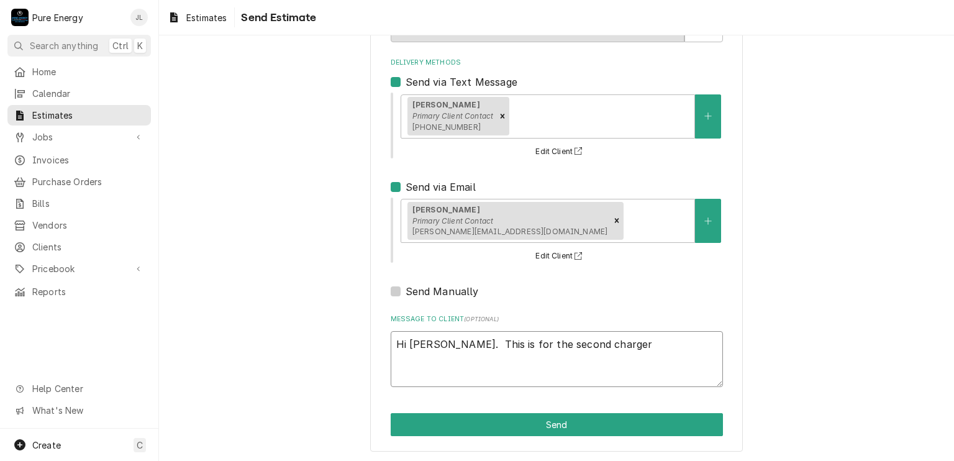
type textarea "Hi [PERSON_NAME]. This is for the second charger"
type textarea "x"
type textarea "Hi [PERSON_NAME]. This is for the second charger i"
type textarea "x"
type textarea "Hi [PERSON_NAME]. This is for the second charger in"
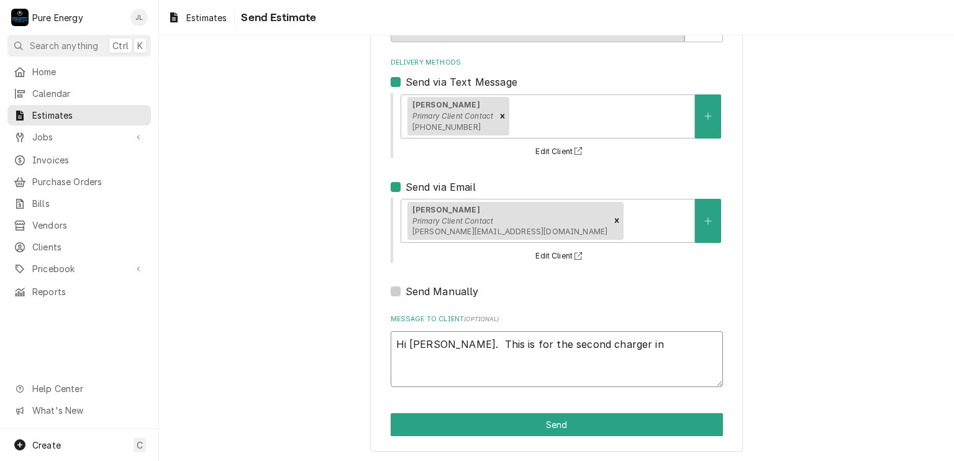
type textarea "x"
type textarea "Hi [PERSON_NAME]. This is for the second charger ins"
type textarea "x"
type textarea "Hi [PERSON_NAME]. This is for the second charger inst"
type textarea "x"
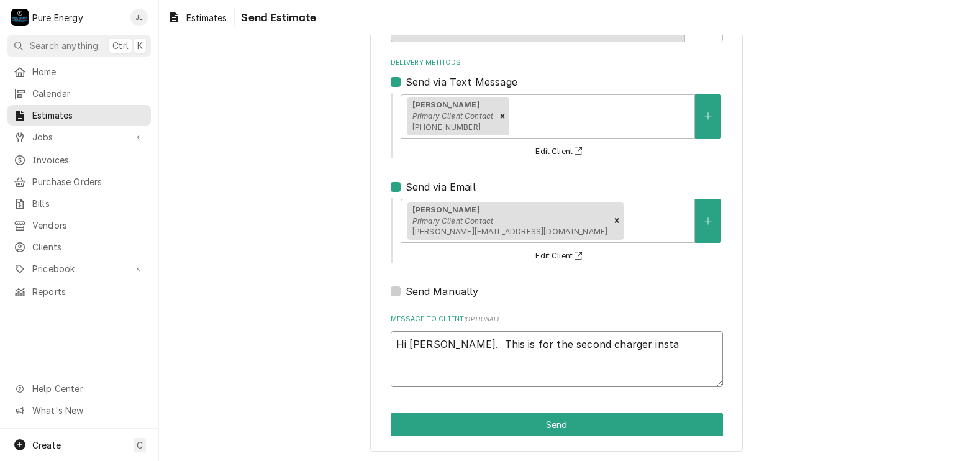
type textarea "Hi [PERSON_NAME]. This is for the second charger instal"
type textarea "x"
type textarea "Hi [PERSON_NAME]. This is for the second charger install"
type textarea "x"
type textarea "Hi [PERSON_NAME]. This is for the second charger install"
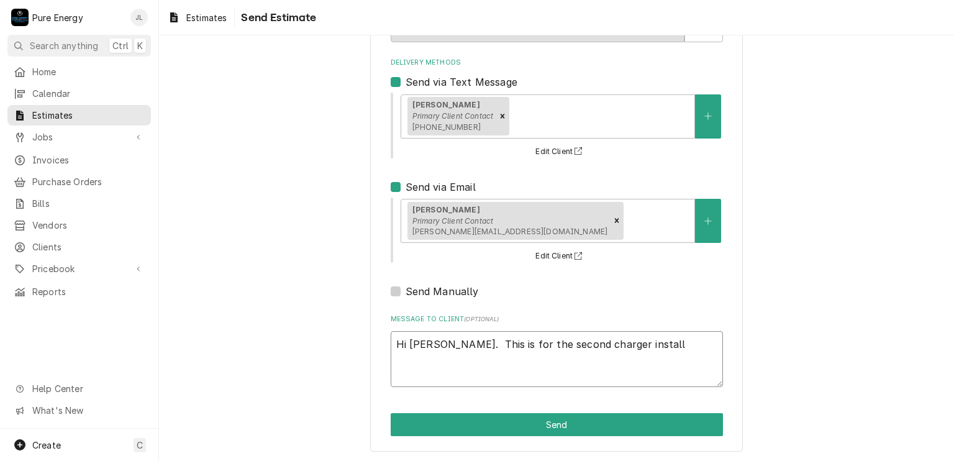
type textarea "x"
type textarea "Hi [PERSON_NAME]. This is for the second charger install a"
type textarea "x"
type textarea "Hi [PERSON_NAME]. This is for the second charger install at"
type textarea "x"
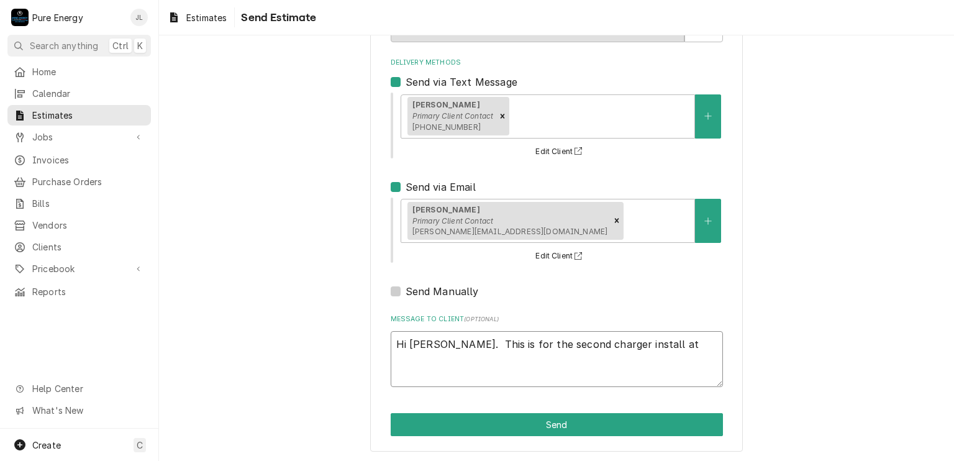
type textarea "Hi [PERSON_NAME]. This is for the second charger install at"
type textarea "x"
type textarea "Hi [PERSON_NAME]. This is for the second charger install at co"
type textarea "x"
type textarea "Hi [PERSON_NAME]. This is for the second charger install at com"
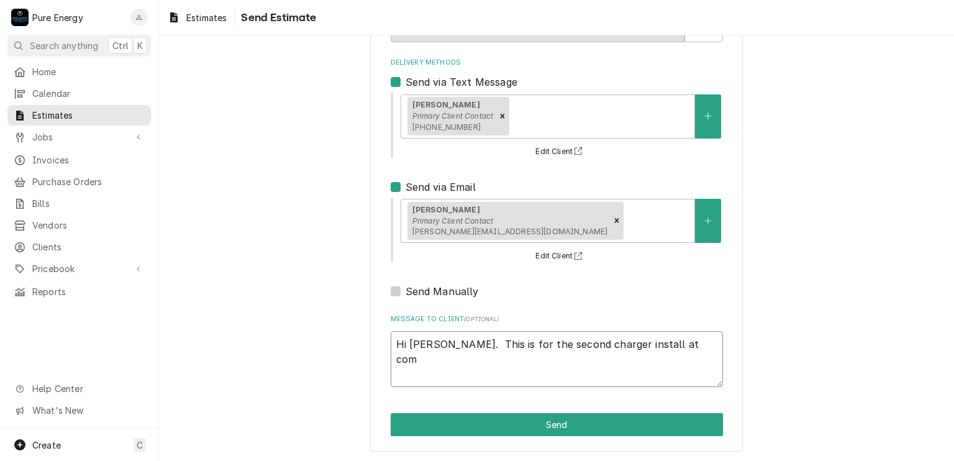
type textarea "x"
type textarea "Hi [PERSON_NAME]. This is for the second charger install at co"
type textarea "x"
type textarea "Hi [PERSON_NAME]. This is for the second charger install at c"
type textarea "x"
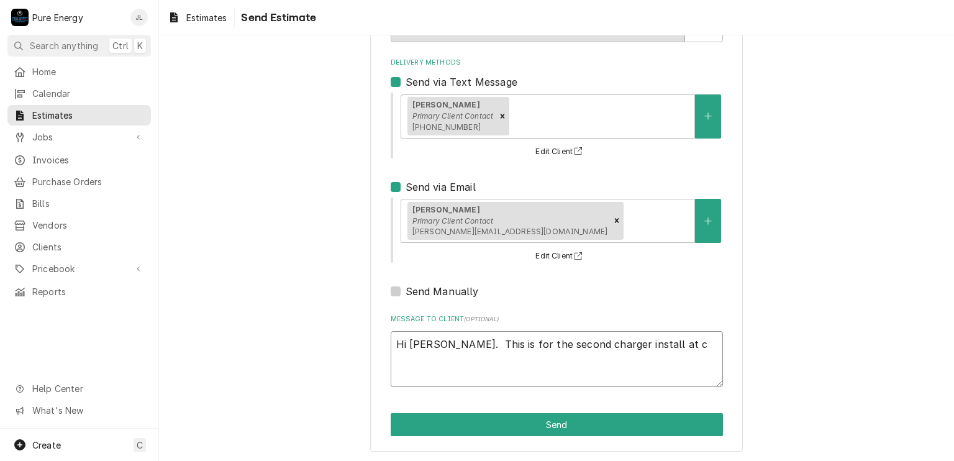
type textarea "Hi [PERSON_NAME]. This is for the second charger install at"
type textarea "x"
type textarea "Hi [PERSON_NAME]. This is for the second charger install at C"
type textarea "x"
type textarea "Hi [PERSON_NAME]. This is for the second charger install at [GEOGRAPHIC_DATA]"
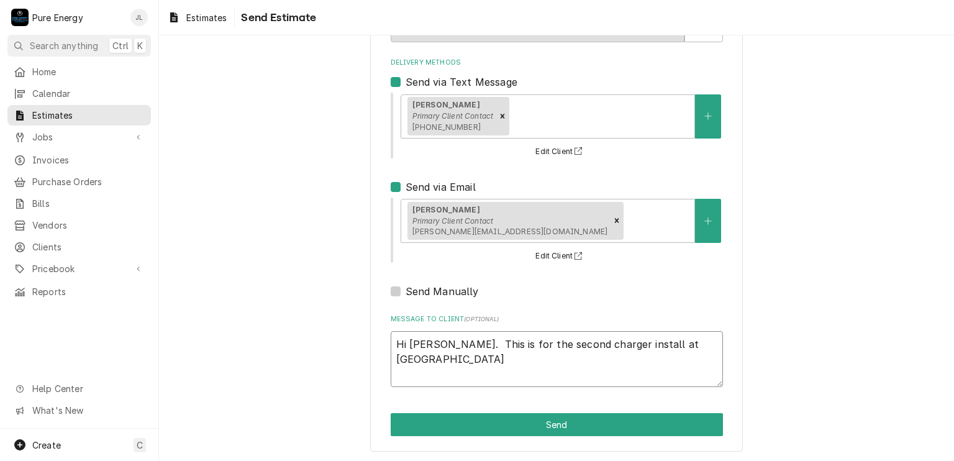
type textarea "x"
type textarea "Hi [PERSON_NAME]. This is for the second charger install at [GEOGRAPHIC_DATA]"
type textarea "x"
type textarea "Hi [PERSON_NAME]. This is for the second charger install at [GEOGRAPHIC_DATA]"
type textarea "x"
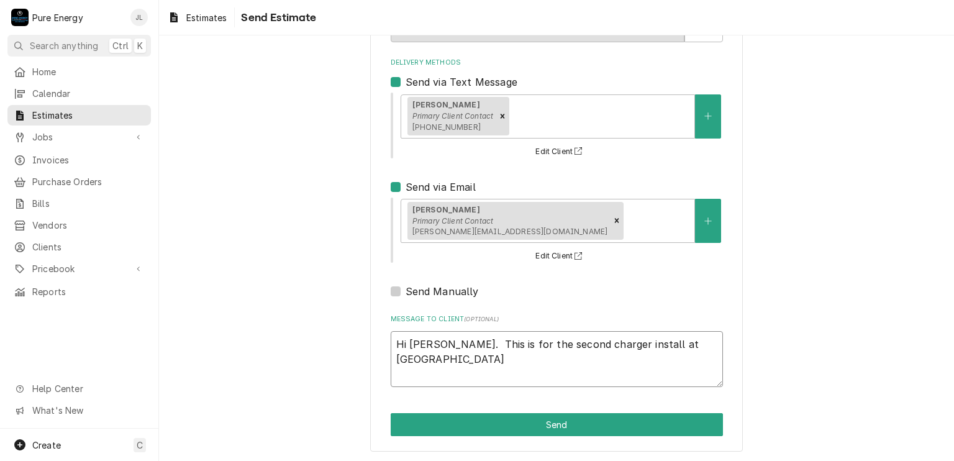
type textarea "Hi [PERSON_NAME]. This is for the second charger install at [GEOGRAPHIC_DATA]"
type textarea "x"
type textarea "Hi [PERSON_NAME]. This is for the second charger install at [GEOGRAPHIC_DATA]"
type textarea "x"
type textarea "Hi [PERSON_NAME]. This is for the second charger install at [GEOGRAPHIC_DATA]"
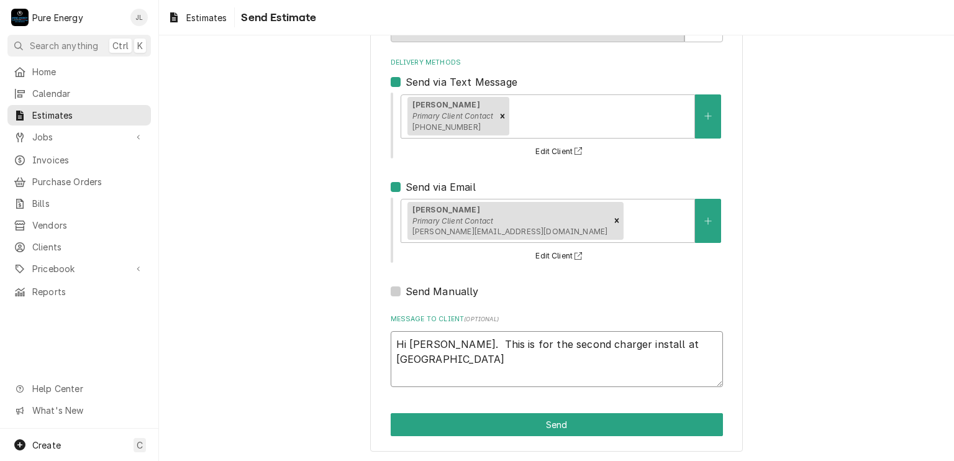
type textarea "x"
type textarea "Hi [PERSON_NAME]. This is for the second charger install at [GEOGRAPHIC_DATA]."
type textarea "x"
type textarea "Hi [PERSON_NAME]. This is for the second charger install at [GEOGRAPHIC_DATA]."
type textarea "x"
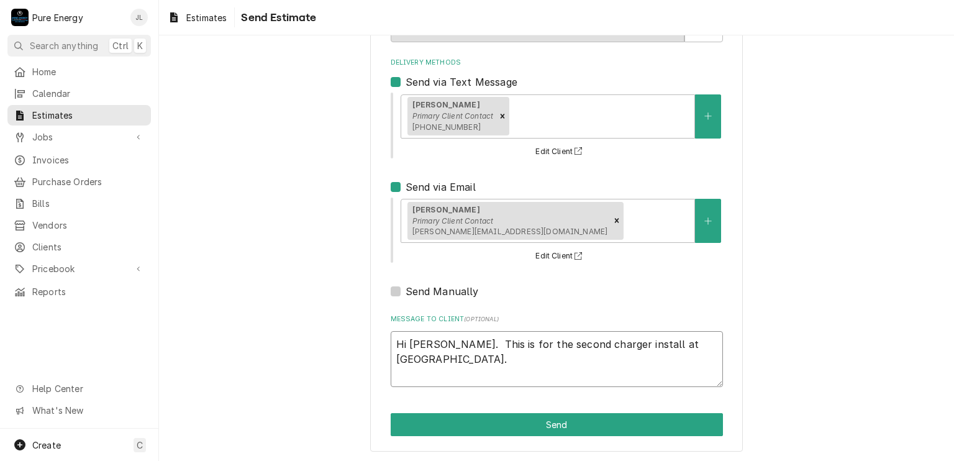
type textarea "Hi [PERSON_NAME]. This is for the second charger install at [GEOGRAPHIC_DATA]."
type textarea "x"
type textarea "Hi [PERSON_NAME]. This is for the second charger install at [GEOGRAPHIC_DATA]."
type textarea "x"
type textarea "Hi [PERSON_NAME]. This is for the second charger install at [GEOGRAPHIC_DATA]. L"
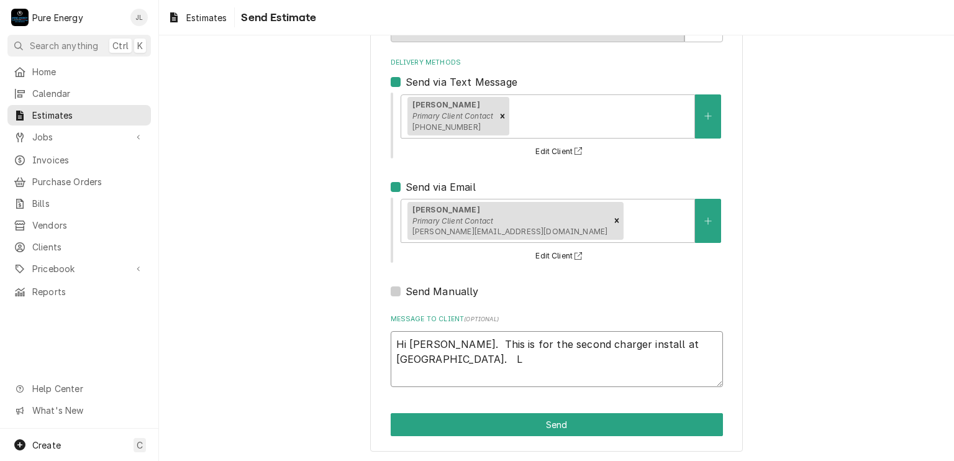
type textarea "x"
type textarea "Hi [PERSON_NAME]. This is for the second charger install at [GEOGRAPHIC_DATA]. …"
type textarea "x"
type textarea "Hi [PERSON_NAME]. This is for the second charger install at [GEOGRAPHIC_DATA]. …"
type textarea "x"
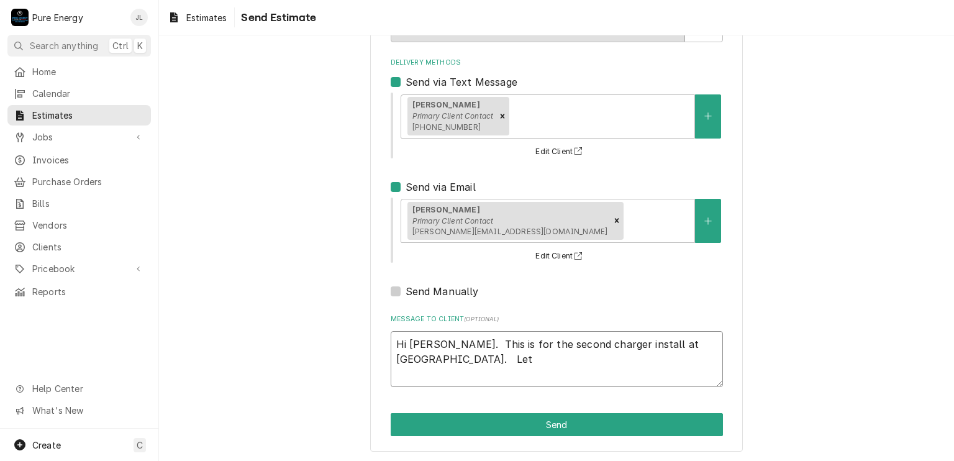
type textarea "Hi [PERSON_NAME]. This is for the second charger install at [GEOGRAPHIC_DATA]. …"
type textarea "x"
type textarea "Hi [PERSON_NAME]. This is for the second charger install at [GEOGRAPHIC_DATA]. …"
type textarea "x"
type textarea "Hi [PERSON_NAME]. This is for the second charger install at [GEOGRAPHIC_DATA]. …"
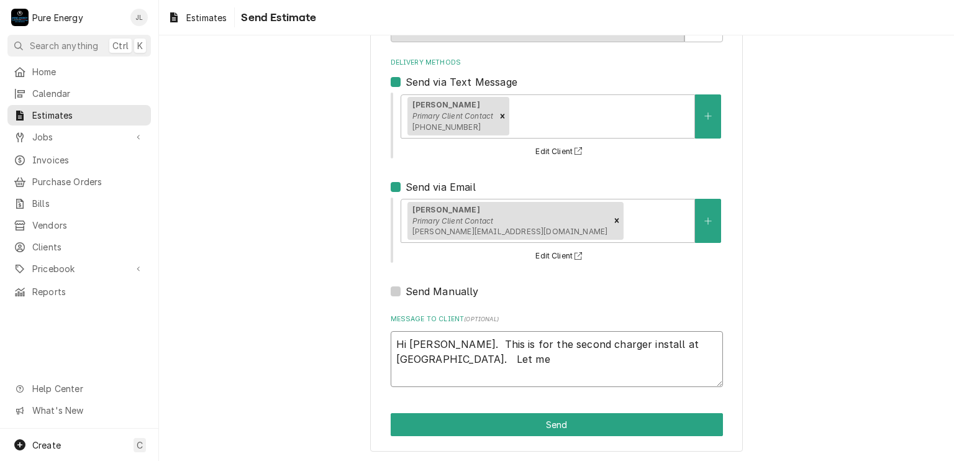
type textarea "x"
type textarea "Hi [PERSON_NAME]. This is for the second charger install at [GEOGRAPHIC_DATA]. …"
type textarea "x"
type textarea "Hi [PERSON_NAME]. This is for the second charger install at [GEOGRAPHIC_DATA]. …"
type textarea "x"
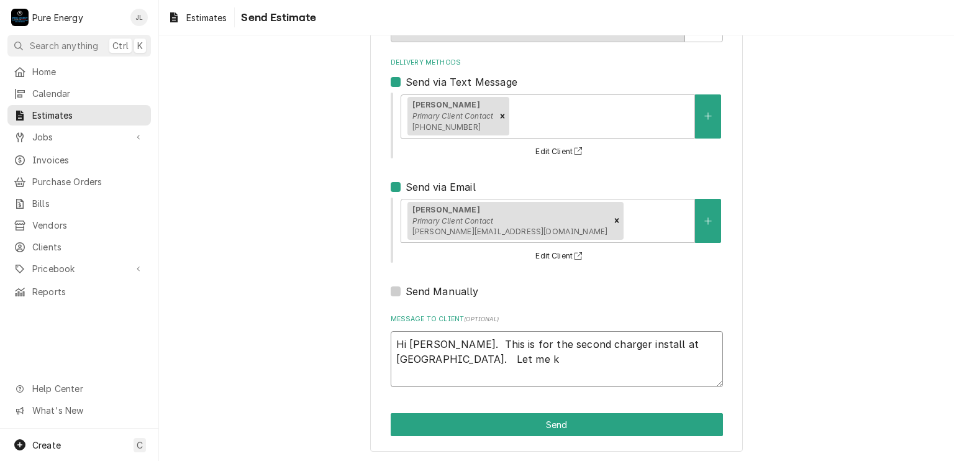
type textarea "Hi [PERSON_NAME]. This is for the second charger install at [GEOGRAPHIC_DATA]. …"
type textarea "x"
type textarea "Hi [PERSON_NAME]. This is for the second charger install at [GEOGRAPHIC_DATA]. …"
type textarea "x"
type textarea "Hi [PERSON_NAME]. This is for the second charger install at [GEOGRAPHIC_DATA]. …"
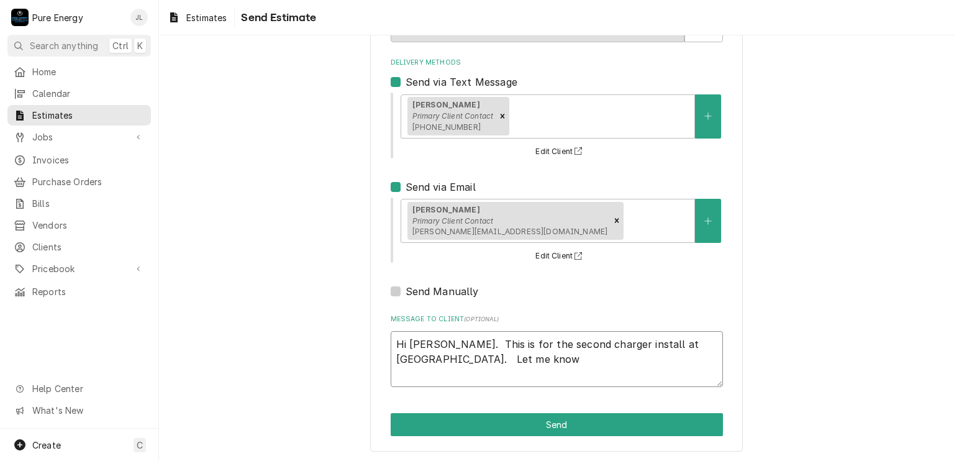
type textarea "x"
type textarea "Hi [PERSON_NAME]. This is for the second charger install at [GEOGRAPHIC_DATA]. …"
type textarea "x"
type textarea "Hi [PERSON_NAME]. This is for the second charger install at [GEOGRAPHIC_DATA]. …"
type textarea "x"
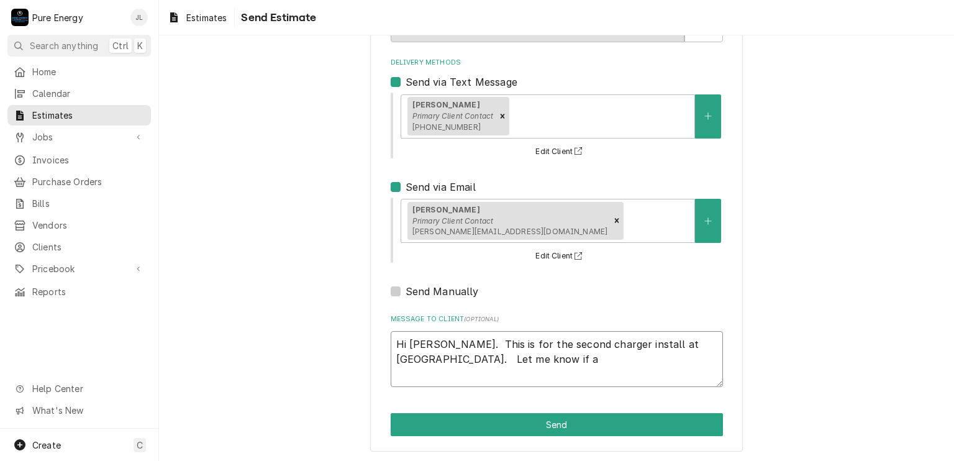
type textarea "Hi [PERSON_NAME]. This is for the second charger install at [GEOGRAPHIC_DATA]. …"
type textarea "x"
type textarea "Hi [PERSON_NAME]. This is for the second charger install at [GEOGRAPHIC_DATA]. …"
type textarea "x"
type textarea "Hi [PERSON_NAME]. This is for the second charger install at [GEOGRAPHIC_DATA]. …"
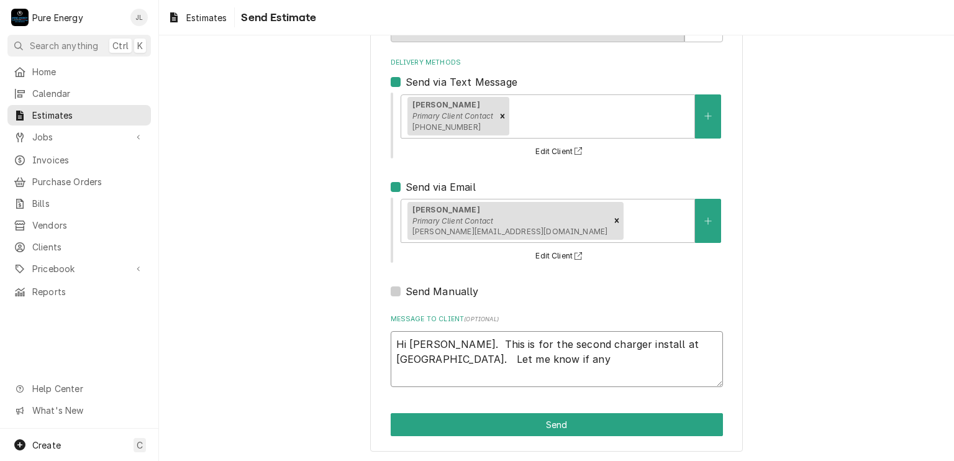
type textarea "x"
type textarea "Hi [PERSON_NAME]. This is for the second charger install at [GEOGRAPHIC_DATA]. …"
type textarea "x"
type textarea "Hi [PERSON_NAME]. This is for the second charger install at [GEOGRAPHIC_DATA]. …"
type textarea "x"
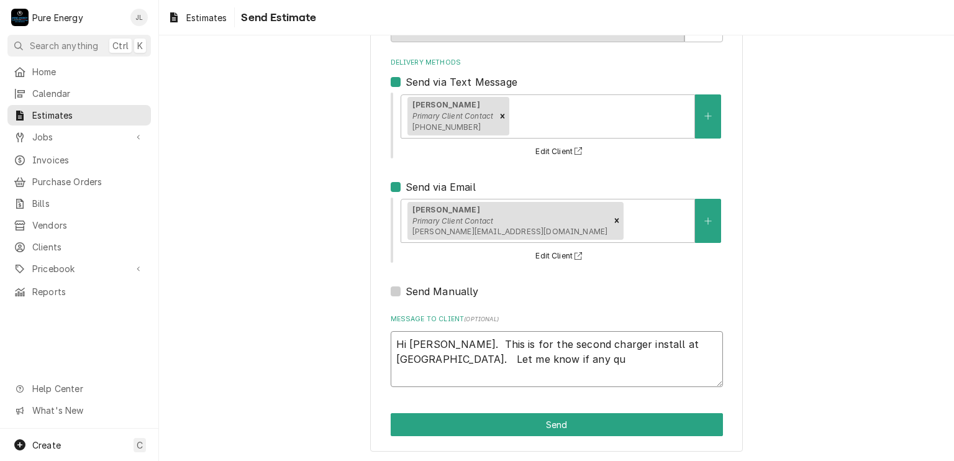
type textarea "Hi [PERSON_NAME]. This is for the second charger install at [GEOGRAPHIC_DATA]. …"
type textarea "x"
type textarea "Hi [PERSON_NAME]. This is for the second charger install at [GEOGRAPHIC_DATA]. …"
type textarea "x"
type textarea "Hi [PERSON_NAME]. This is for the second charger install at [GEOGRAPHIC_DATA]. …"
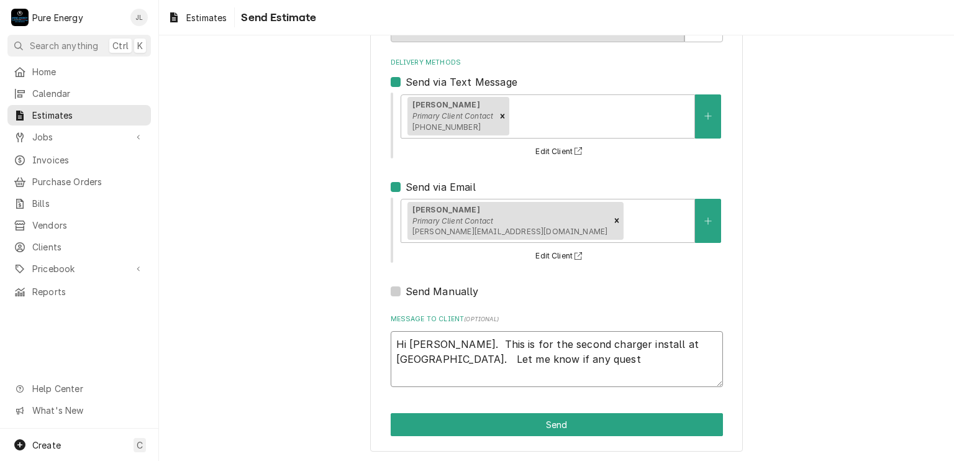
type textarea "x"
type textarea "Hi [PERSON_NAME]. This is for the second charger install at [GEOGRAPHIC_DATA]. …"
type textarea "x"
type textarea "Hi [PERSON_NAME]. This is for the second charger install at [GEOGRAPHIC_DATA]. …"
type textarea "x"
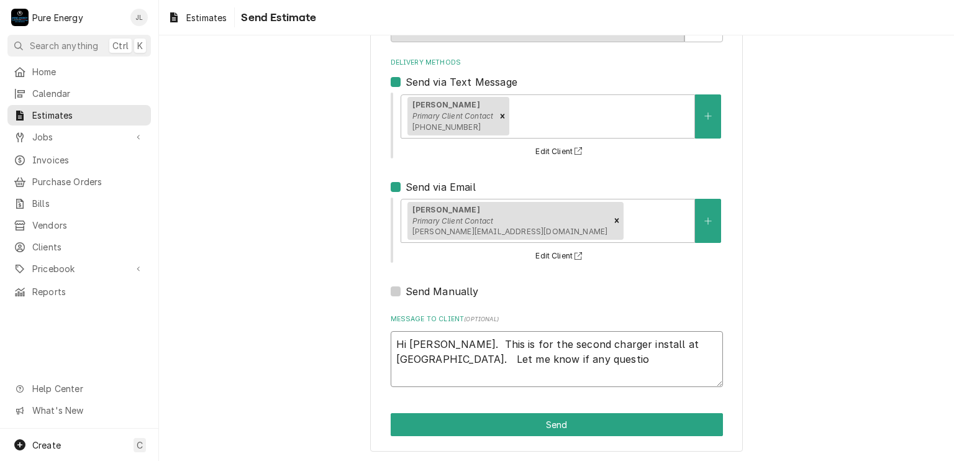
type textarea "Hi [PERSON_NAME]. This is for the second charger install at [GEOGRAPHIC_DATA]. …"
type textarea "x"
type textarea "Hi [PERSON_NAME]. This is for the second charger install at [GEOGRAPHIC_DATA]. …"
type textarea "x"
type textarea "Hi [PERSON_NAME]. This is for the second charger install at [GEOGRAPHIC_DATA]. …"
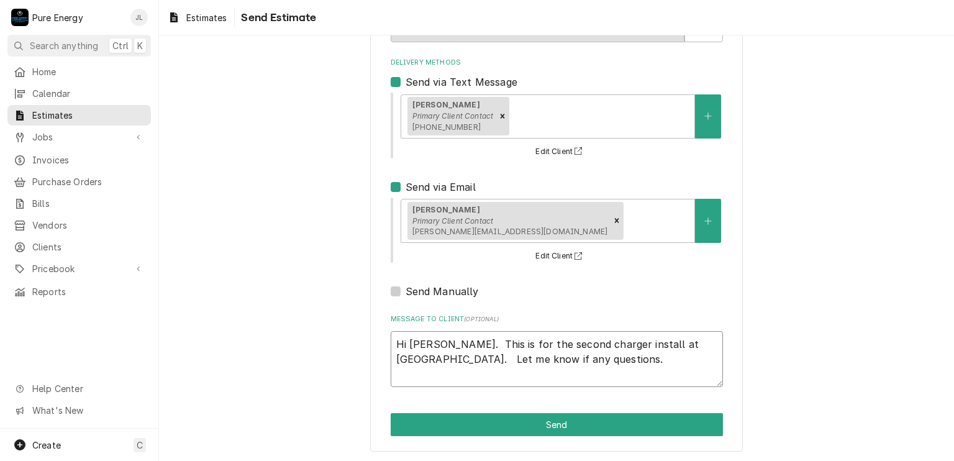
type textarea "x"
type textarea "Hi [PERSON_NAME]. This is for the second charger install at [GEOGRAPHIC_DATA]. …"
type textarea "x"
type textarea "Hi [PERSON_NAME]. This is for the second charger install at [GEOGRAPHIC_DATA]. …"
type textarea "x"
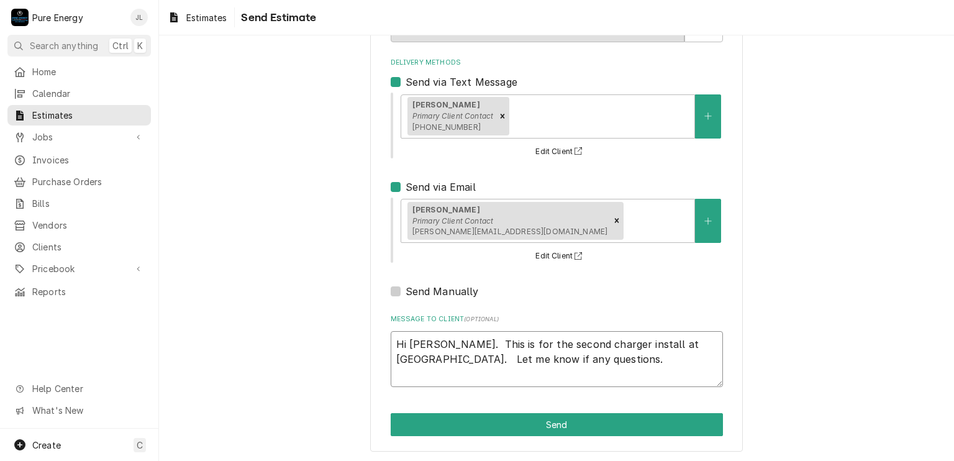
type textarea "Hi [PERSON_NAME]. This is for the second charger install at [GEOGRAPHIC_DATA]. …"
type textarea "x"
type textarea "Hi [PERSON_NAME]. This is for the second charger install at [GEOGRAPHIC_DATA]. …"
type textarea "x"
type textarea "Hi [PERSON_NAME]. This is for the second charger install at [GEOGRAPHIC_DATA]. …"
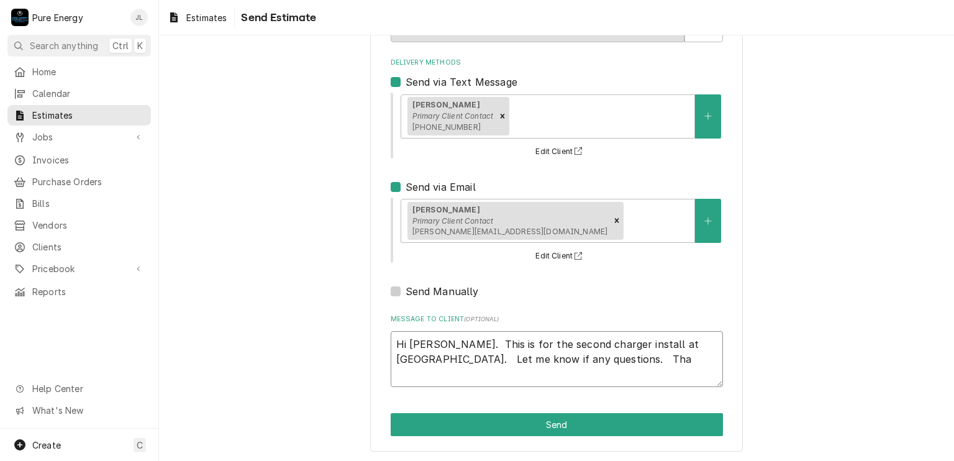
type textarea "x"
type textarea "Hi [PERSON_NAME]. This is for the second charger install at [GEOGRAPHIC_DATA]. …"
type textarea "x"
type textarea "Hi [PERSON_NAME]. This is for the second charger install at [GEOGRAPHIC_DATA]. …"
type textarea "x"
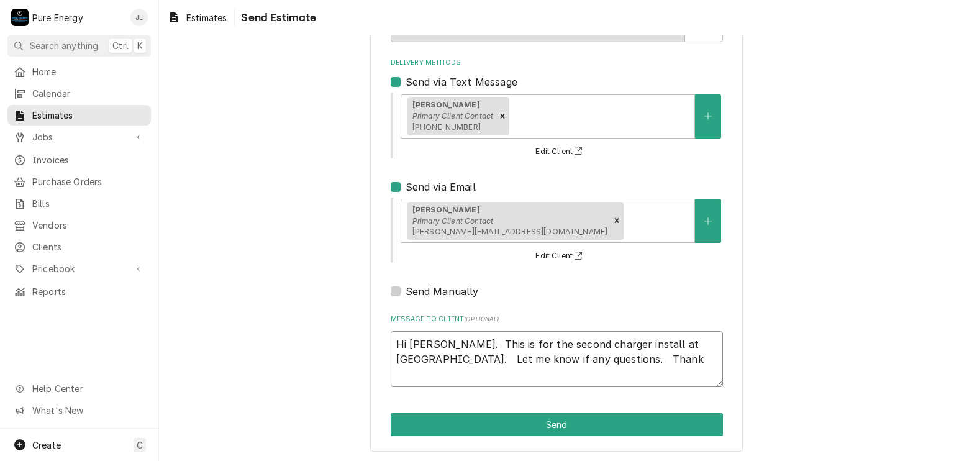
type textarea "Hi [PERSON_NAME]. This is for the second charger install at [GEOGRAPHIC_DATA]. …"
type textarea "x"
type textarea "Hi [PERSON_NAME]. This is for the second charger install at [GEOGRAPHIC_DATA]. …"
type textarea "x"
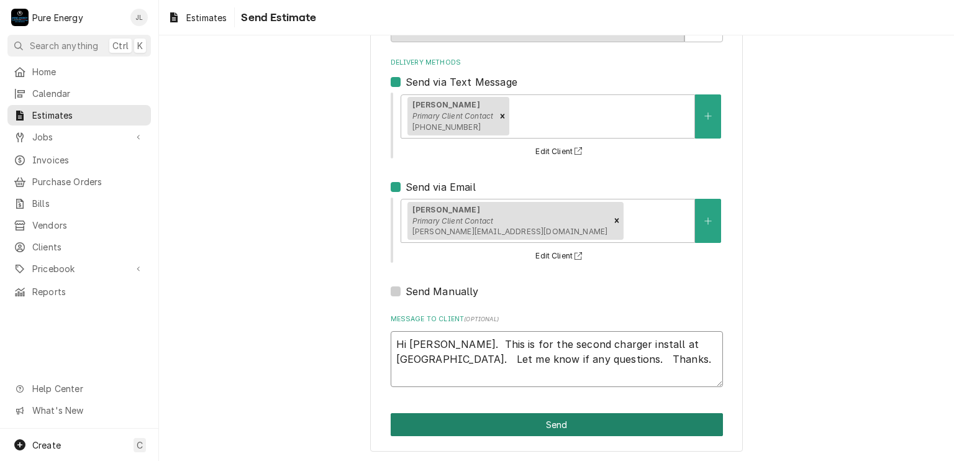
type textarea "Hi [PERSON_NAME]. This is for the second charger install at [GEOGRAPHIC_DATA]. …"
click at [621, 424] on button "Send" at bounding box center [557, 424] width 332 height 23
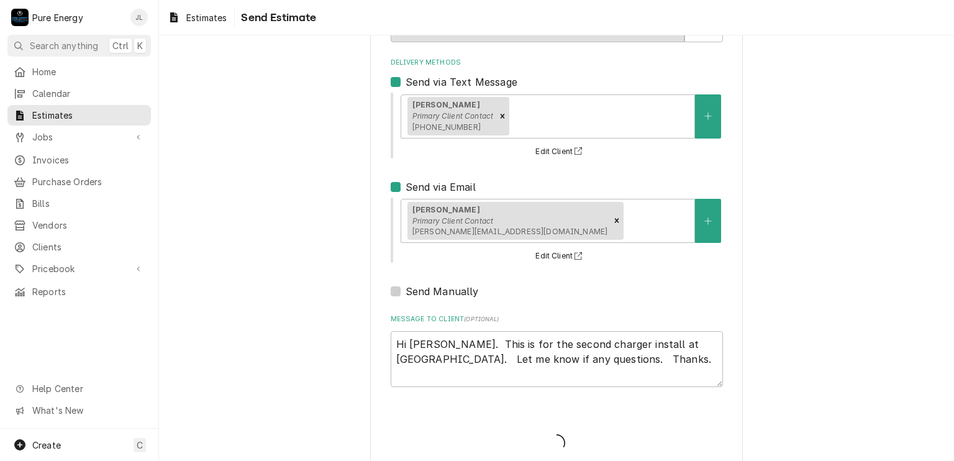
type textarea "x"
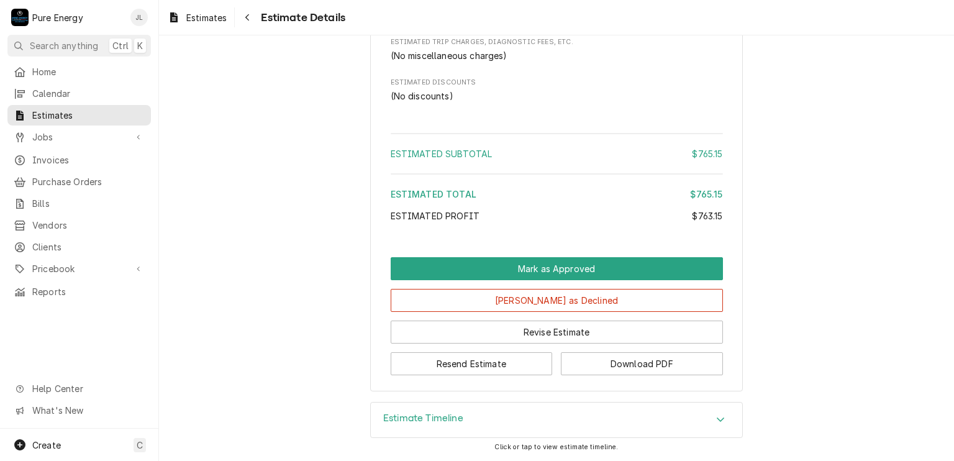
scroll to position [2934, 0]
